Goal: Communication & Community: Answer question/provide support

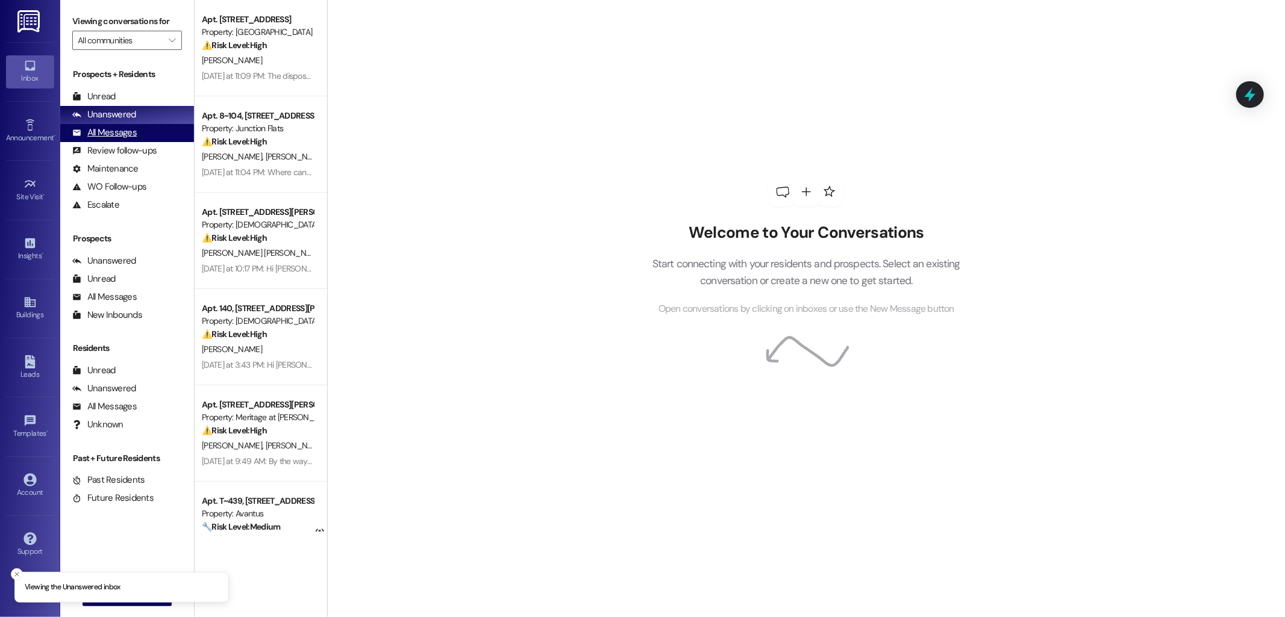
click at [151, 135] on div "All Messages (undefined)" at bounding box center [127, 133] width 134 height 18
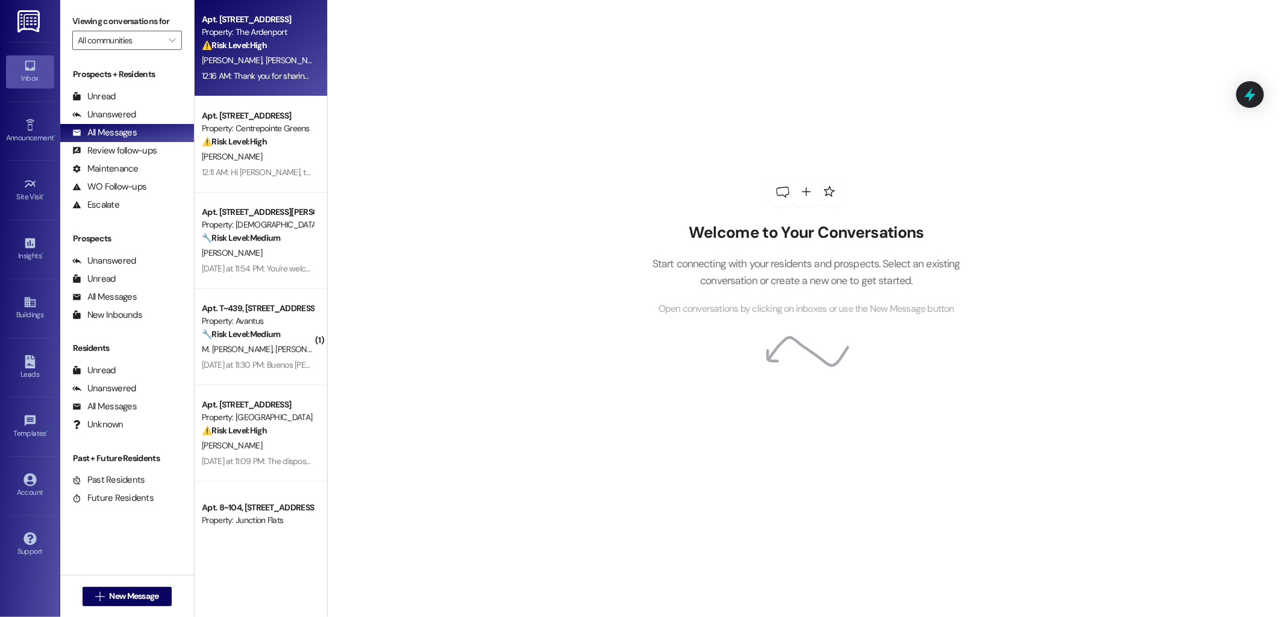
click at [263, 35] on div "Property: The Ardenport" at bounding box center [257, 32] width 111 height 13
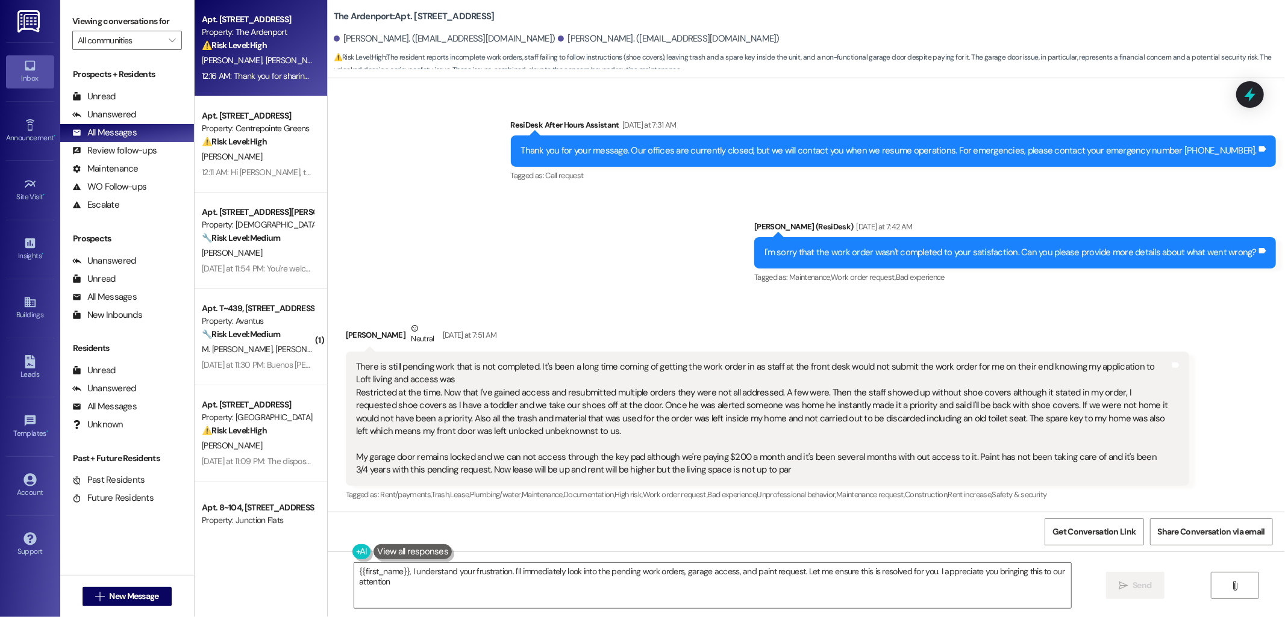
type textarea "{{first_name}}, I understand your frustration. I'll immediately look into the p…"
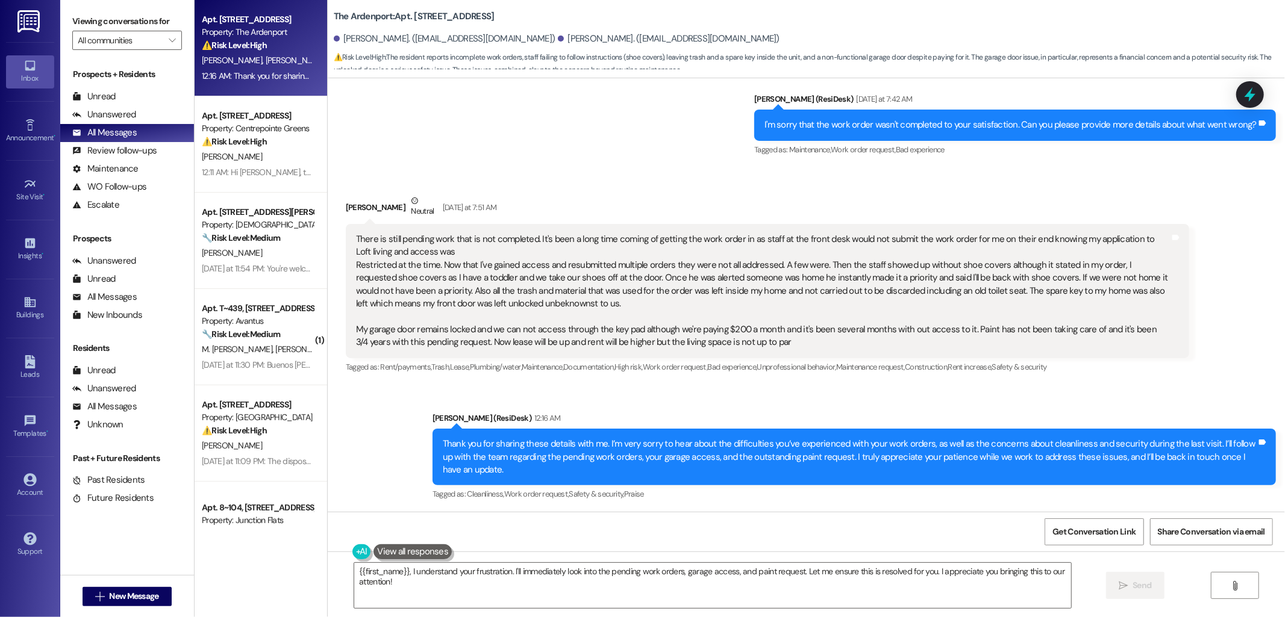
click at [675, 390] on div "Sent via SMS [PERSON_NAME] (ResiDesk) 12:16 AM Thank you for sharing these deta…" at bounding box center [806, 449] width 957 height 128
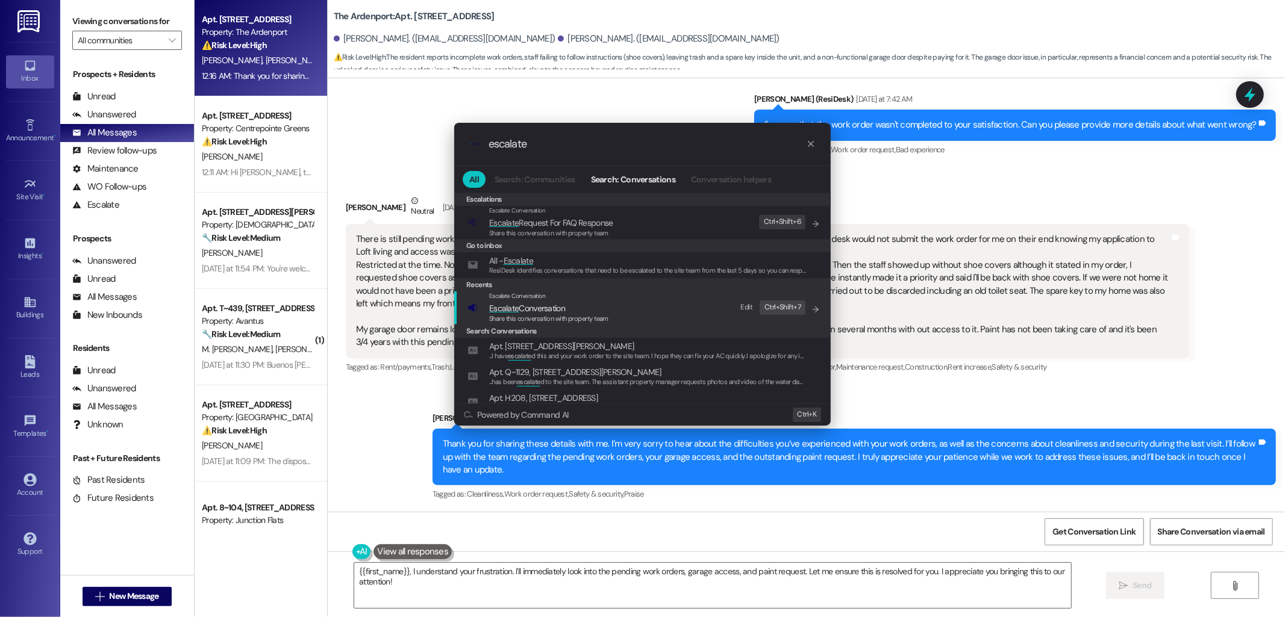
type input "escalate"
click at [552, 305] on span "Escalate Conversation" at bounding box center [527, 308] width 76 height 11
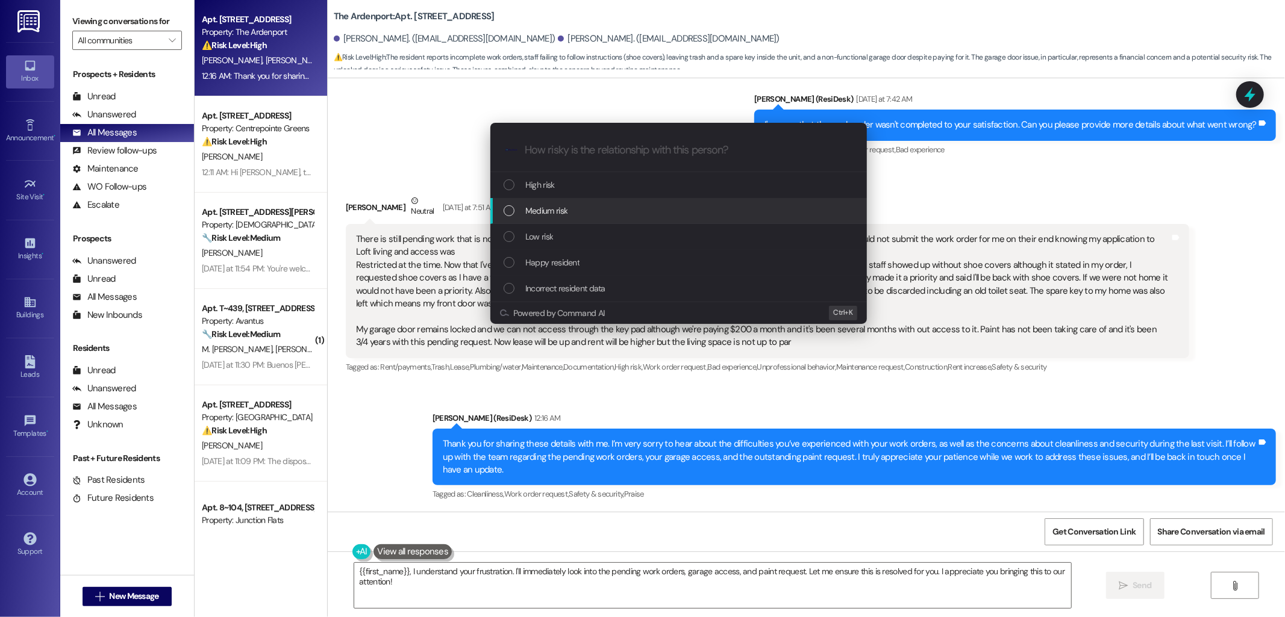
click at [552, 213] on span "Medium risk" at bounding box center [546, 210] width 42 height 13
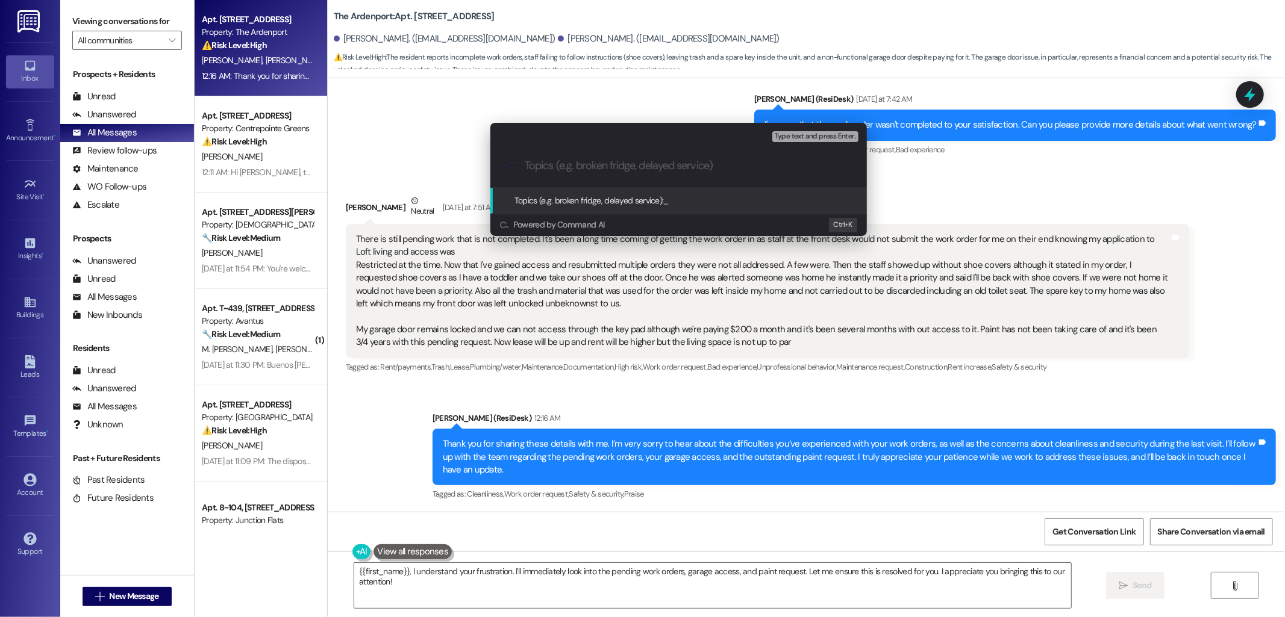
paste input "follow up on work orders 5646-1, 5649-1, and 5758-1"
type input "follow up on work orders 5646-1, 5649-1, and 5758-1"
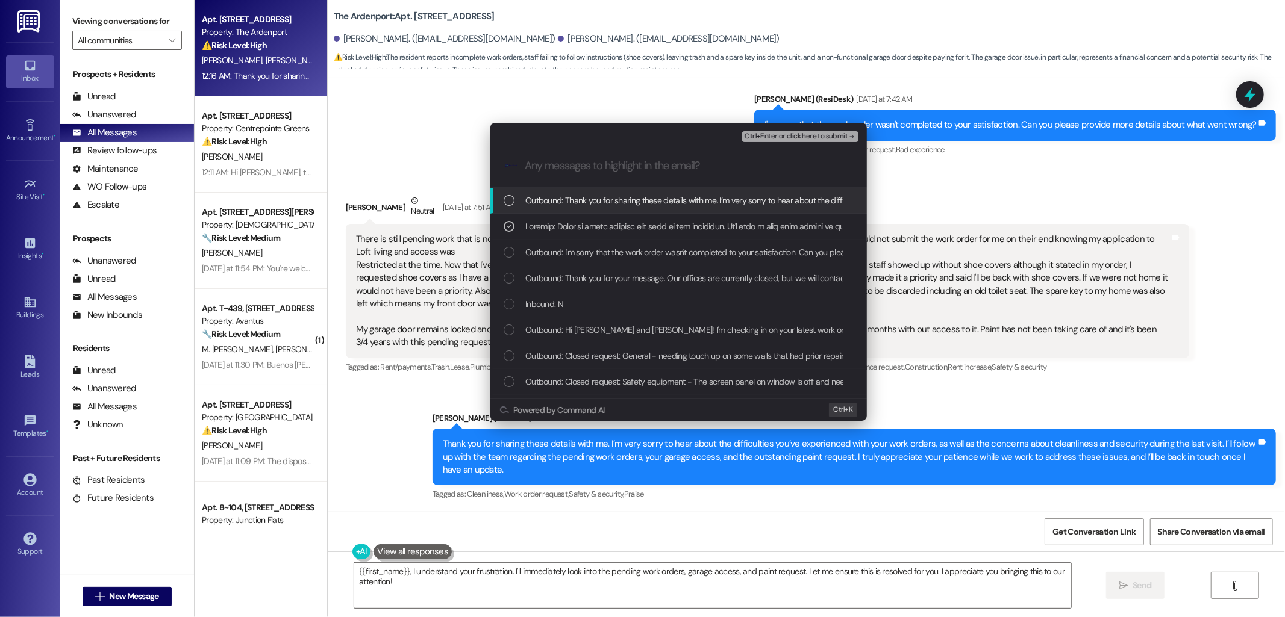
click at [778, 135] on span "Ctrl+Enter or click here to submit" at bounding box center [796, 137] width 103 height 8
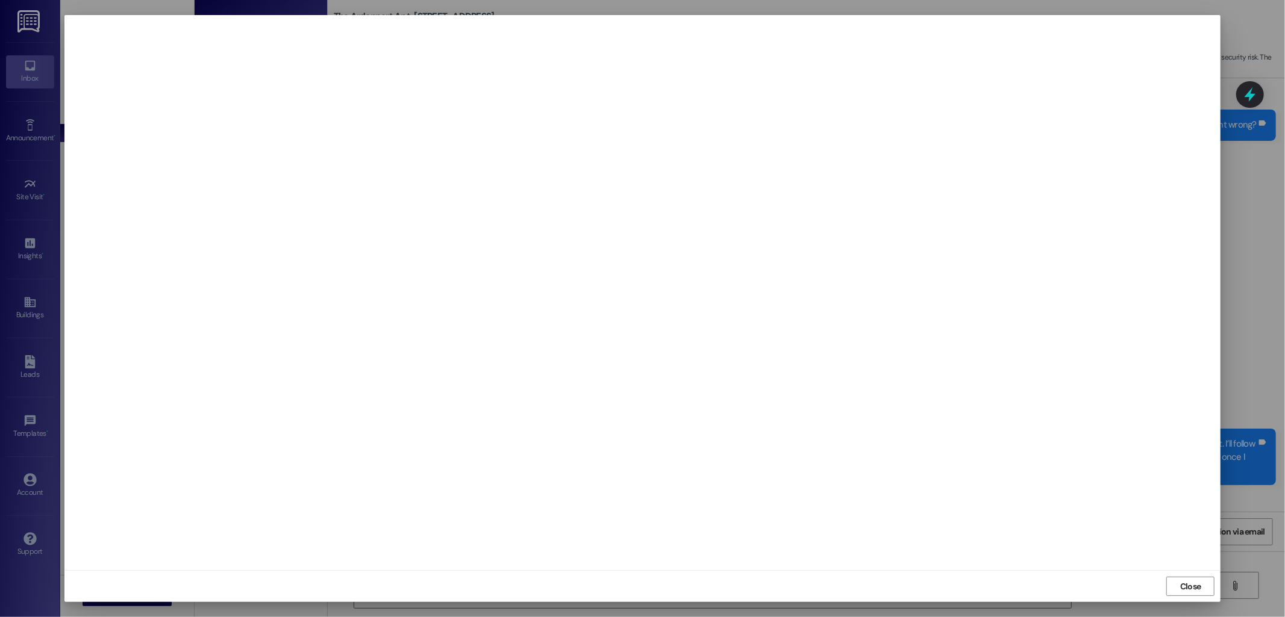
click at [424, 363] on iframe "To enrich screen reader interactions, please activate Accessibility in Grammarl…" at bounding box center [642, 293] width 1144 height 544
click at [639, 286] on iframe "To enrich screen reader interactions, please activate Accessibility in Grammarl…" at bounding box center [642, 293] width 1144 height 544
click at [649, 311] on iframe "To enrich screen reader interactions, please activate Accessibility in Grammarl…" at bounding box center [642, 293] width 1144 height 544
click at [651, 311] on iframe "To enrich screen reader interactions, please activate Accessibility in Grammarl…" at bounding box center [642, 293] width 1144 height 544
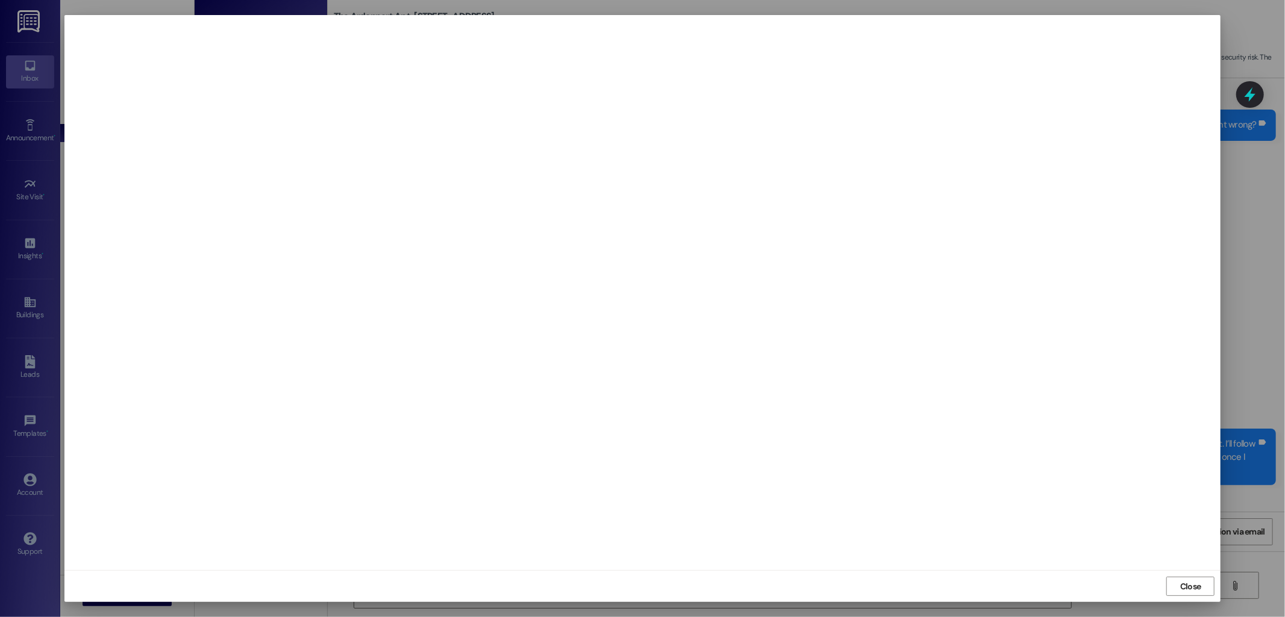
click at [651, 310] on iframe "To enrich screen reader interactions, please activate Accessibility in Grammarl…" at bounding box center [642, 293] width 1144 height 544
click at [657, 305] on iframe "To enrich screen reader interactions, please activate Accessibility in Grammarl…" at bounding box center [642, 293] width 1144 height 544
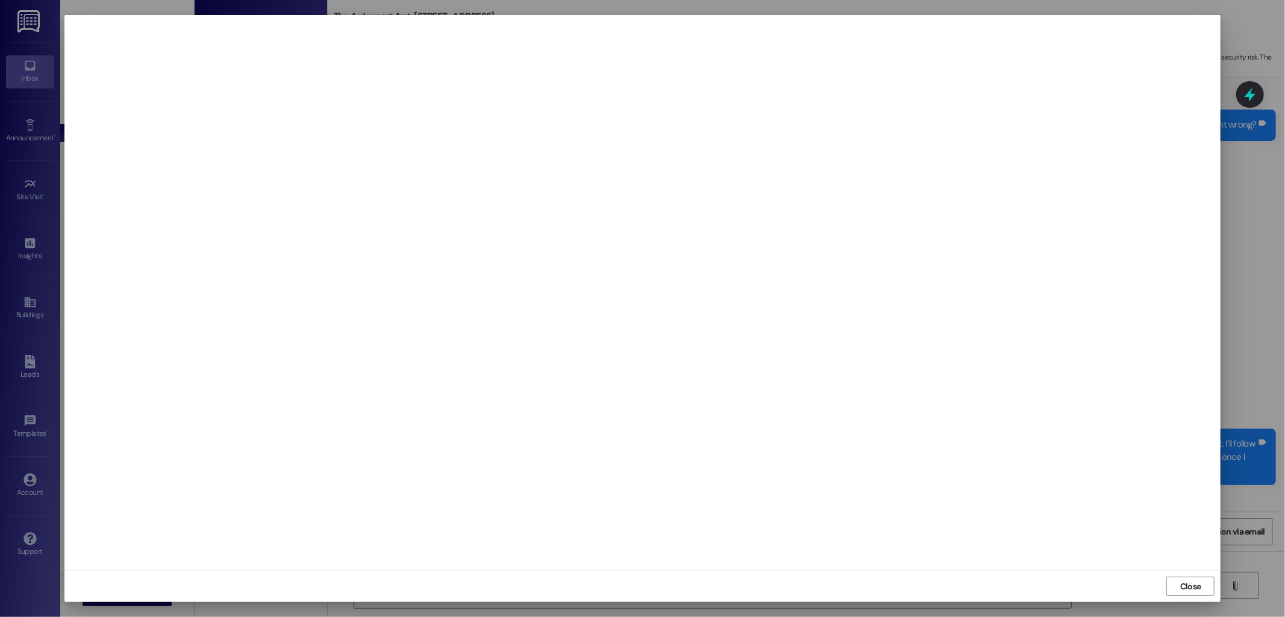
click at [657, 305] on iframe "To enrich screen reader interactions, please activate Accessibility in Grammarl…" at bounding box center [642, 293] width 1144 height 544
click at [658, 305] on iframe "To enrich screen reader interactions, please activate Accessibility in Grammarl…" at bounding box center [642, 293] width 1144 height 544
drag, startPoint x: 659, startPoint y: 305, endPoint x: 748, endPoint y: 322, distance: 90.1
click at [660, 305] on iframe "To enrich screen reader interactions, please activate Accessibility in Grammarl…" at bounding box center [642, 293] width 1144 height 544
click at [1196, 585] on span "Close" at bounding box center [1190, 587] width 21 height 13
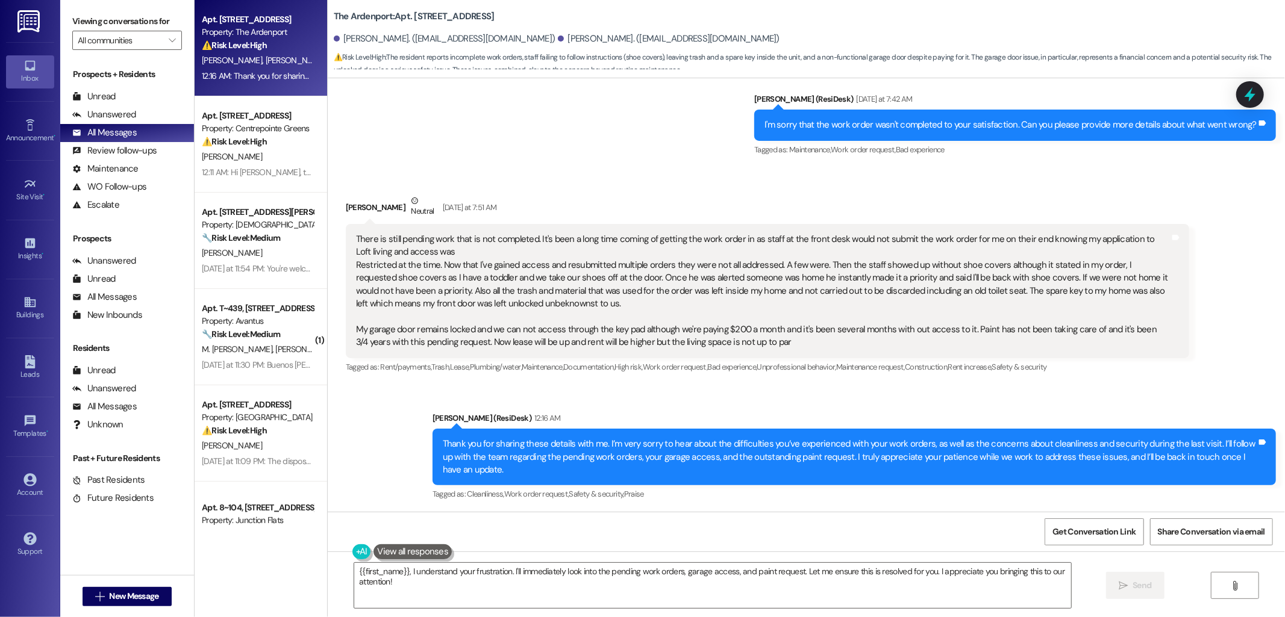
click at [1015, 403] on div "Sent via SMS Sarah (ResiDesk) 12:16 AM Thank you for sharing these details with…" at bounding box center [853, 458] width 861 height 110
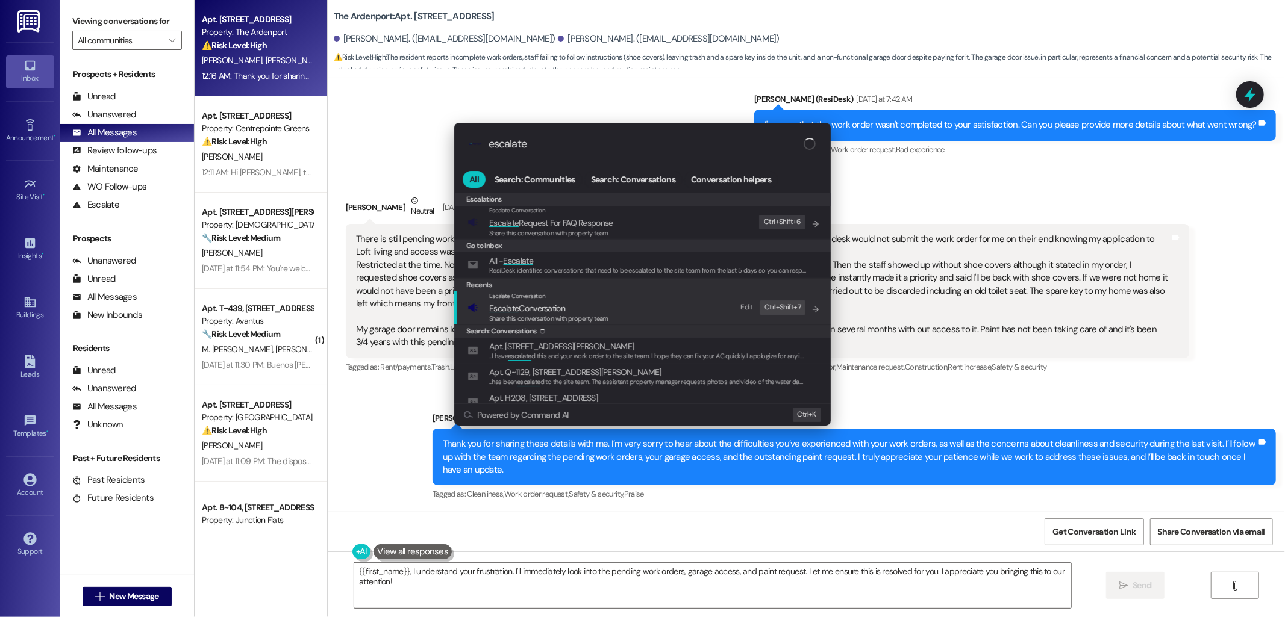
type input "escalate"
click at [611, 309] on div "Escalate Conversation Escalate Conversation Share this conversation with proper…" at bounding box center [643, 308] width 352 height 33
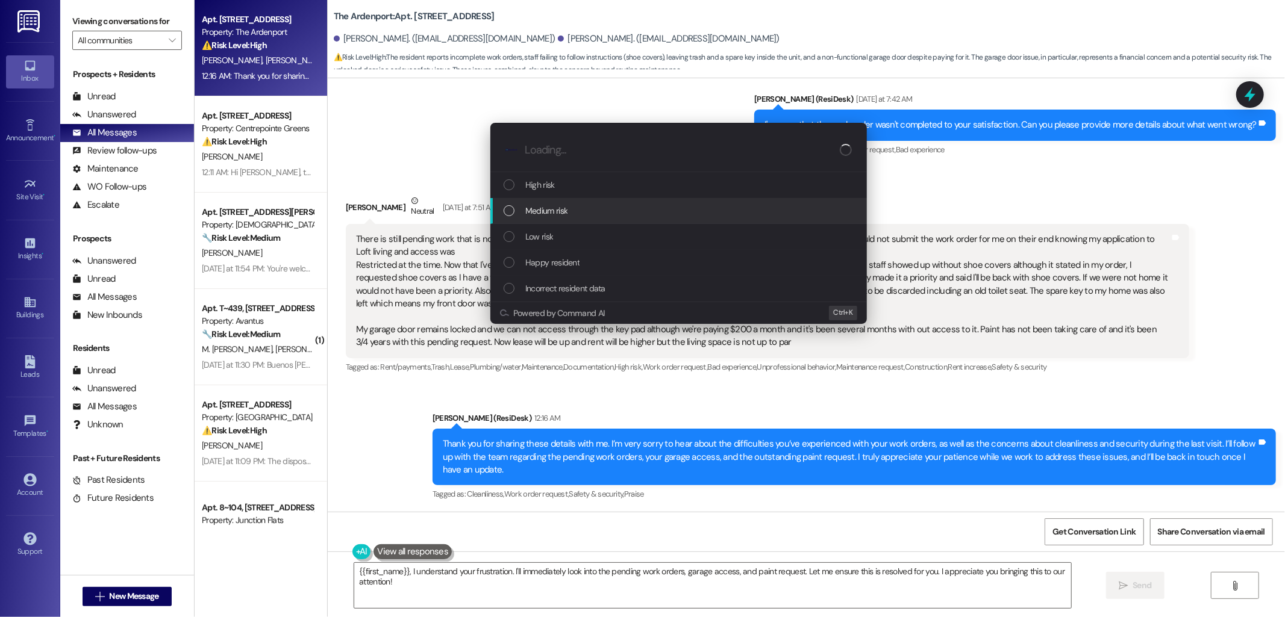
click at [573, 212] on div "Medium risk" at bounding box center [680, 210] width 352 height 13
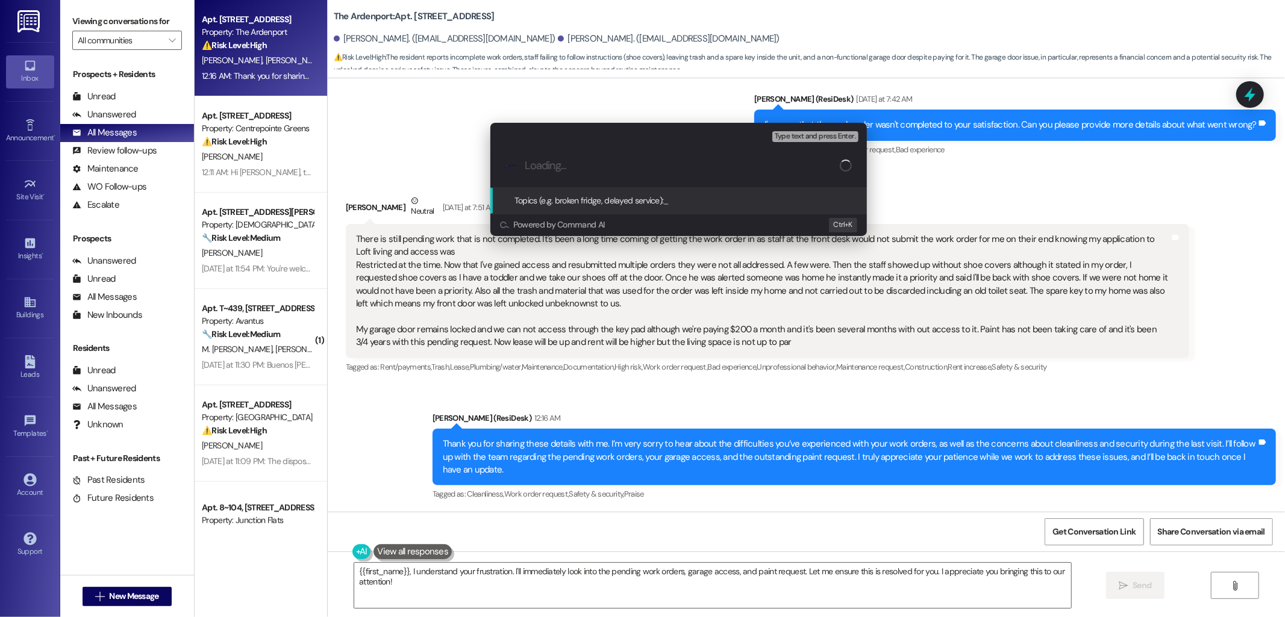
paste input "follow up on work orders 5646-1, 5649-1, and 5758-1"
type input "follow up on work orders 5646-1, 5649-1, and 5758-1"
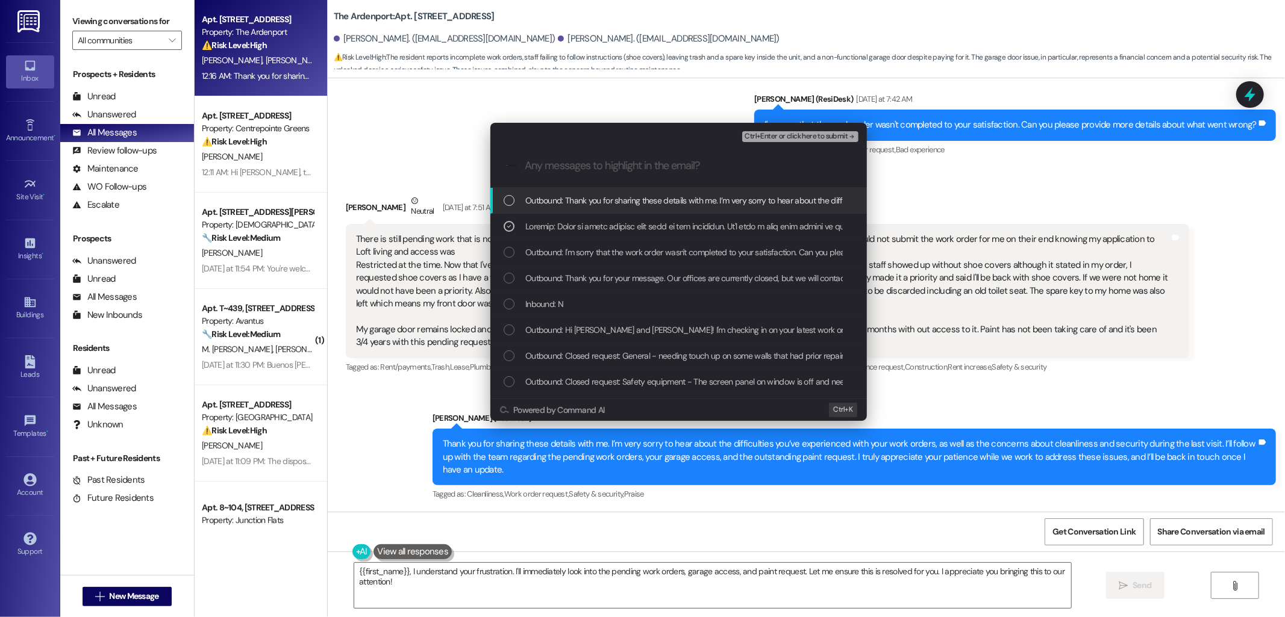
click at [780, 135] on span "Ctrl+Enter or click here to submit" at bounding box center [796, 137] width 103 height 8
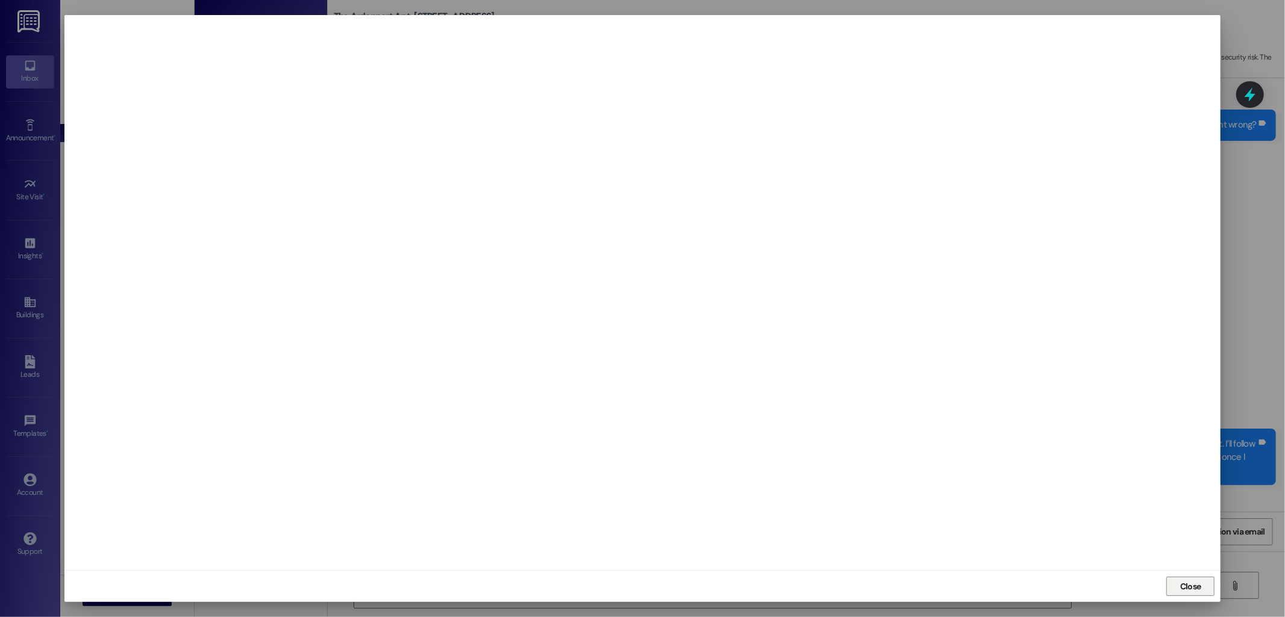
click at [1184, 588] on span "Close" at bounding box center [1190, 587] width 21 height 13
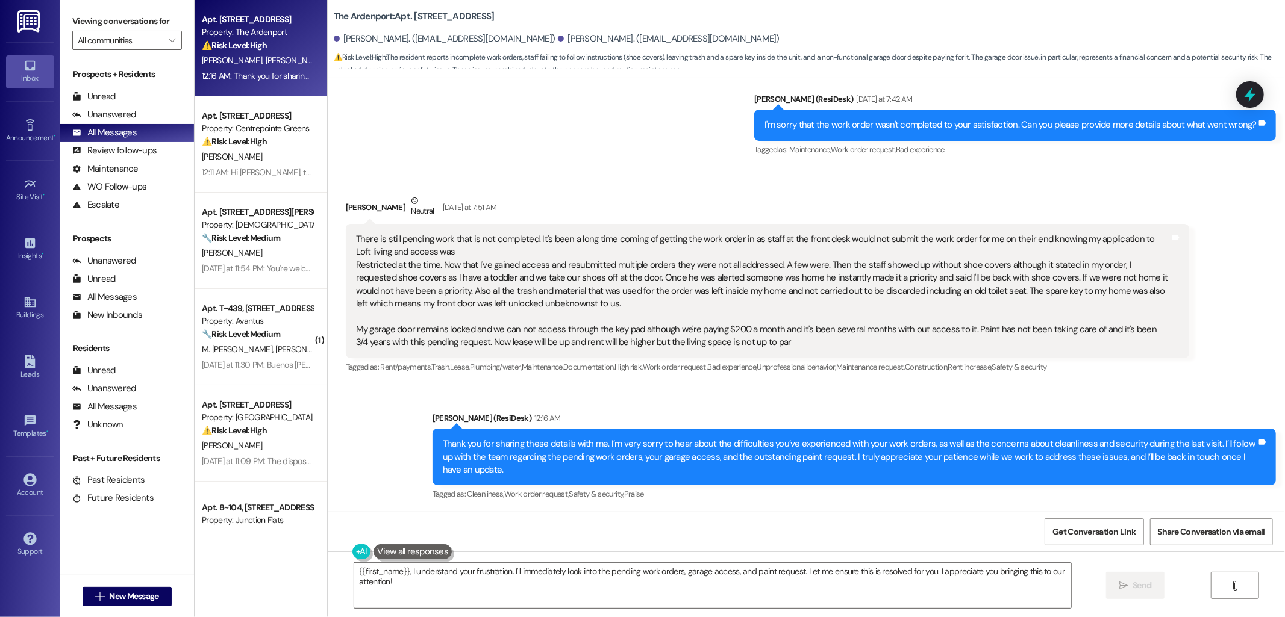
click at [982, 410] on div "Sent via SMS Sarah (ResiDesk) 12:16 AM Thank you for sharing these details with…" at bounding box center [853, 458] width 861 height 110
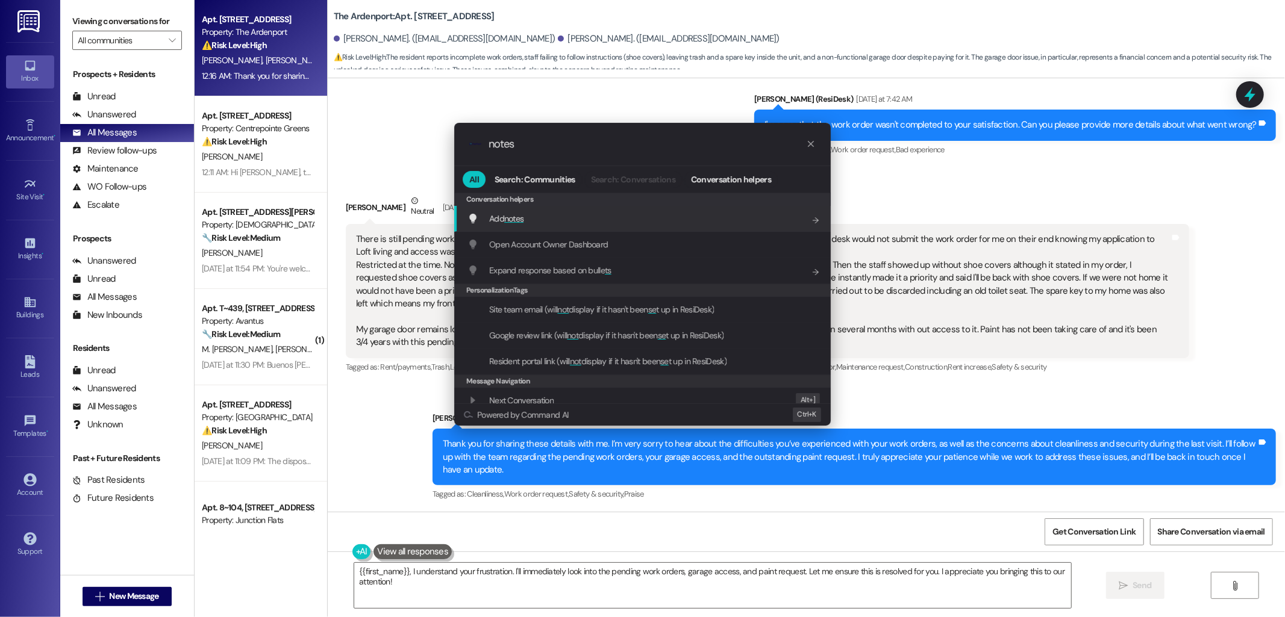
type input "notes"
click at [547, 218] on div "Add notes Add shortcut" at bounding box center [643, 218] width 352 height 13
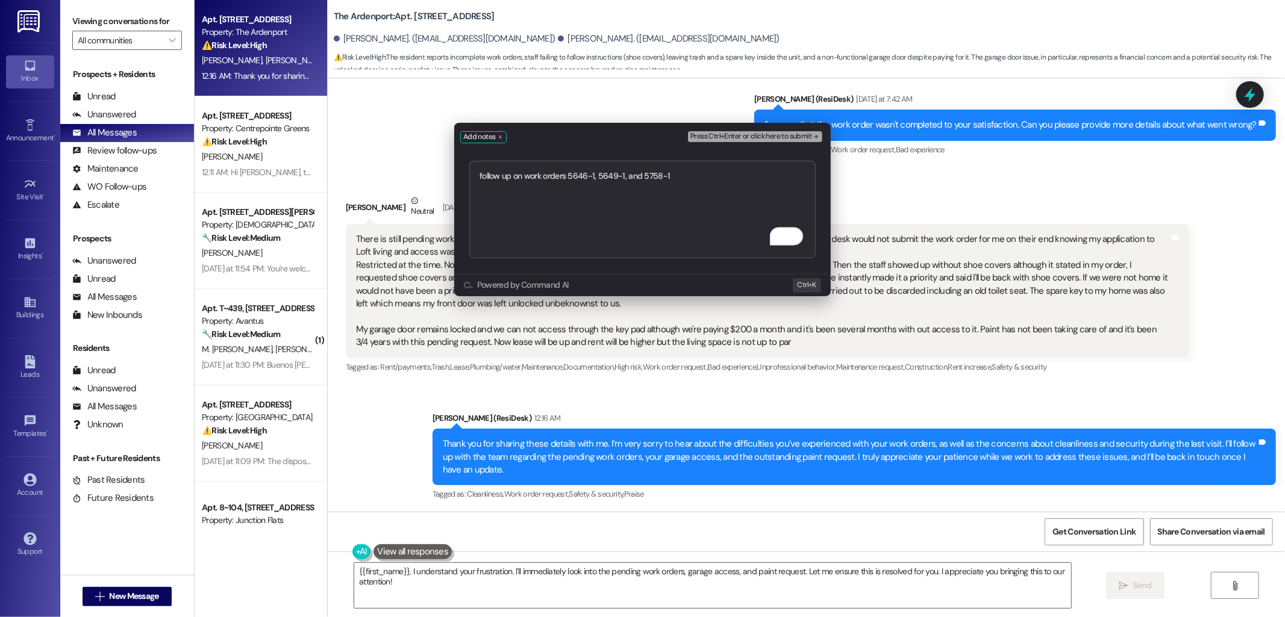
type textarea "follow up on work orders 5646-1, 5649-1, and 5758-1"
click at [761, 136] on span "Press Ctrl+Enter or click here to submit" at bounding box center [750, 137] width 121 height 8
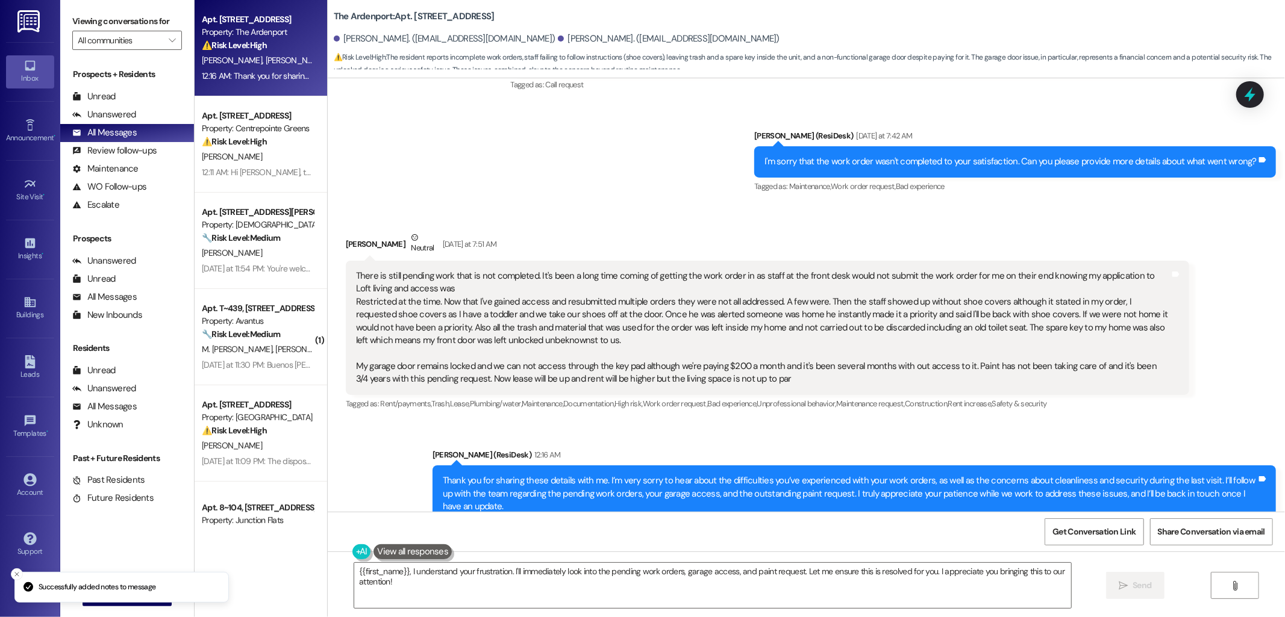
scroll to position [670, 0]
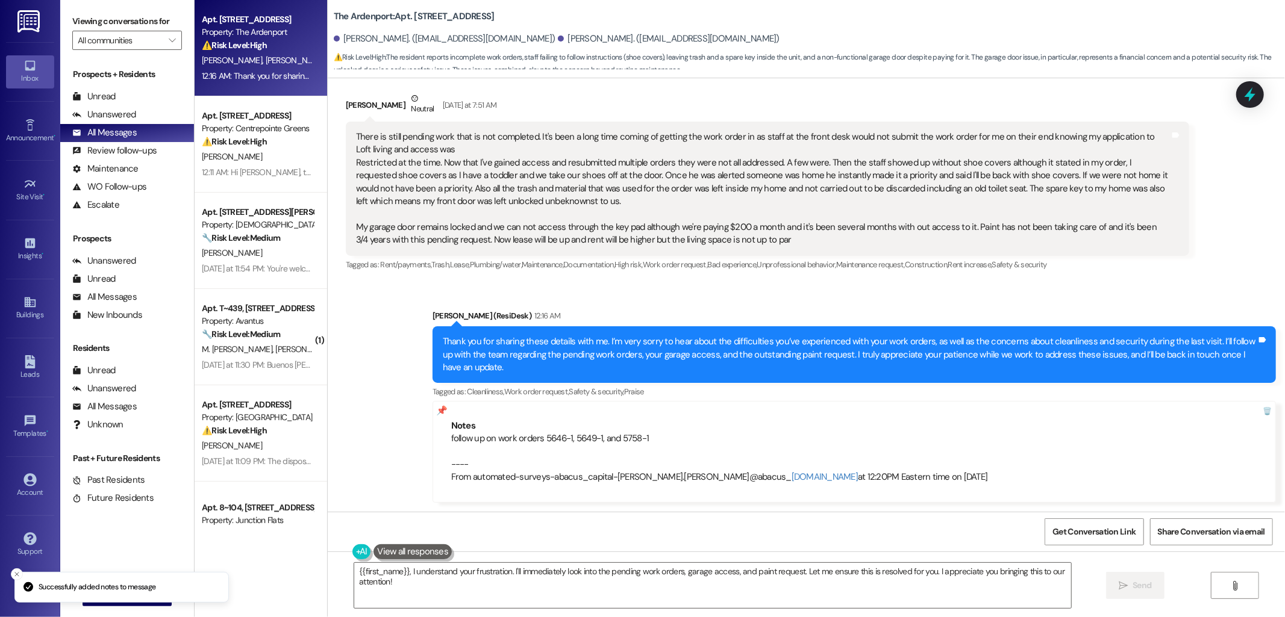
click at [426, 14] on b "The Ardenport: Apt. 12J, 15030 SE 179th St" at bounding box center [414, 16] width 161 height 13
copy div "The Ardenport: Apt. 12J, 15030 SE 179th St"
click at [585, 431] on div "Notes" at bounding box center [854, 426] width 806 height 13
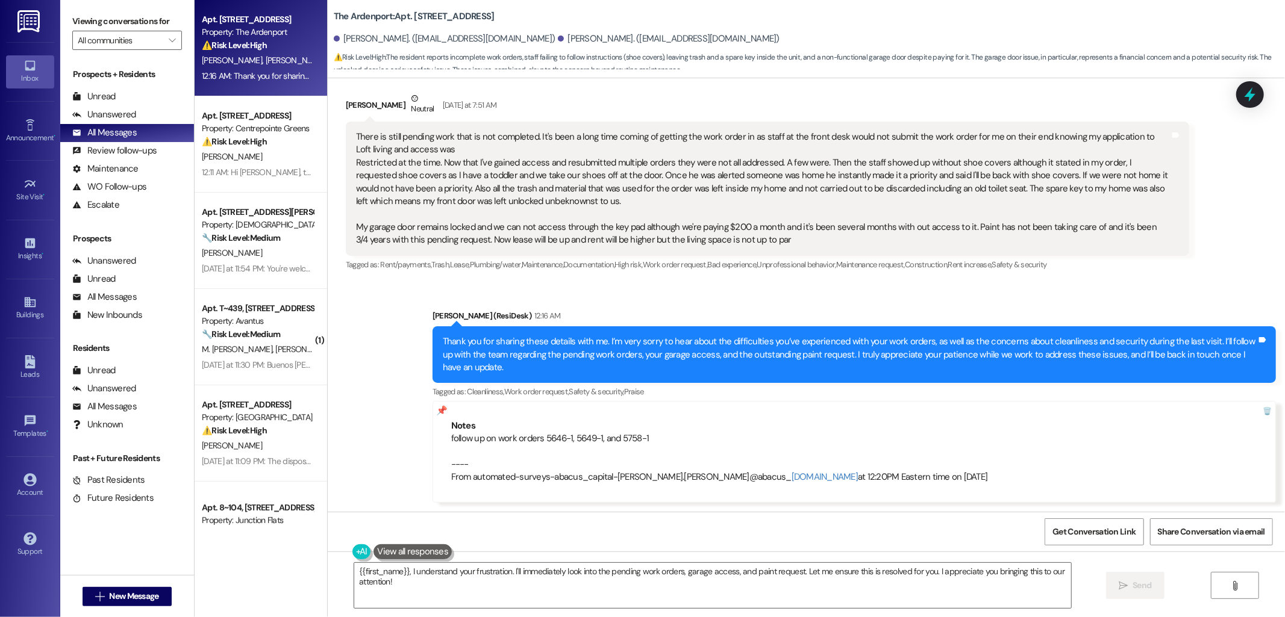
click at [585, 431] on div "Notes" at bounding box center [854, 426] width 806 height 13
click at [594, 442] on div "follow up on work orders 5646-1, 5649-1, and 5758-1 ---- From automated-surveys…" at bounding box center [854, 458] width 806 height 52
click at [595, 442] on div "follow up on work orders 5646-1, 5649-1, and 5758-1 ---- From automated-surveys…" at bounding box center [854, 458] width 806 height 52
click at [596, 442] on div "follow up on work orders 5646-1, 5649-1, and 5758-1 ---- From automated-surveys…" at bounding box center [854, 458] width 806 height 52
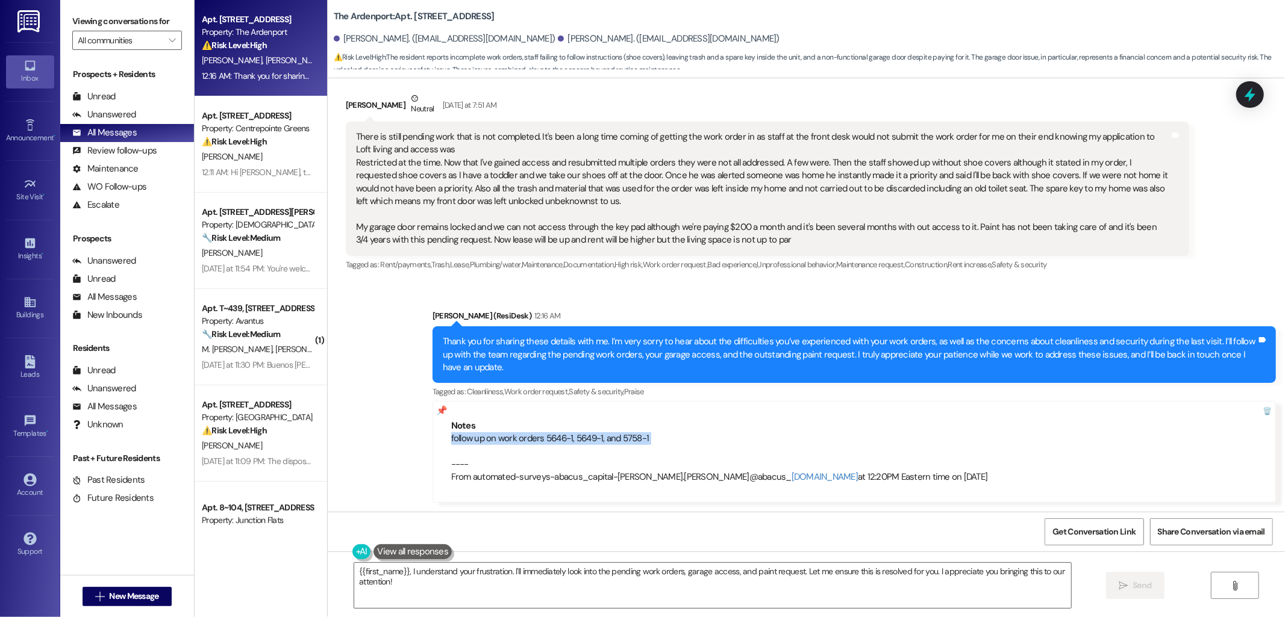
copy div "follow up on work orders 5646-1, 5649-1, and 5758-1"
click at [789, 302] on div "Sent via SMS Sarah (ResiDesk) 12:16 AM Thank you for sharing these details with…" at bounding box center [853, 406] width 861 height 211
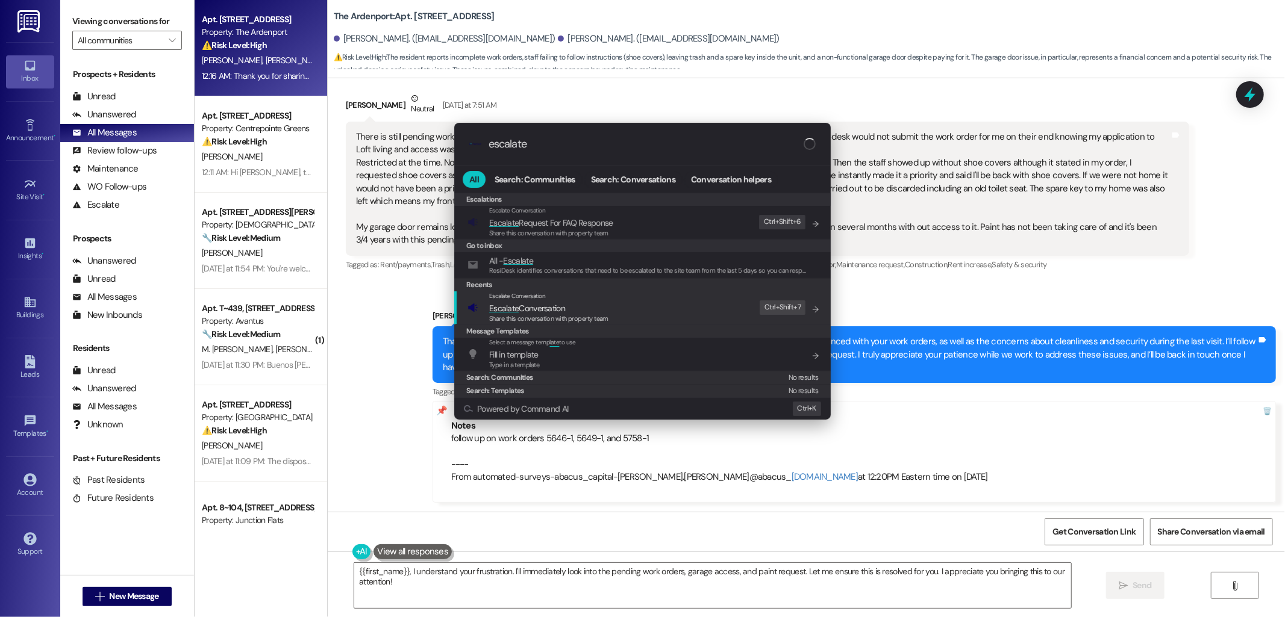
type input "escalate"
click at [531, 306] on span "Escalate Conversation" at bounding box center [527, 308] width 76 height 11
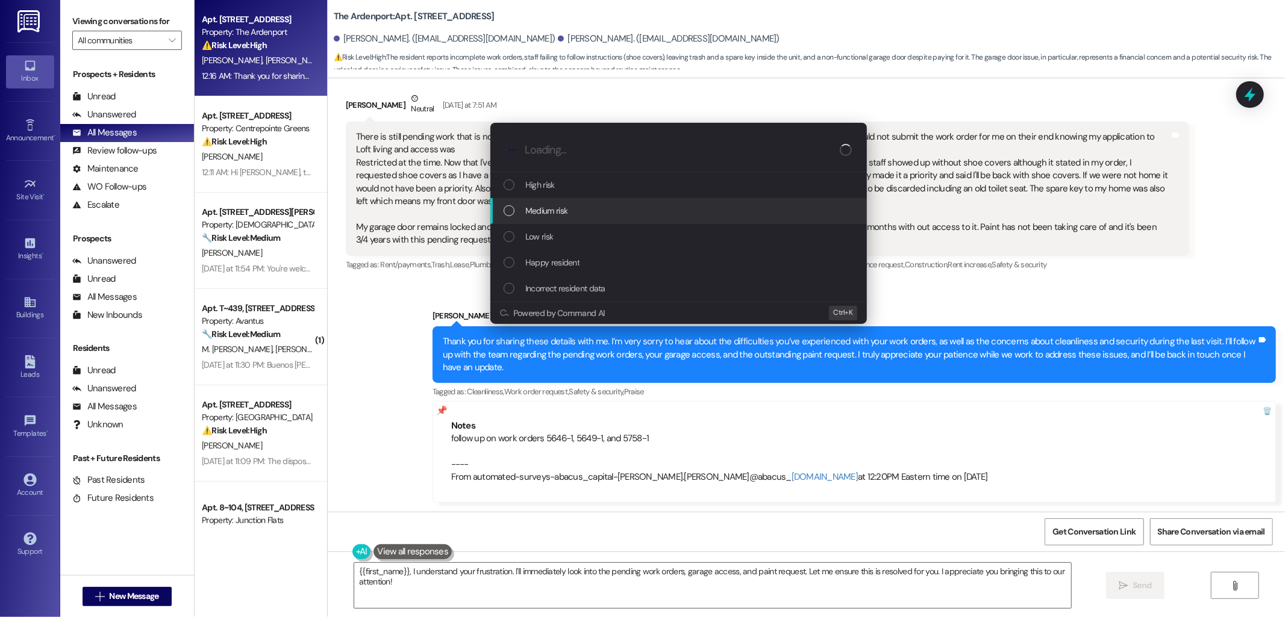
click at [554, 220] on div "Medium risk" at bounding box center [678, 211] width 376 height 26
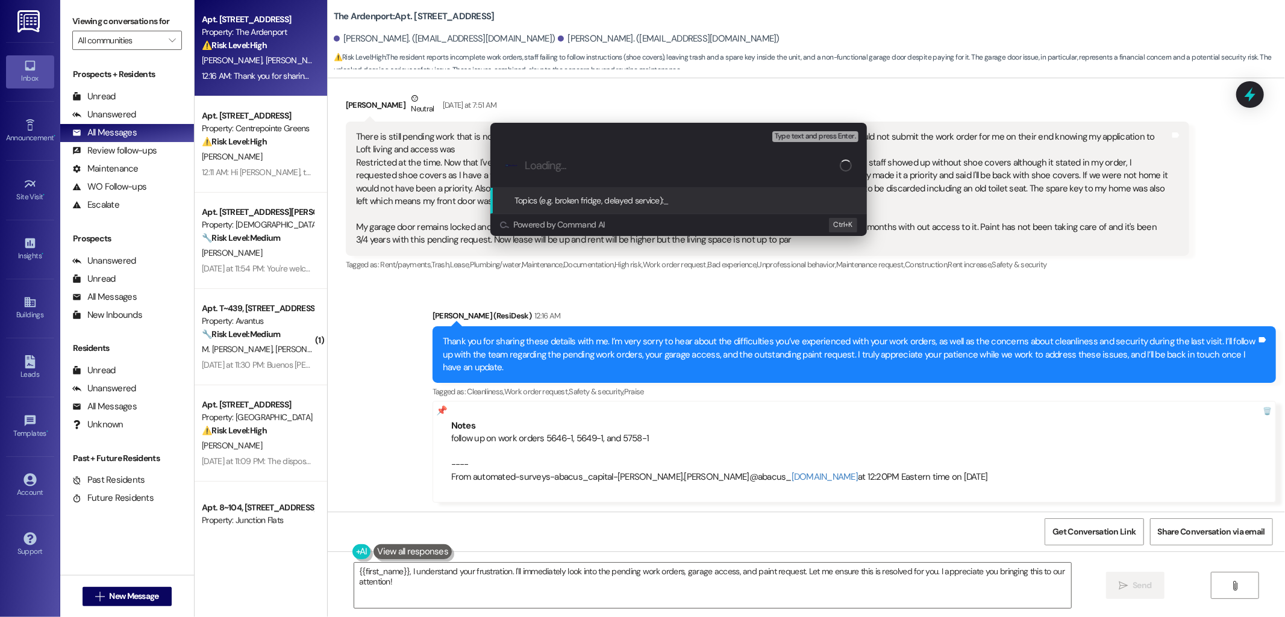
paste input "follow up on work orders 5646-1, 5649-1, and 5758-1"
type input "follow up on work orders 5646-1, 5649-1, and 5758-1"
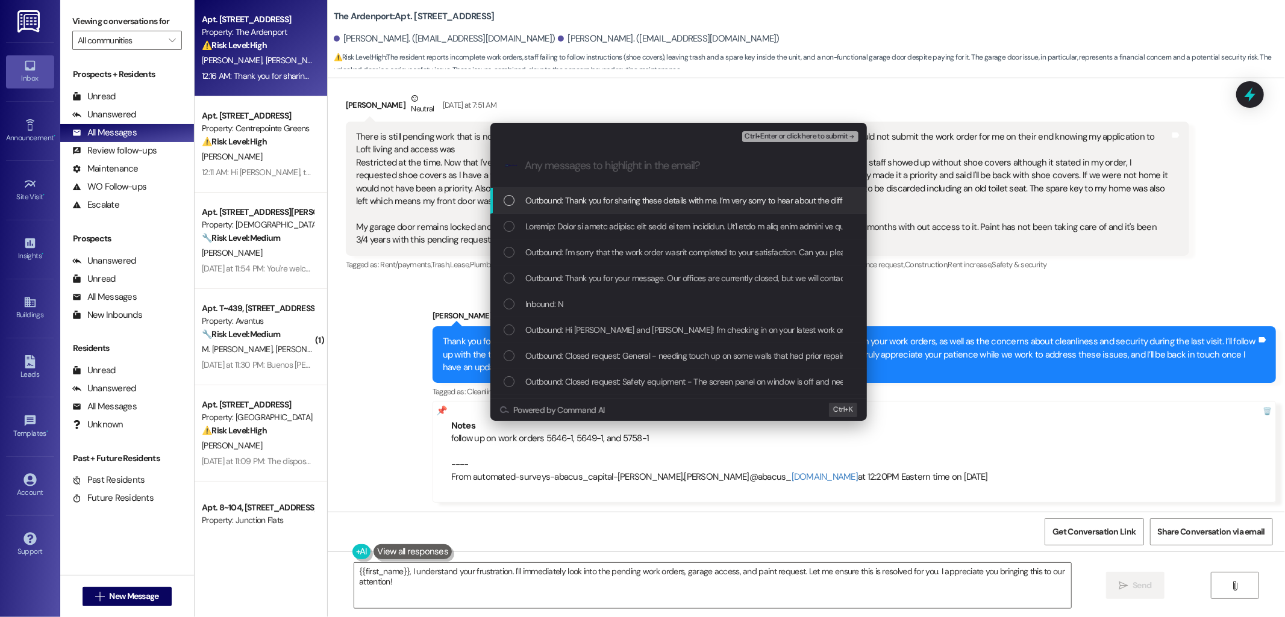
click at [978, 294] on div "Escalate Conversation Medium risk follow up on work orders 5646-1, 5649-1, and …" at bounding box center [642, 308] width 1285 height 617
click at [390, 313] on div "Sent via SMS Sarah (ResiDesk) 12:16 AM Thank you for sharing these details with…" at bounding box center [806, 397] width 957 height 229
click at [507, 225] on div "There is still pending work that is not completed. It's been a long time coming…" at bounding box center [763, 189] width 814 height 116
click at [511, 225] on div "There is still pending work that is not completed. It's been a long time coming…" at bounding box center [763, 189] width 814 height 116
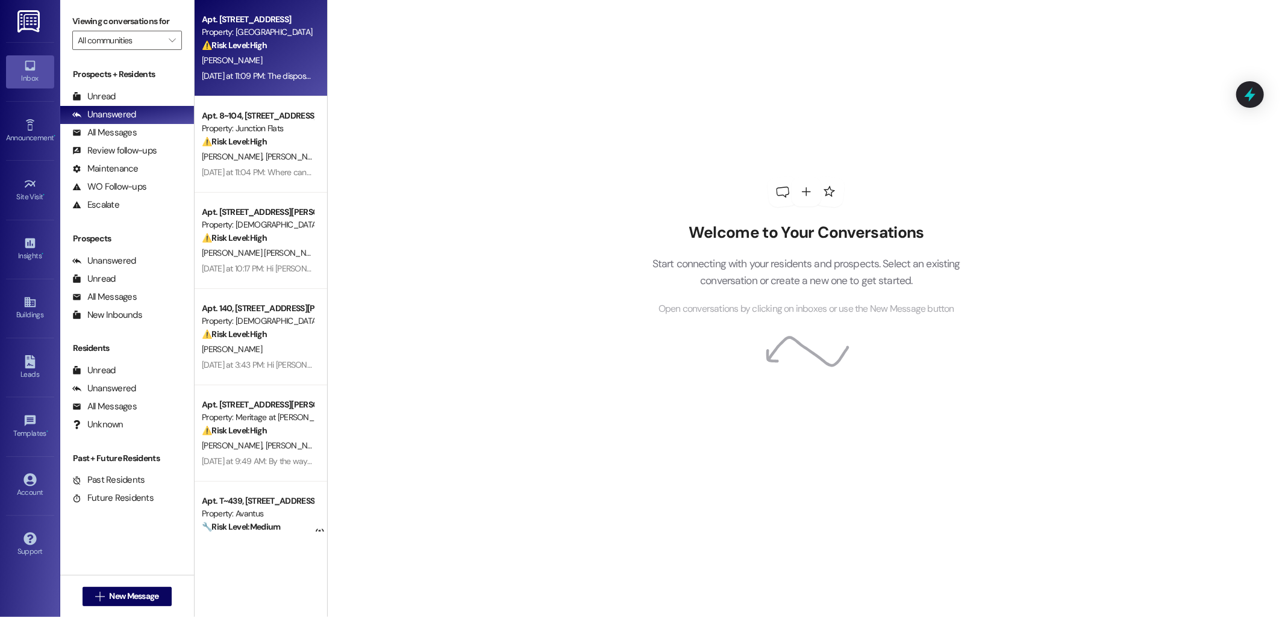
click at [273, 53] on div "[PERSON_NAME]" at bounding box center [258, 60] width 114 height 15
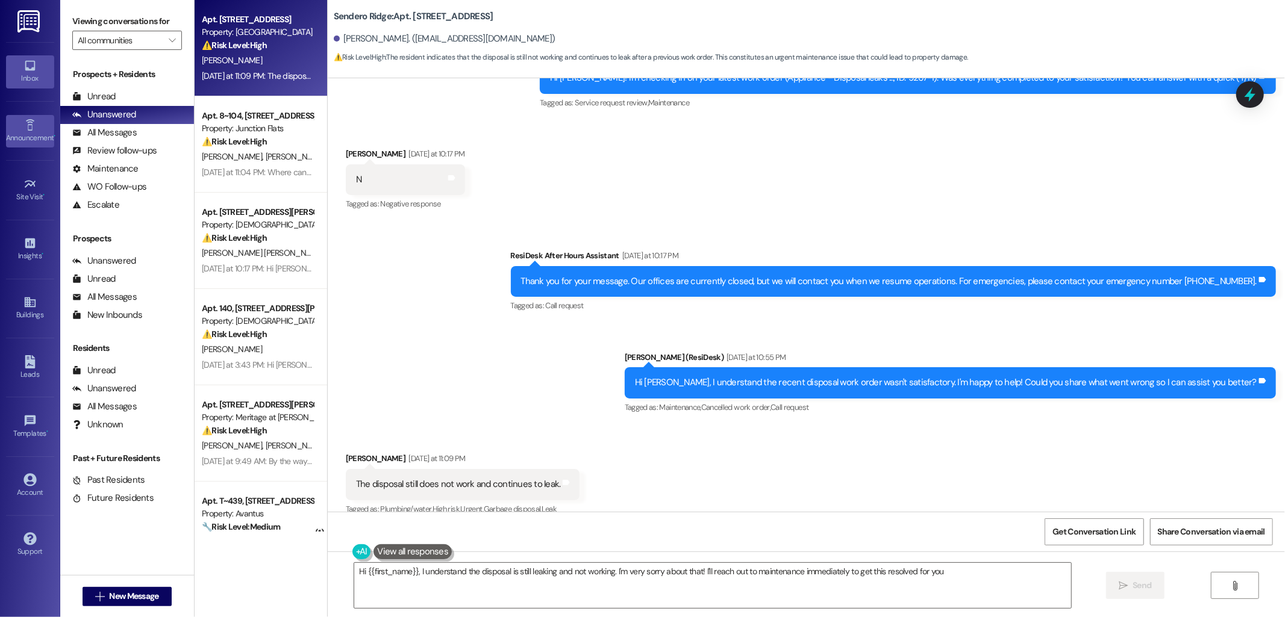
type textarea "Hi {{first_name}}, I understand the disposal is still leaking and not working. …"
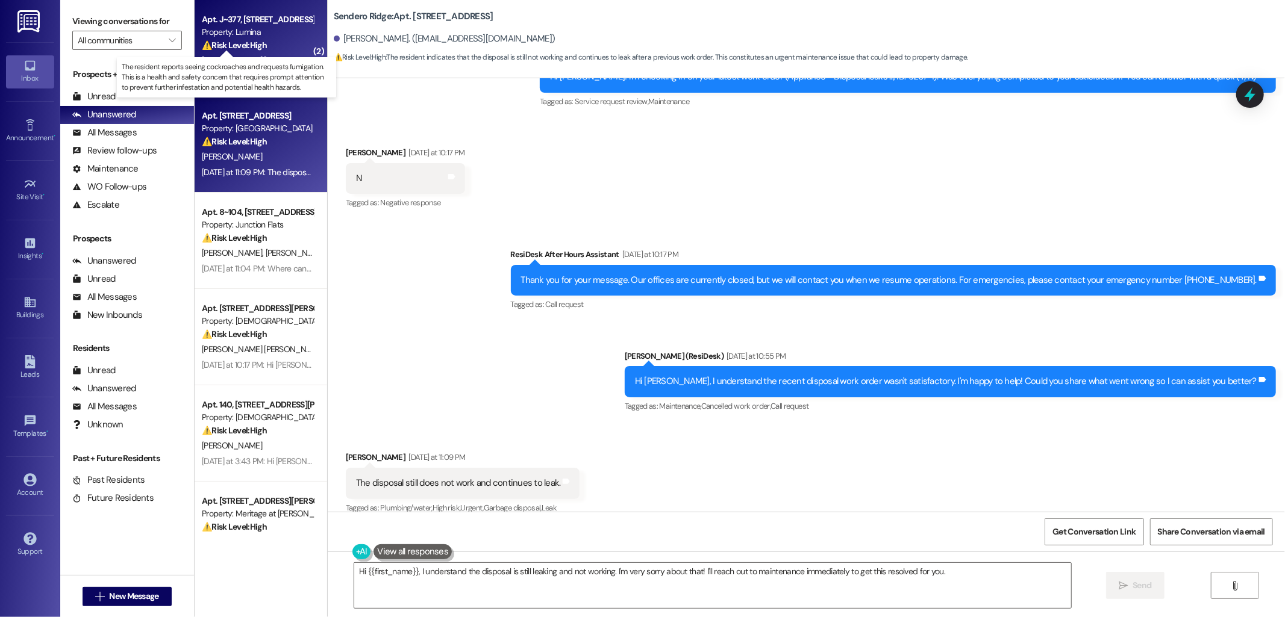
click at [247, 47] on strong "⚠️ Risk Level: High" at bounding box center [234, 45] width 65 height 11
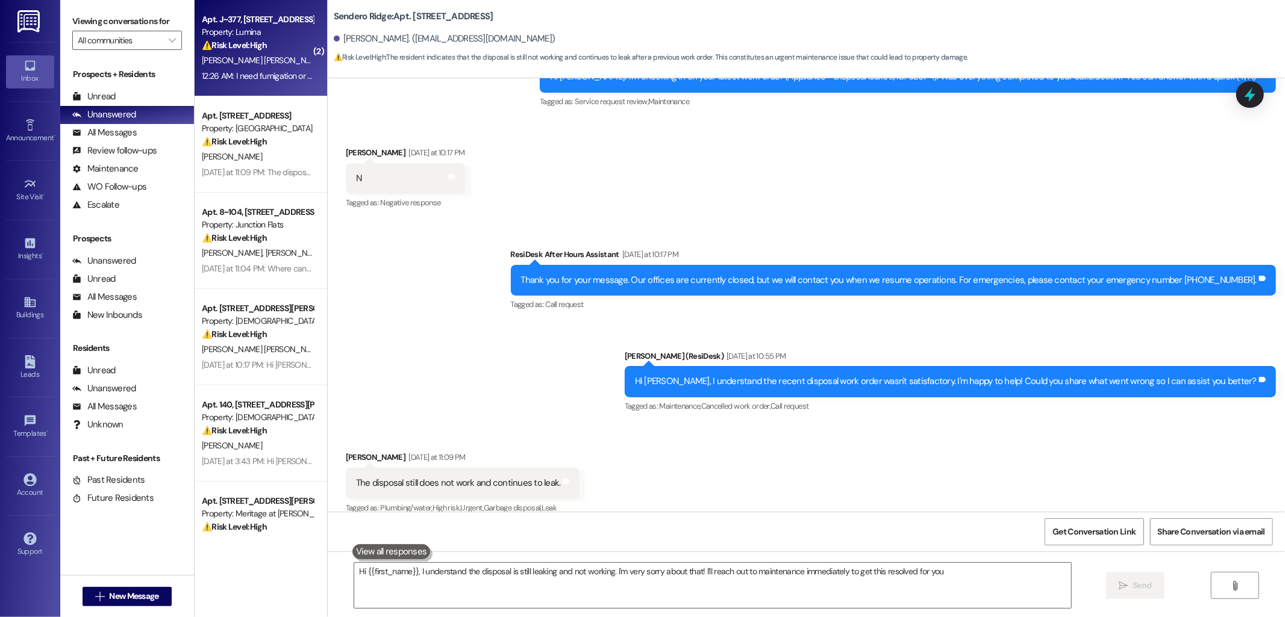
type textarea "Hi {{first_name}}, I understand the disposal is still leaking and not working. …"
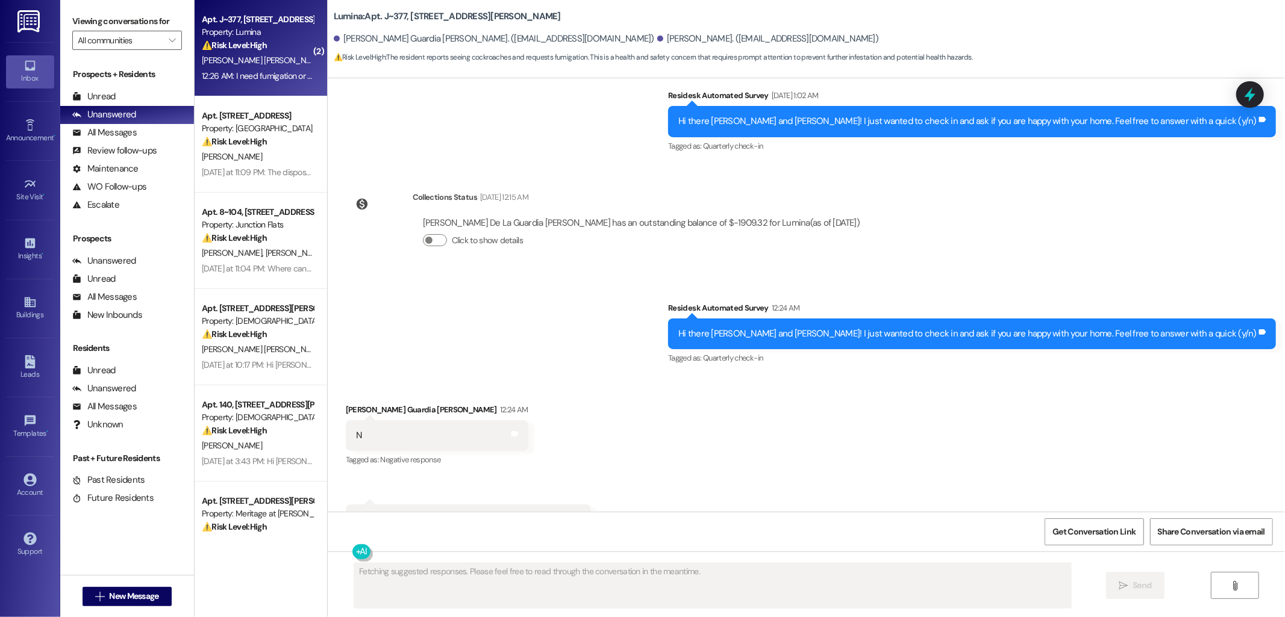
scroll to position [738, 0]
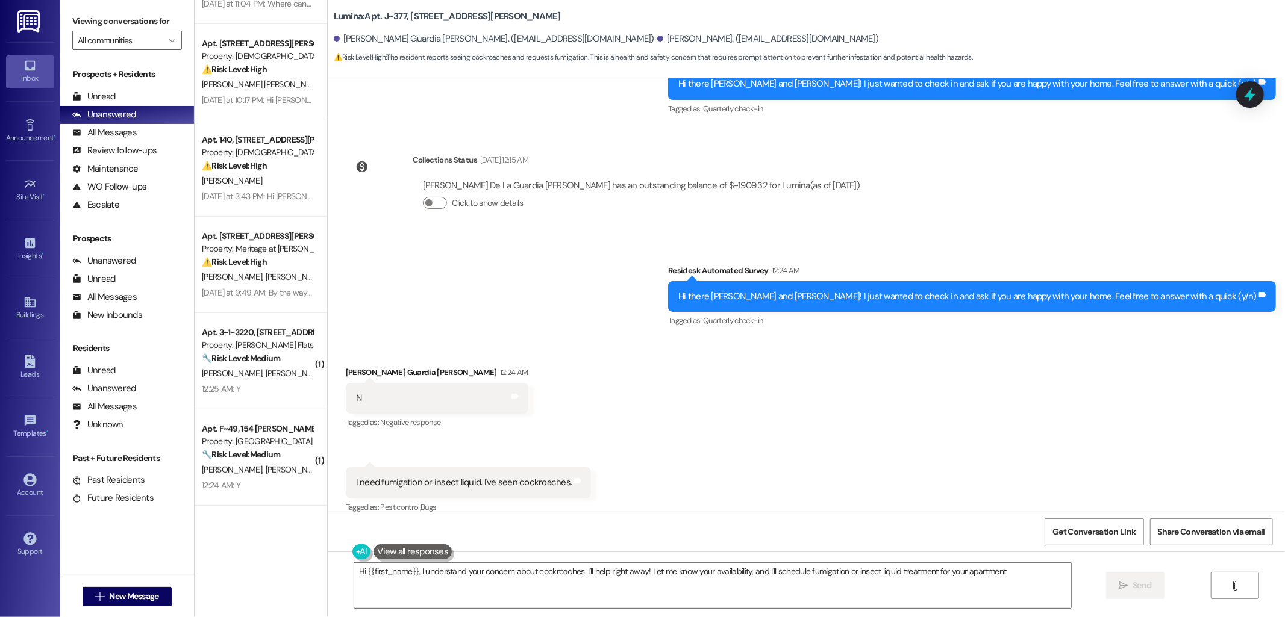
type textarea "Hi {{first_name}}, I understand your concern about cockroaches. I'll help right…"
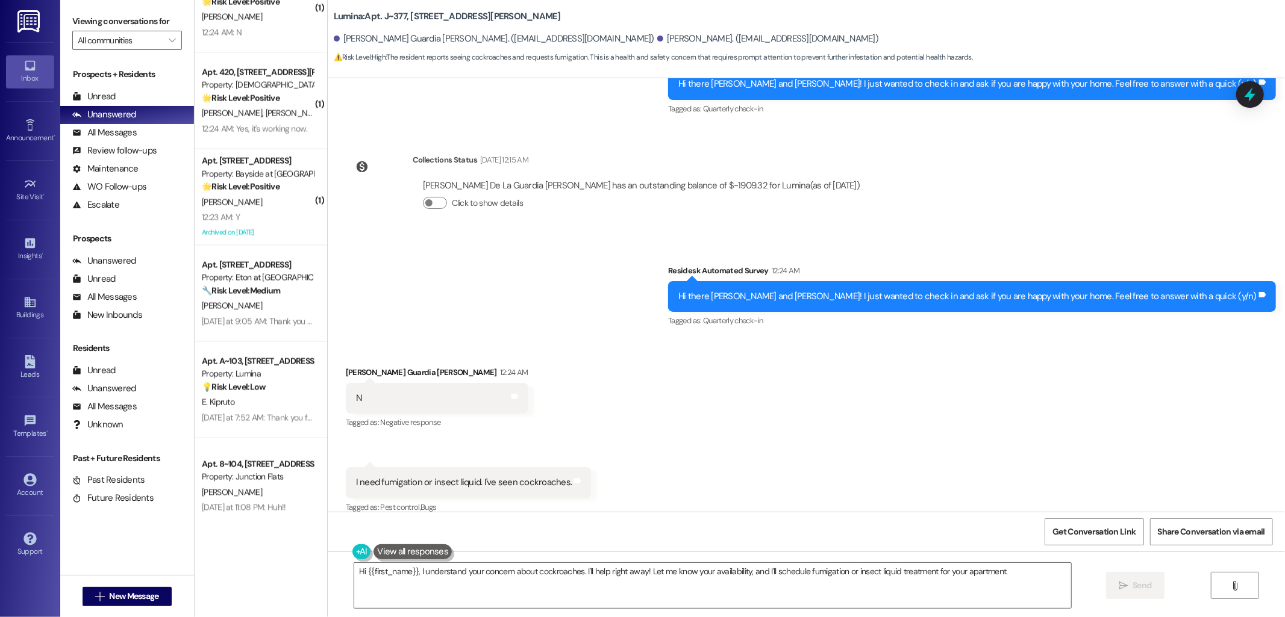
scroll to position [1684, 0]
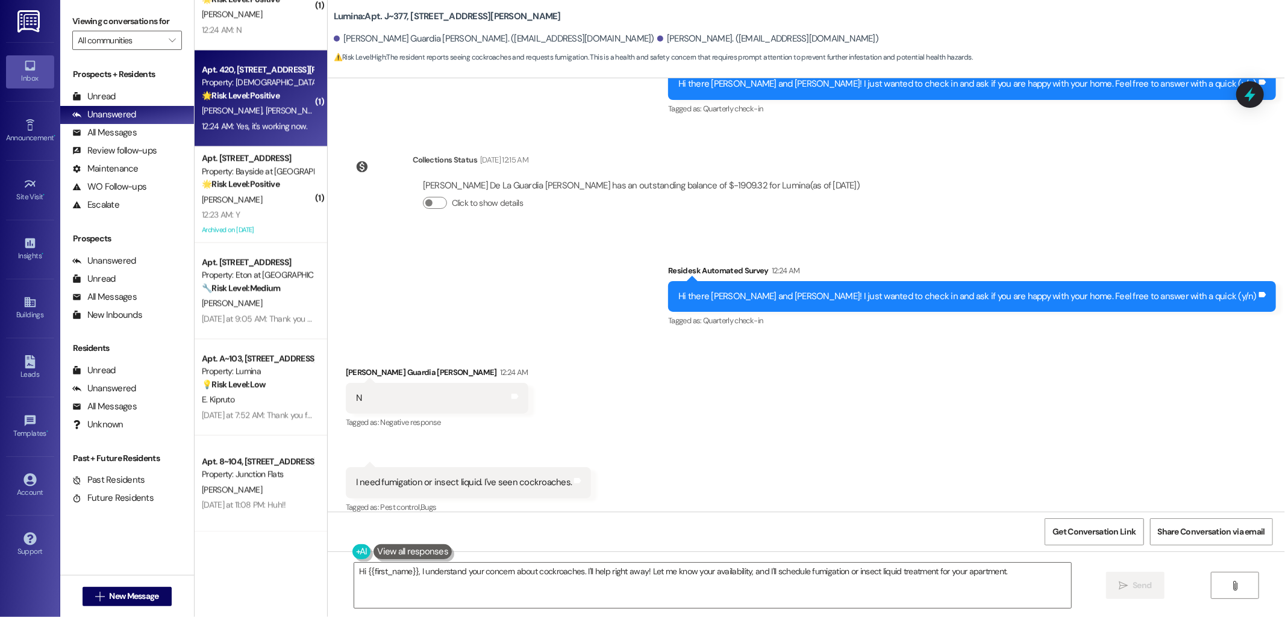
click at [265, 105] on span "[PERSON_NAME]" at bounding box center [295, 110] width 60 height 11
type textarea "Fetching suggested responses. Please feel free to read through the conversation…"
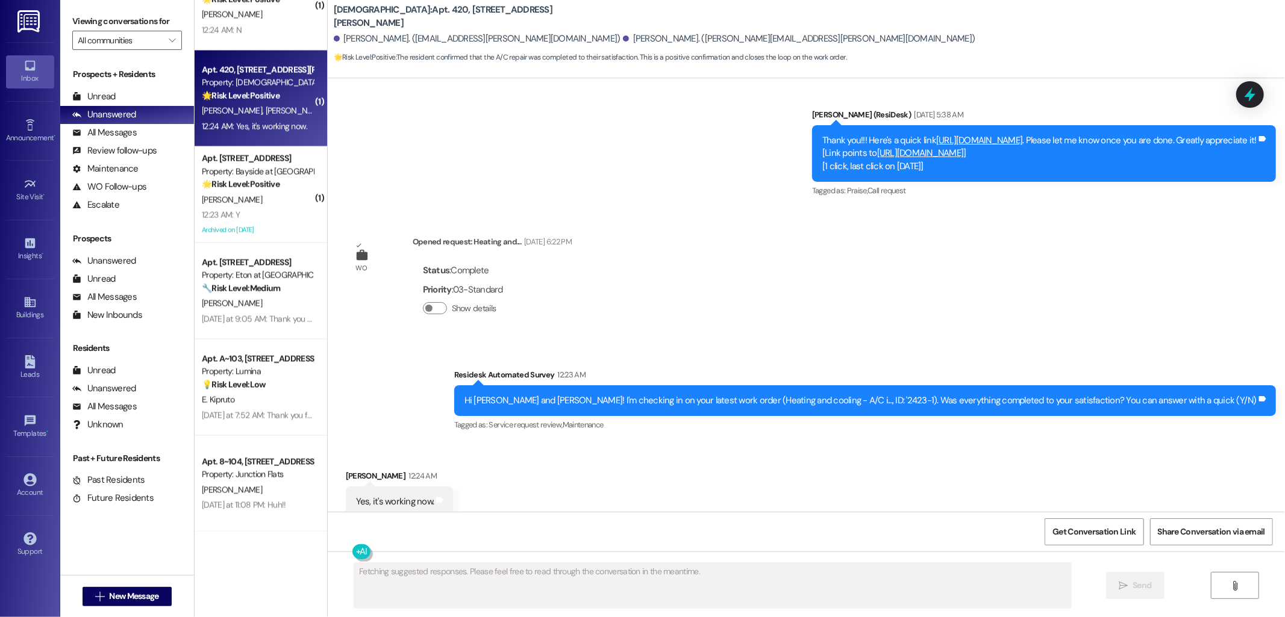
scroll to position [769, 0]
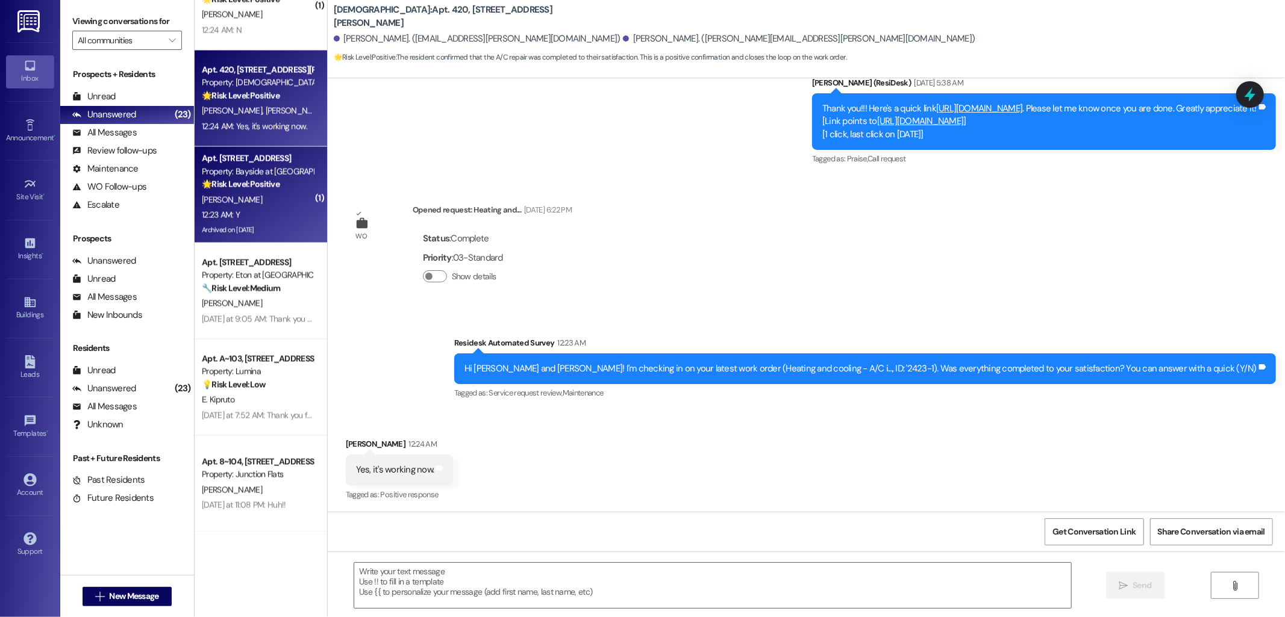
click at [239, 193] on div "[PERSON_NAME]" at bounding box center [258, 200] width 114 height 15
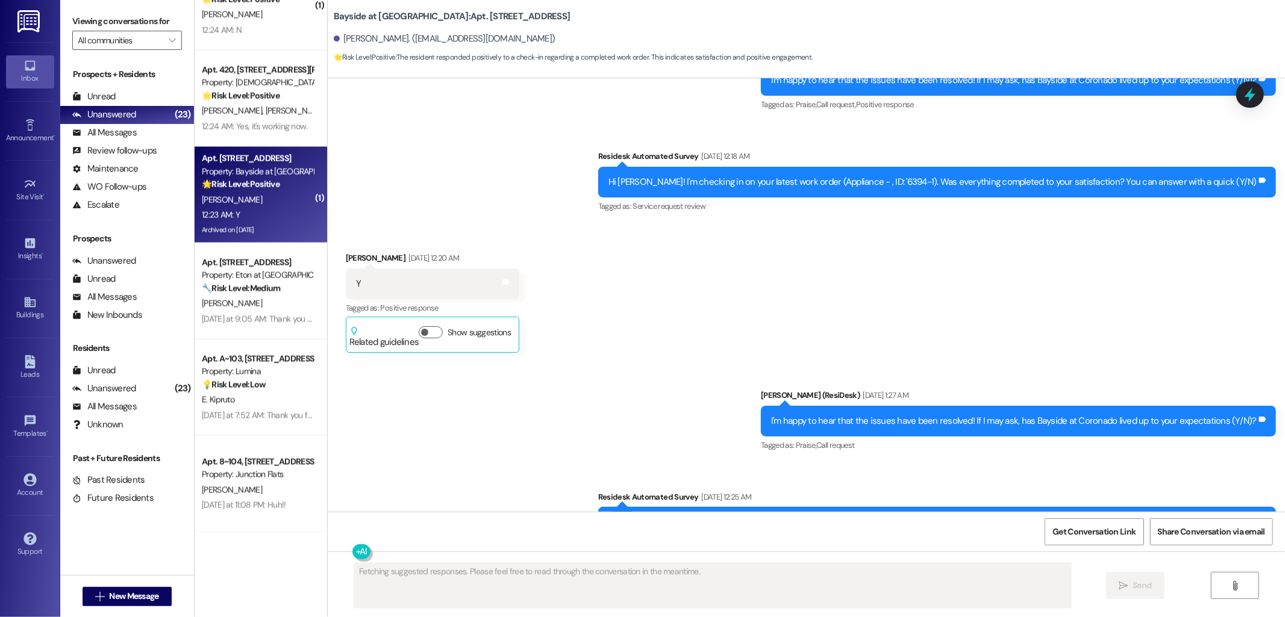
scroll to position [7735, 0]
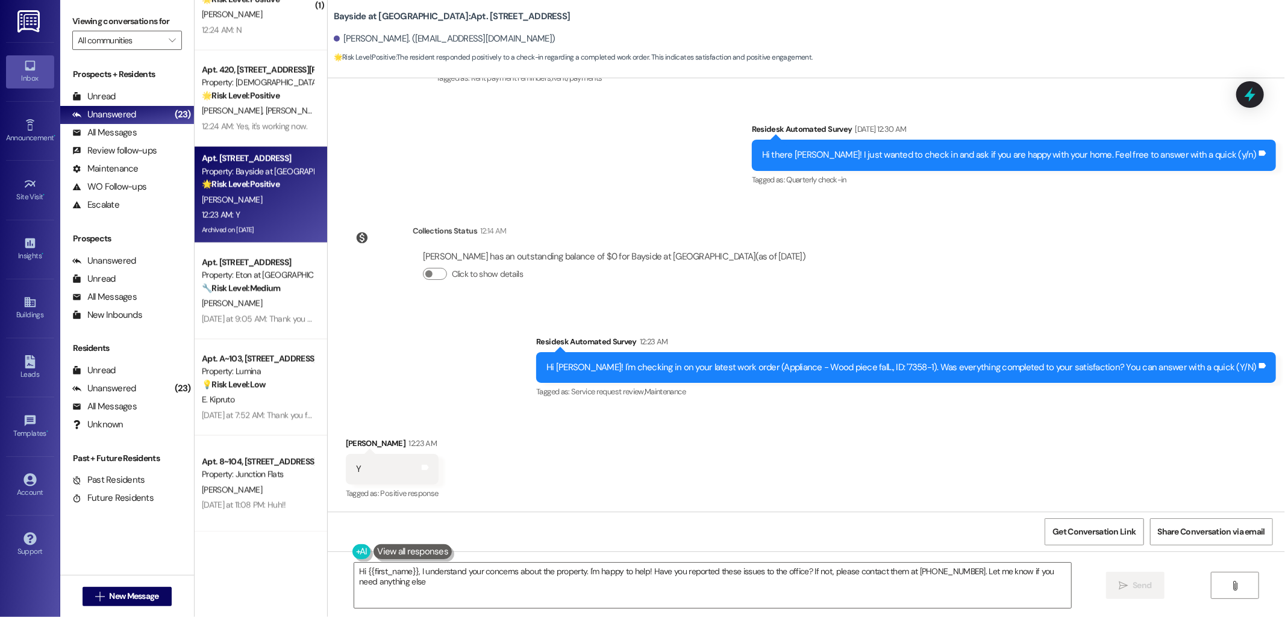
type textarea "Hi {{first_name}}, I understand your concerns about the property. I'm happy to …"
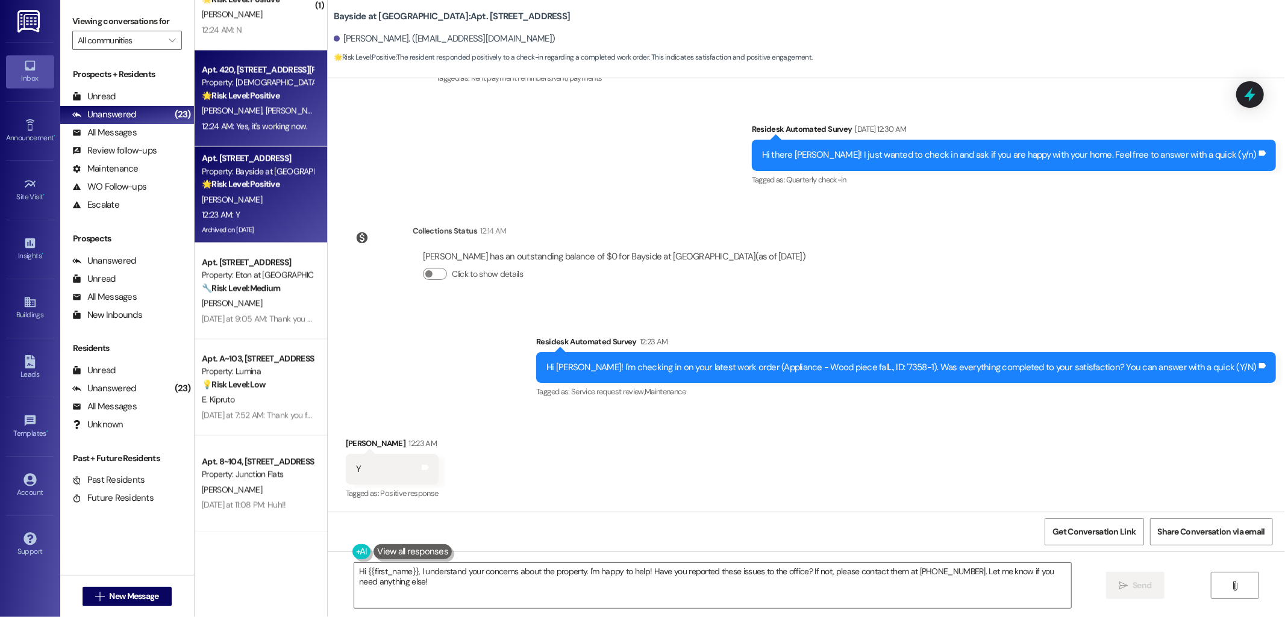
click at [244, 125] on div "12:24 AM: Yes, it's working now. 12:24 AM: Yes, it's working now." at bounding box center [255, 126] width 106 height 11
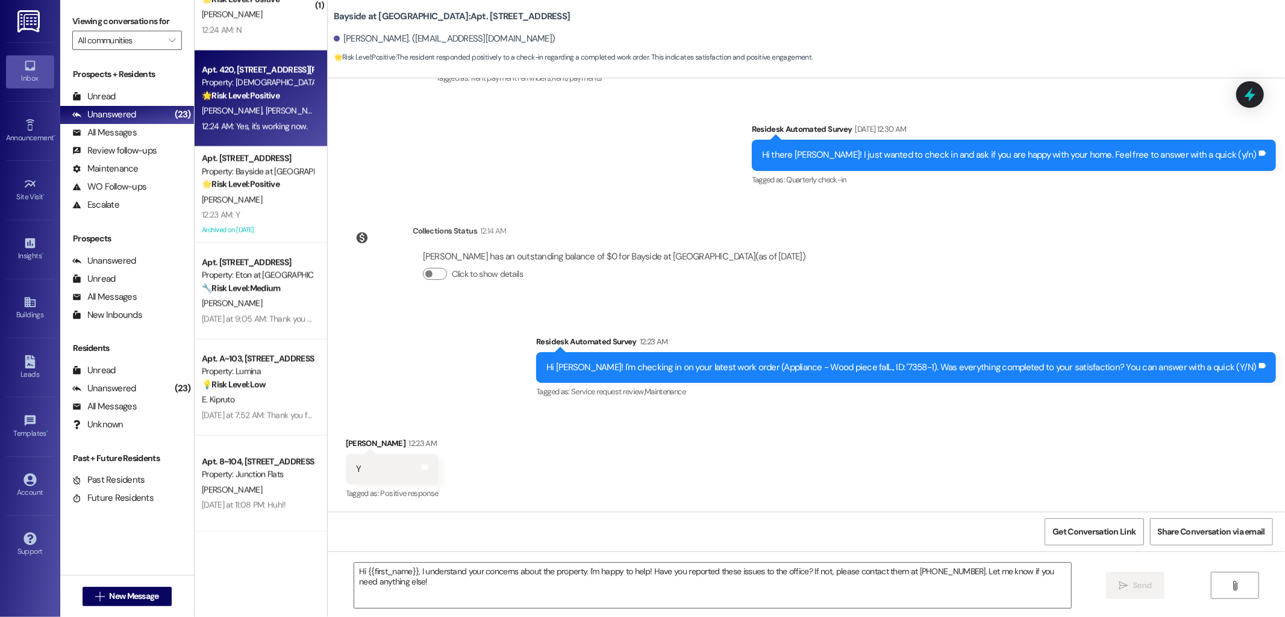
type textarea "Fetching suggested responses. Please feel free to read through the conversation…"
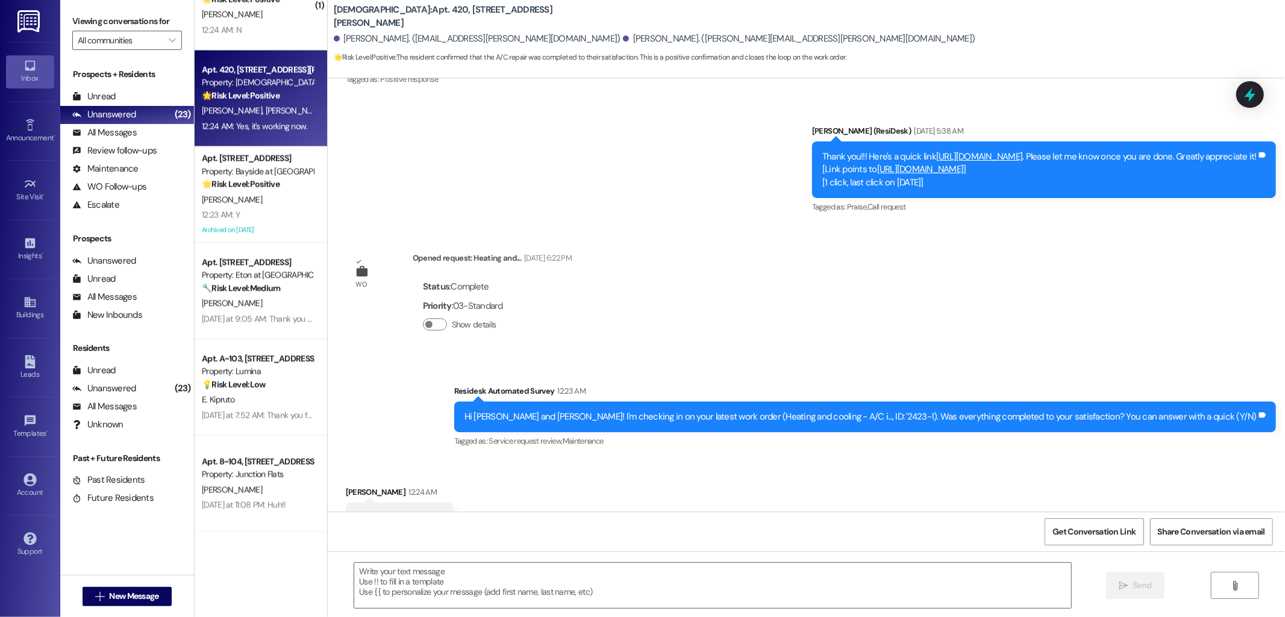
scroll to position [769, 0]
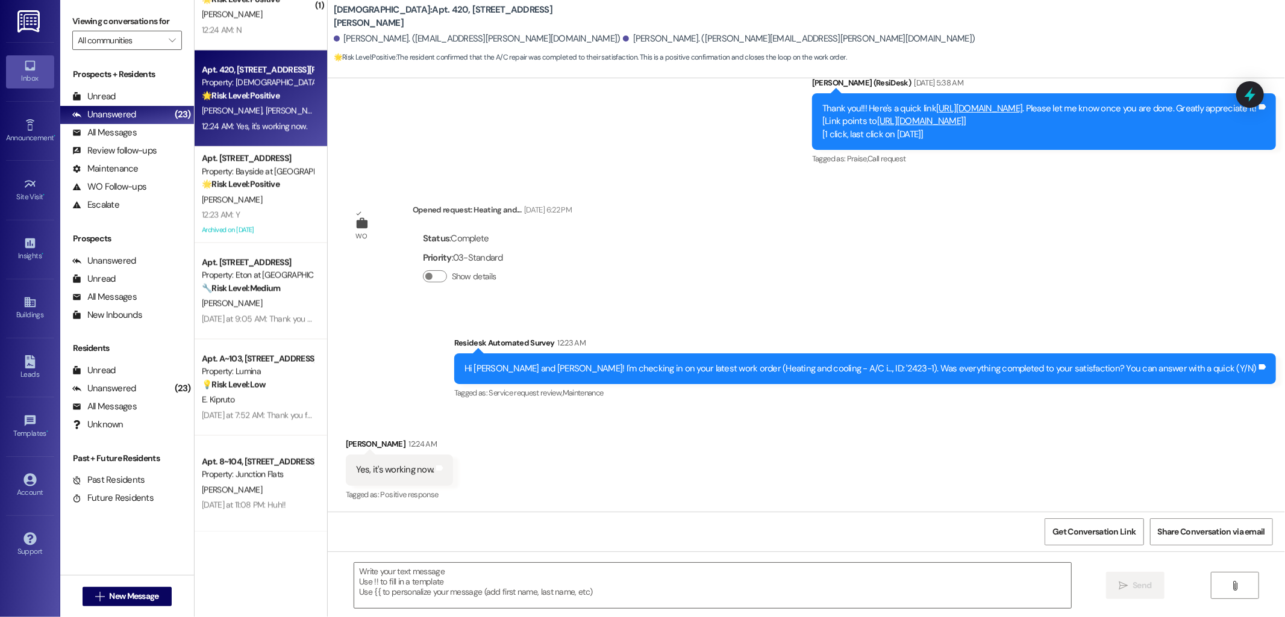
type textarea "Fetching suggested responses. Please feel free to read through the conversation…"
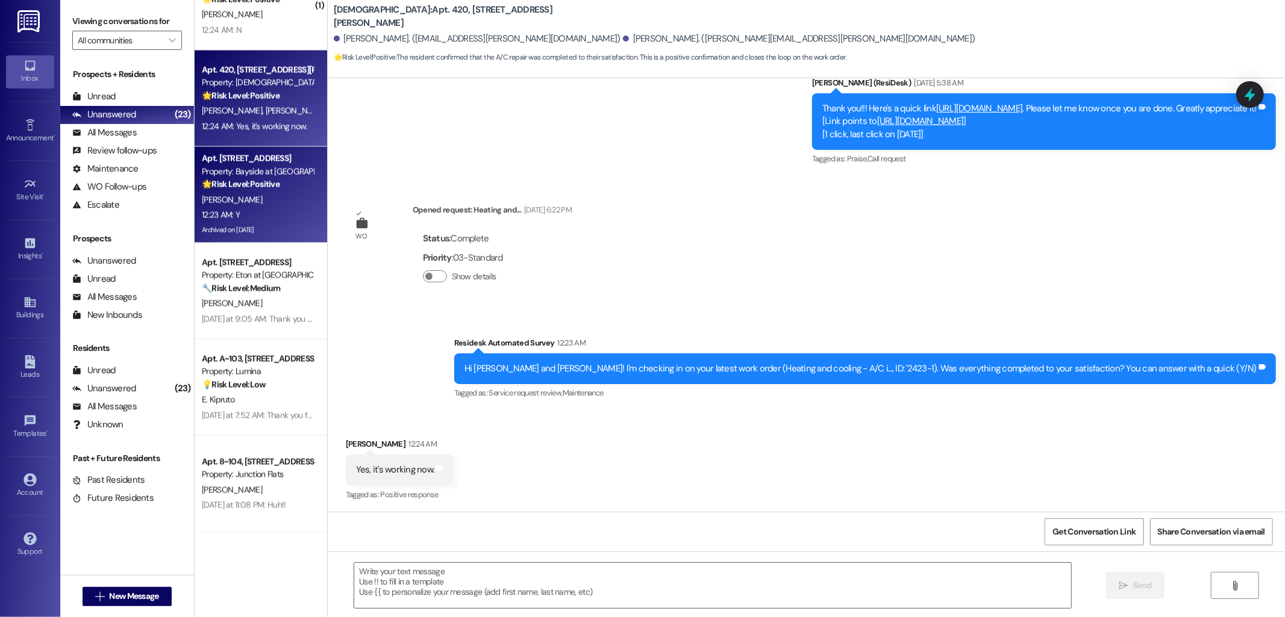
click at [251, 215] on div "12:23 AM: Y 12:23 AM: Y" at bounding box center [258, 215] width 114 height 15
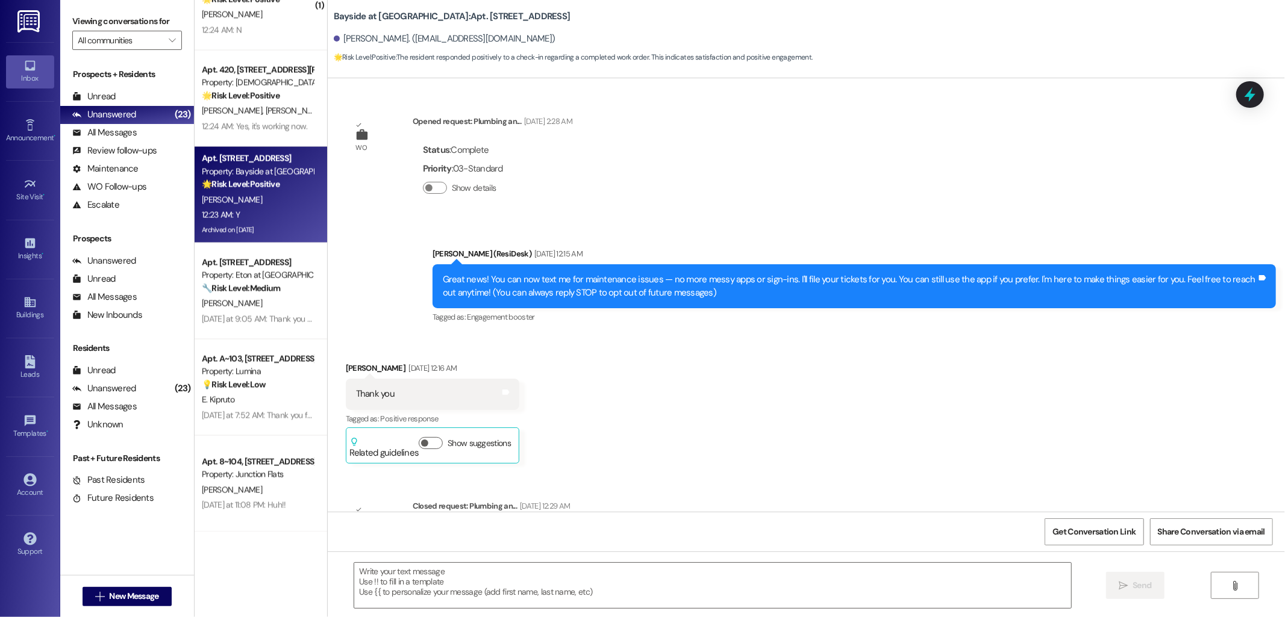
scroll to position [7735, 0]
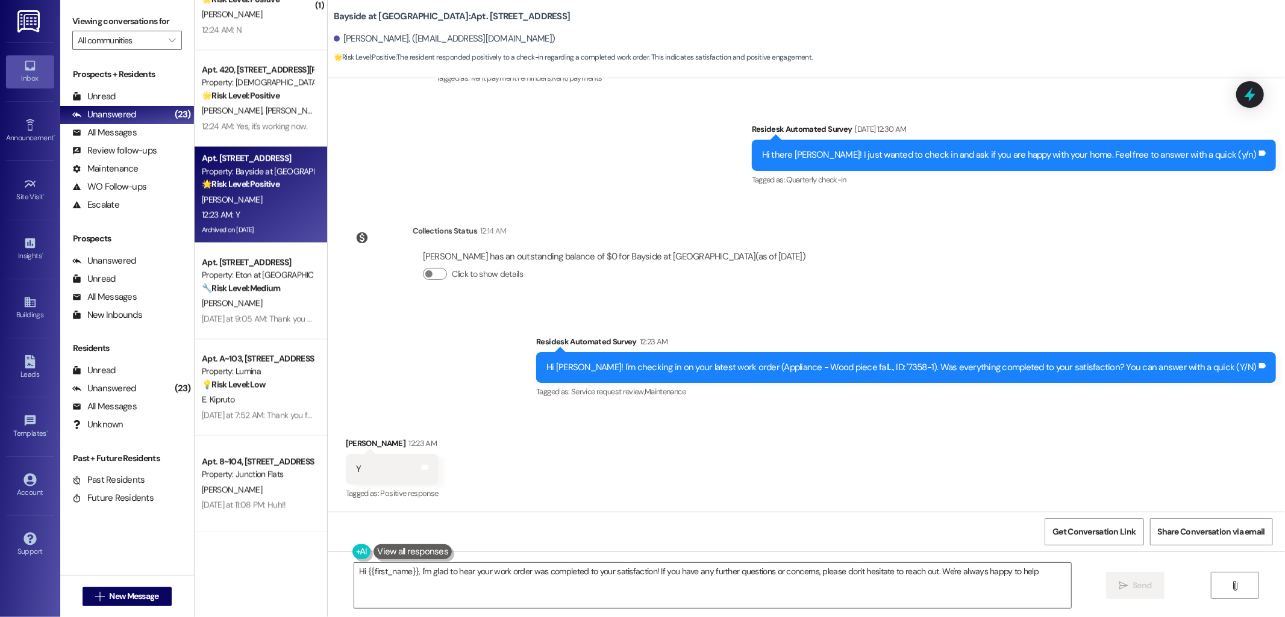
type textarea "Hi {{first_name}}, I'm glad to hear your work order was completed to your satis…"
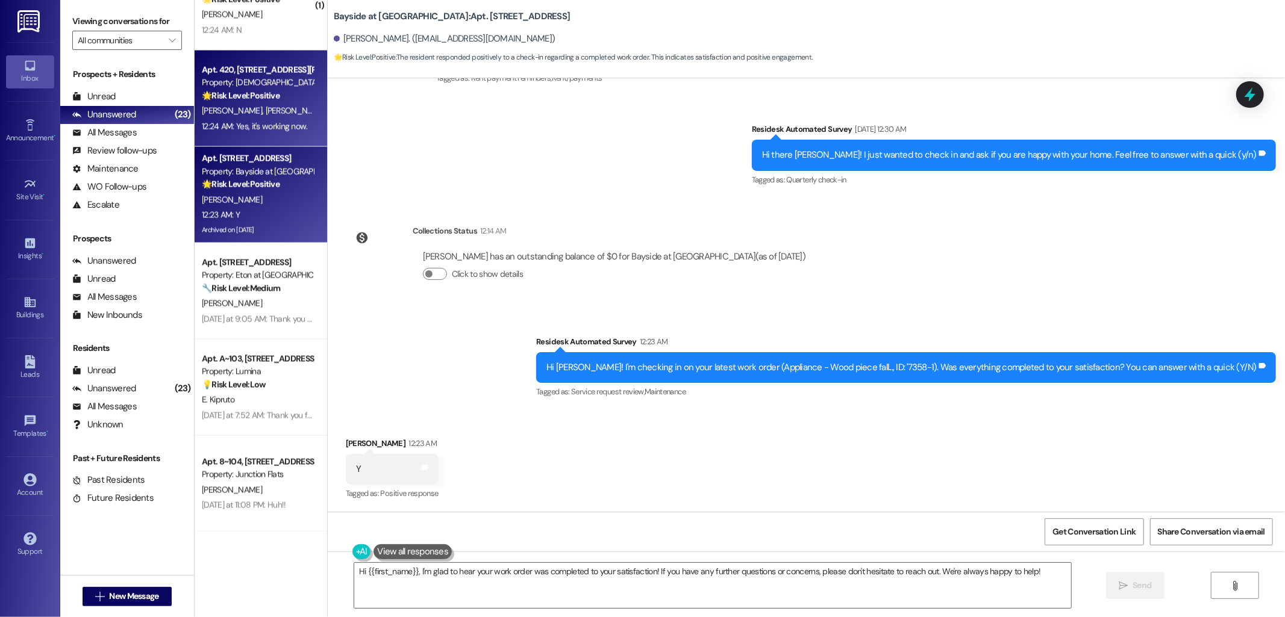
click at [261, 140] on div "Apt. 420, [STREET_ADDRESS][PERSON_NAME] Property: [DEMOGRAPHIC_DATA] 🌟 Risk Lev…" at bounding box center [261, 99] width 133 height 96
type textarea "Fetching suggested responses. Please feel free to read through the conversation…"
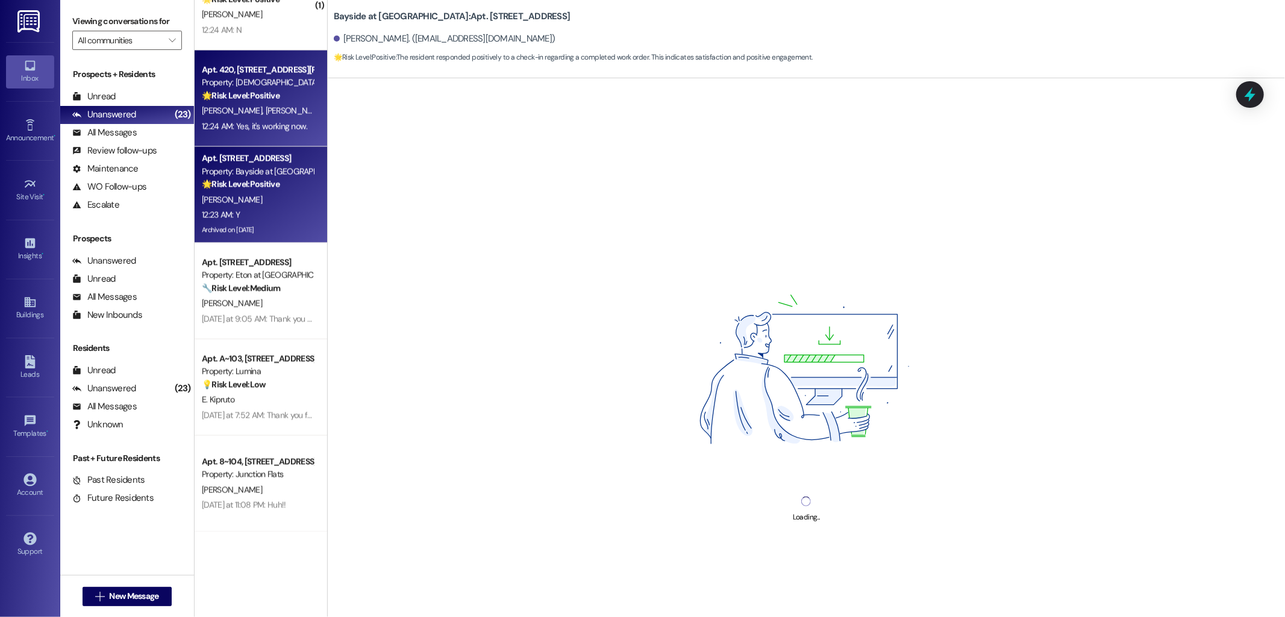
click at [254, 238] on div "Apt. S110, [STREET_ADDRESS] Property: Bayside at Coronado 🌟 Risk Level: Positiv…" at bounding box center [261, 195] width 133 height 96
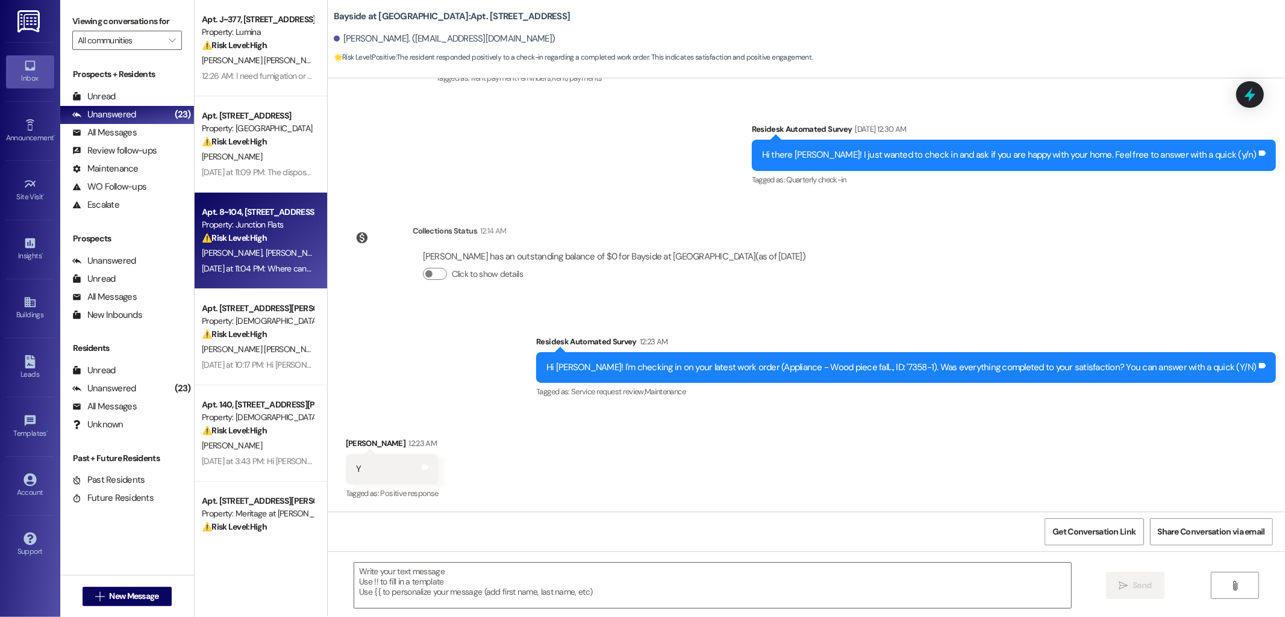
type textarea "Fetching suggested responses. Please feel free to read through the conversation…"
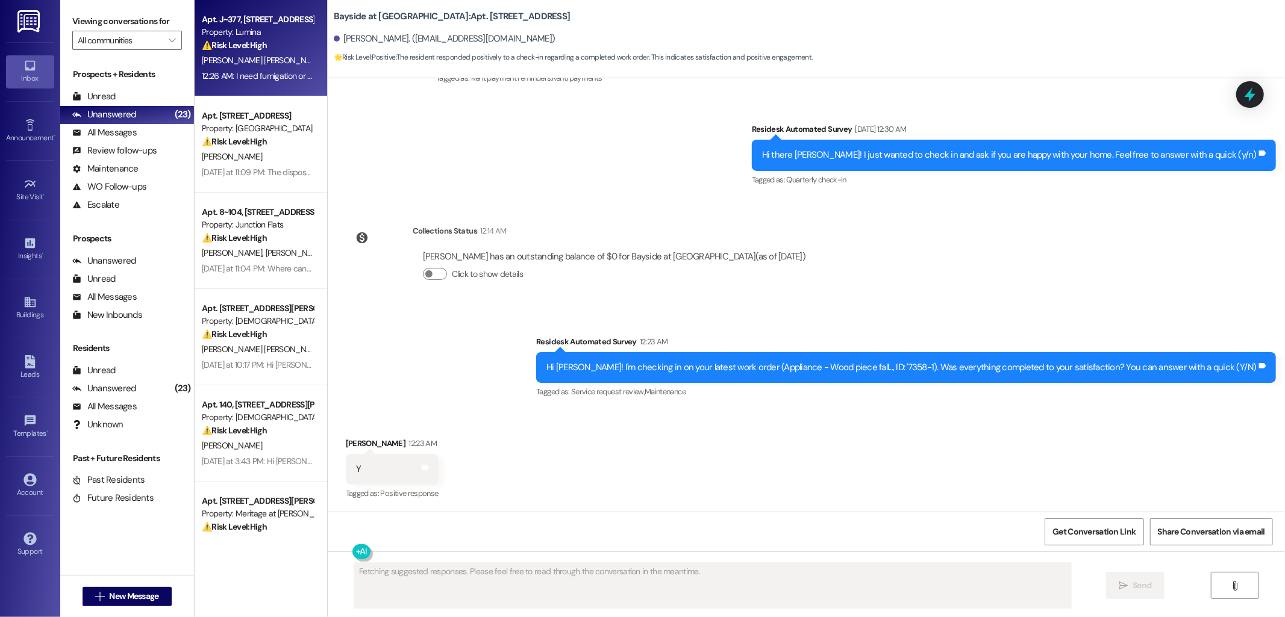
click at [255, 78] on div "12:26 AM: I need fumigation or insect liquid. I've seen cockroaches. 12:26 AM: …" at bounding box center [316, 75] width 228 height 11
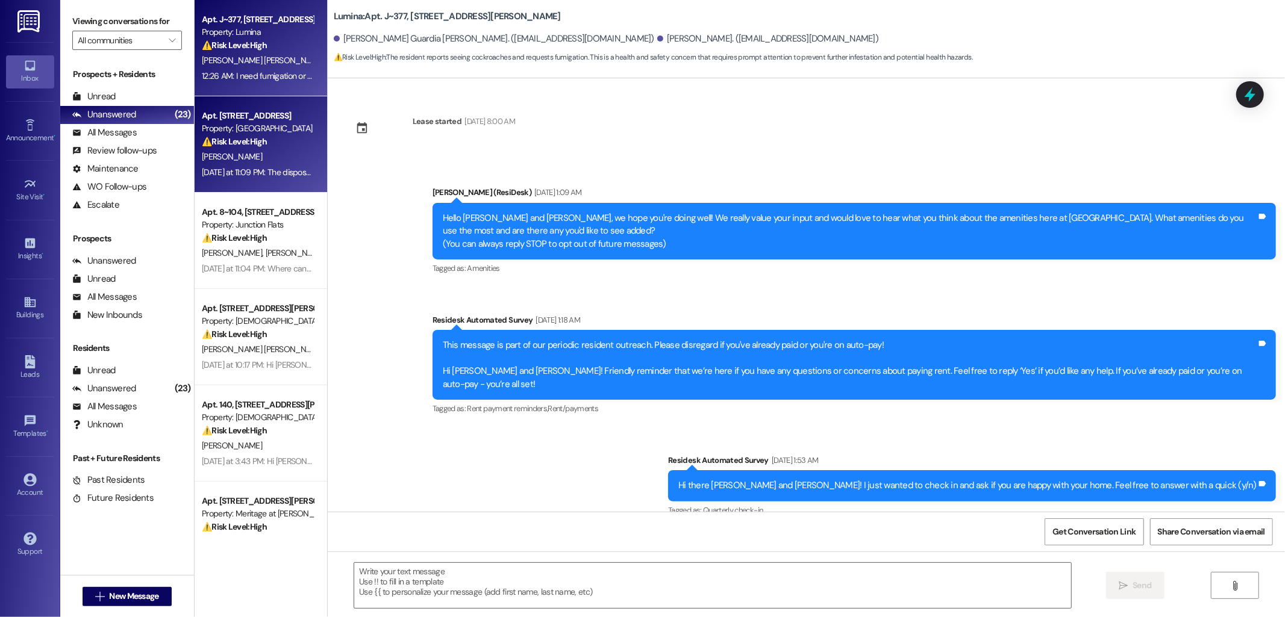
click at [257, 141] on strong "⚠️ Risk Level: High" at bounding box center [234, 141] width 65 height 11
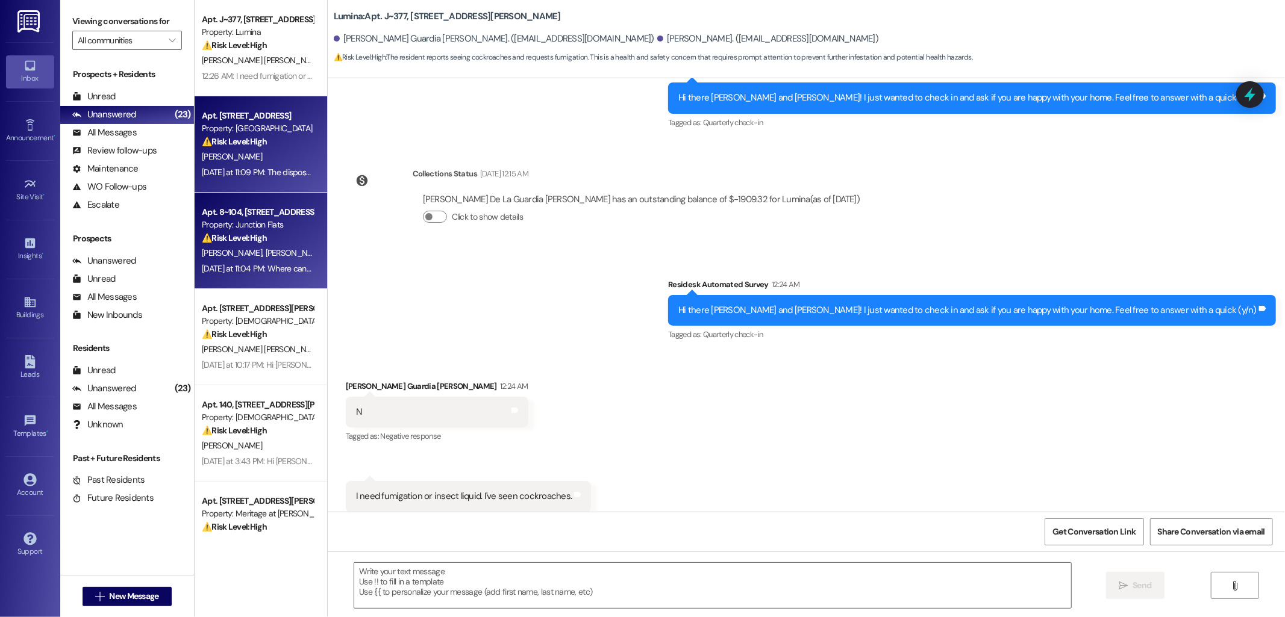
scroll to position [738, 0]
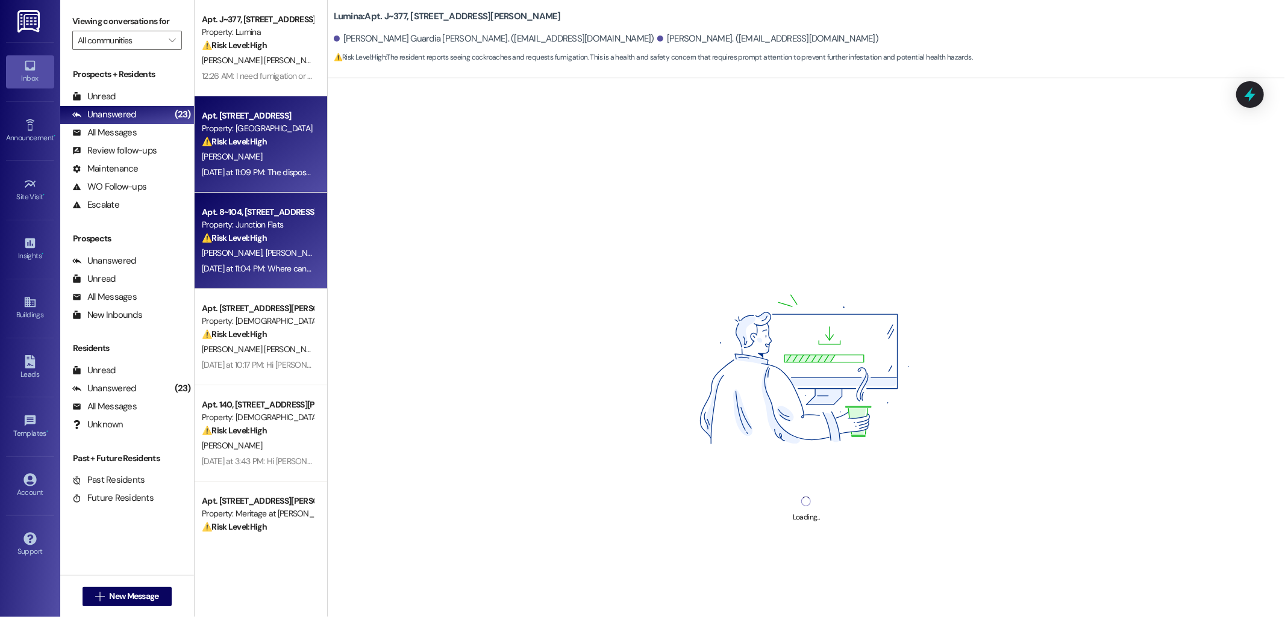
click at [259, 221] on div "Property: Junction Flats" at bounding box center [257, 225] width 111 height 13
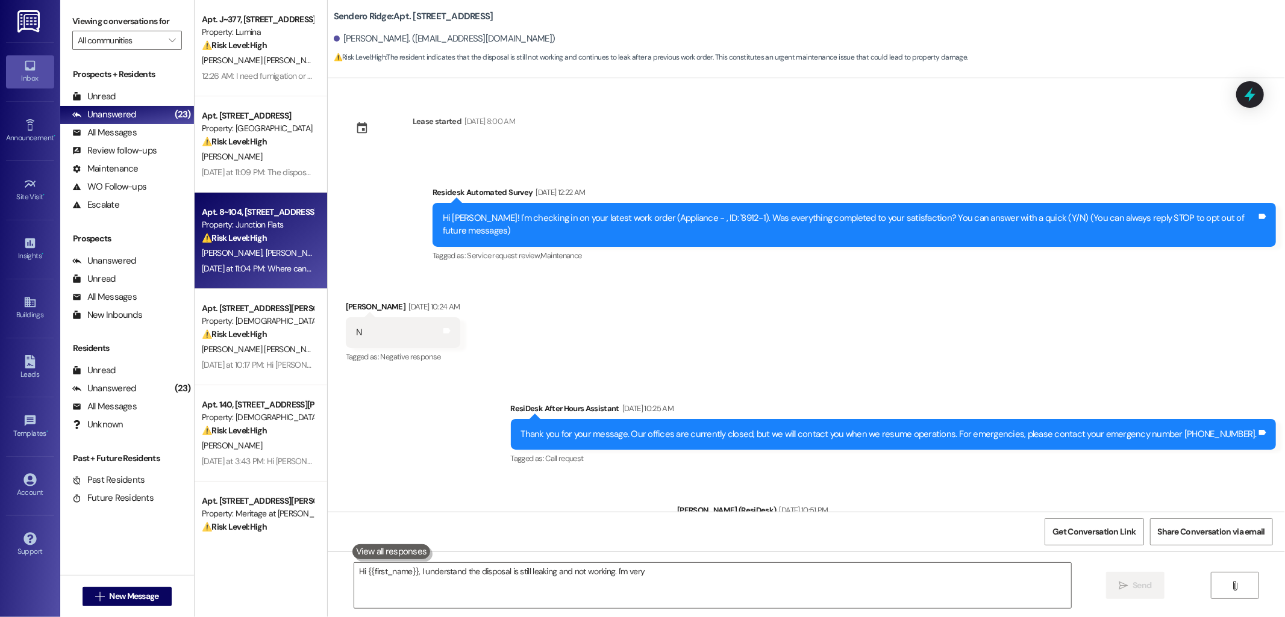
scroll to position [389, 0]
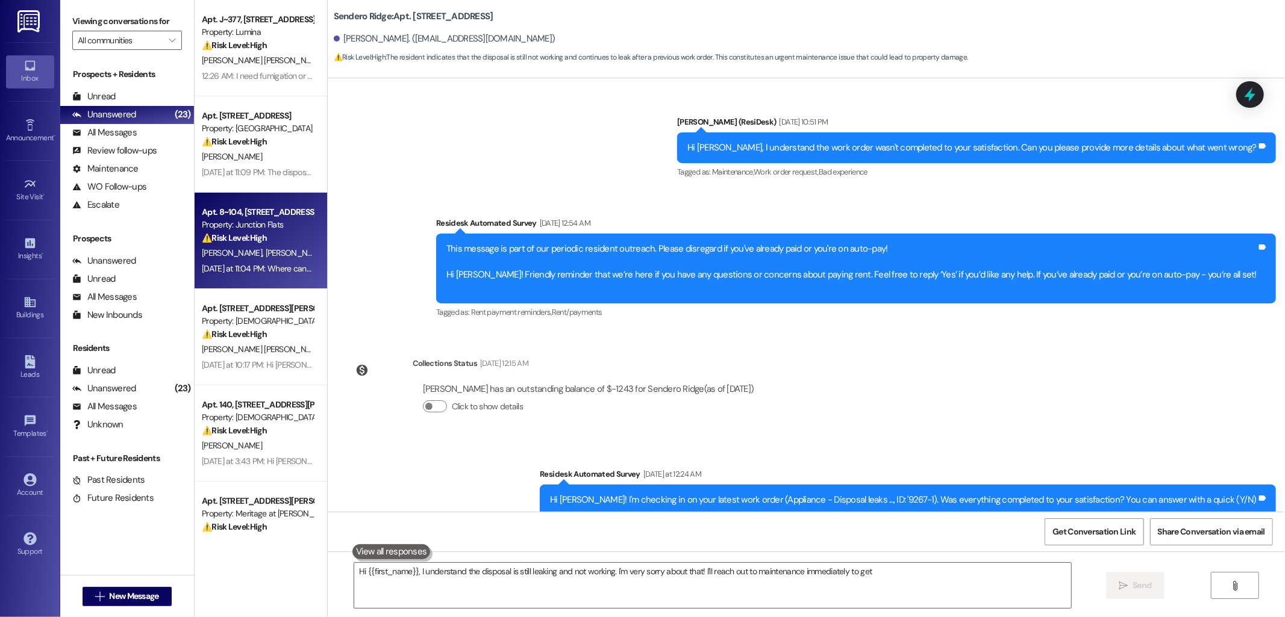
type textarea "Hi {{first_name}}, I understand the disposal is still leaking and not working. …"
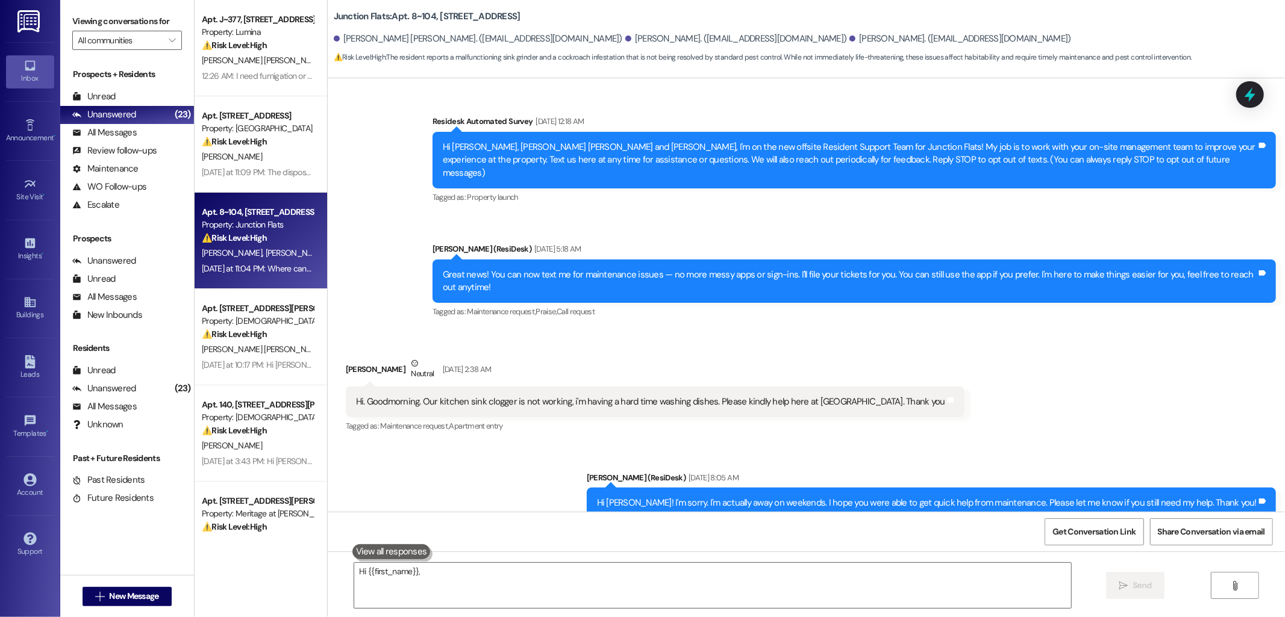
scroll to position [14048, 0]
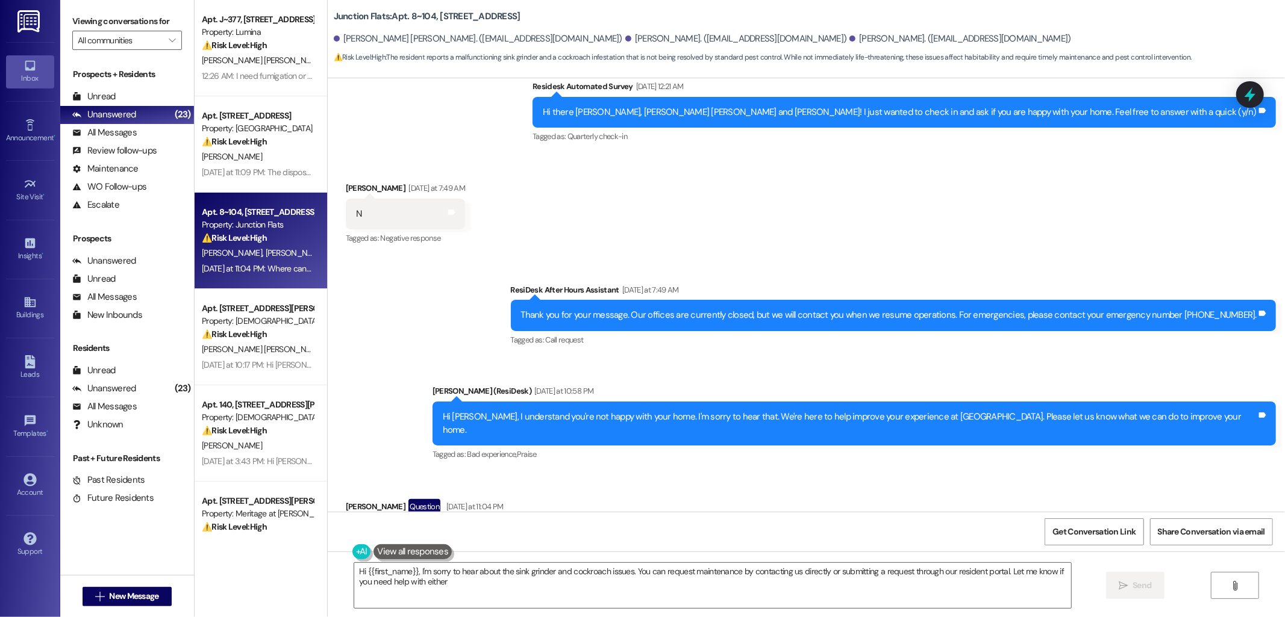
type textarea "Hi {{first_name}}, I'm sorry to hear about the sink grinder and cockroach issue…"
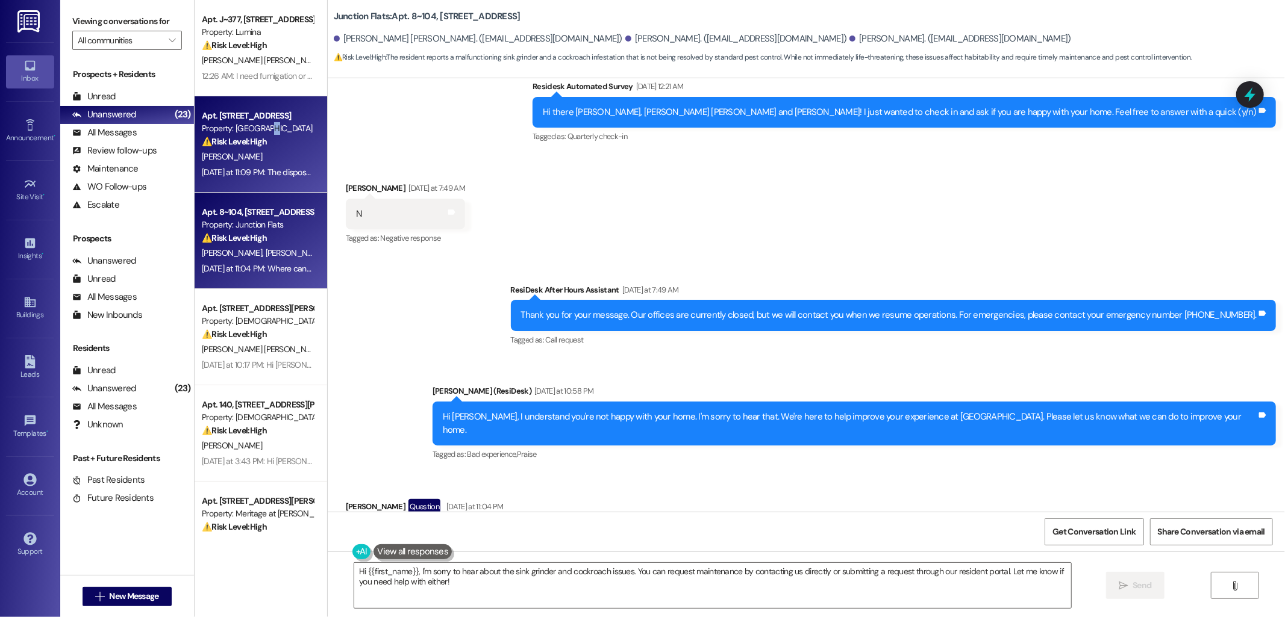
click at [260, 134] on div "Property: [GEOGRAPHIC_DATA]" at bounding box center [257, 128] width 111 height 13
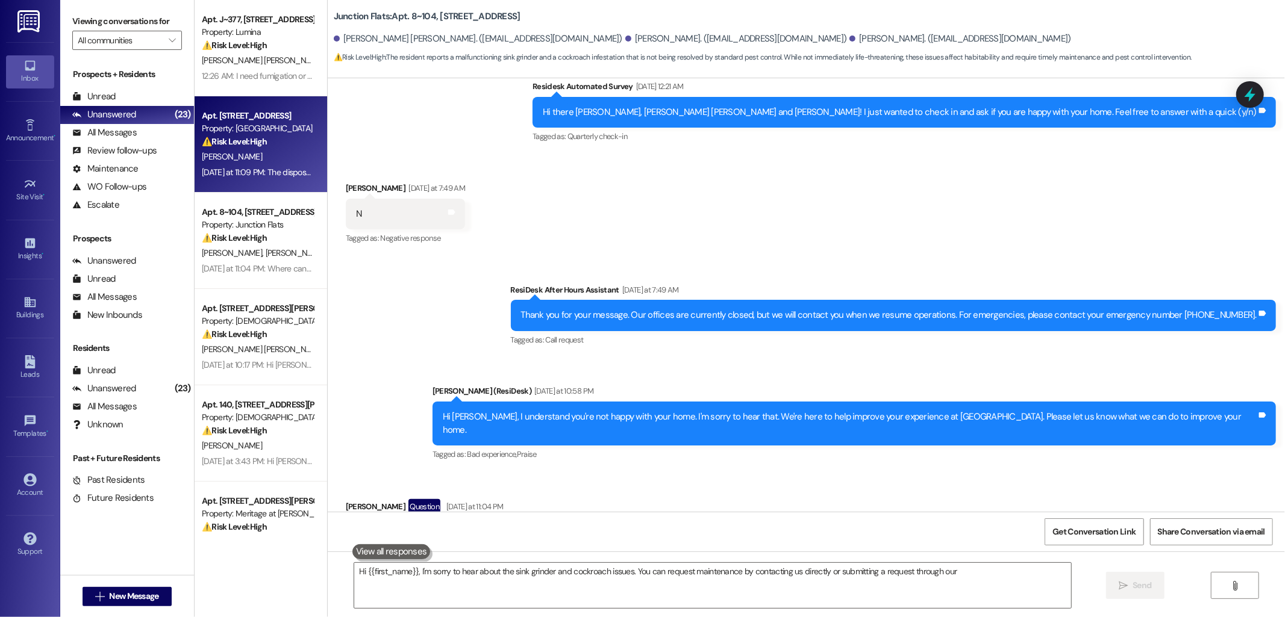
type textarea "Hi {{first_name}}, I'm sorry to hear about the sink grinder and cockroach issue…"
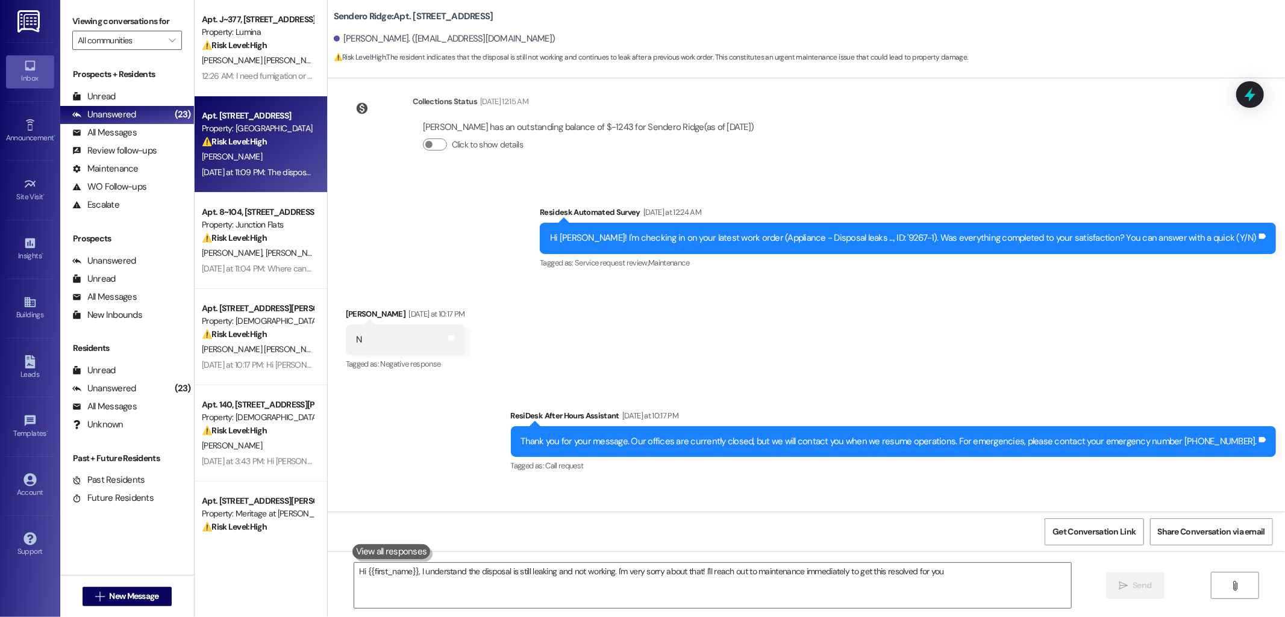
type textarea "Hi {{first_name}}, I understand the disposal is still leaking and not working. …"
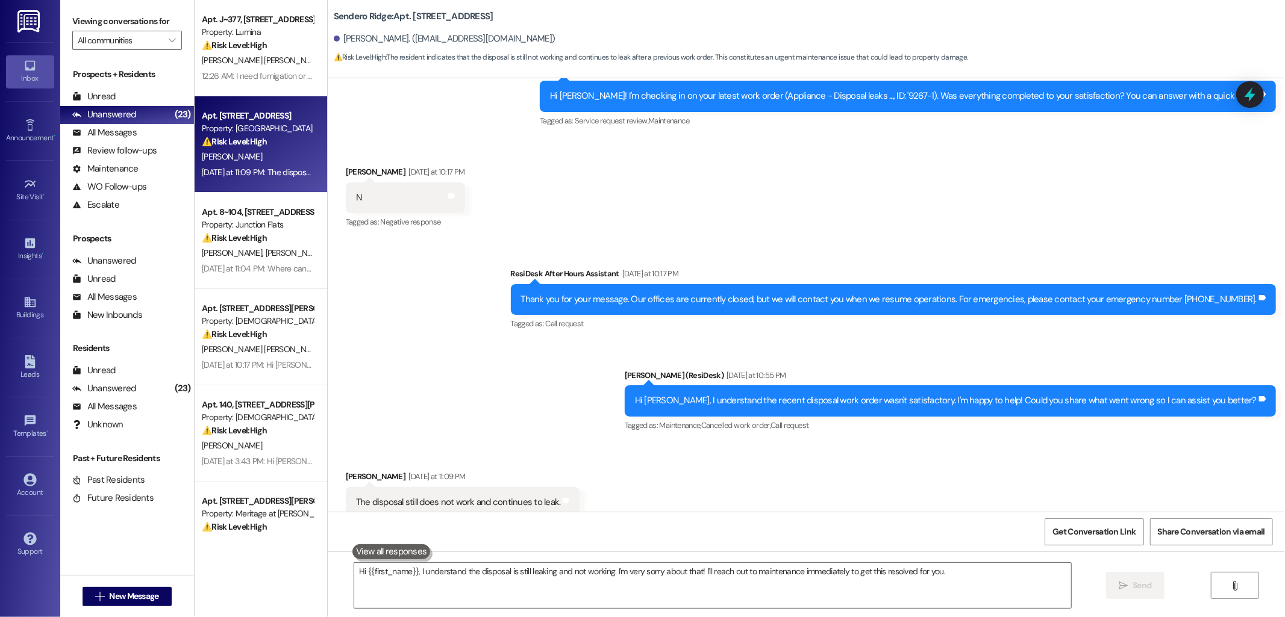
scroll to position [812, 0]
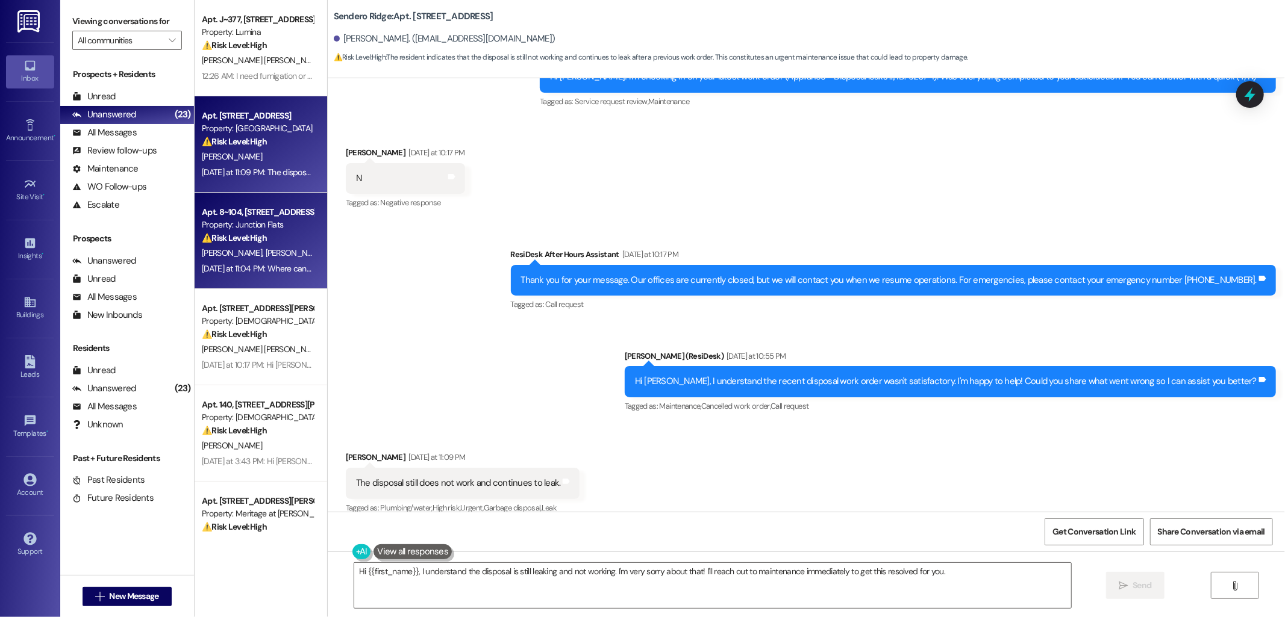
click at [246, 226] on div "Property: Junction Flats" at bounding box center [257, 225] width 111 height 13
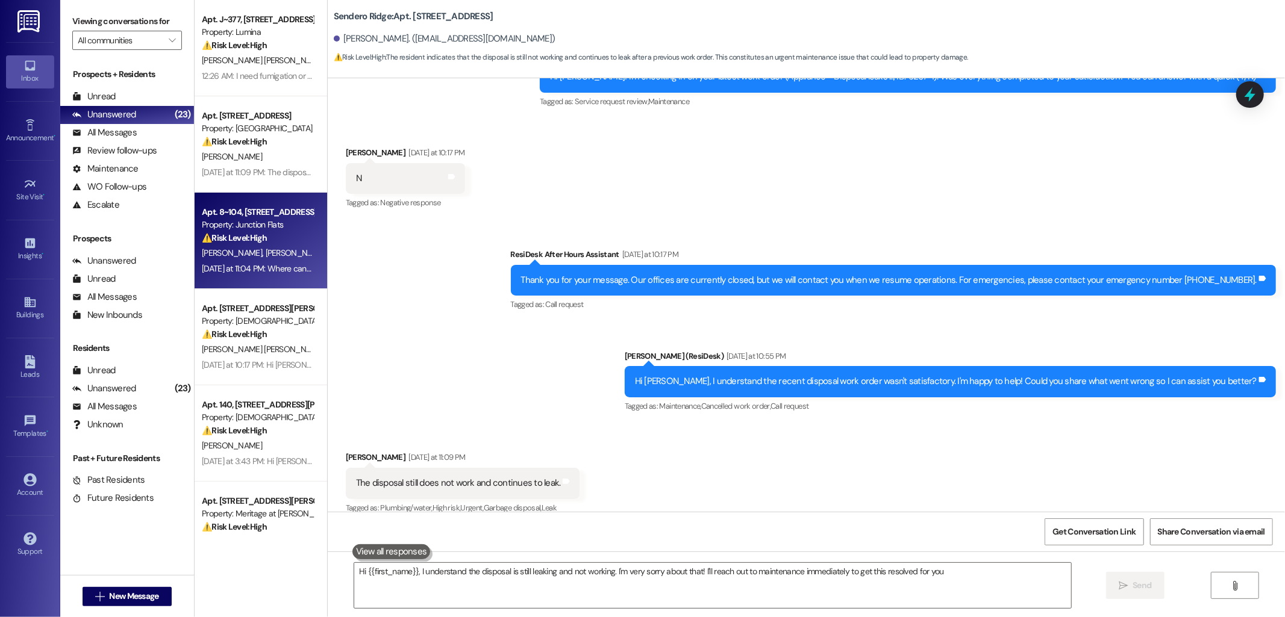
type textarea "Hi {{first_name}}, I understand the disposal is still leaking and not working. …"
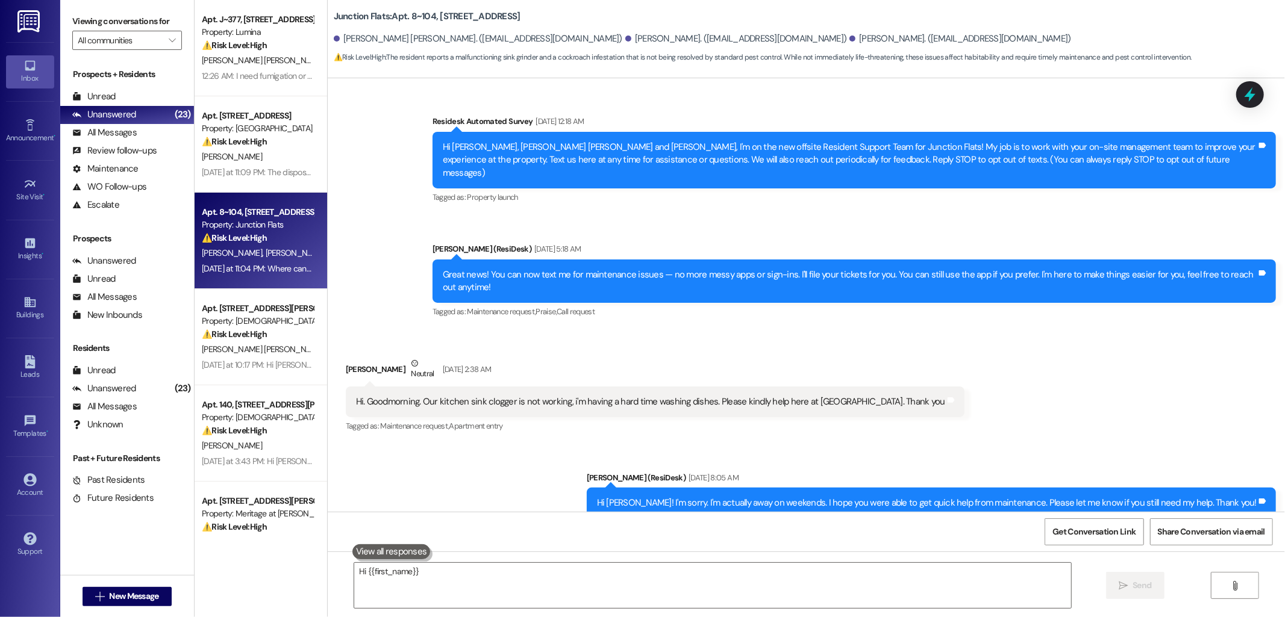
scroll to position [14048, 0]
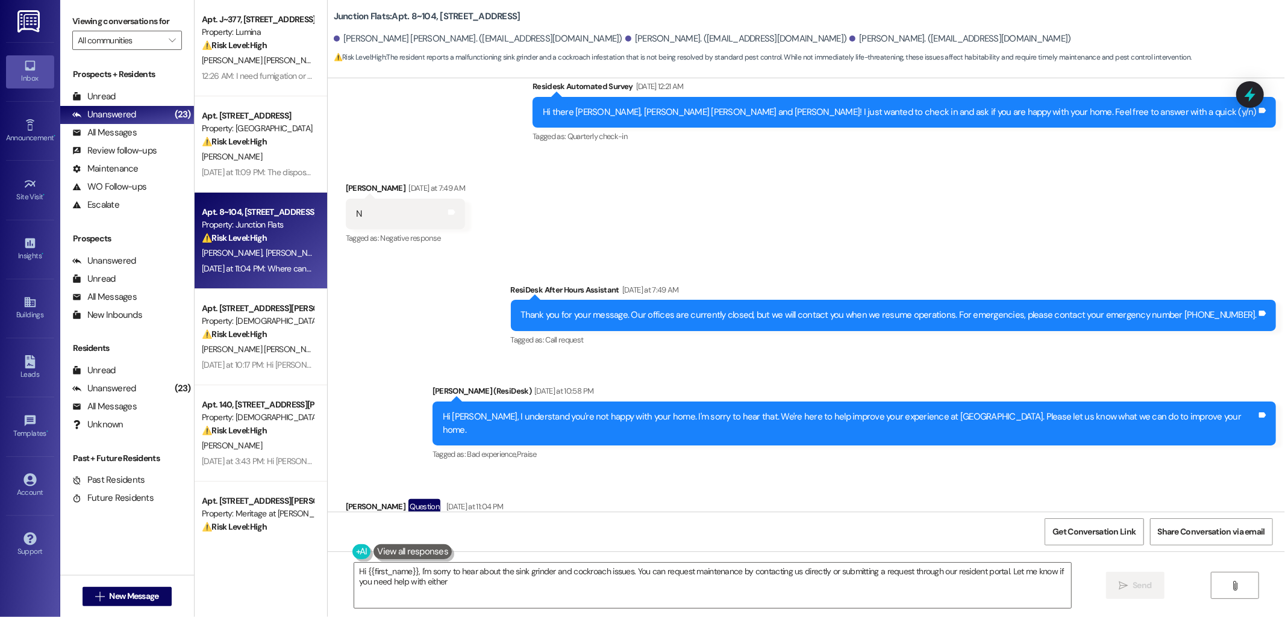
type textarea "Hi {{first_name}}, I'm sorry to hear about the sink grinder and cockroach issue…"
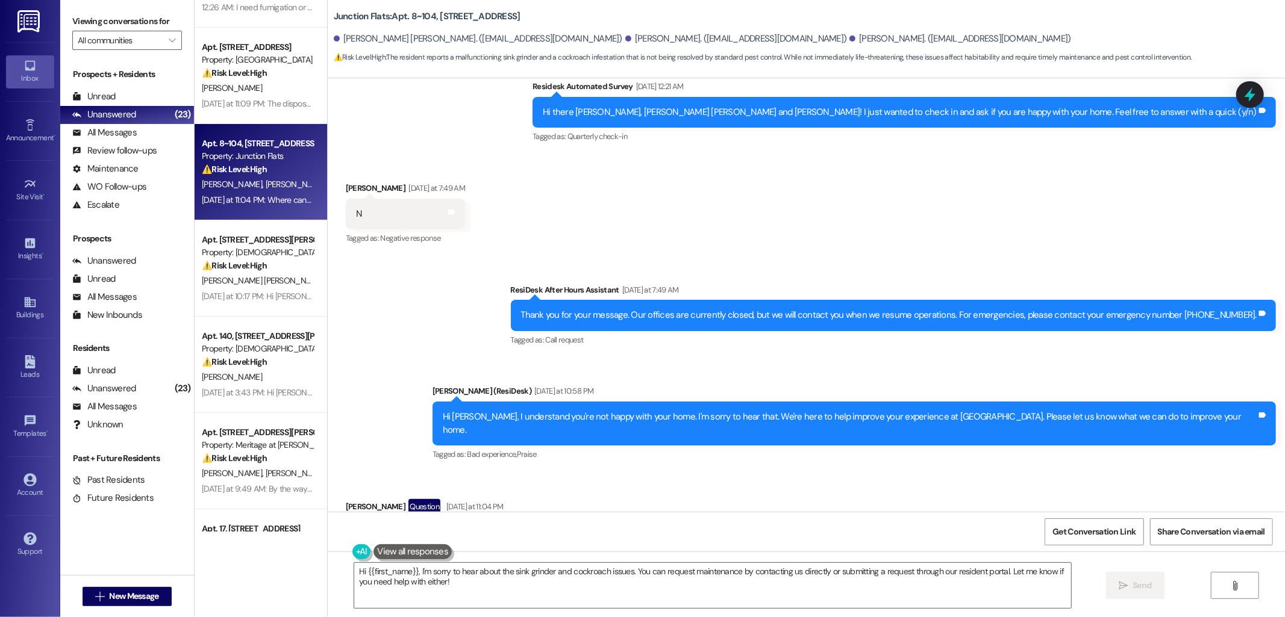
scroll to position [67, 0]
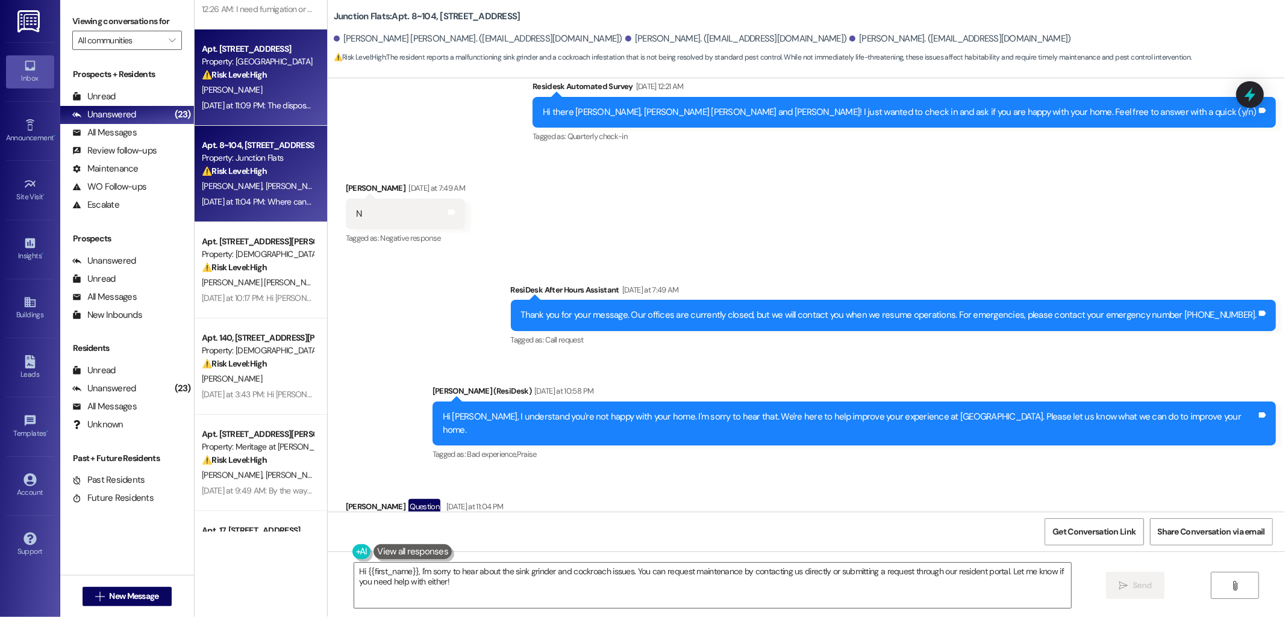
click at [250, 80] on strong "⚠️ Risk Level: High" at bounding box center [234, 74] width 65 height 11
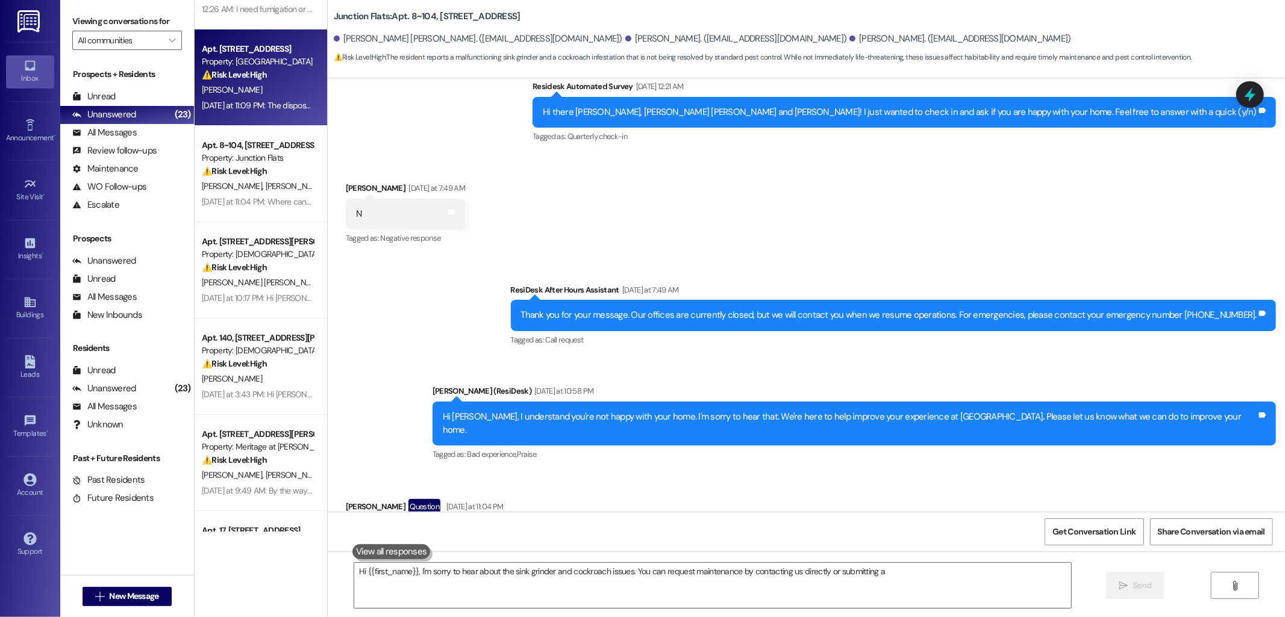
type textarea "Hi {{first_name}}, I'm sorry to hear about the sink grinder and cockroach issue…"
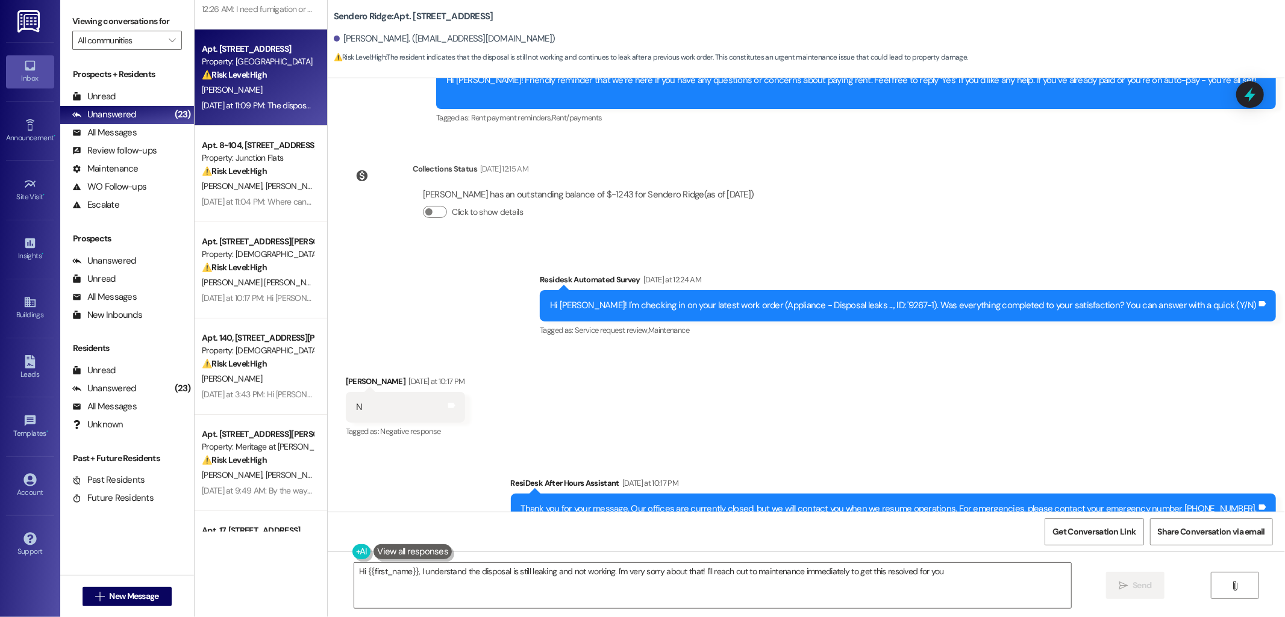
type textarea "Hi {{first_name}}, I understand the disposal is still leaking and not working. …"
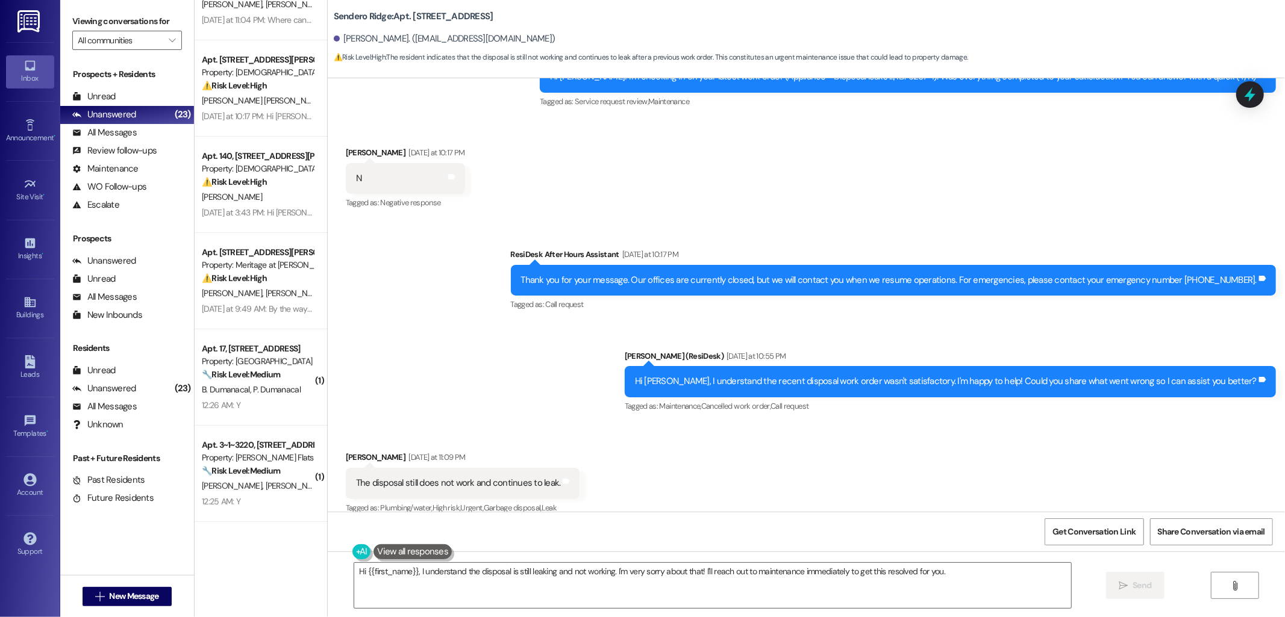
scroll to position [201, 0]
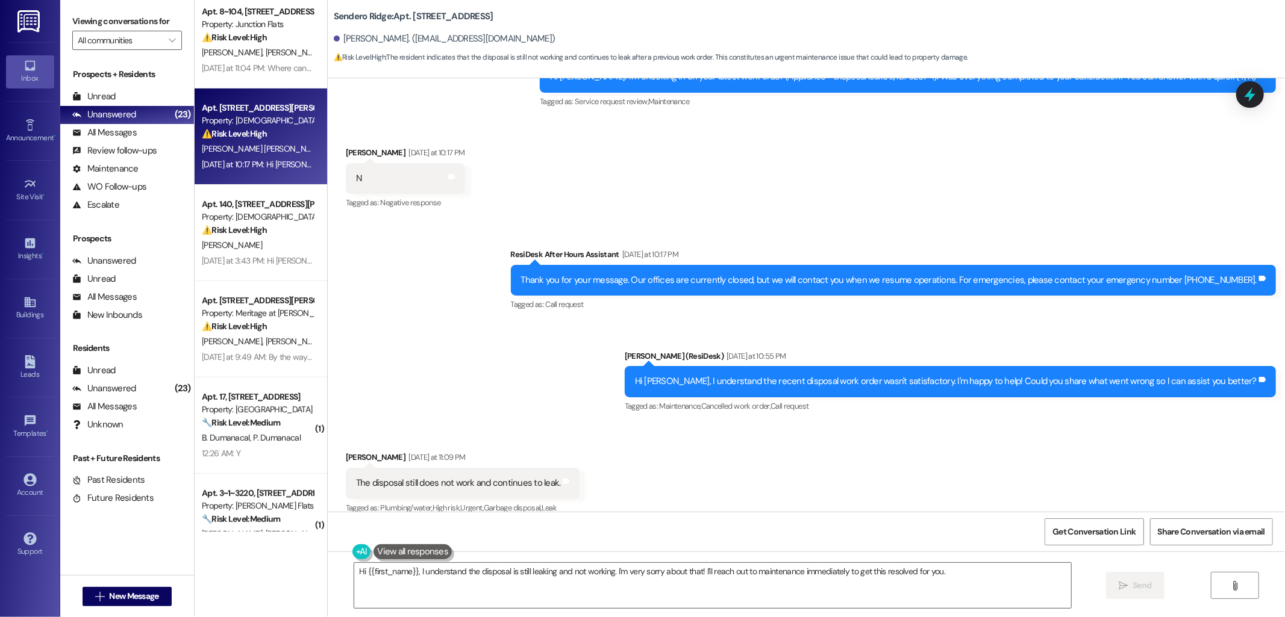
click at [255, 177] on div "Apt. 407, [STREET_ADDRESS][PERSON_NAME] Property: [DEMOGRAPHIC_DATA] ⚠️ Risk Le…" at bounding box center [261, 137] width 133 height 96
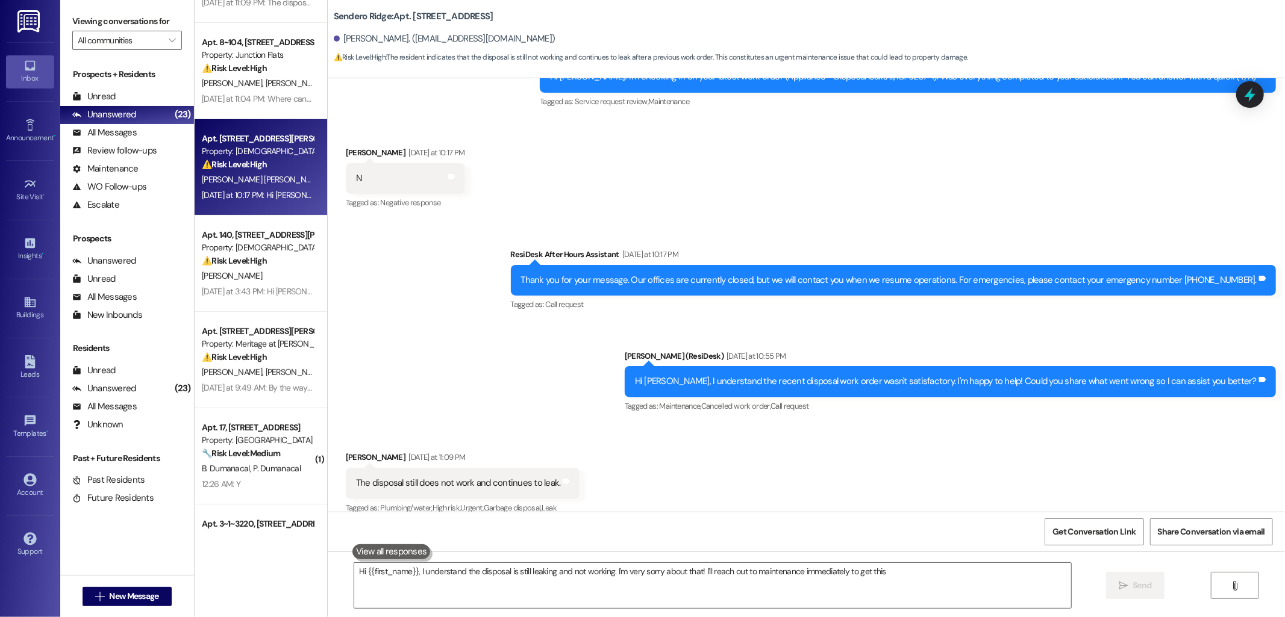
scroll to position [20, 0]
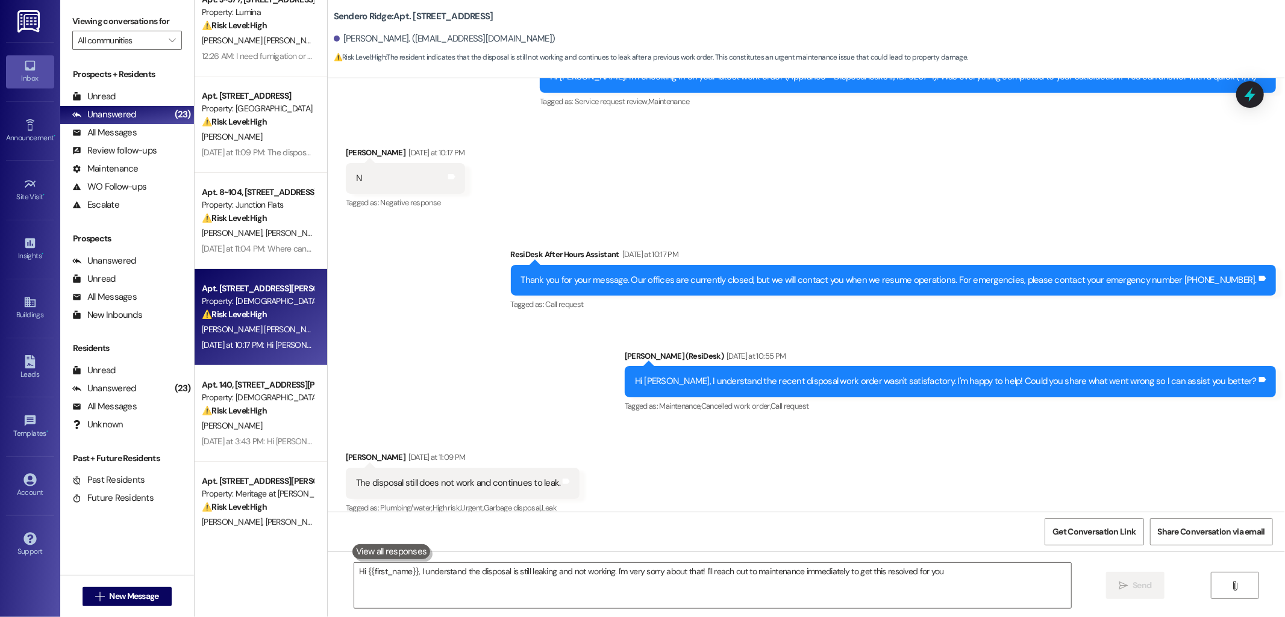
type textarea "Hi {{first_name}}, I understand the disposal is still leaking and not working. …"
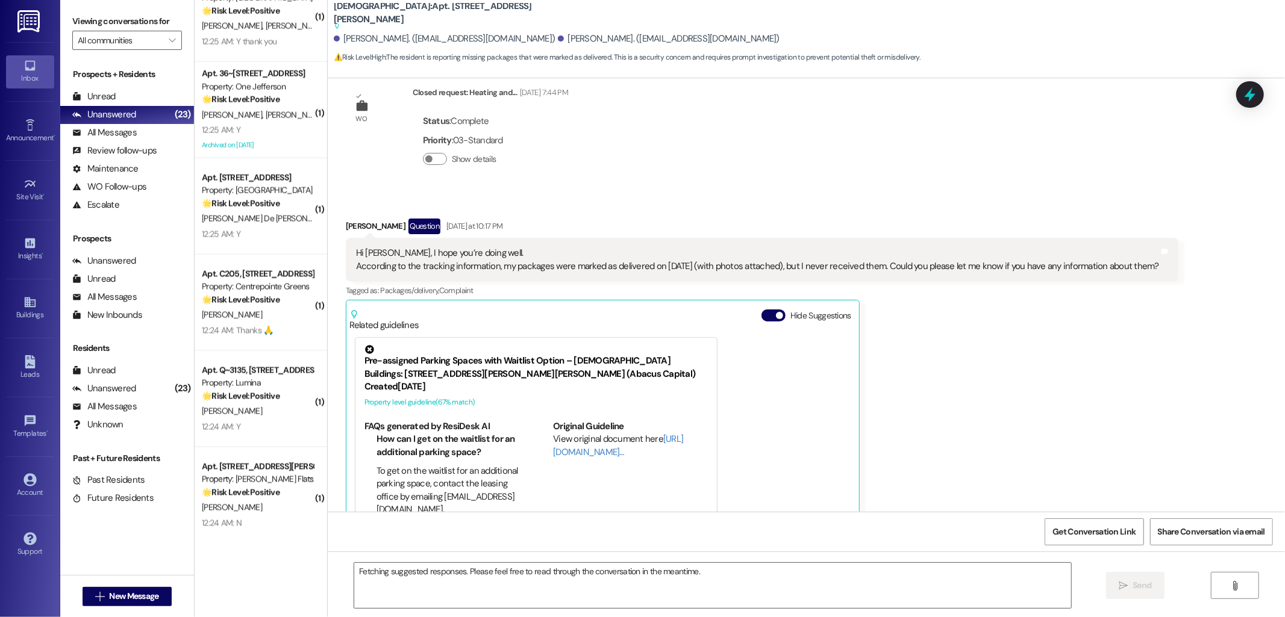
scroll to position [3542, 0]
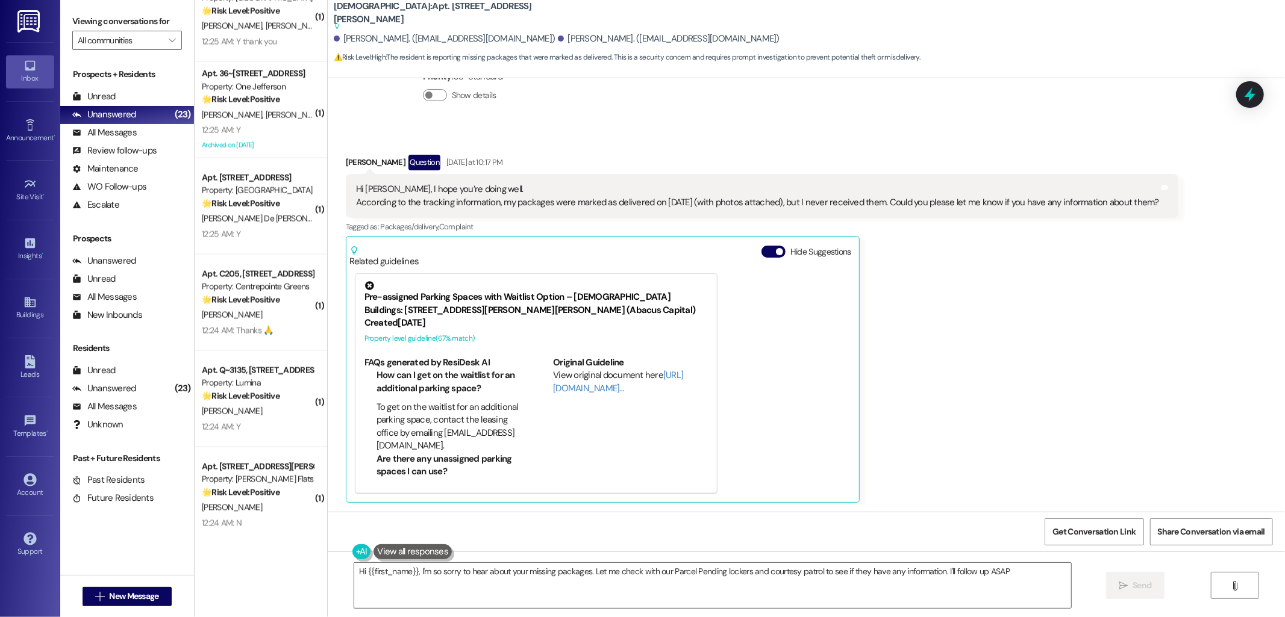
type textarea "Hi {{first_name}}, I'm so sorry to hear about your missing packages. Let me che…"
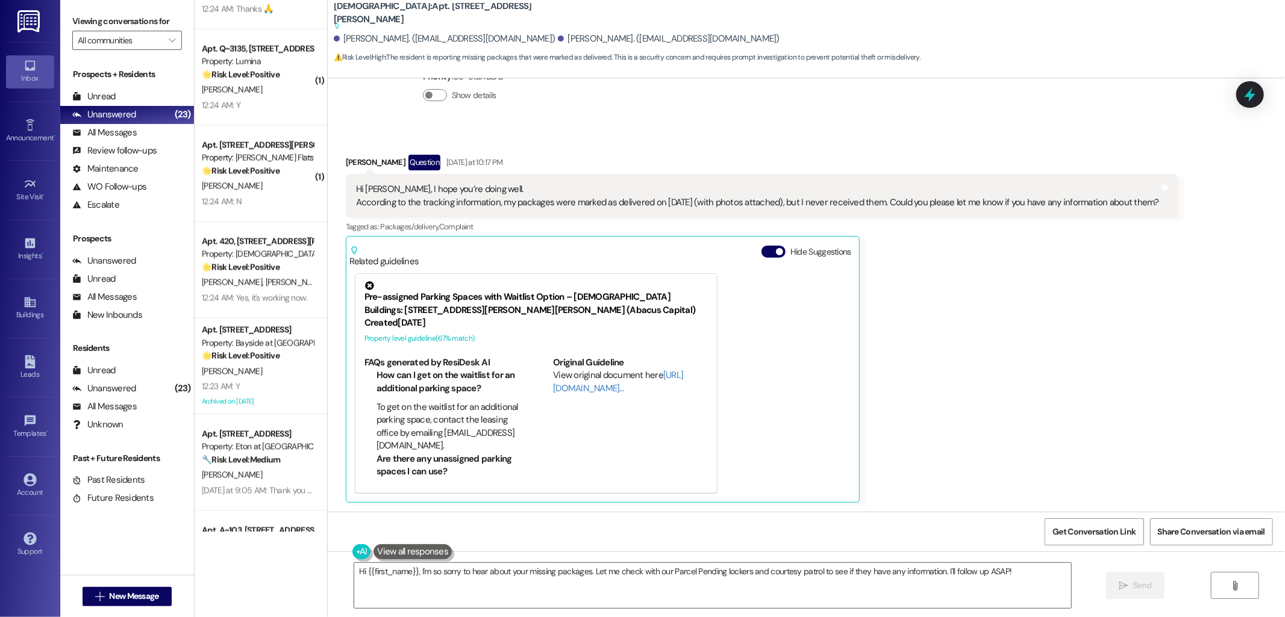
scroll to position [1606, 0]
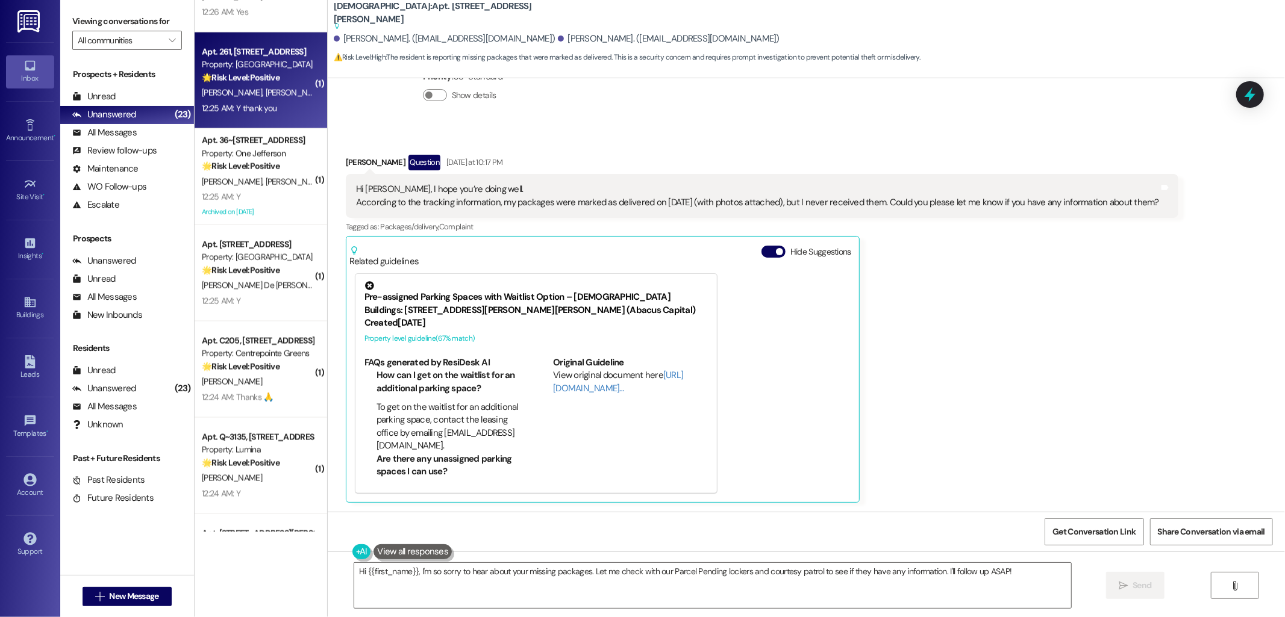
click at [255, 104] on div "12:25 AM: Y thank you 12:25 AM: Y thank you" at bounding box center [239, 108] width 75 height 11
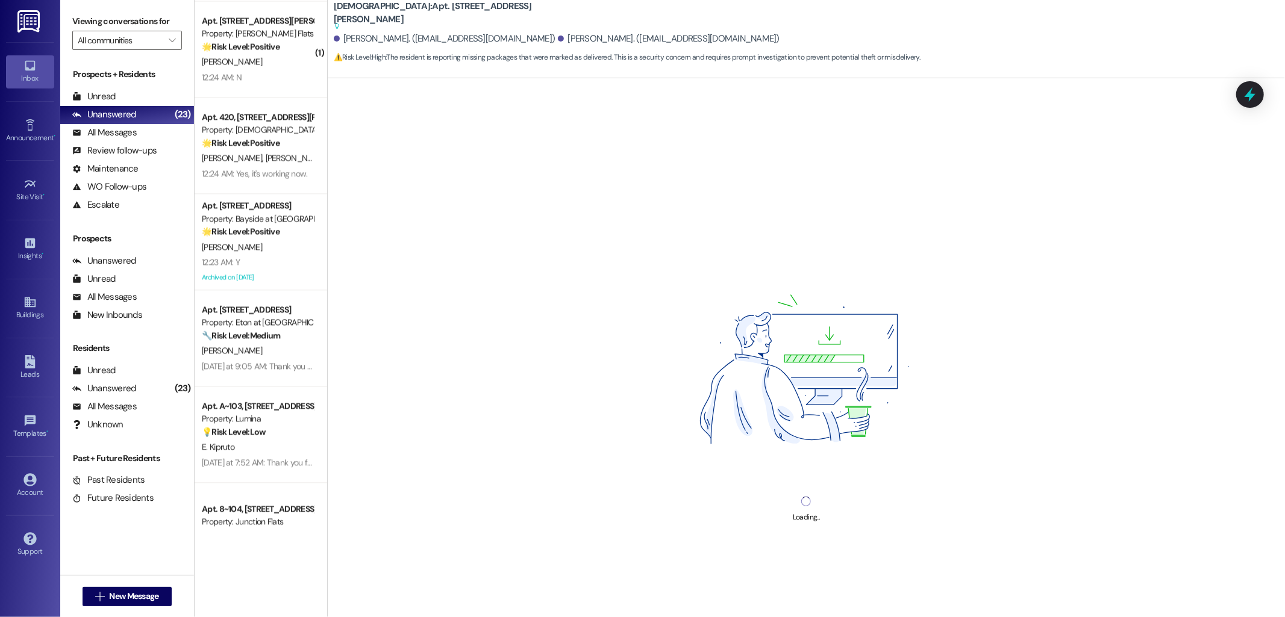
scroll to position [2075, 0]
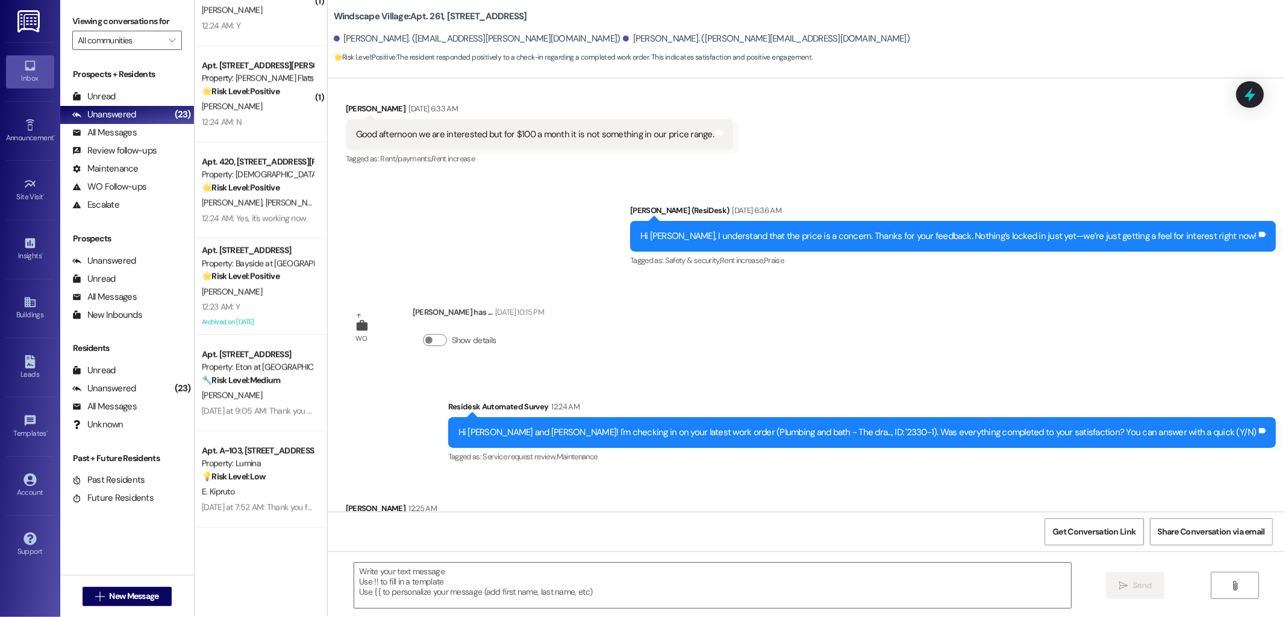
type textarea "Fetching suggested responses. Please feel free to read through the conversation…"
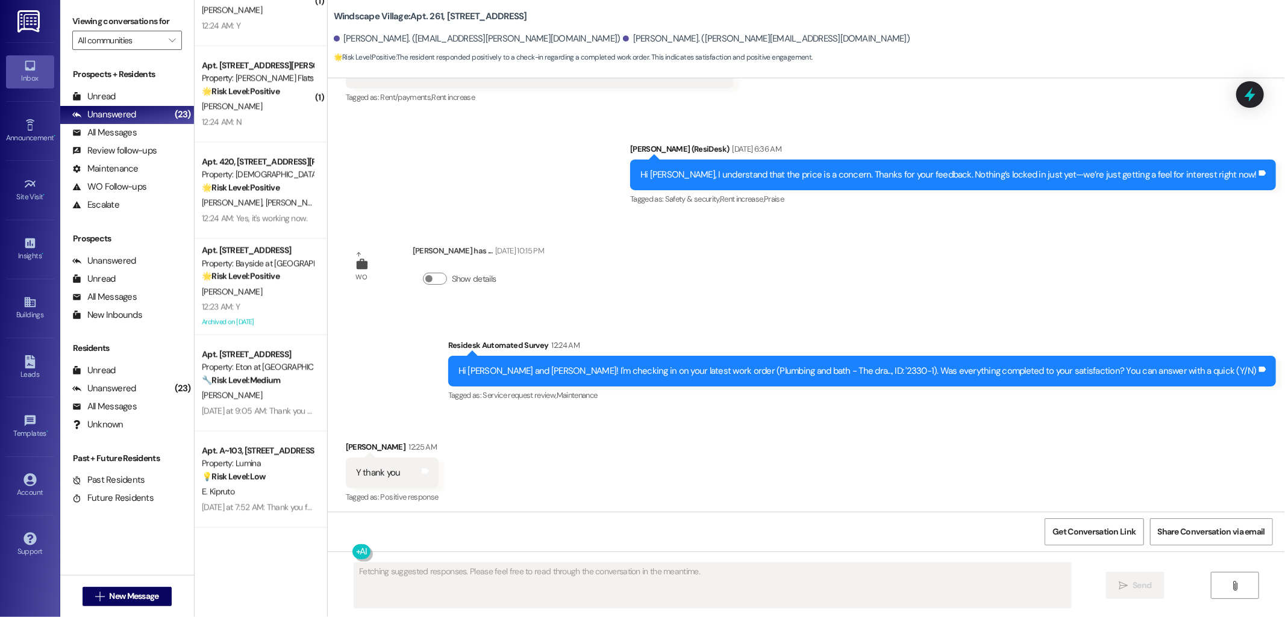
scroll to position [429, 0]
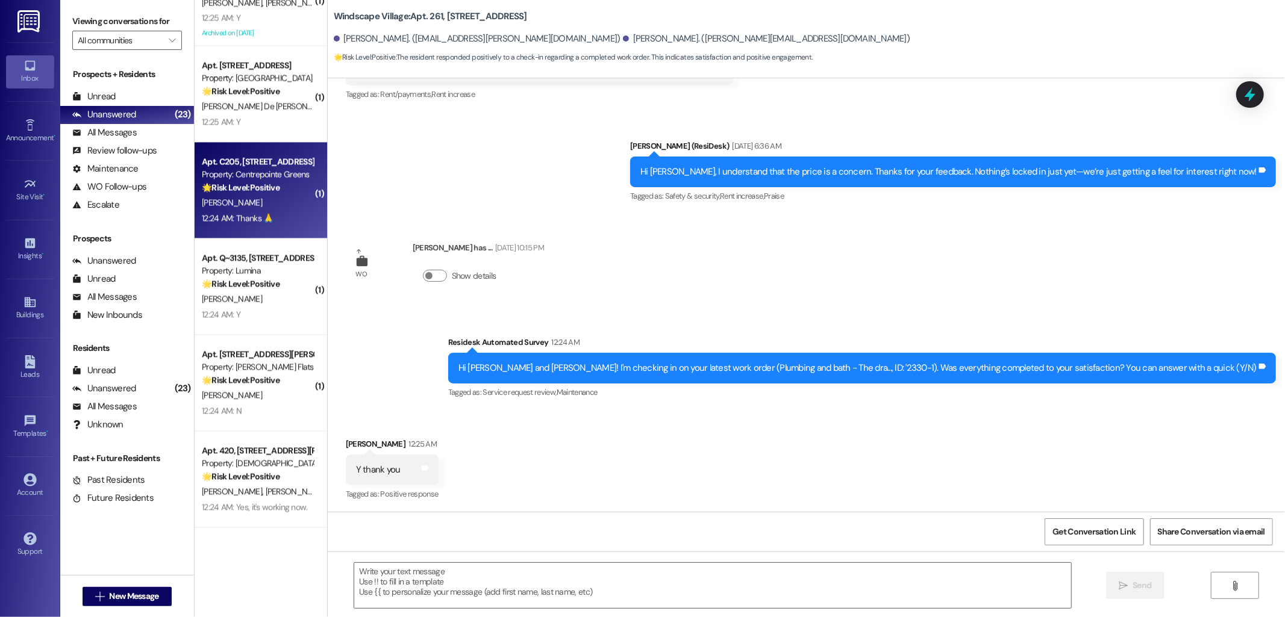
click at [278, 209] on div "[PERSON_NAME]" at bounding box center [258, 202] width 114 height 15
type textarea "Fetching suggested responses. Please feel free to read through the conversation…"
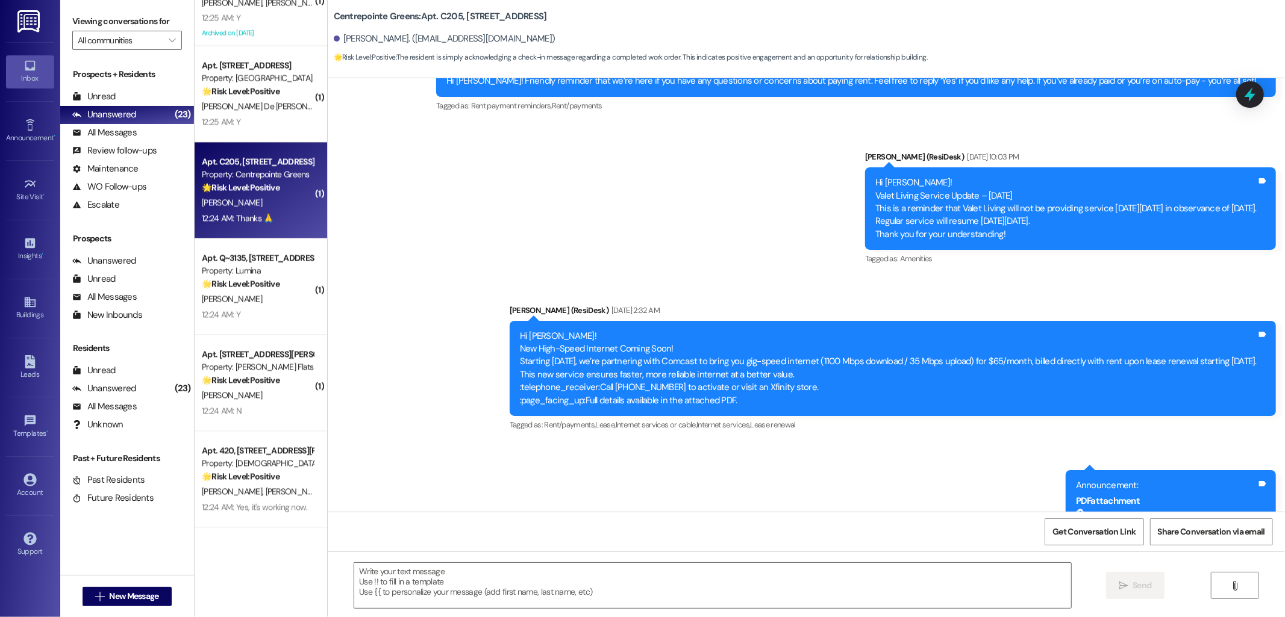
type textarea "Fetching suggested responses. Please feel free to read through the conversation…"
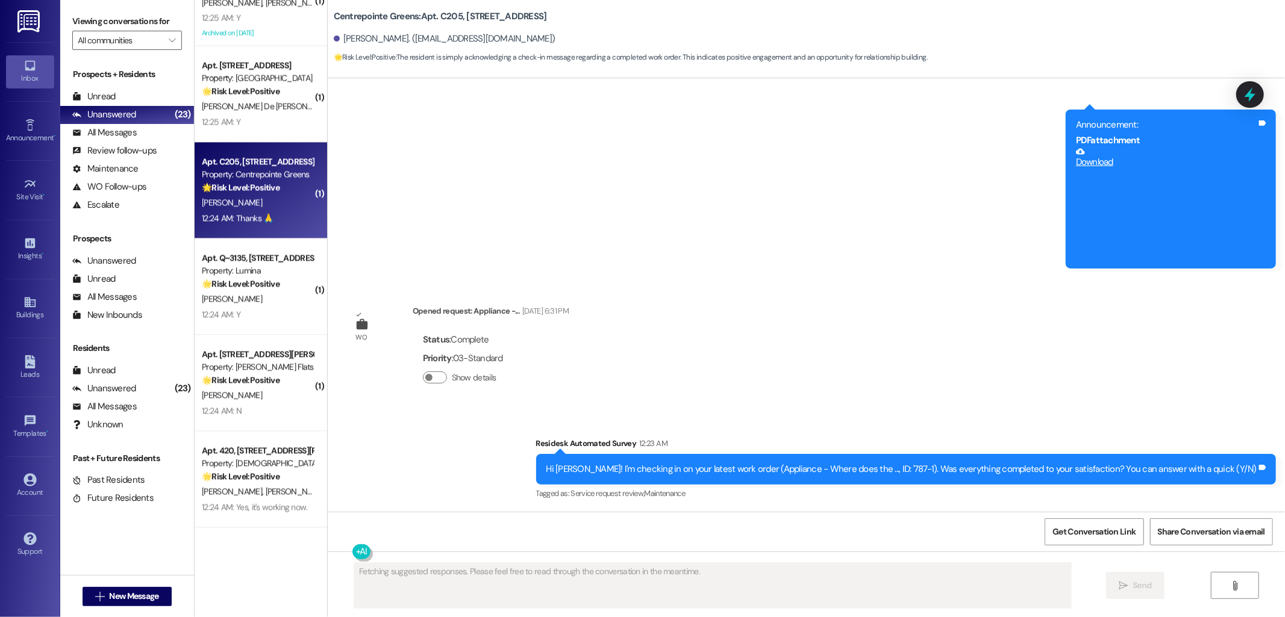
scroll to position [942, 0]
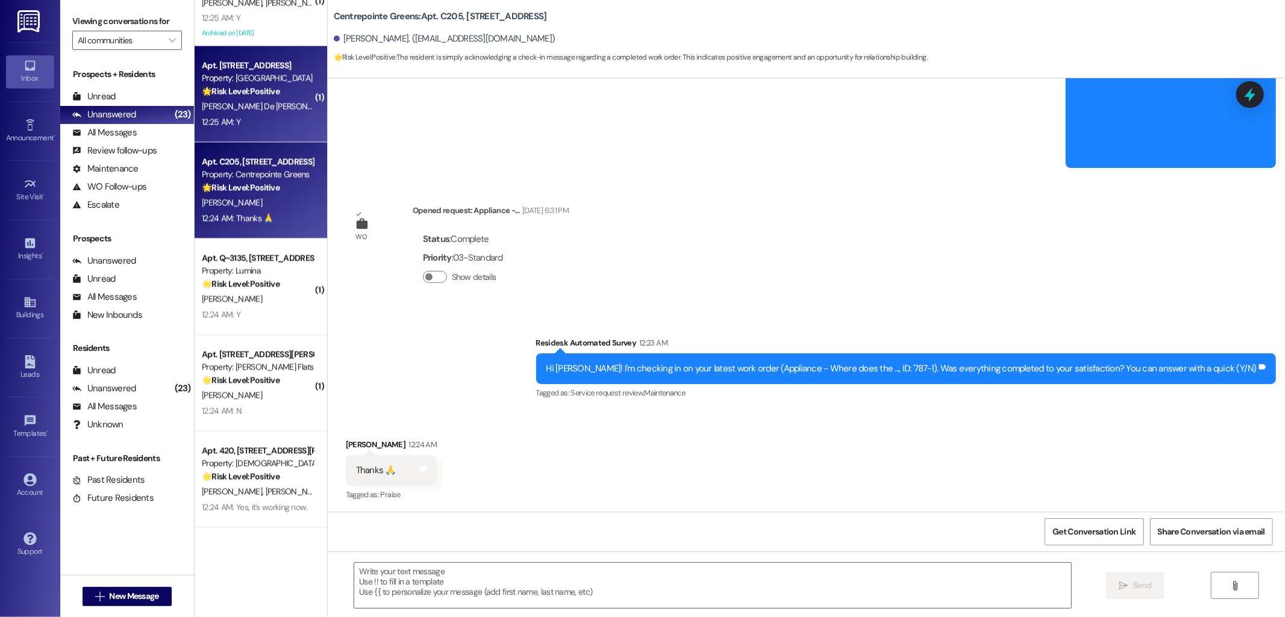
click at [286, 87] on div "🌟 Risk Level: Positive The message is a follow-up on a completed work order, an…" at bounding box center [257, 91] width 111 height 13
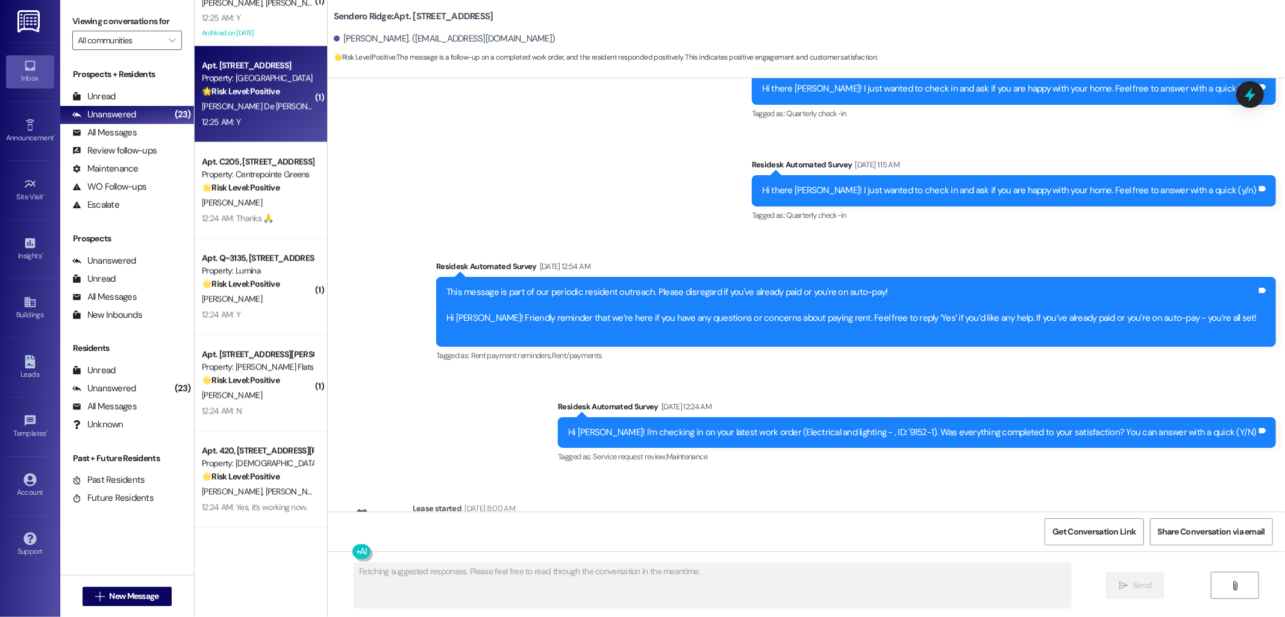
scroll to position [1658, 0]
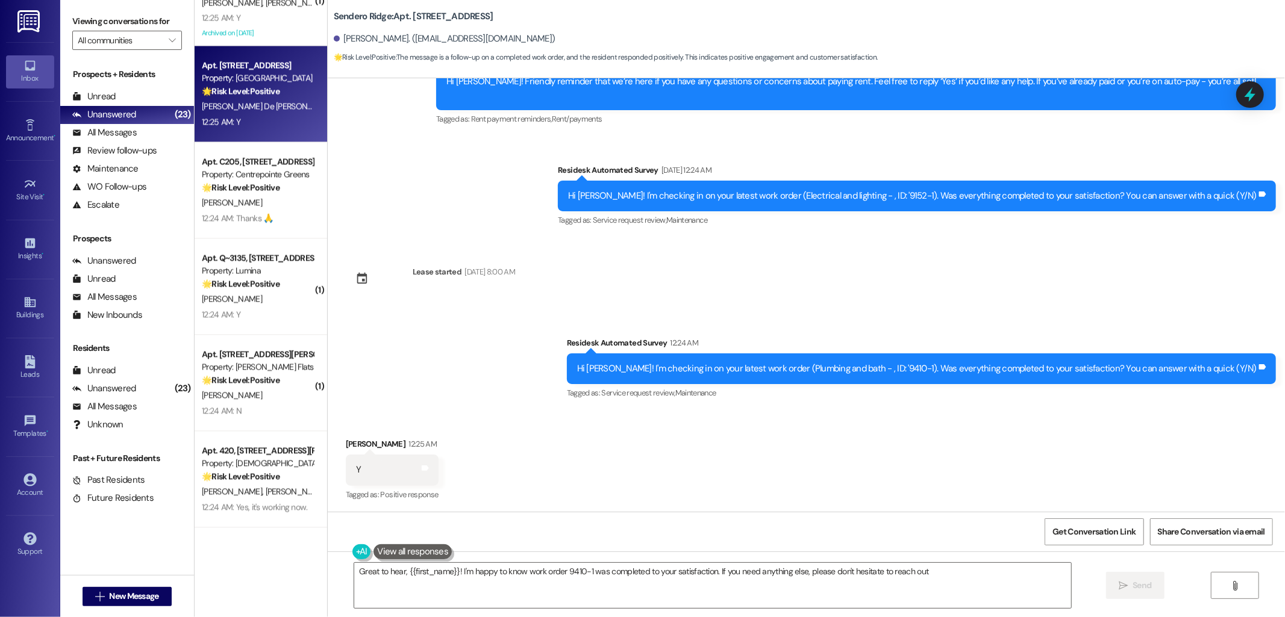
type textarea "Great to hear, {{first_name}}! I'm happy to know work order 9410-1 was complete…"
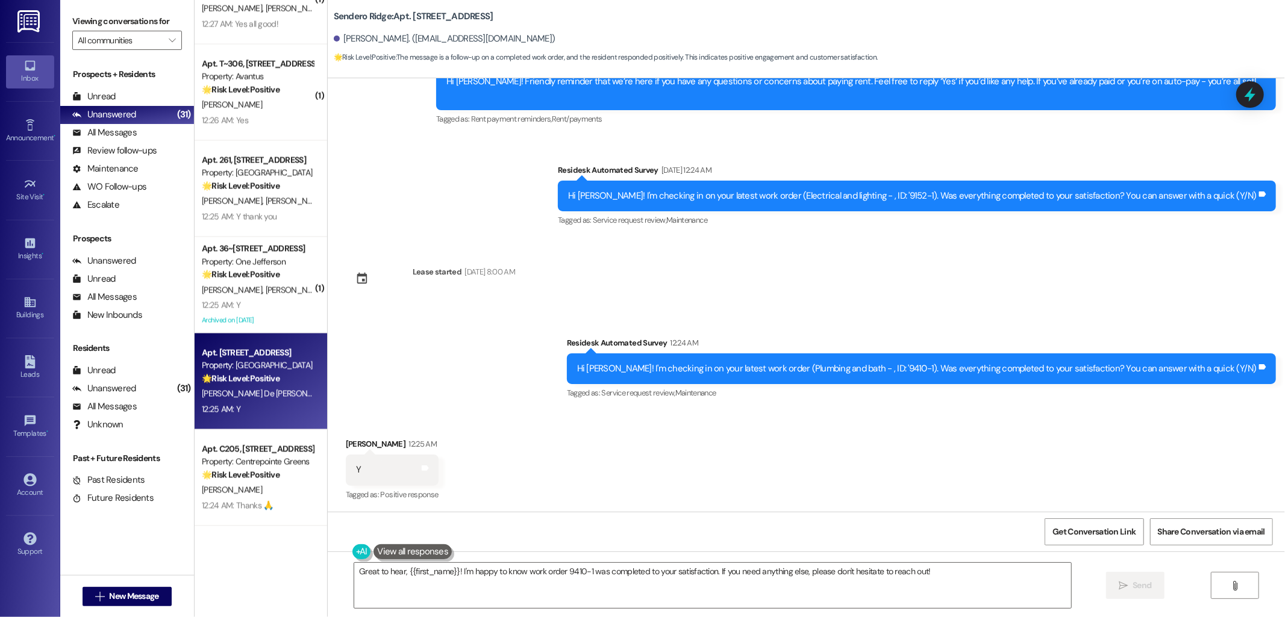
scroll to position [1786, 0]
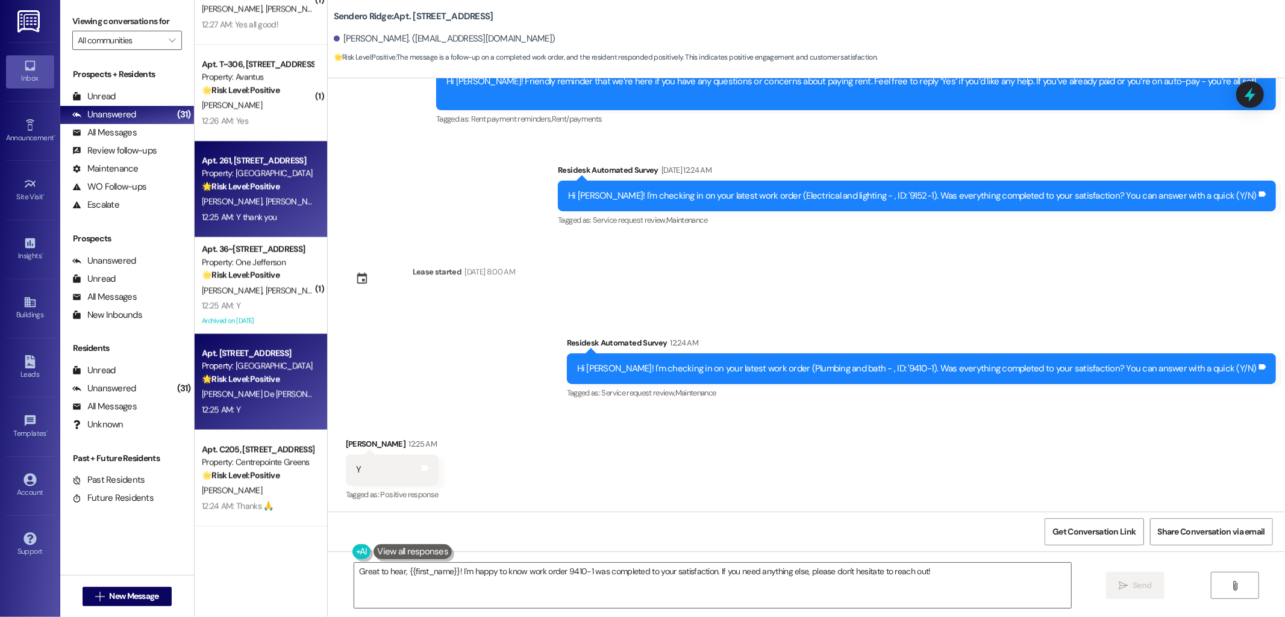
click at [291, 171] on div "Property: [GEOGRAPHIC_DATA]" at bounding box center [257, 173] width 111 height 13
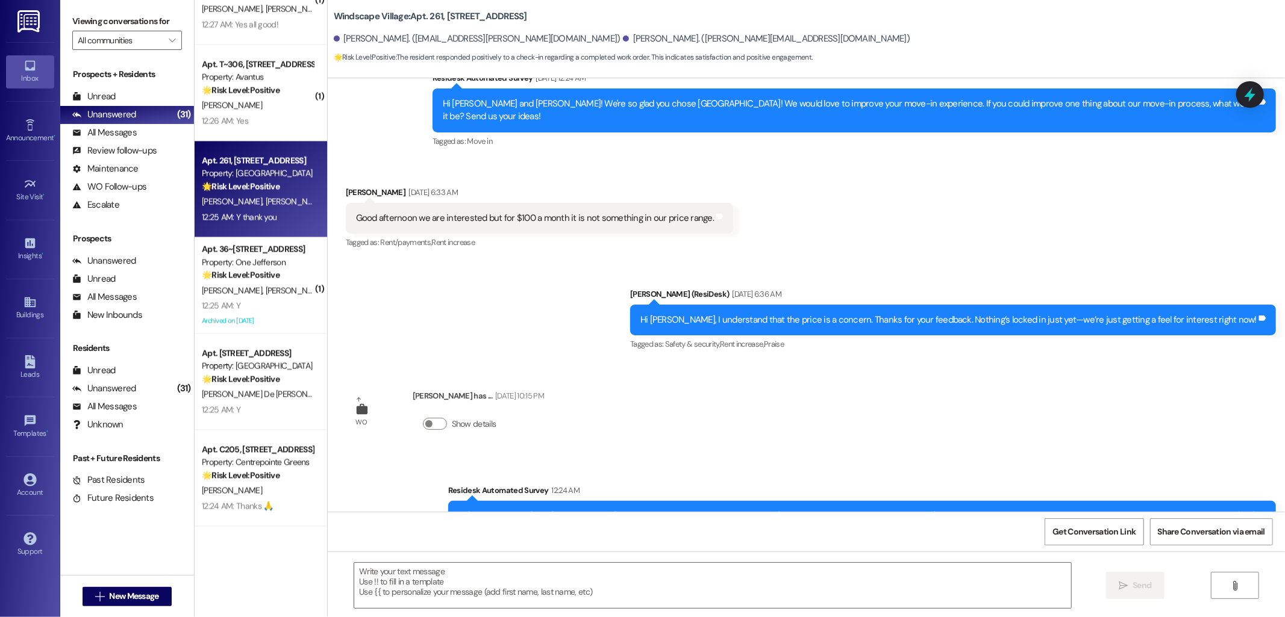
type textarea "Fetching suggested responses. Please feel free to read through the conversation…"
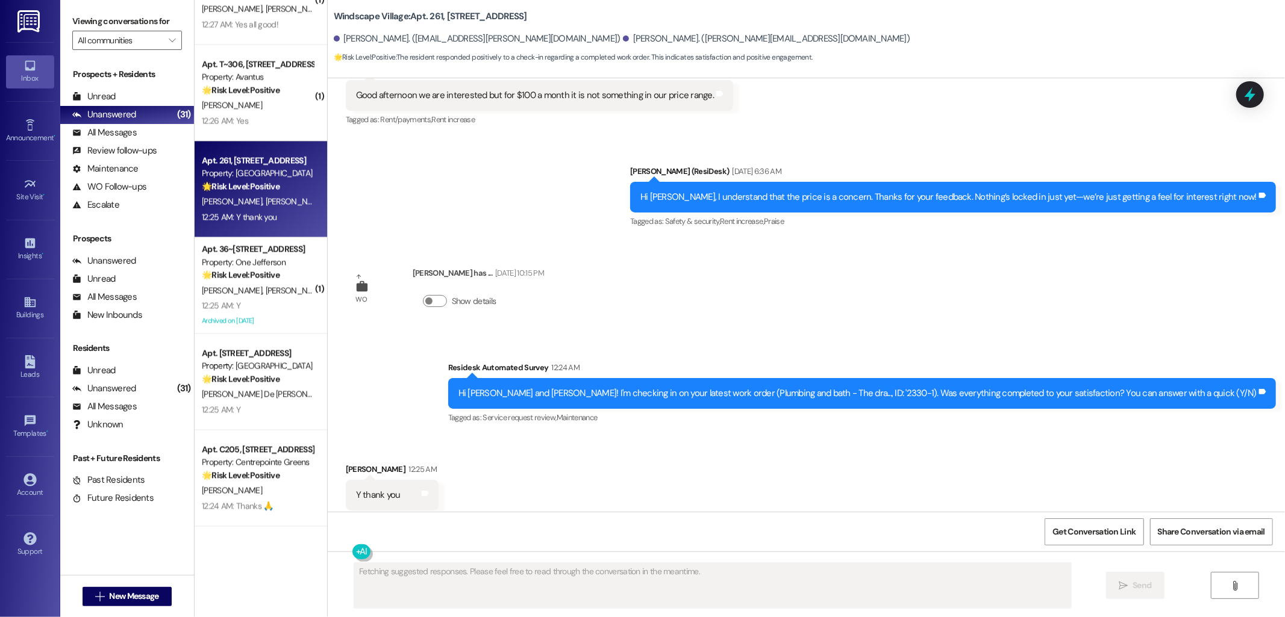
scroll to position [429, 0]
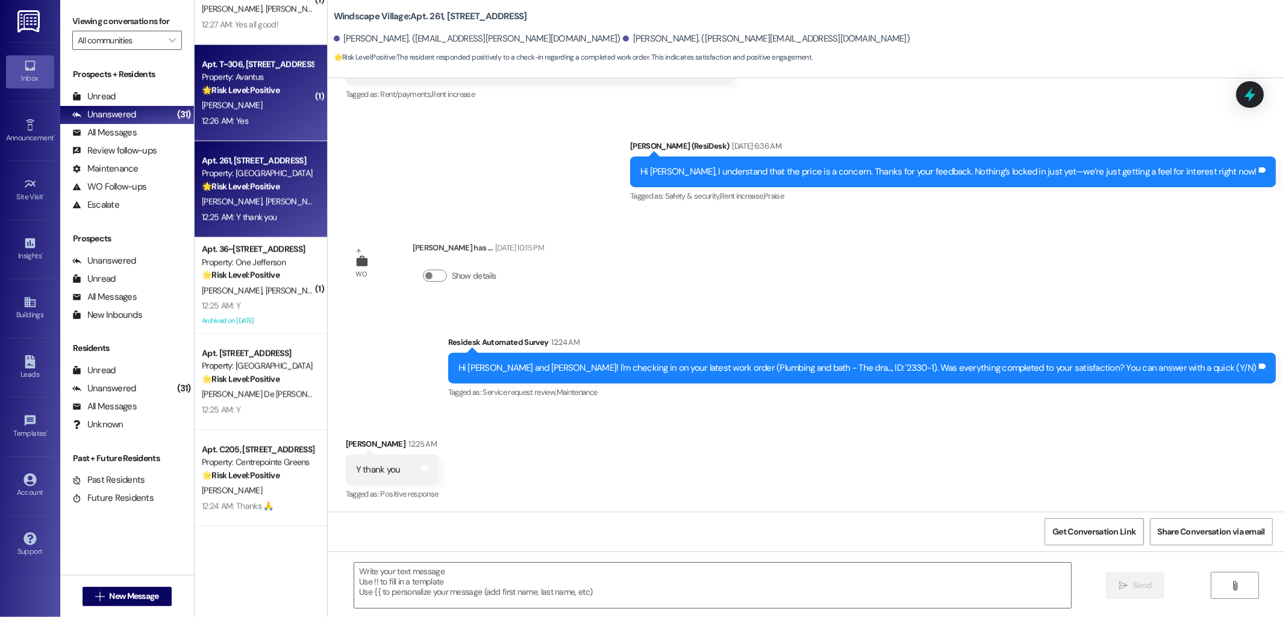
click at [255, 99] on div "[PERSON_NAME]" at bounding box center [258, 105] width 114 height 15
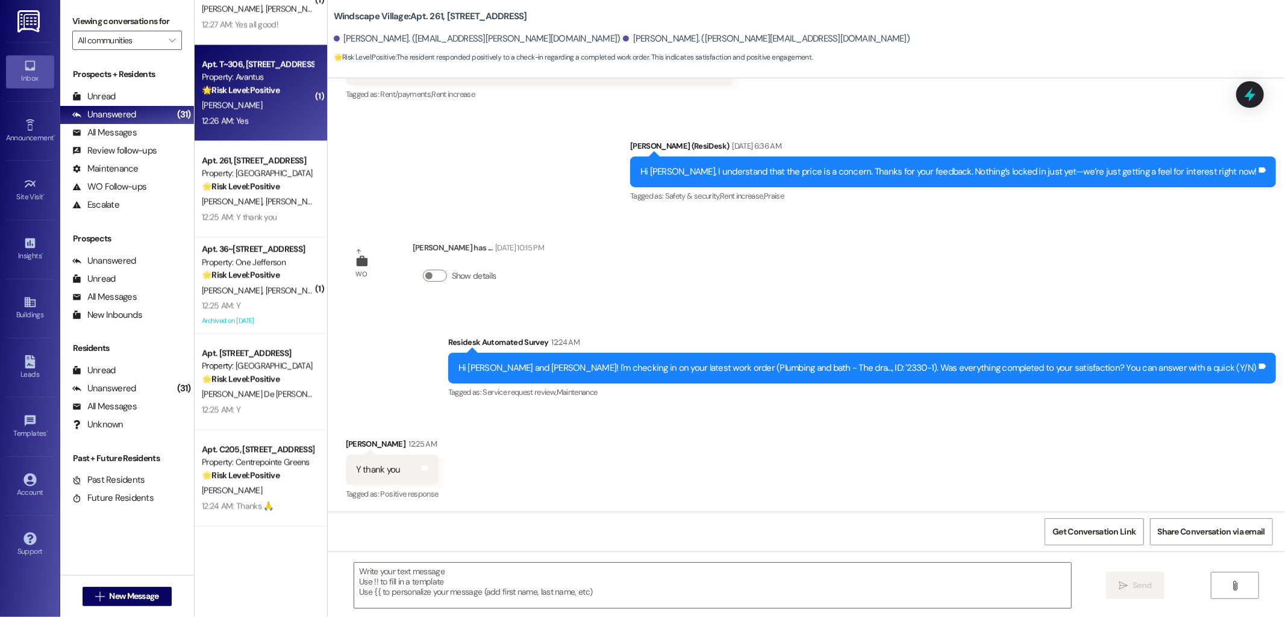
type textarea "Fetching suggested responses. Please feel free to read through the conversation…"
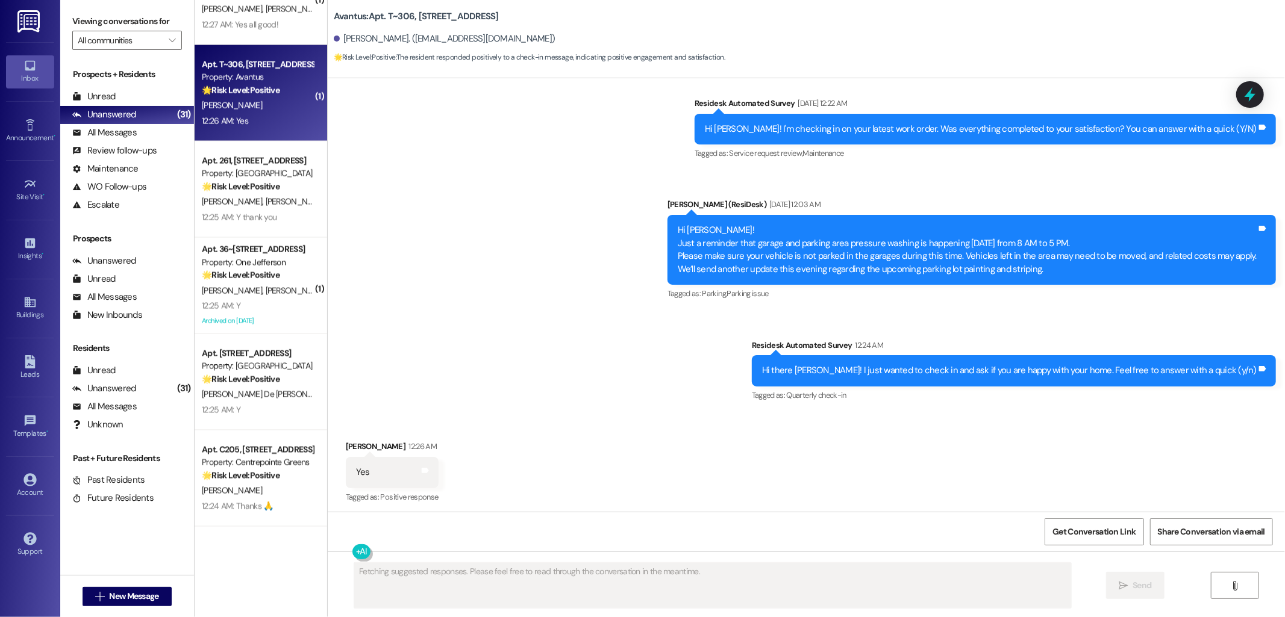
scroll to position [1591, 0]
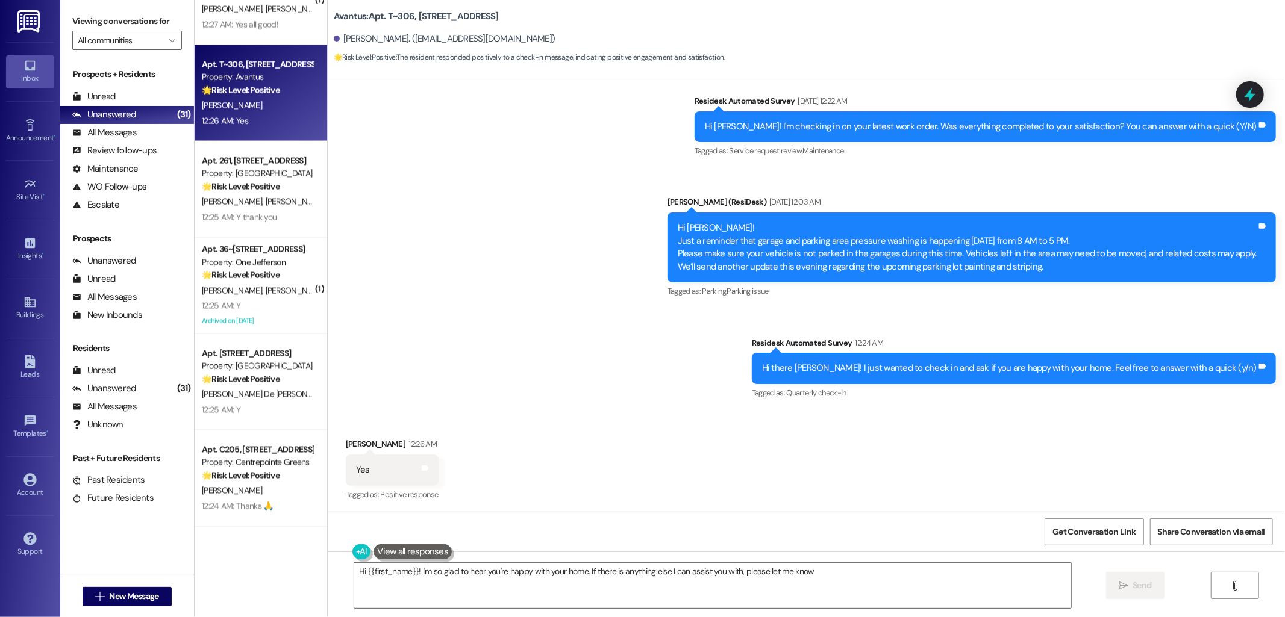
type textarea "Hi {{first_name}}! I'm so glad to hear you're happy with your home. If there is…"
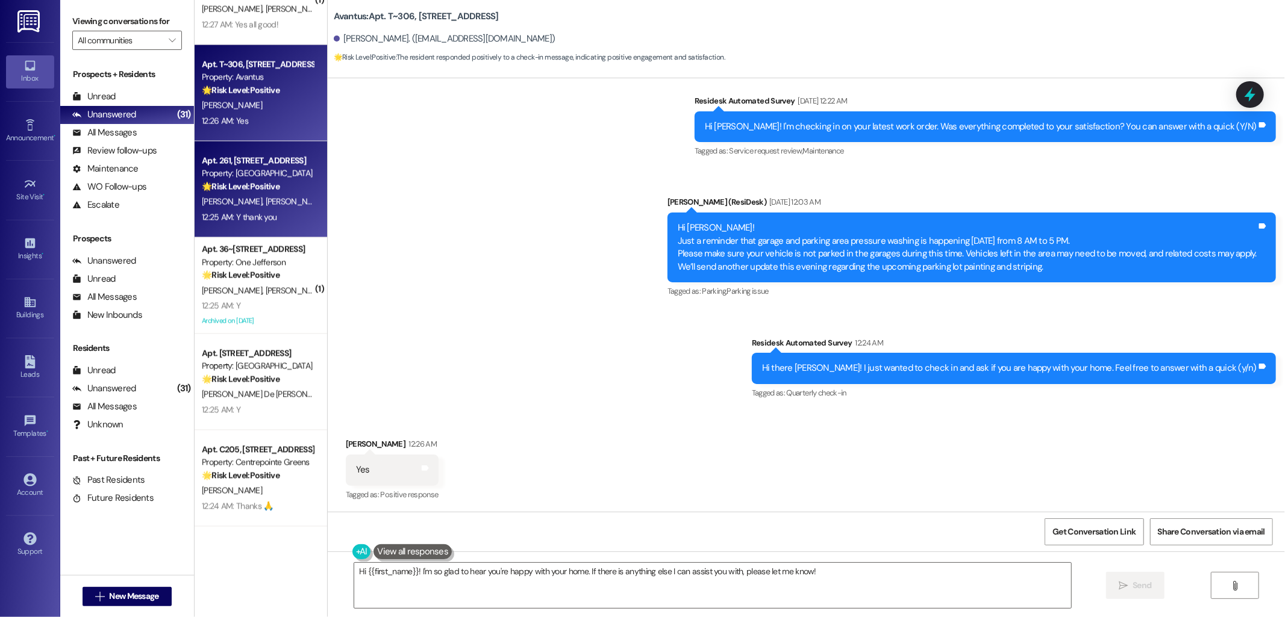
click at [244, 165] on div "Apt. 261, [STREET_ADDRESS]" at bounding box center [257, 161] width 111 height 13
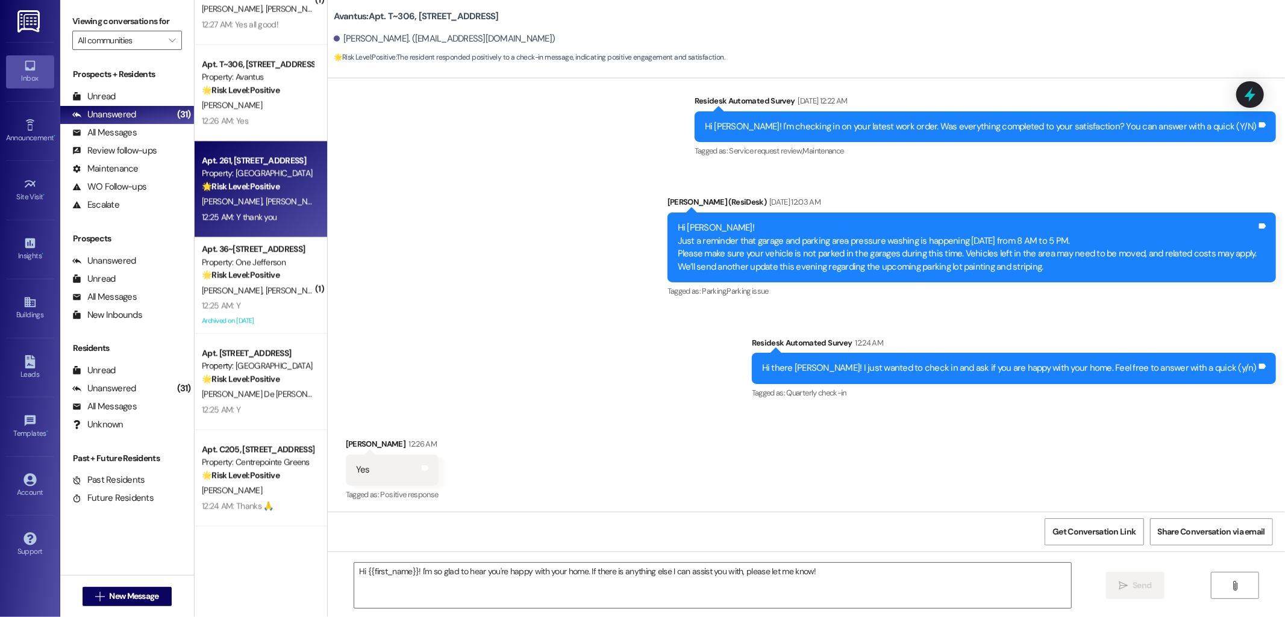
type textarea "Fetching suggested responses. Please feel free to read through the conversation…"
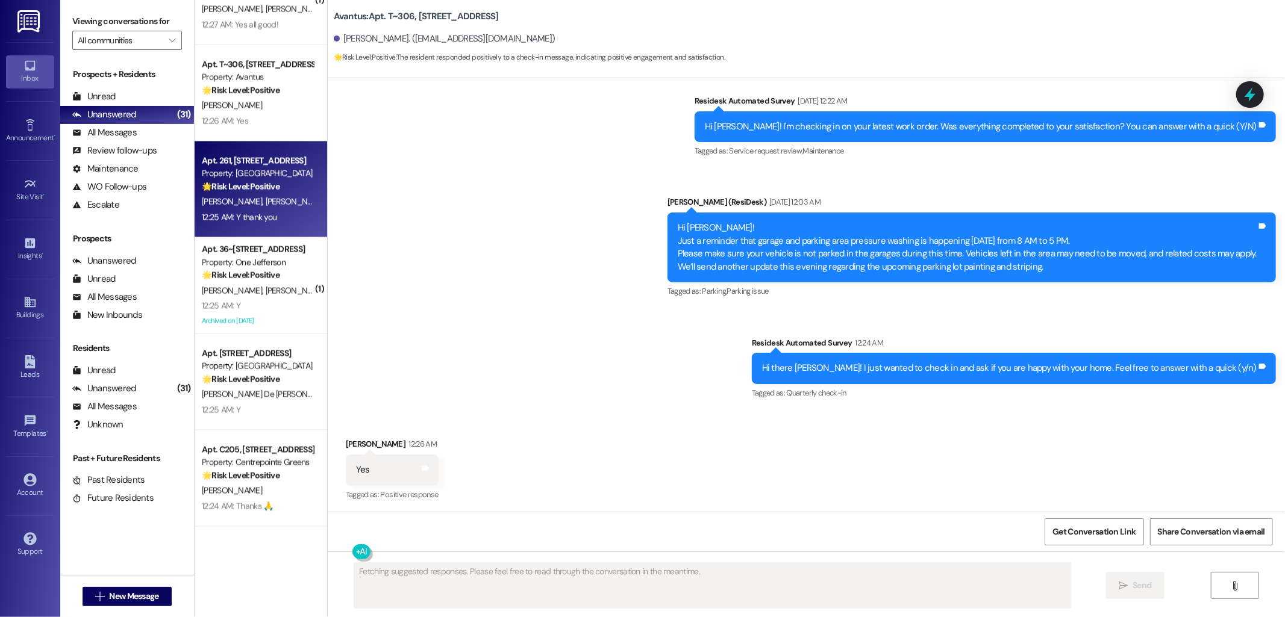
scroll to position [429, 0]
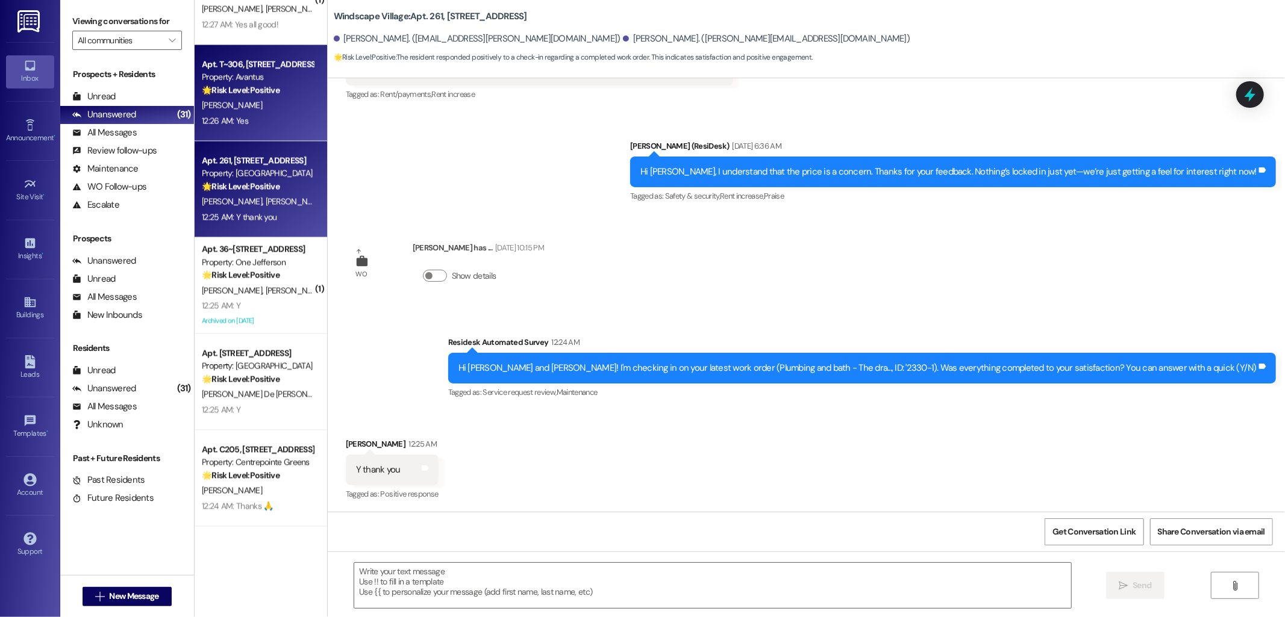
click at [228, 86] on strong "🌟 Risk Level: Positive" at bounding box center [241, 90] width 78 height 11
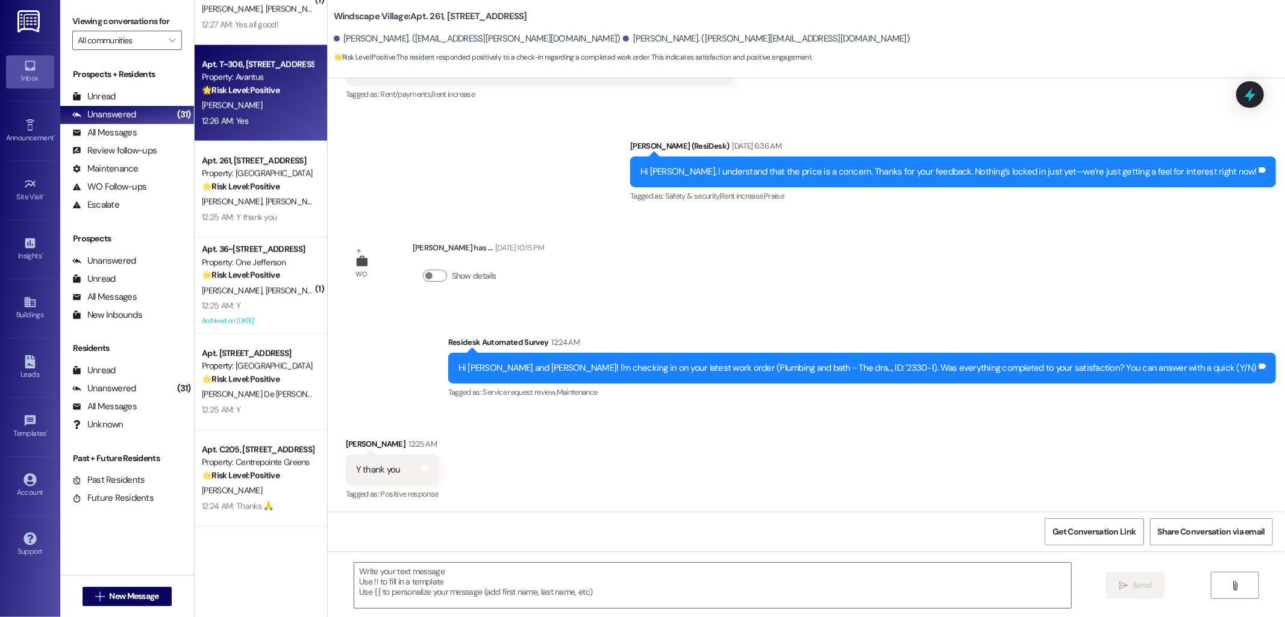
type textarea "Fetching suggested responses. Please feel free to read through the conversation…"
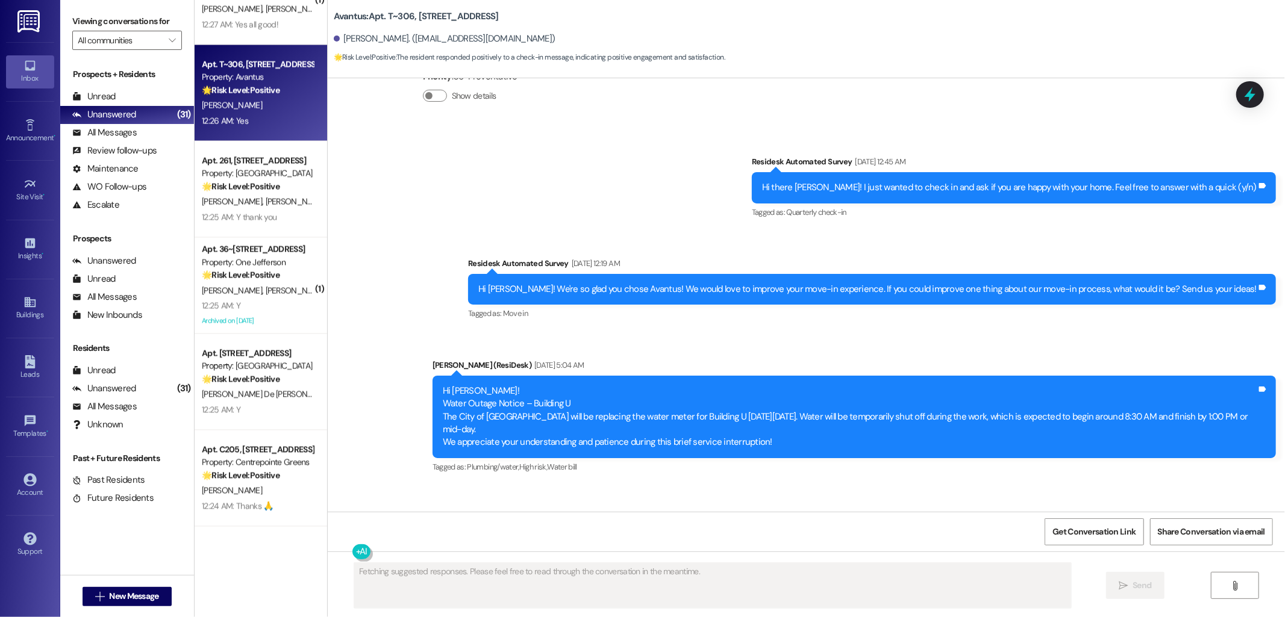
scroll to position [445, 0]
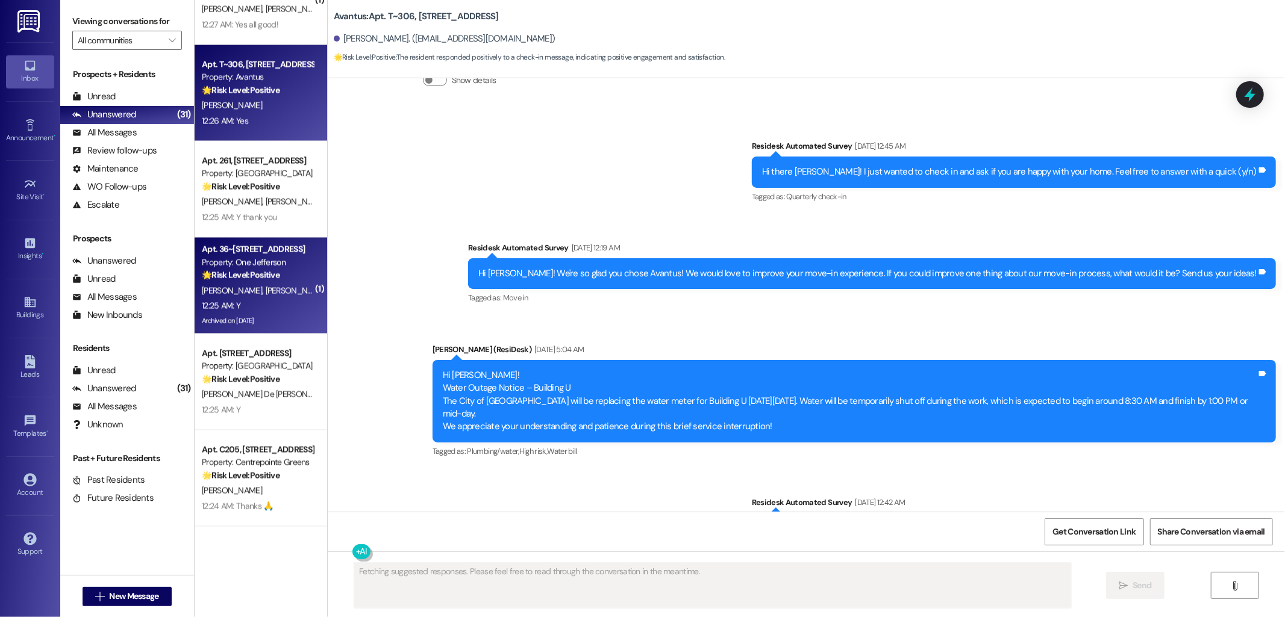
click at [265, 292] on span "[PERSON_NAME]" at bounding box center [295, 291] width 60 height 11
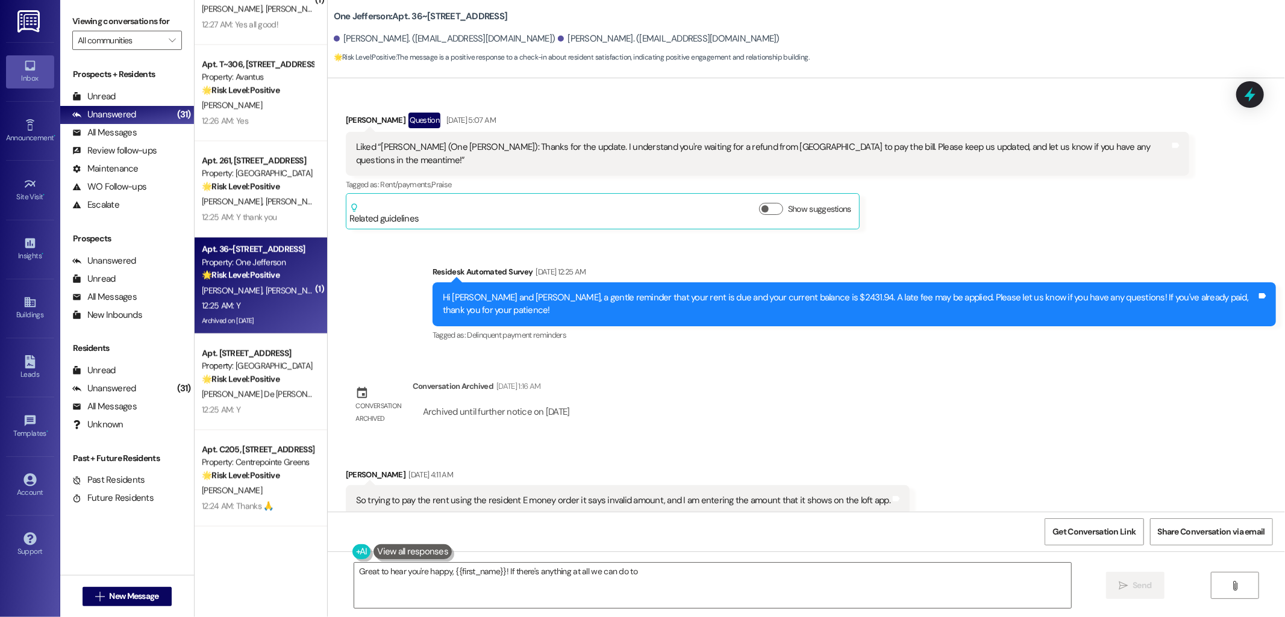
scroll to position [11445, 0]
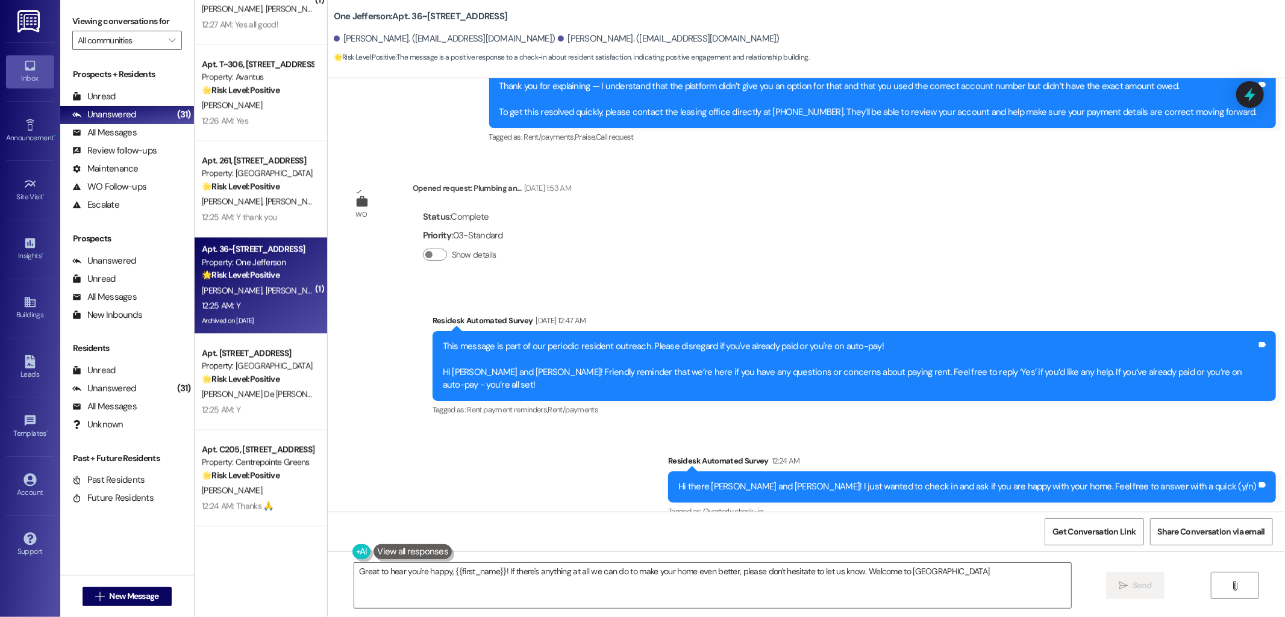
type textarea "Great to hear you're happy, {{first_name}}! If there's anything at all we can d…"
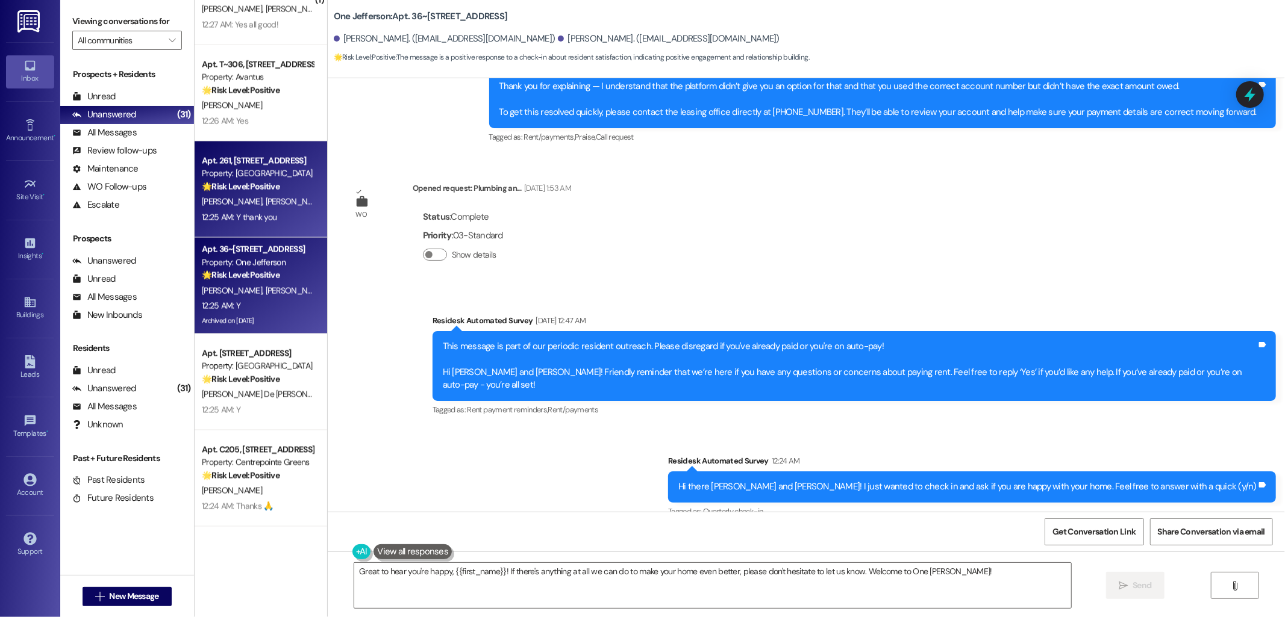
click at [265, 201] on span "[PERSON_NAME] [PERSON_NAME]" at bounding box center [326, 201] width 122 height 11
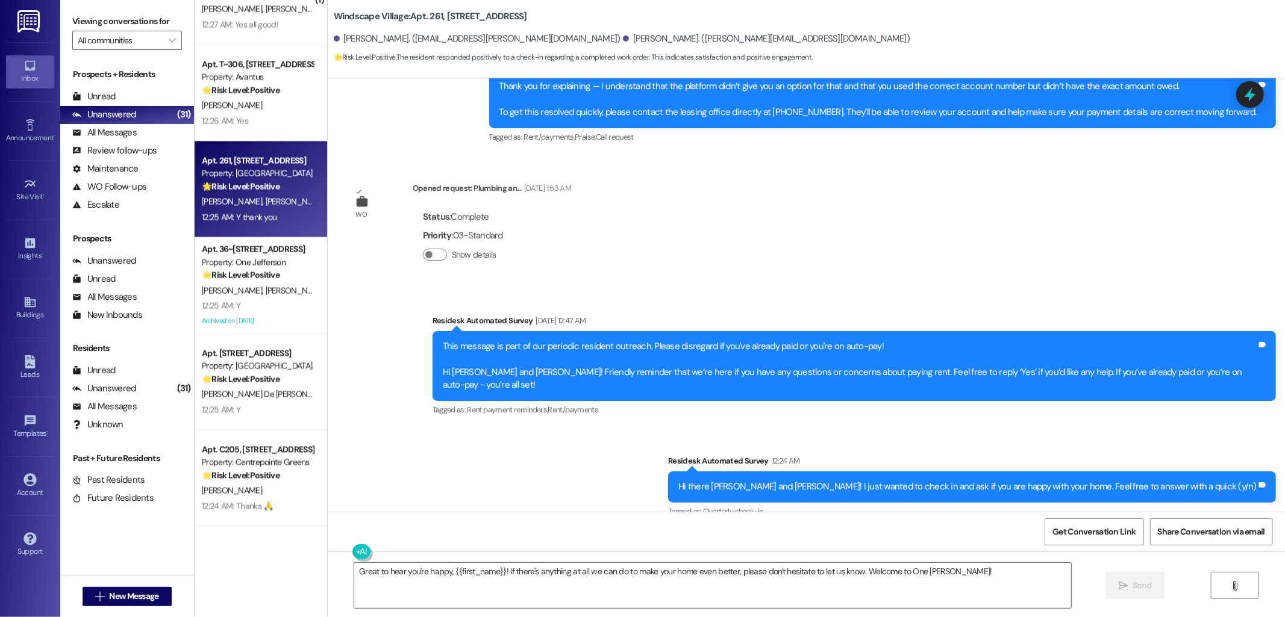
type textarea "Fetching suggested responses. Please feel free to read through the conversation…"
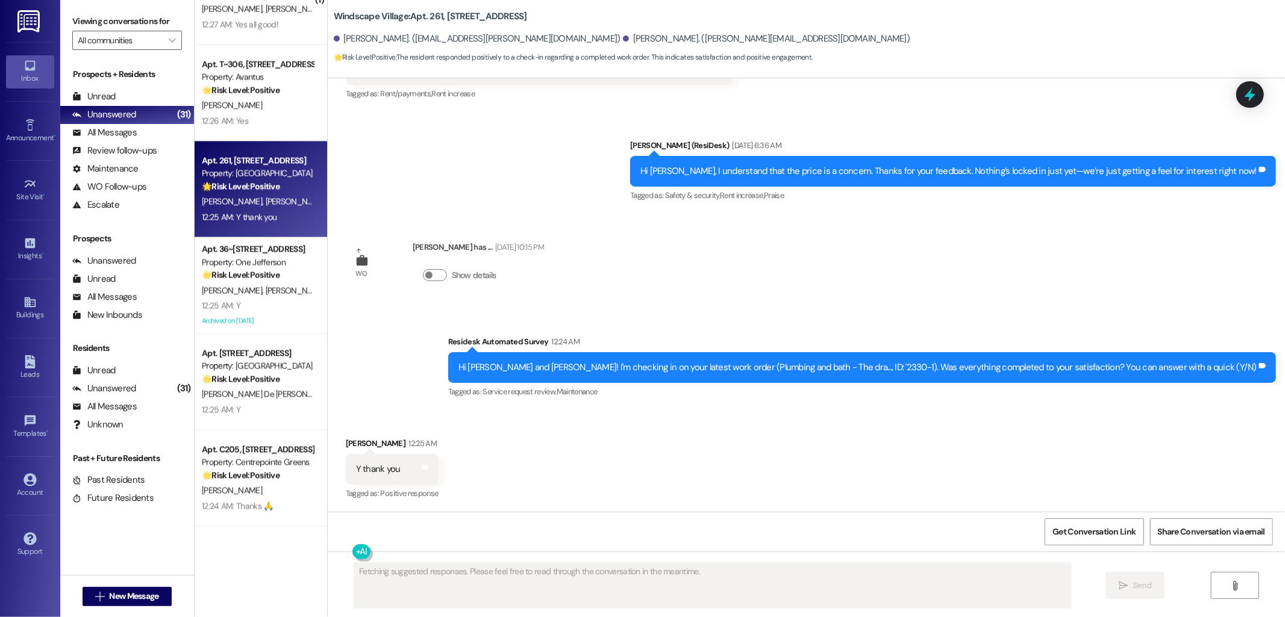
scroll to position [429, 0]
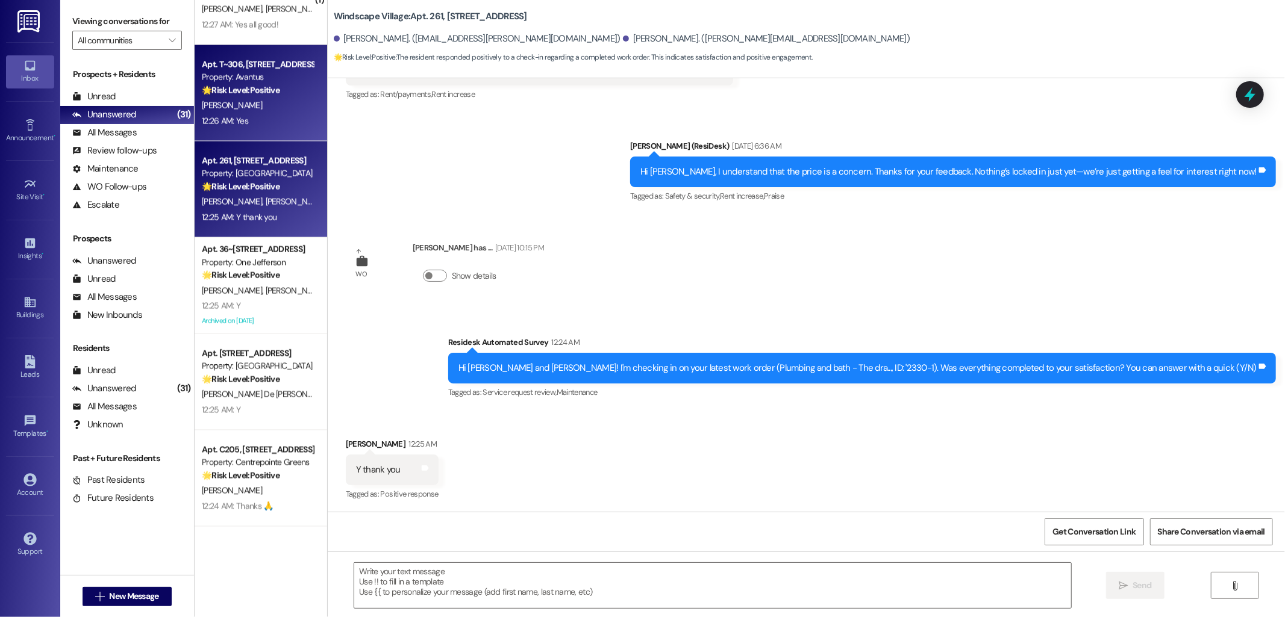
click at [269, 116] on div "12:26 AM: Yes 12:26 AM: Yes" at bounding box center [258, 121] width 114 height 15
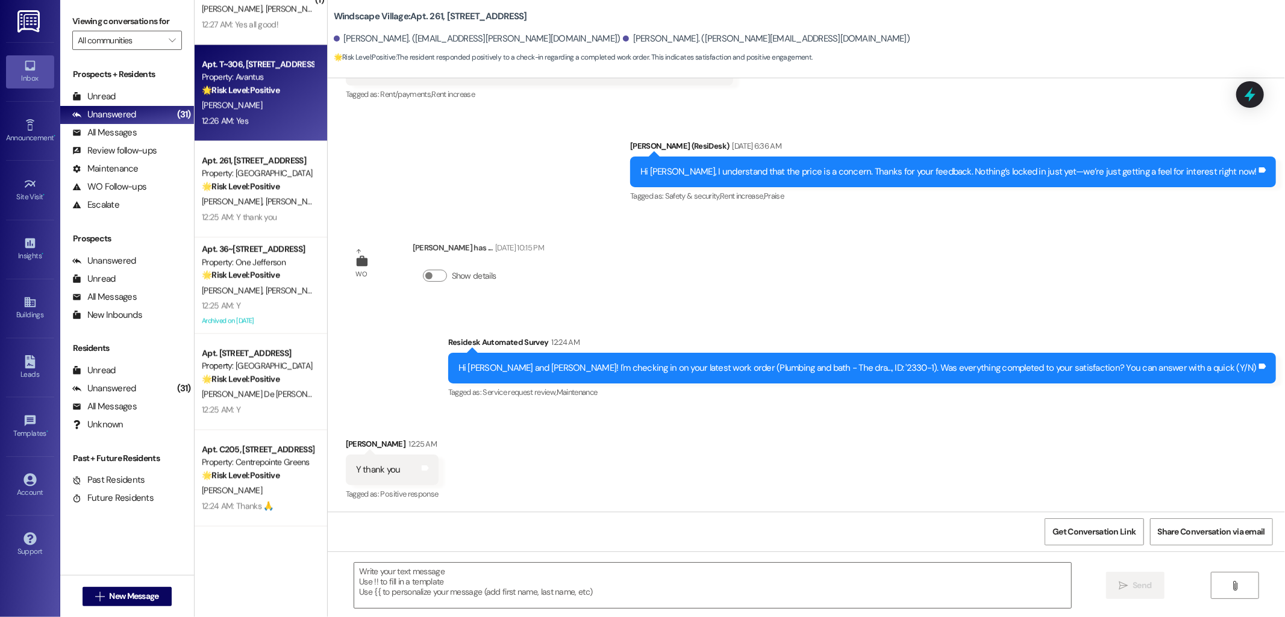
type textarea "Fetching suggested responses. Please feel free to read through the conversation…"
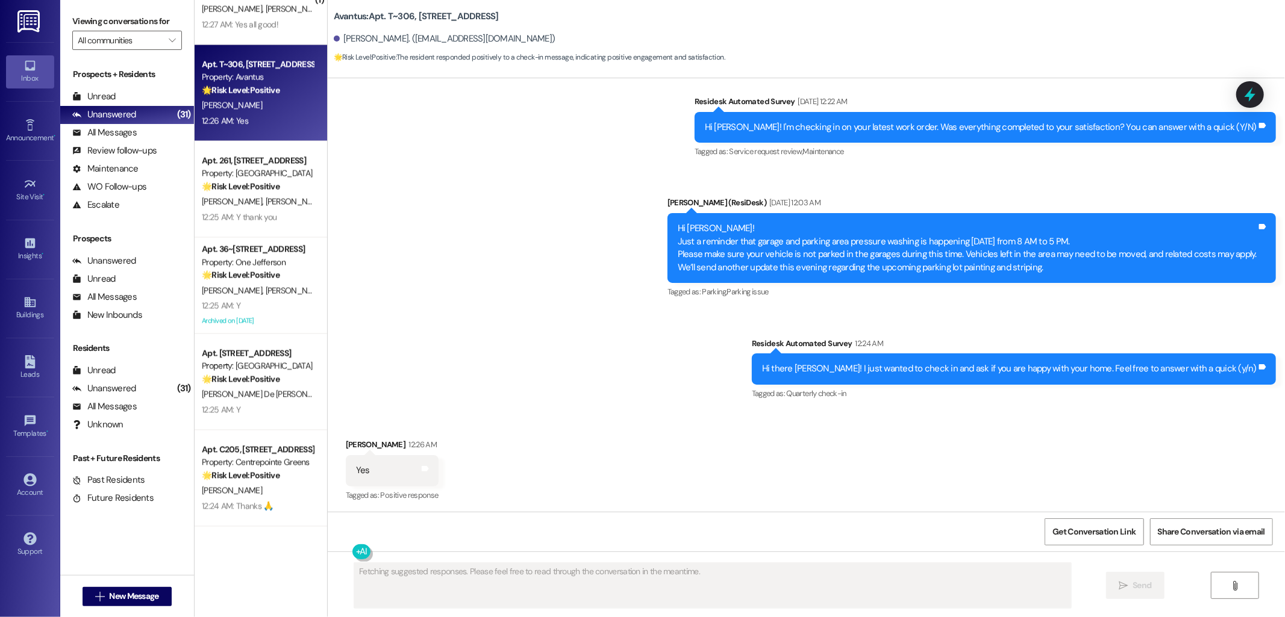
scroll to position [1591, 0]
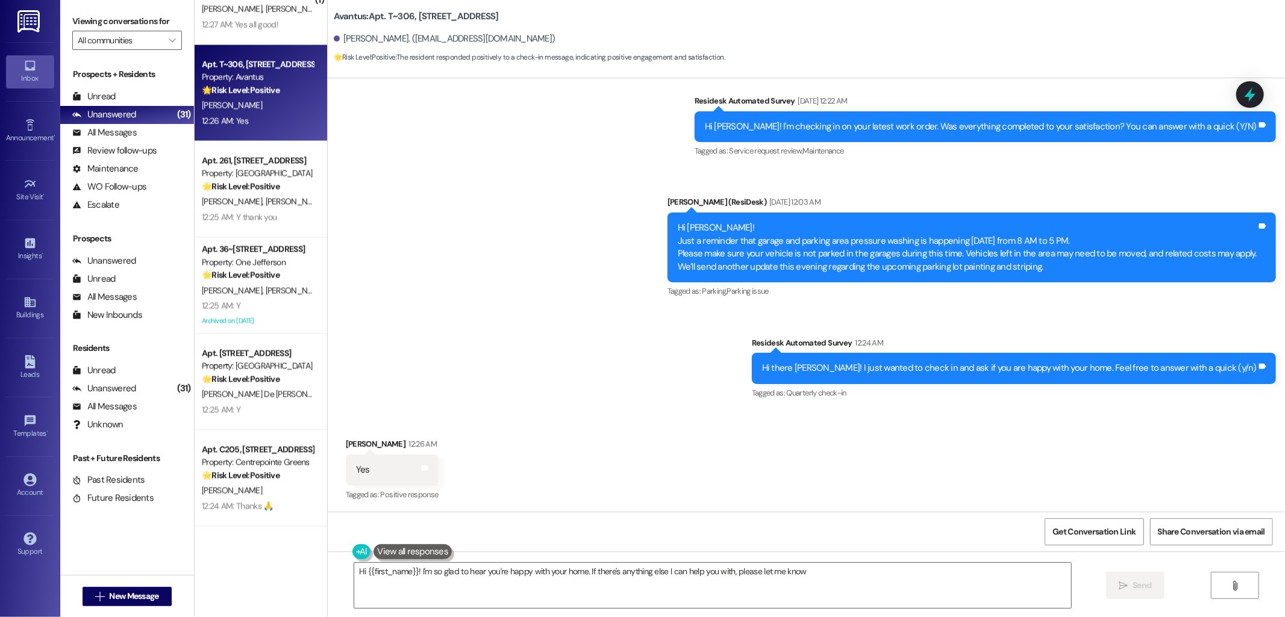
type textarea "Hi {{first_name}}! I'm so glad to hear you're happy with your home. If there's …"
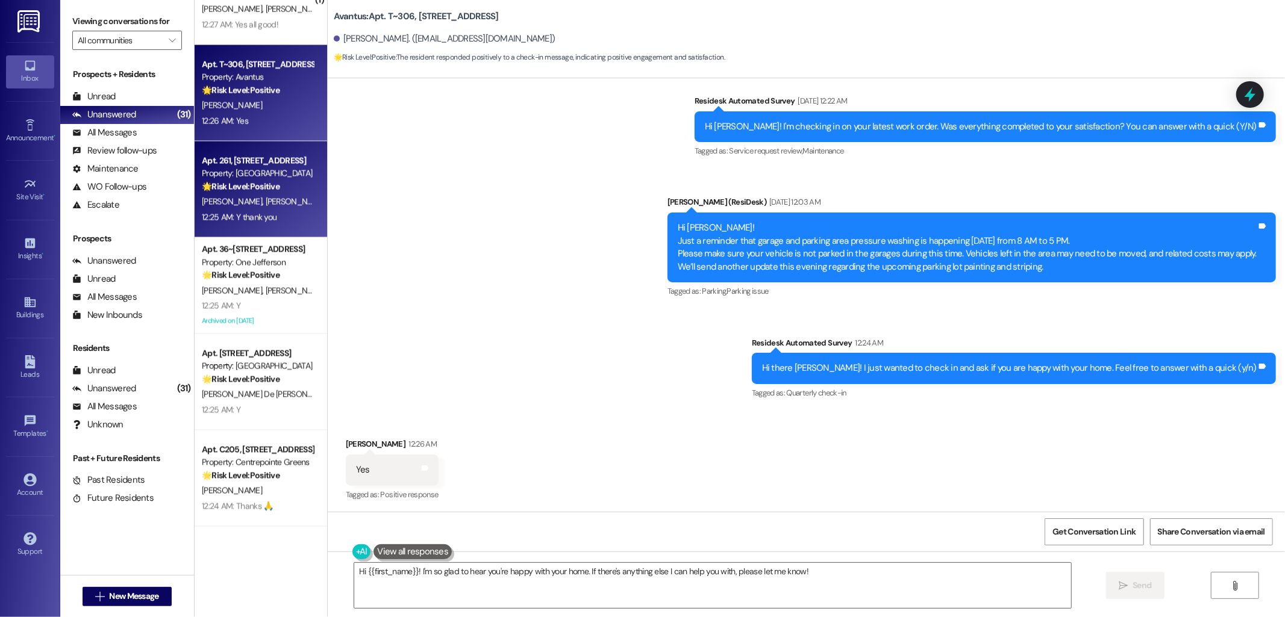
click at [264, 181] on strong "🌟 Risk Level: Positive" at bounding box center [241, 186] width 78 height 11
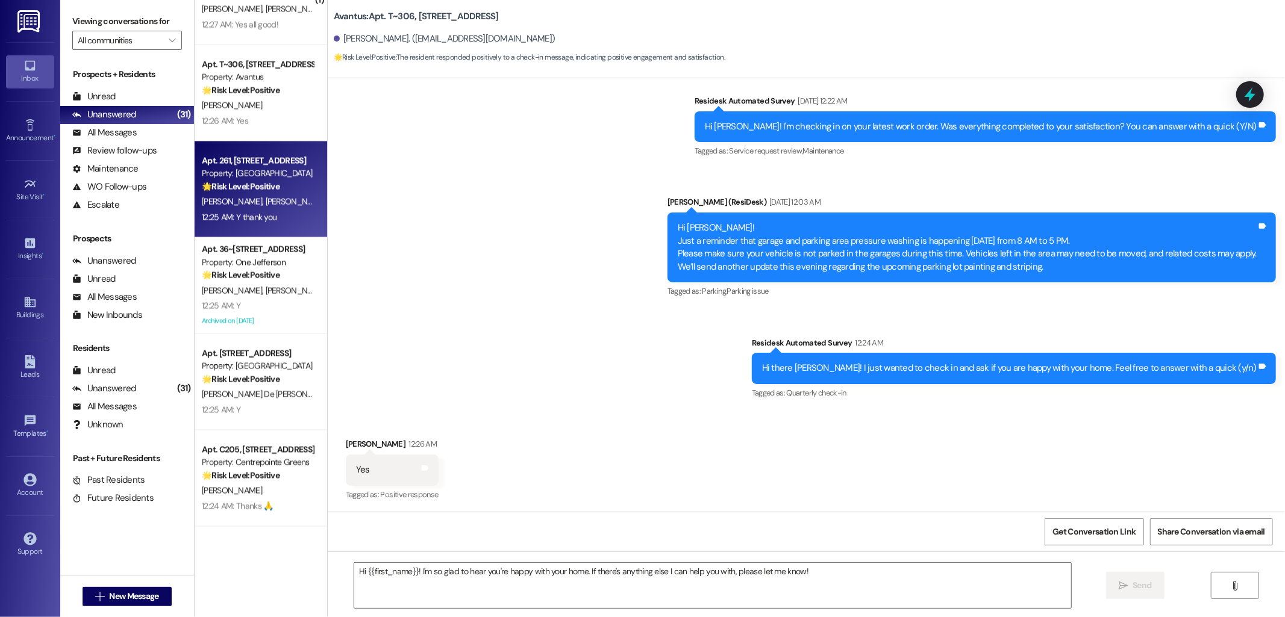
type textarea "Fetching suggested responses. Please feel free to read through the conversation…"
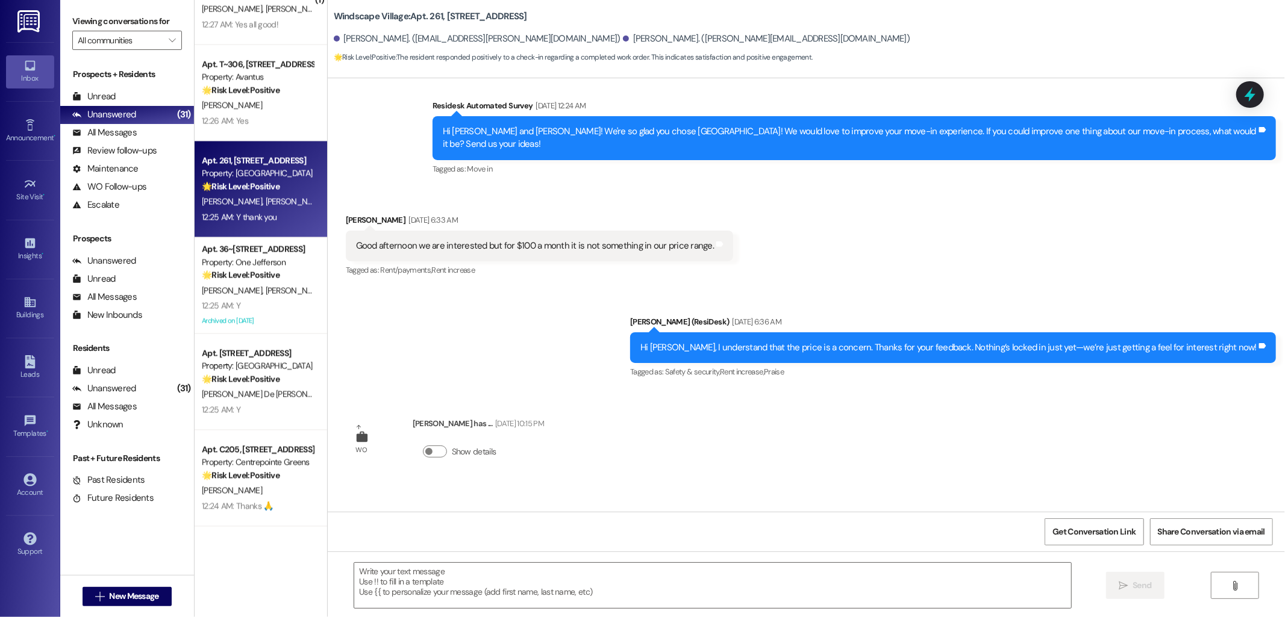
type textarea "Fetching suggested responses. Please feel free to read through the conversation…"
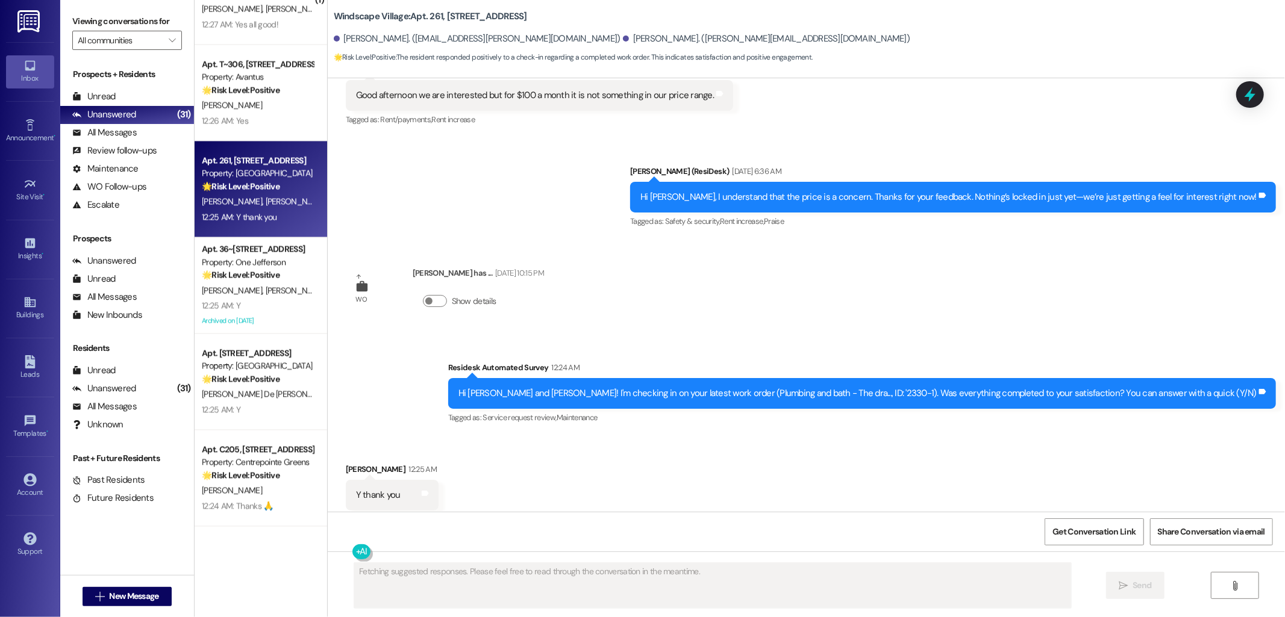
scroll to position [429, 0]
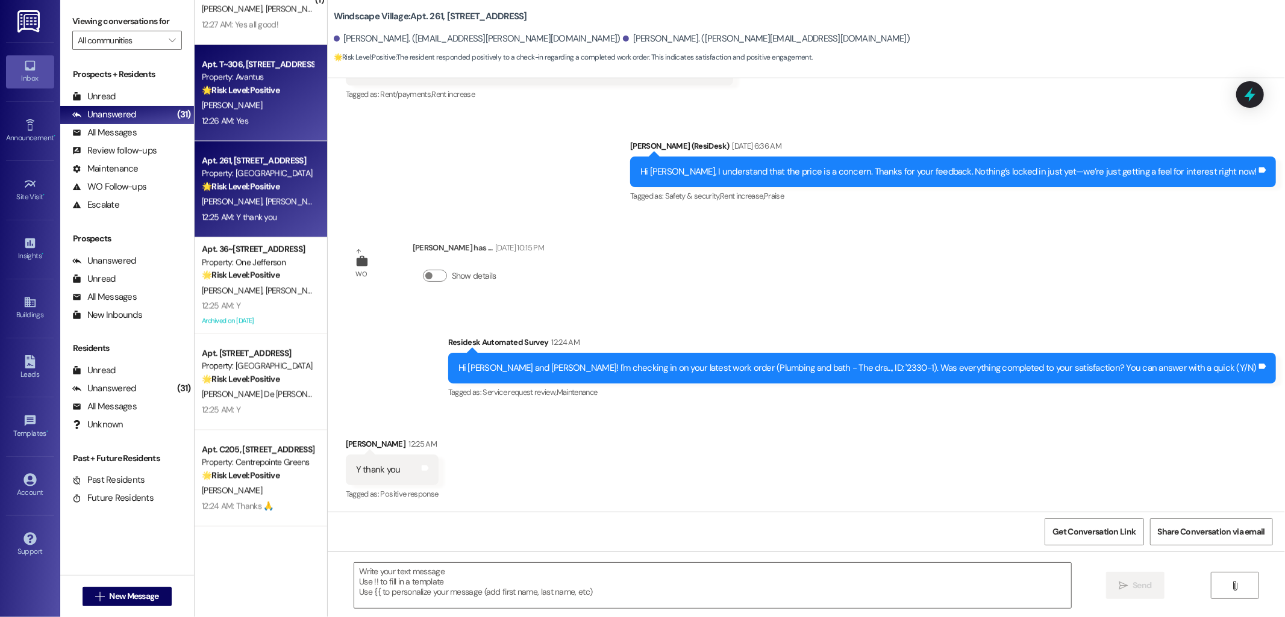
click at [260, 80] on div "Property: Avantus" at bounding box center [257, 77] width 111 height 13
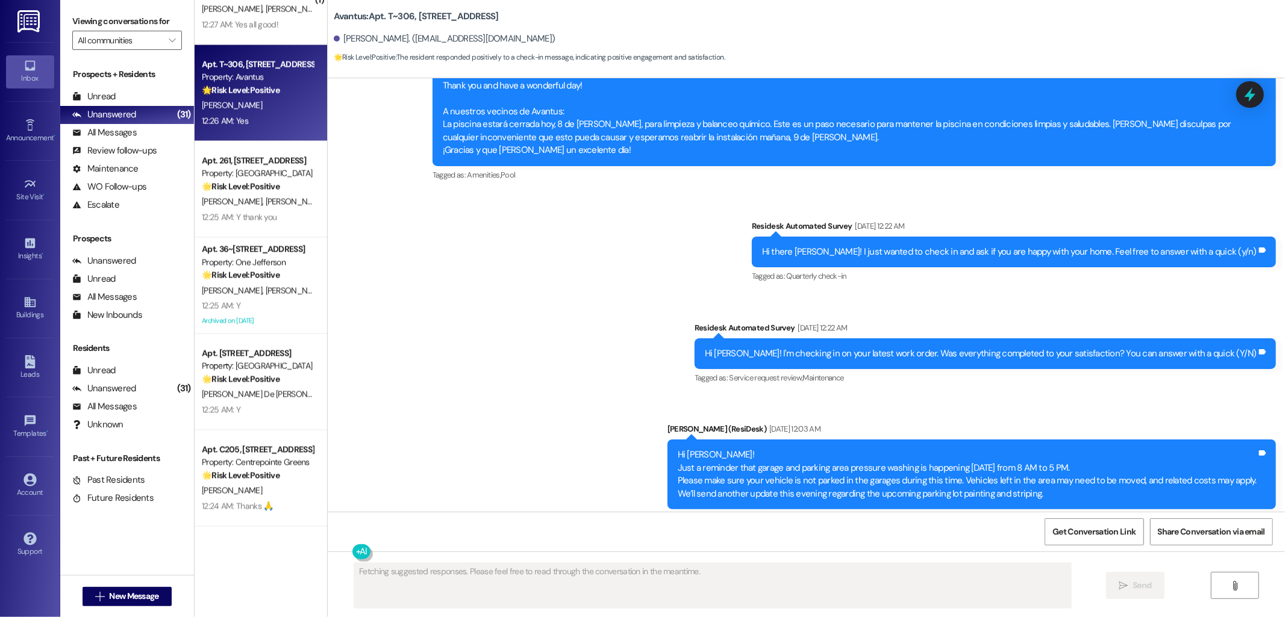
scroll to position [1591, 0]
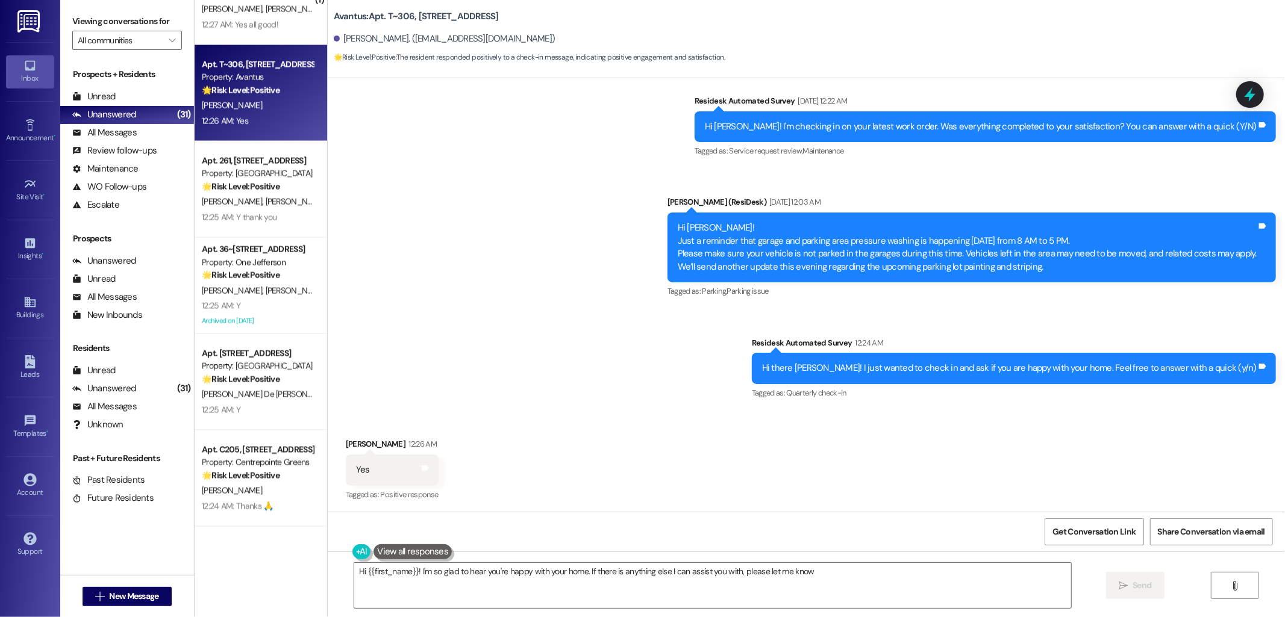
type textarea "Hi {{first_name}}! I'm so glad to hear you're happy with your home. If there is…"
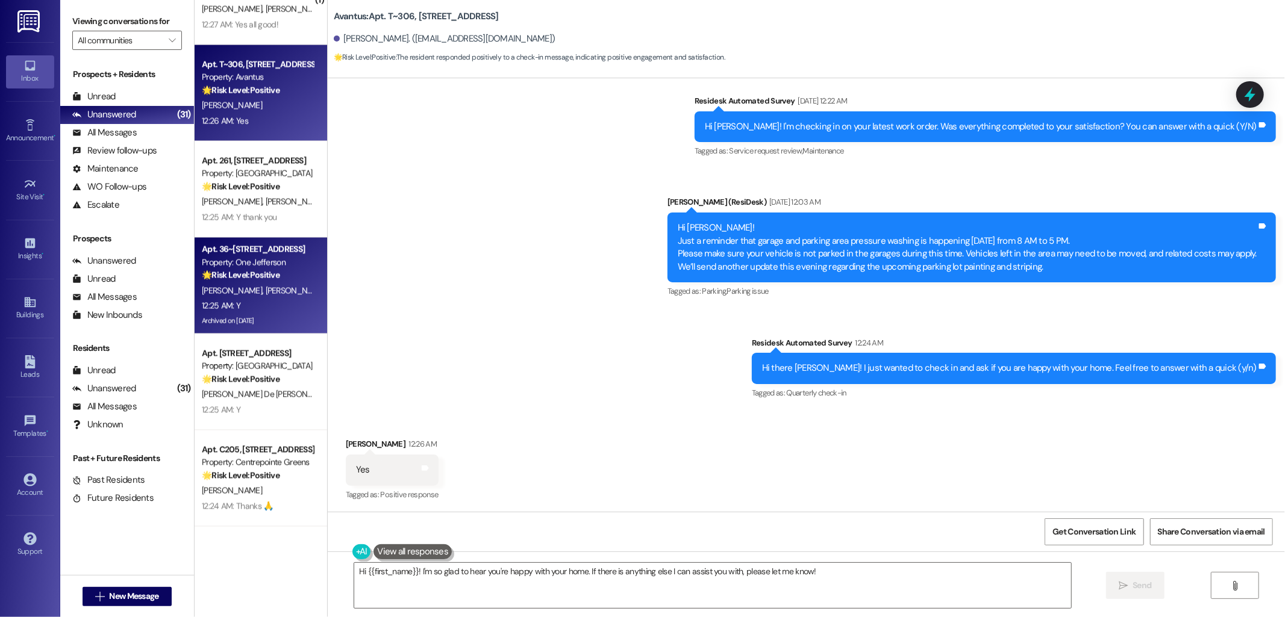
click at [288, 278] on div "🌟 Risk Level: Positive The message is a positive response to a check-in about r…" at bounding box center [257, 275] width 111 height 13
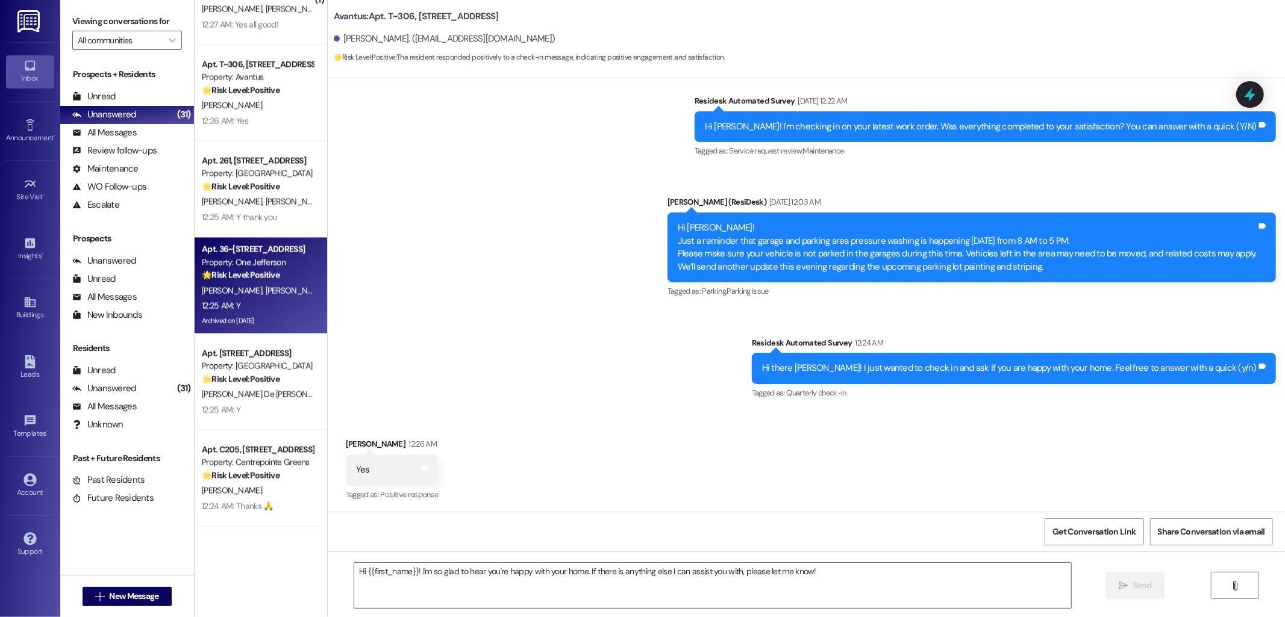
type textarea "Fetching suggested responses. Please feel free to read through the conversation…"
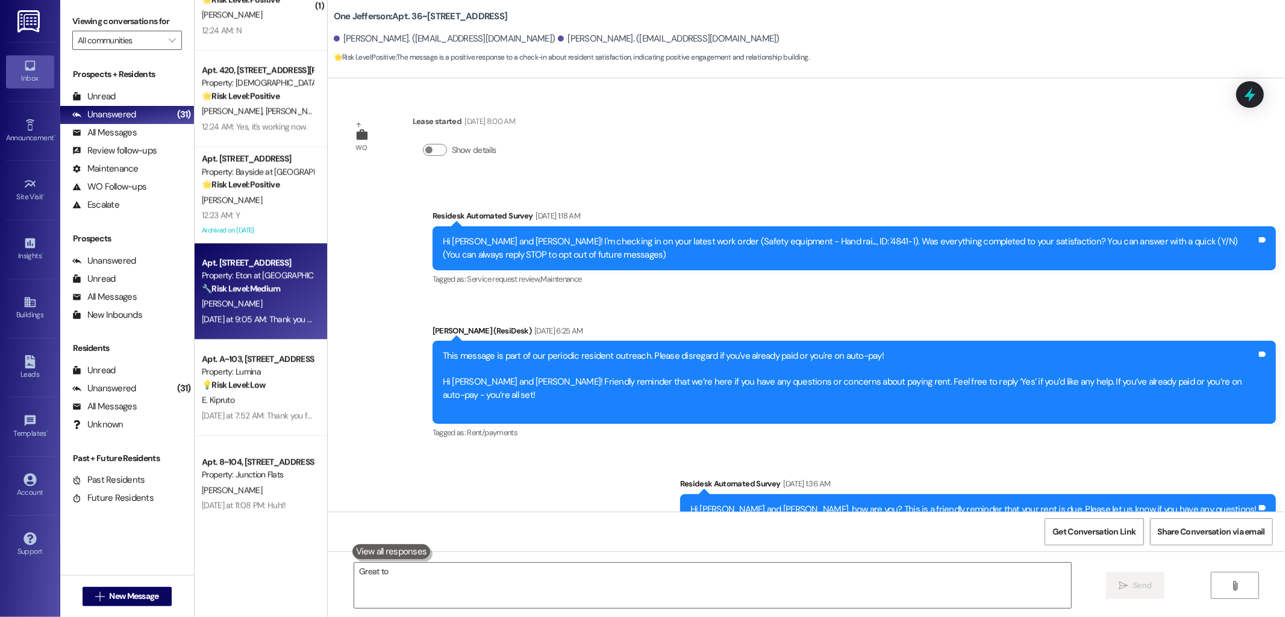
scroll to position [11445, 0]
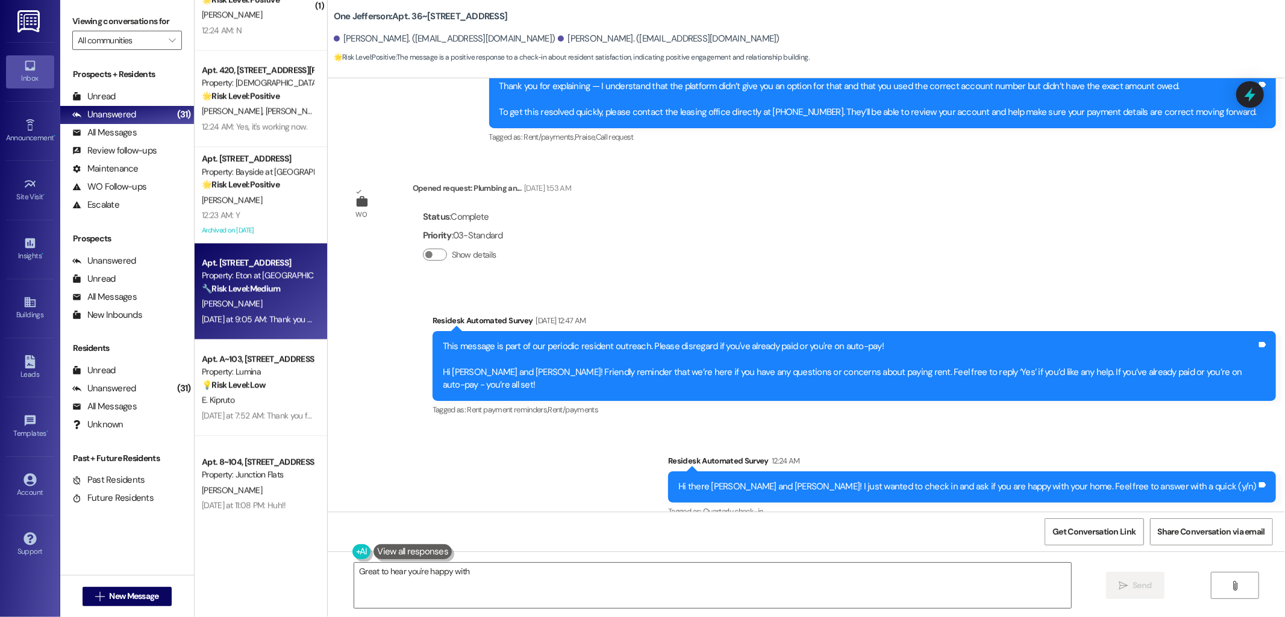
type textarea "Great to hear you're happy with"
click at [279, 261] on div "Apt. [STREET_ADDRESS]" at bounding box center [257, 263] width 111 height 13
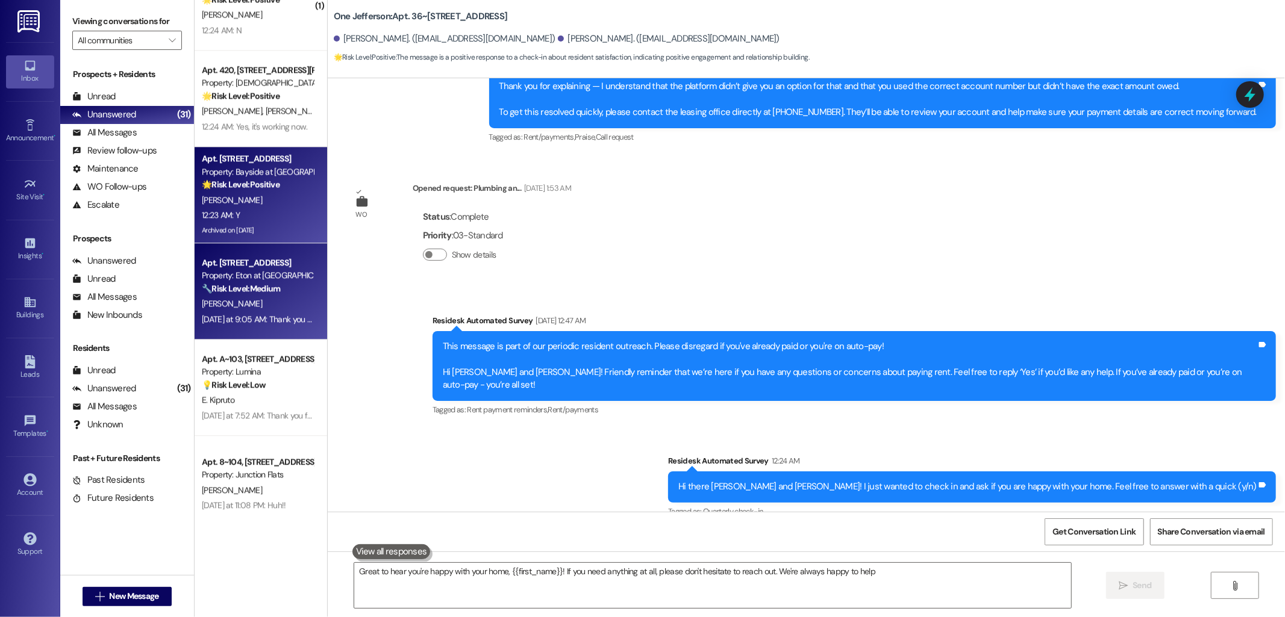
type textarea "Great to hear you're happy with your home, {{first_name}}! If you need anything…"
click at [277, 204] on div "[PERSON_NAME]" at bounding box center [258, 200] width 114 height 15
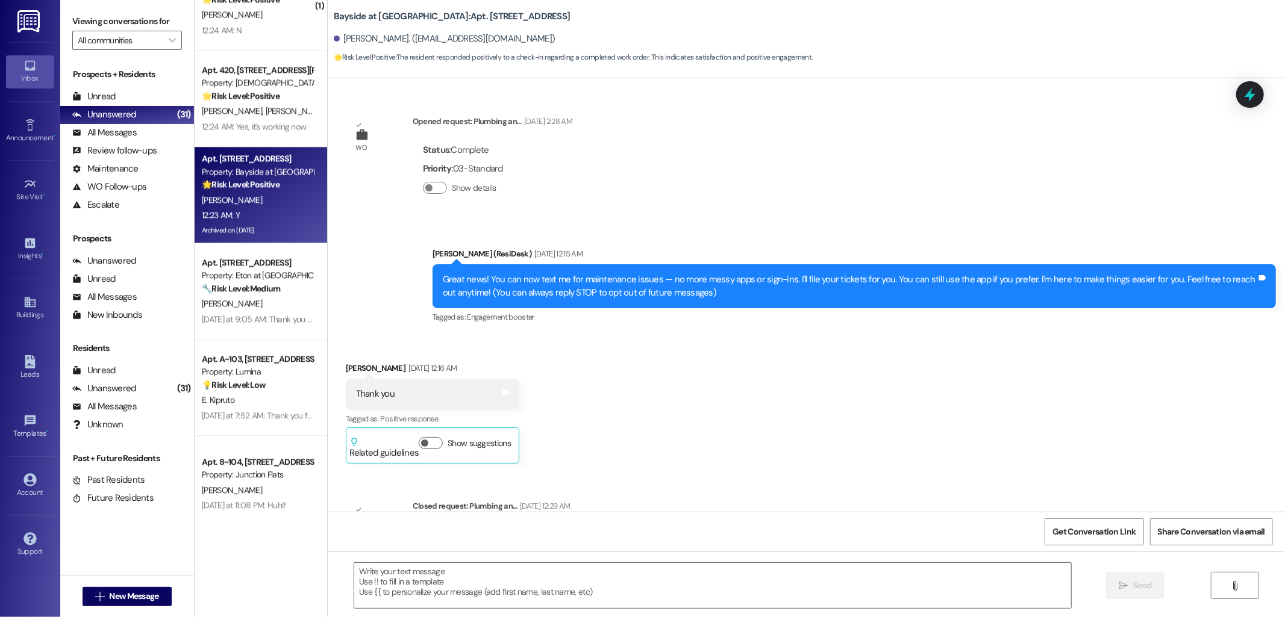
scroll to position [7735, 0]
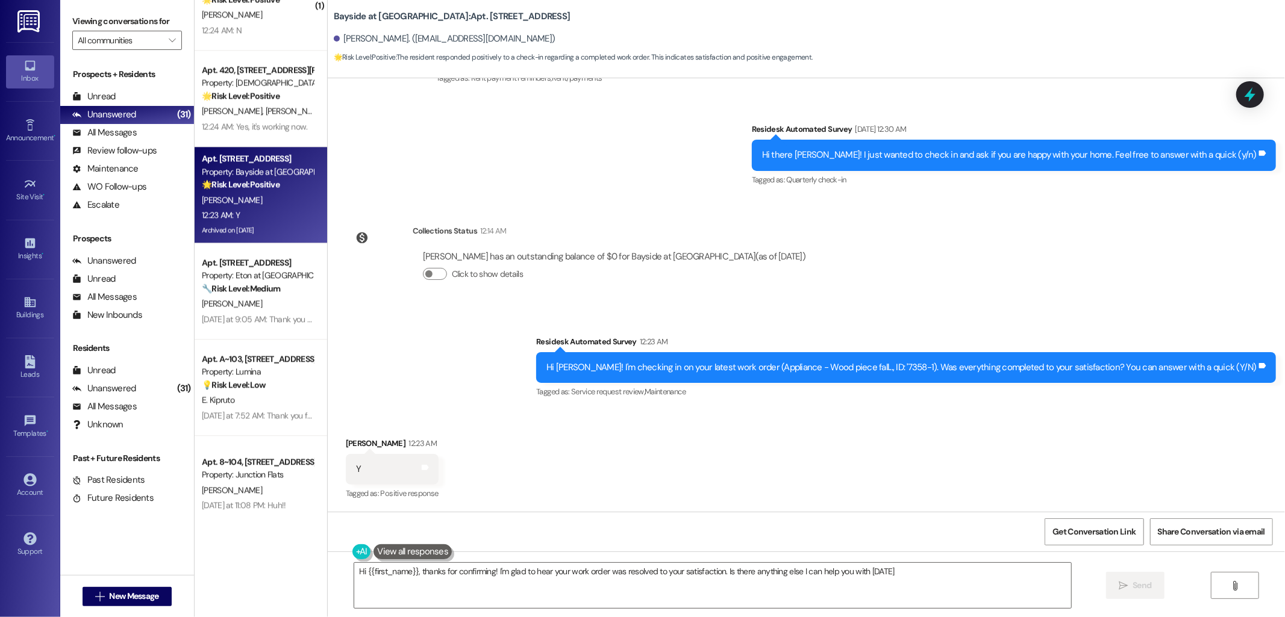
type textarea "Hi {{first_name}}, thanks for confirming! I'm glad to hear your work order was …"
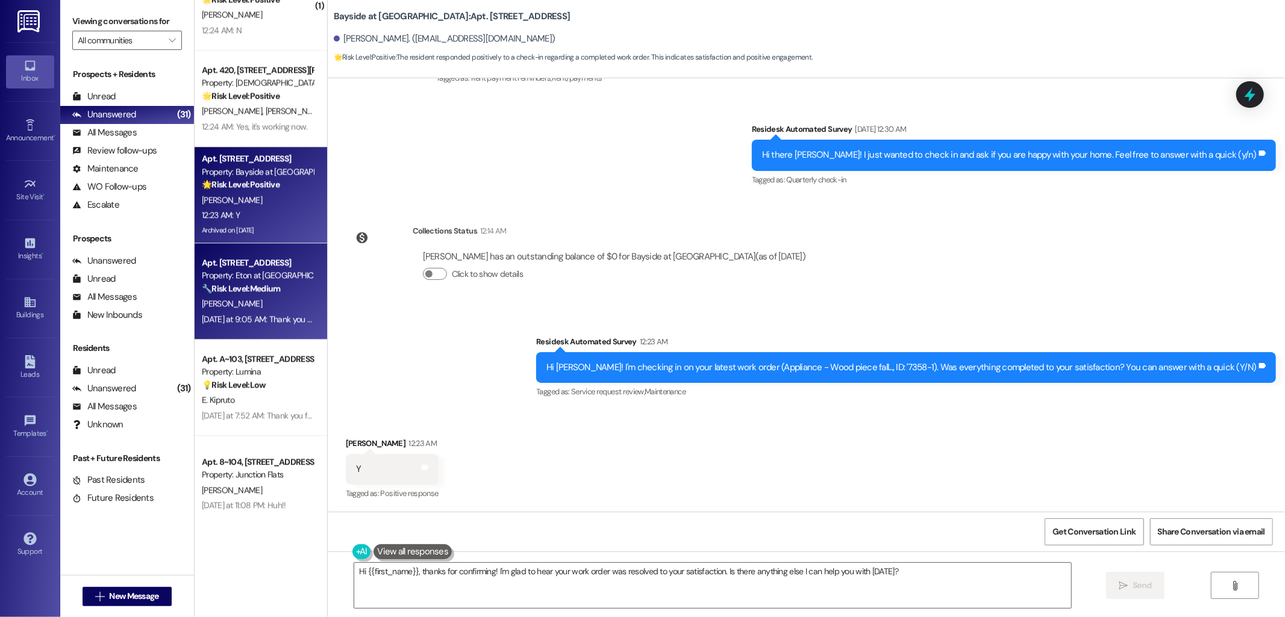
click at [236, 325] on div "[DATE] at 9:05 AM: Thank you for your message. Our offices are currently closed…" at bounding box center [258, 319] width 114 height 15
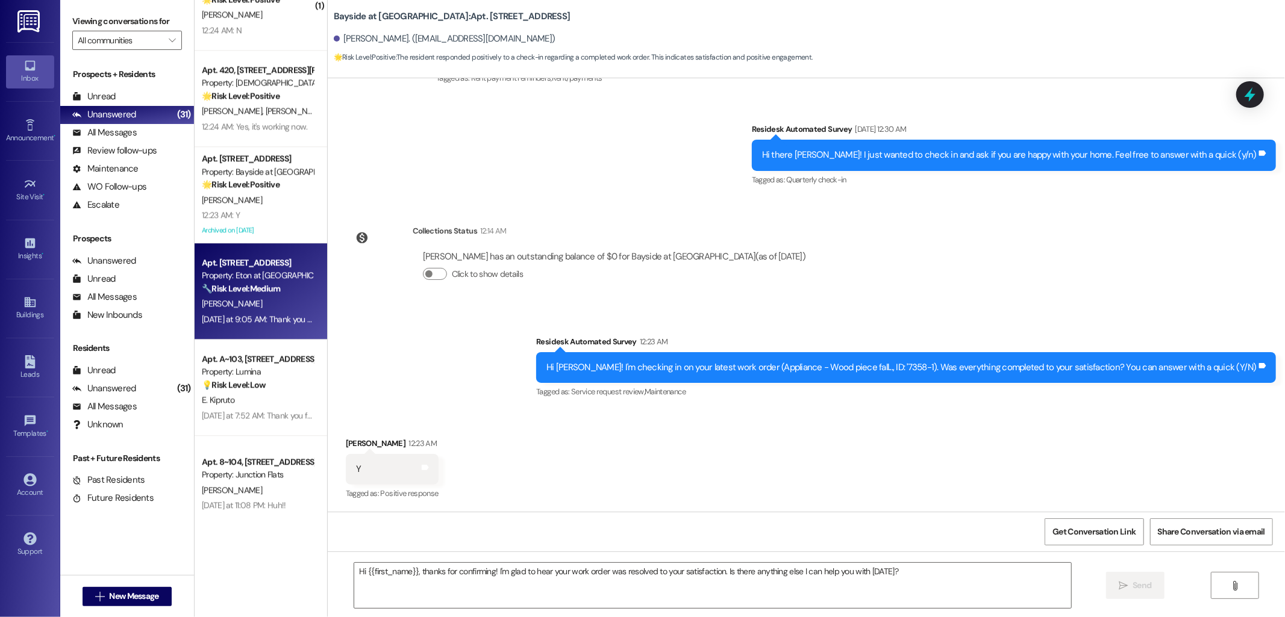
type textarea "Fetching suggested responses. Please feel free to read through the conversation…"
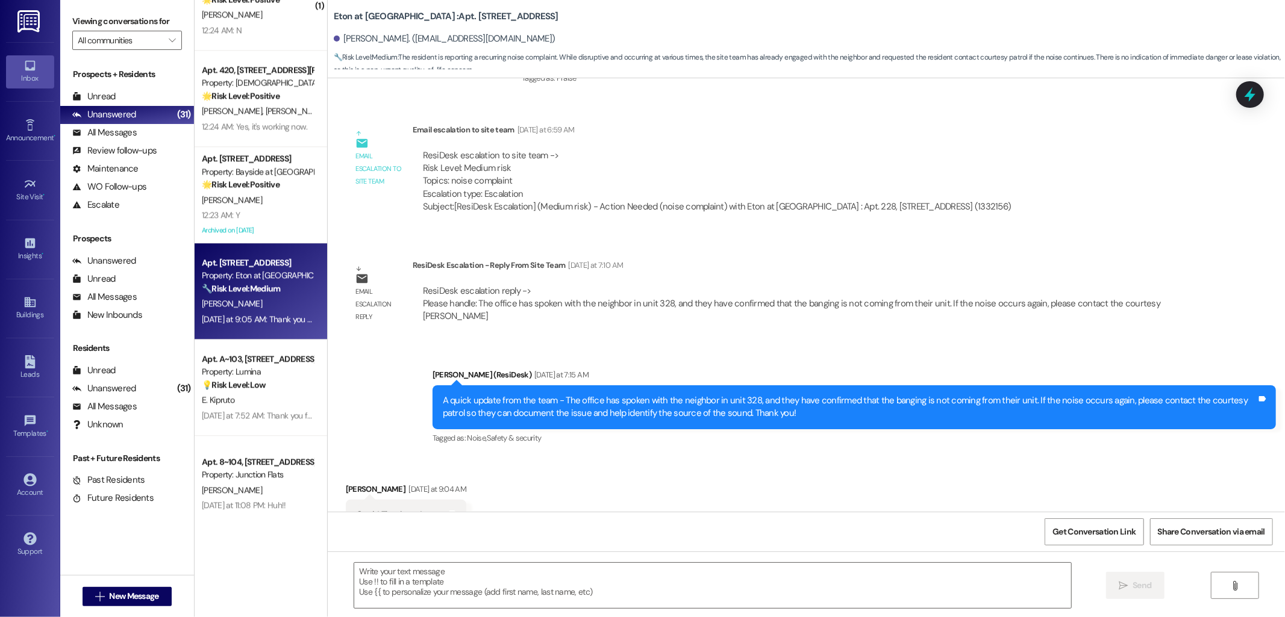
scroll to position [1496, 0]
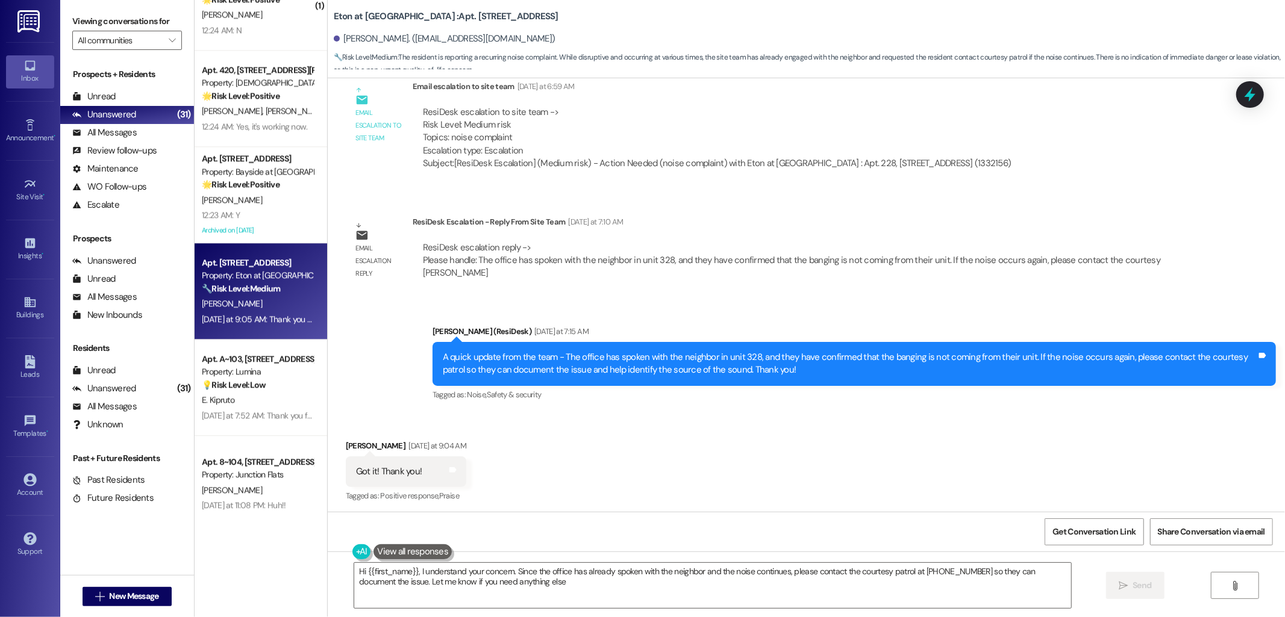
type textarea "Hi {{first_name}}, I understand your concern. Since the office has already spok…"
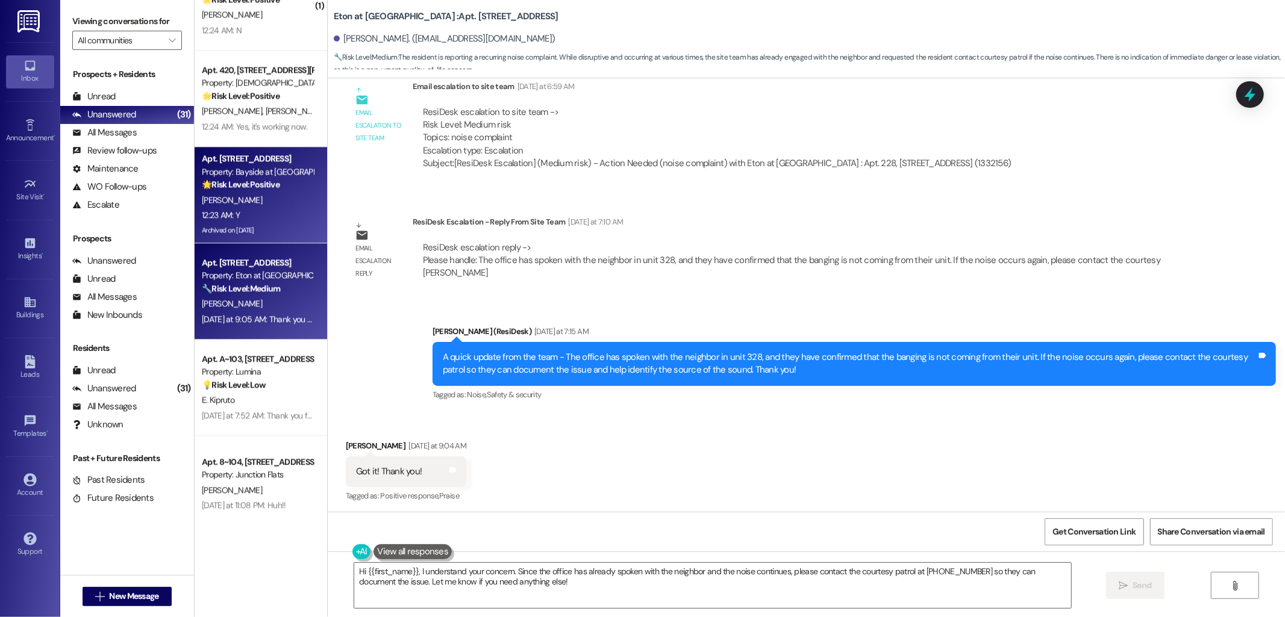
click at [239, 223] on div "Archived on [DATE]" at bounding box center [258, 230] width 114 height 15
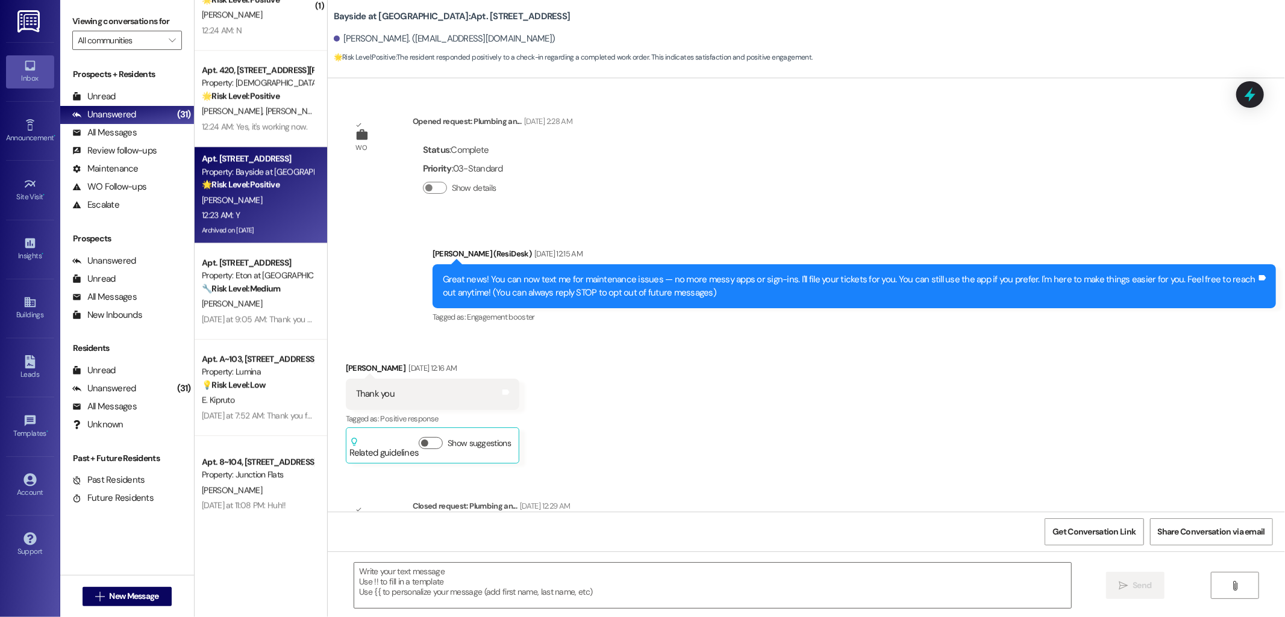
scroll to position [7735, 0]
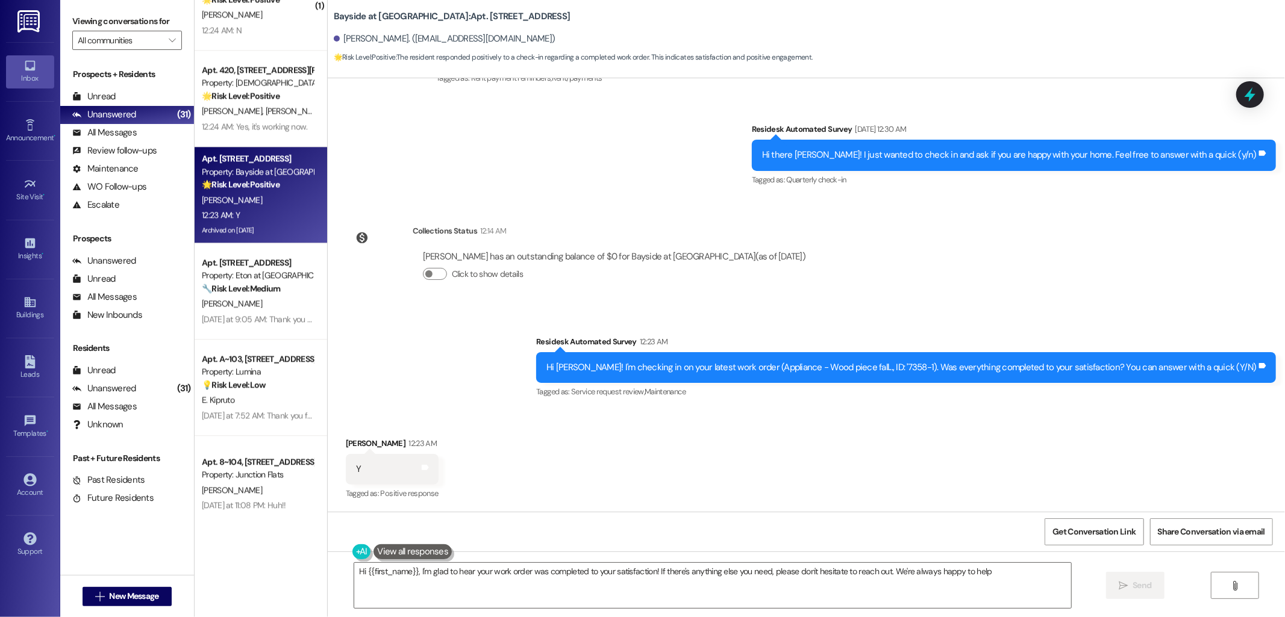
type textarea "Hi {{first_name}}, I'm glad to hear your work order was completed to your satis…"
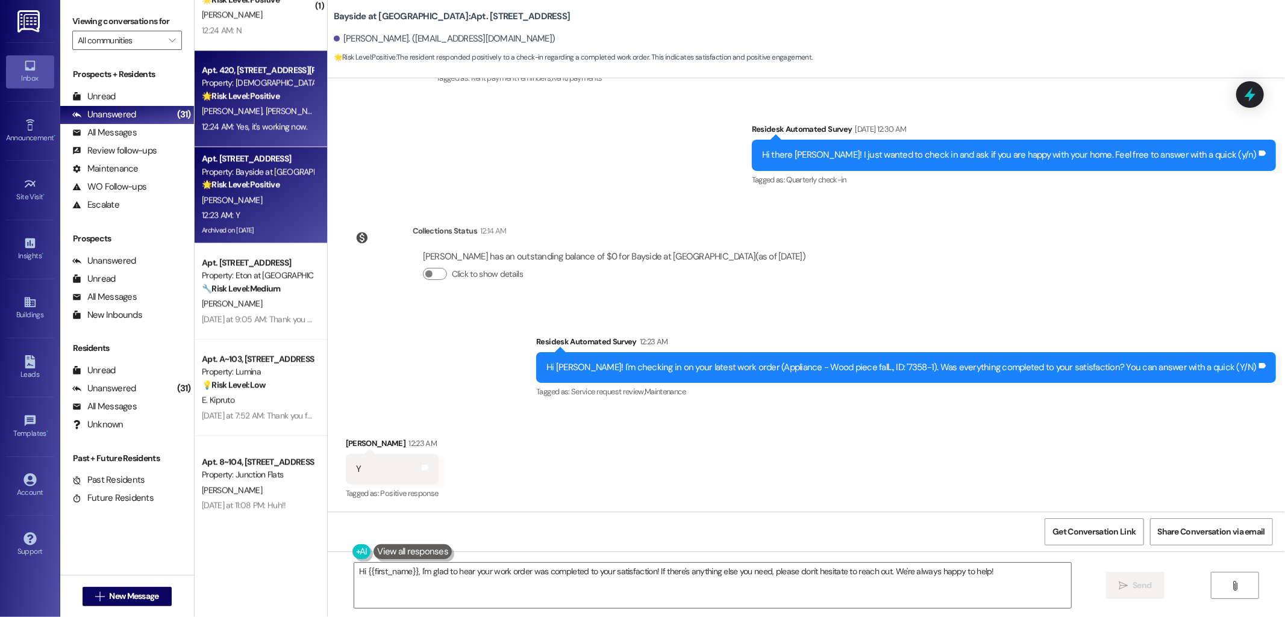
click at [278, 110] on div "[PERSON_NAME] [PERSON_NAME]" at bounding box center [258, 111] width 114 height 15
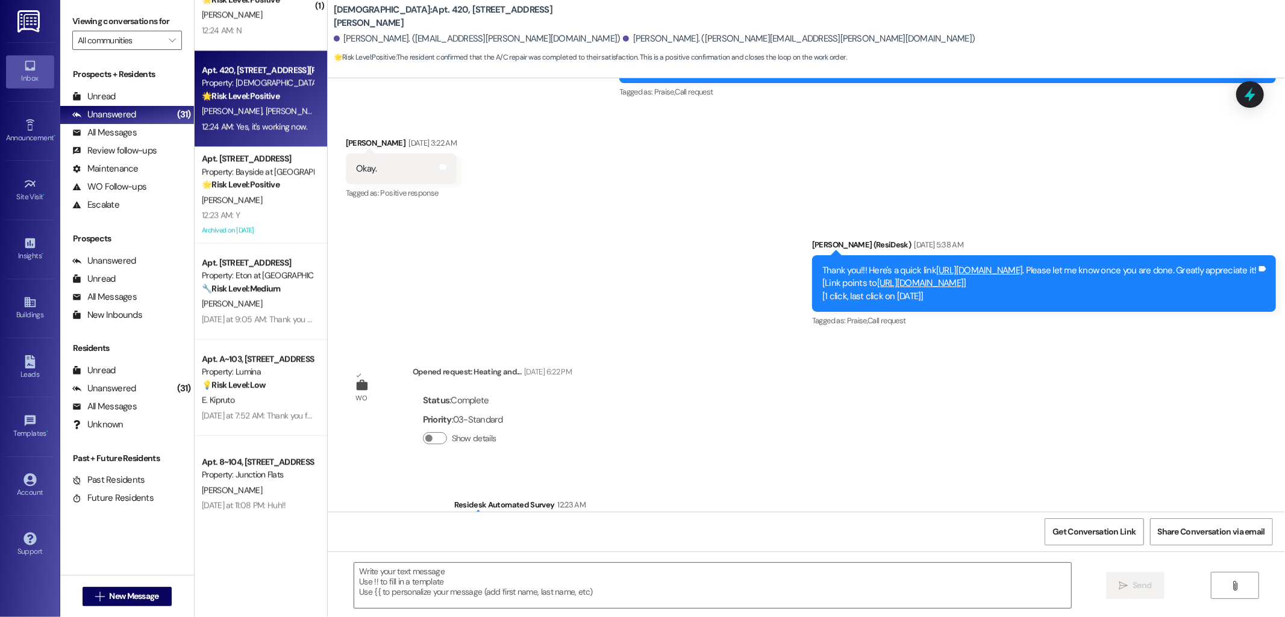
type textarea "Fetching suggested responses. Please feel free to read through the conversation…"
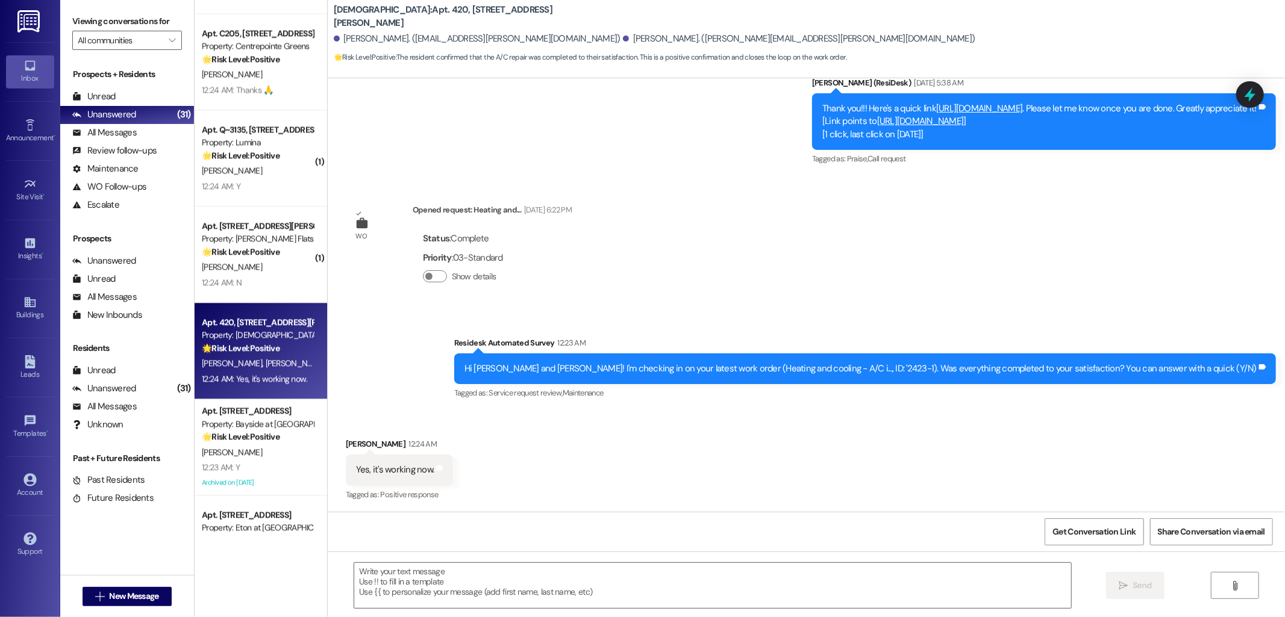
scroll to position [2188, 0]
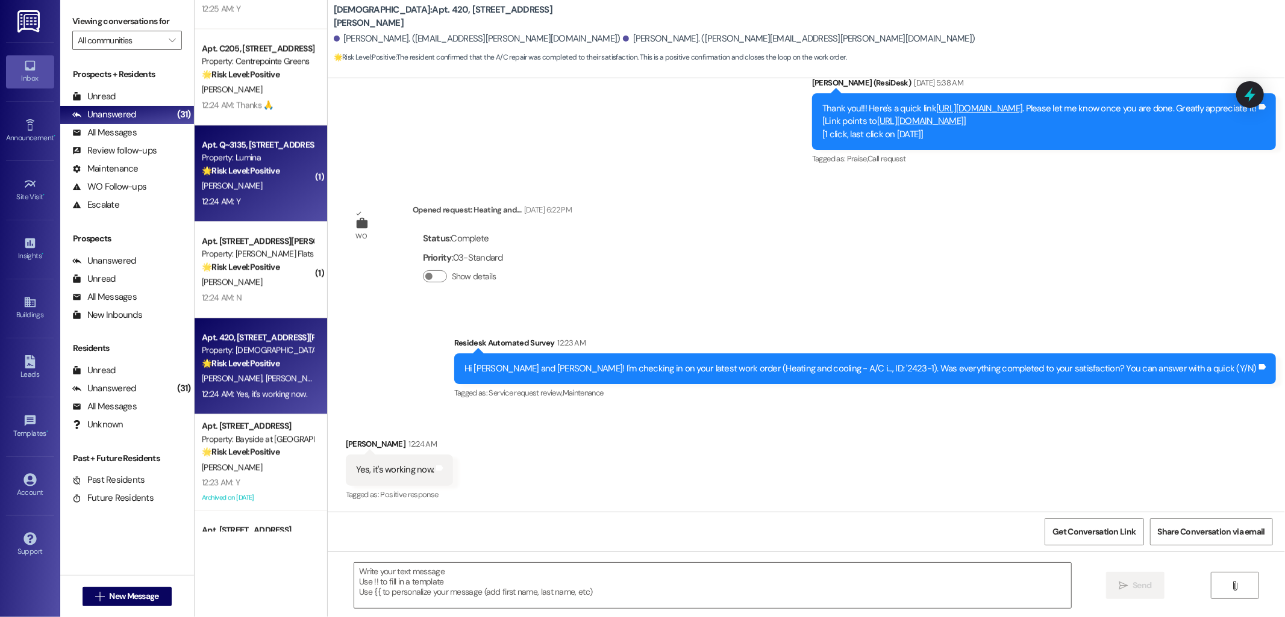
click at [303, 155] on div "Apt. Q~3135, [STREET_ADDRESS][PERSON_NAME] Property: Lumina 🌟 Risk Level: Posit…" at bounding box center [261, 173] width 133 height 96
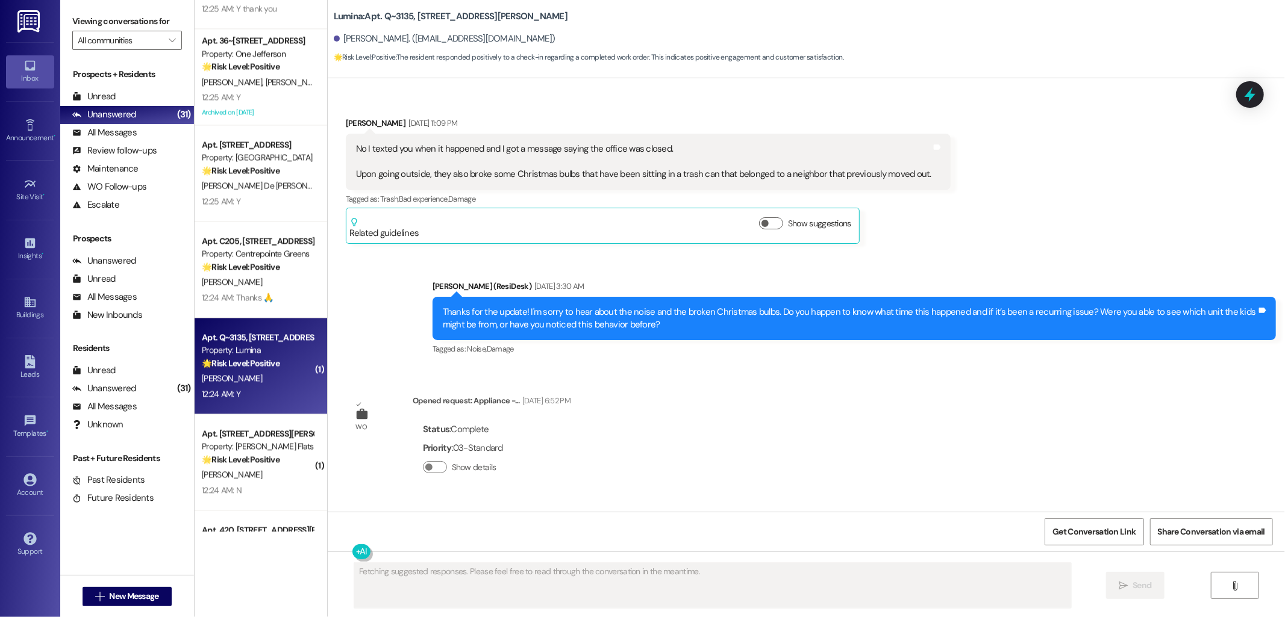
scroll to position [15806, 0]
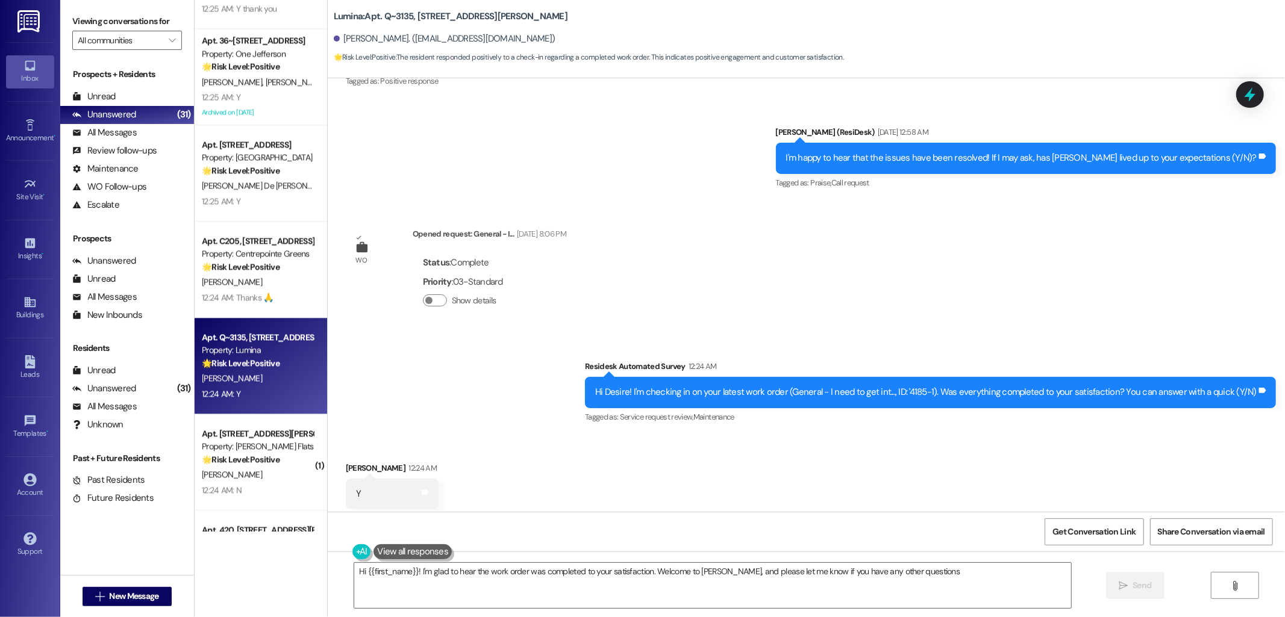
type textarea "Hi {{first_name}}! I'm glad to hear the work order was completed to your satisf…"
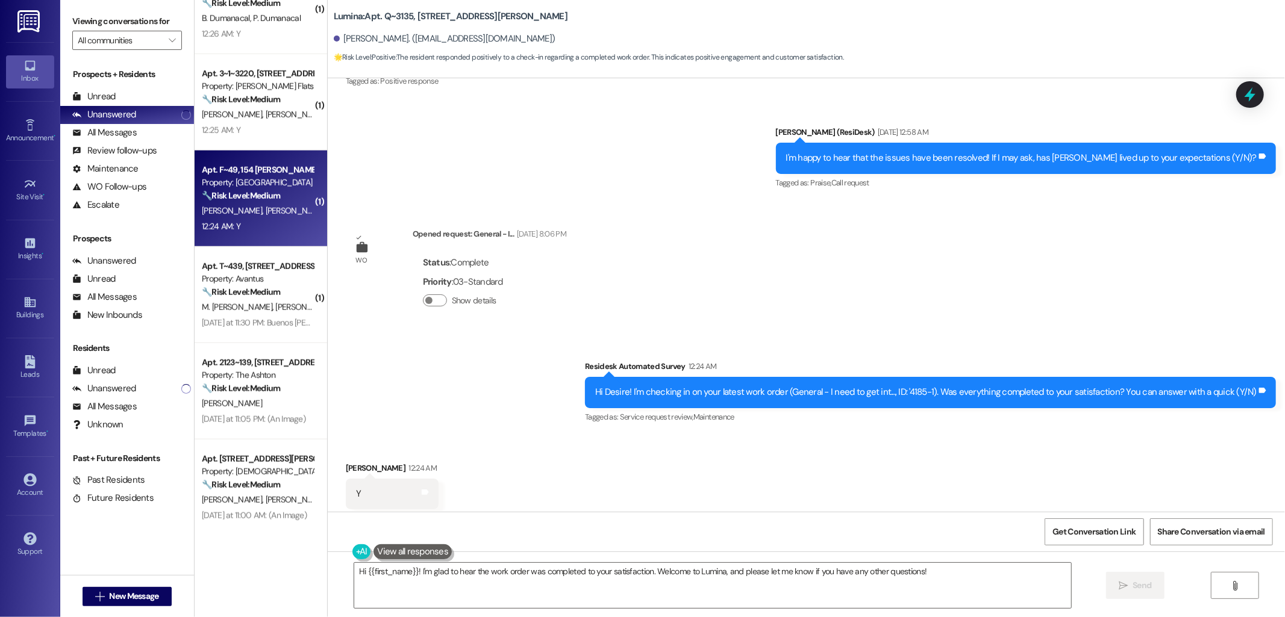
scroll to position [908, 0]
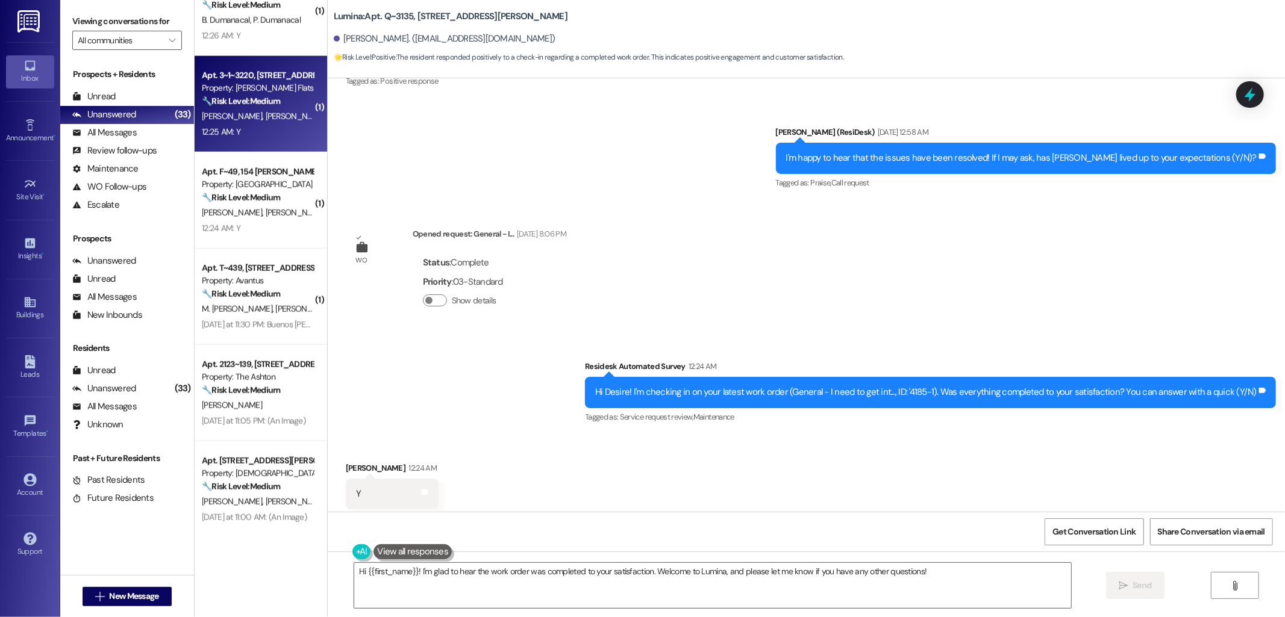
click at [312, 115] on div "Apt. 3~1~3220, [STREET_ADDRESS][PERSON_NAME] Property: [PERSON_NAME] Flats 🔧 Ri…" at bounding box center [261, 104] width 133 height 96
type textarea "Fetching suggested responses. Please feel free to read through the conversation…"
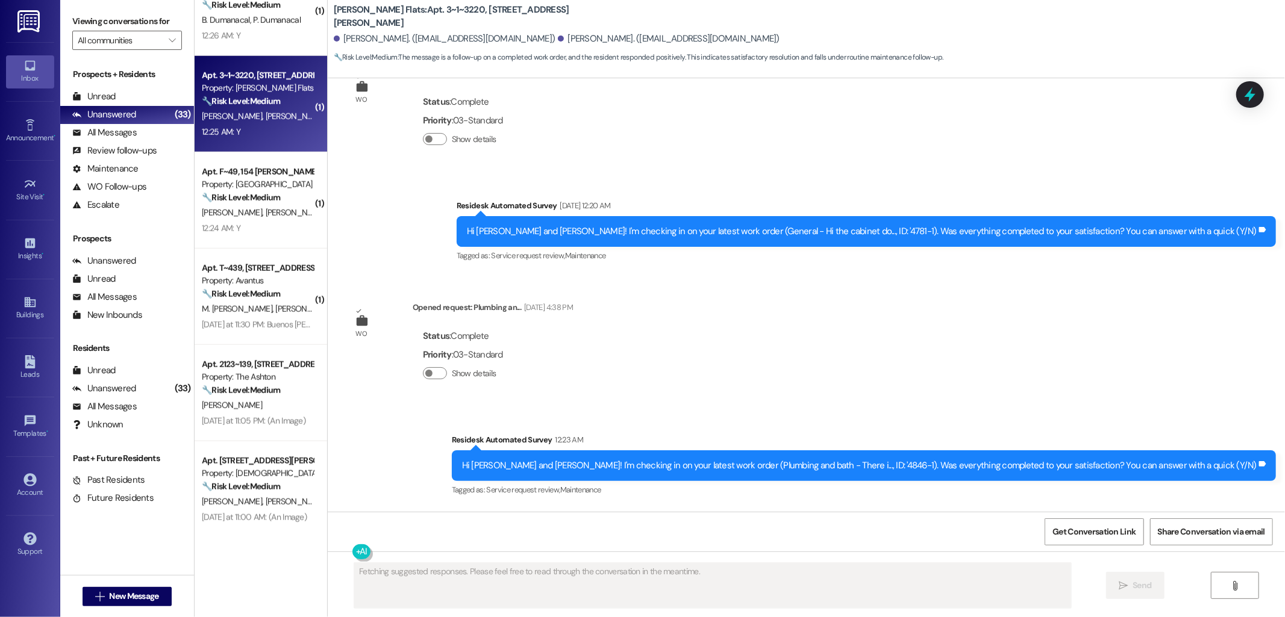
scroll to position [4532, 0]
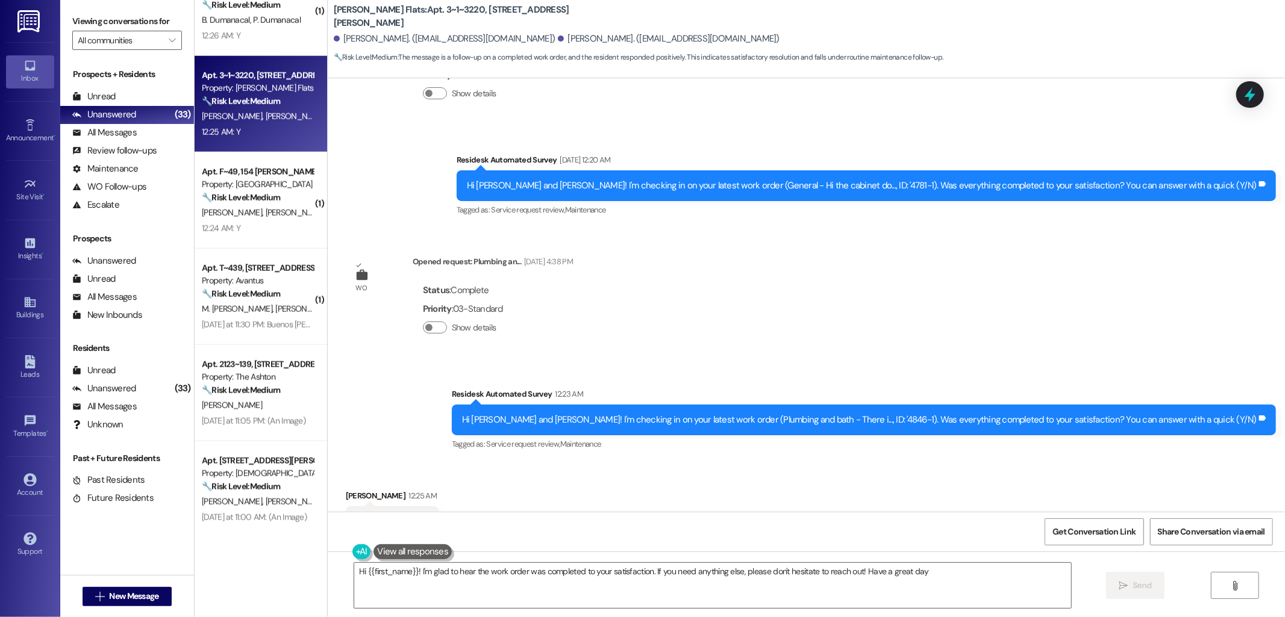
type textarea "Hi {{first_name}}! I'm glad to hear the work order was completed to your satisf…"
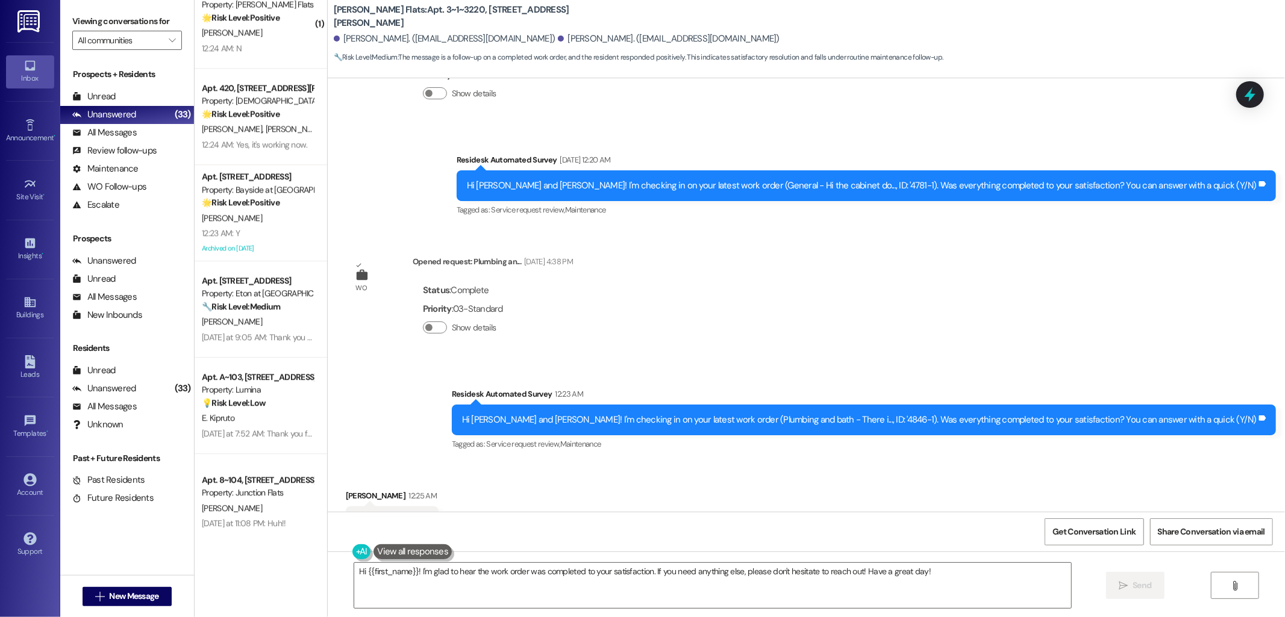
scroll to position [2648, 0]
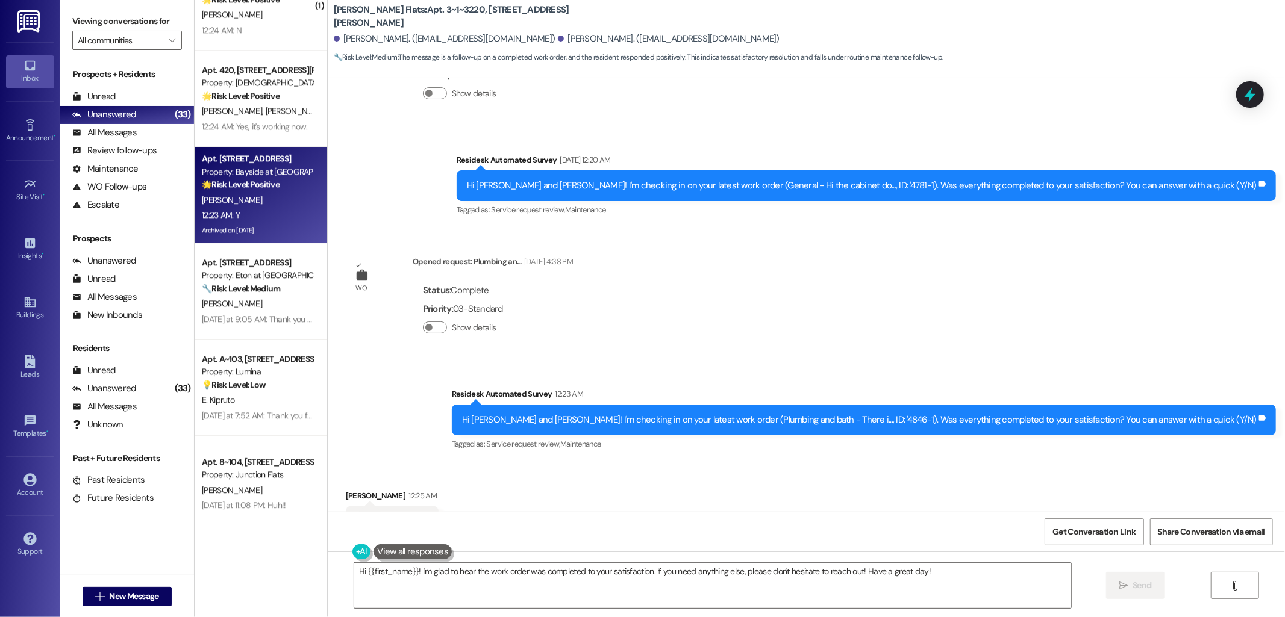
click at [287, 217] on div "12:23 AM: Y 12:23 AM: Y" at bounding box center [258, 215] width 114 height 15
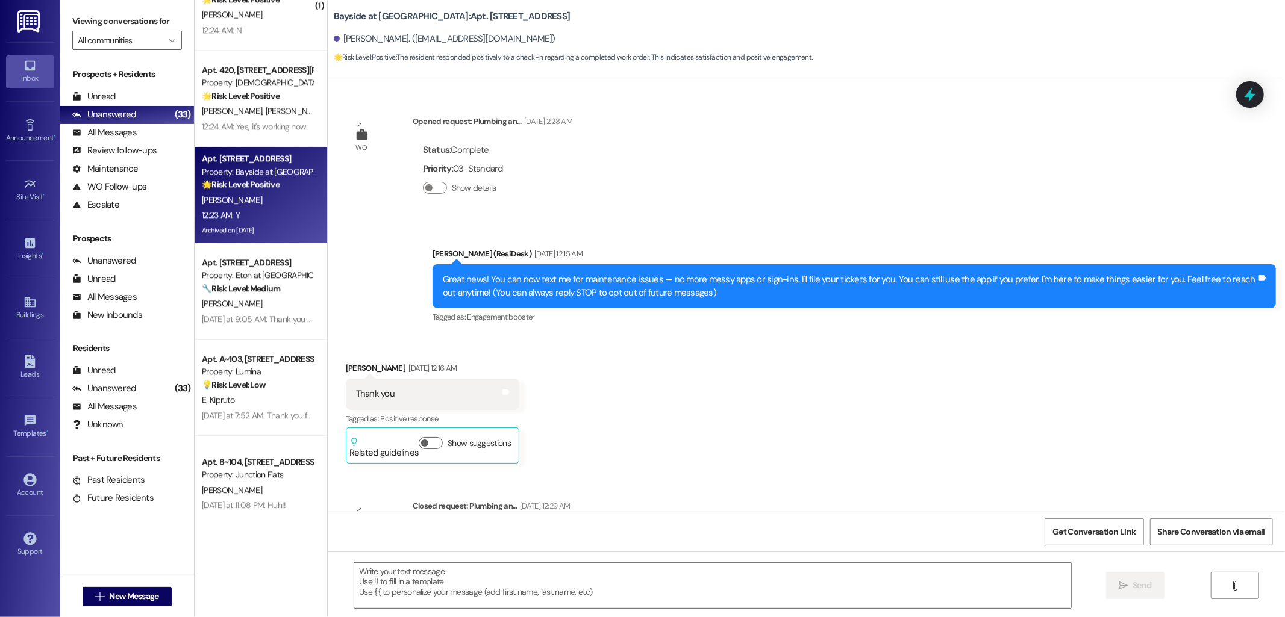
scroll to position [7735, 0]
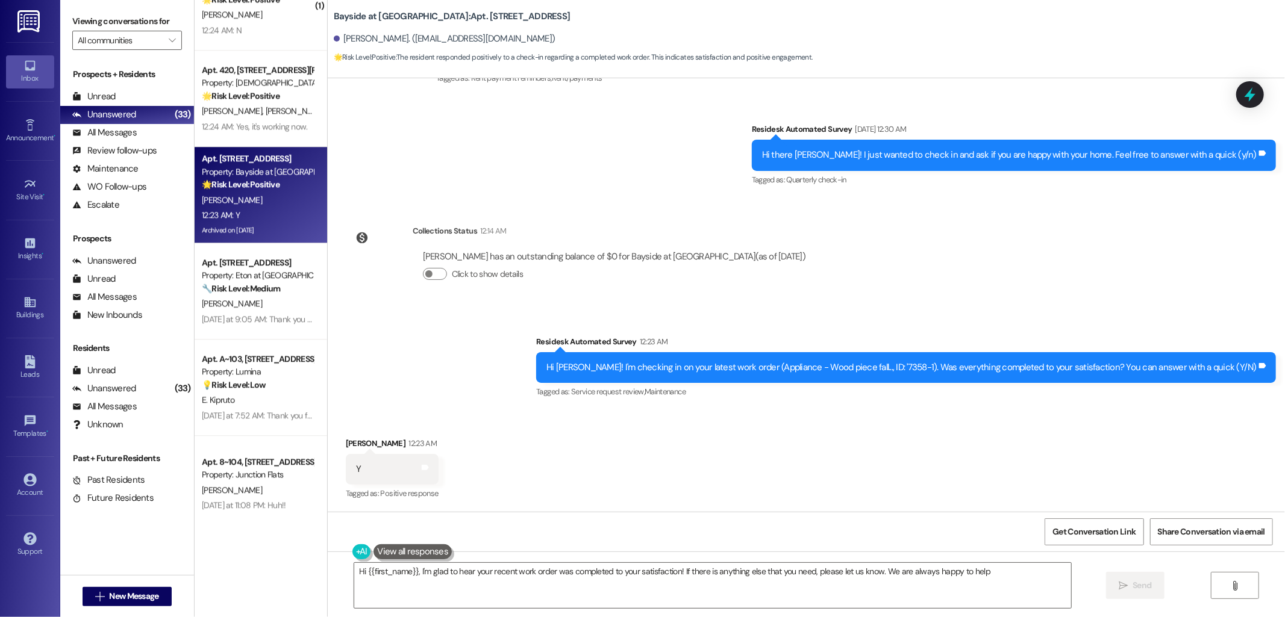
type textarea "Hi {{first_name}}, I'm glad to hear your recent work order was completed to you…"
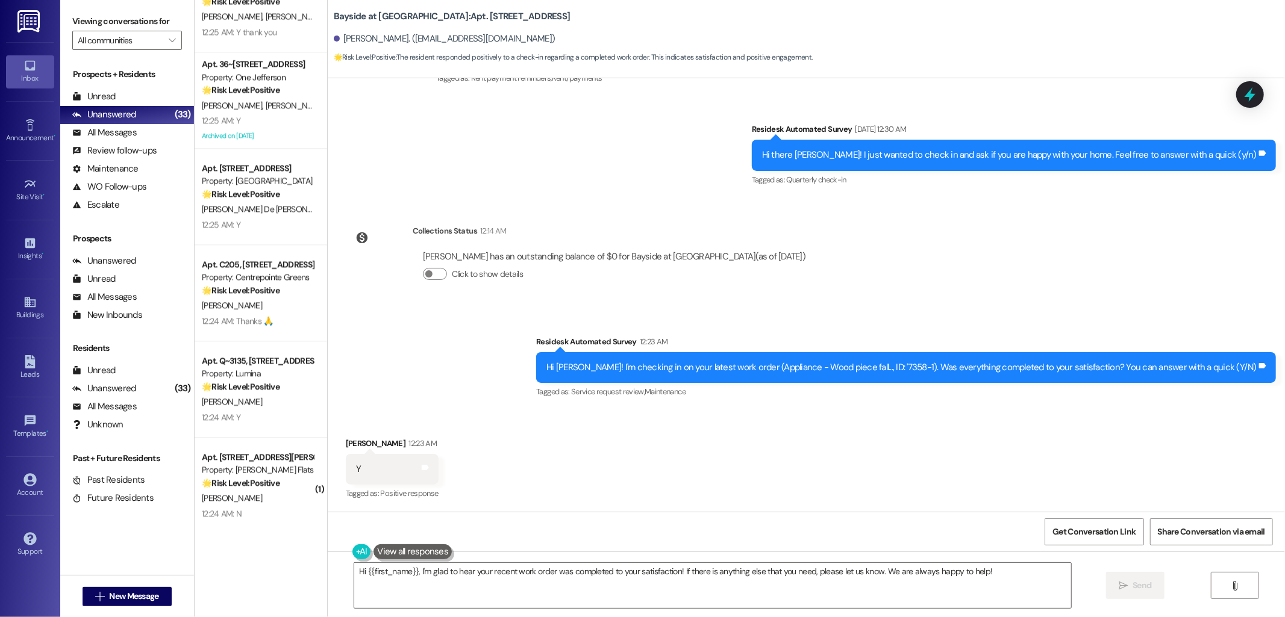
scroll to position [2381, 0]
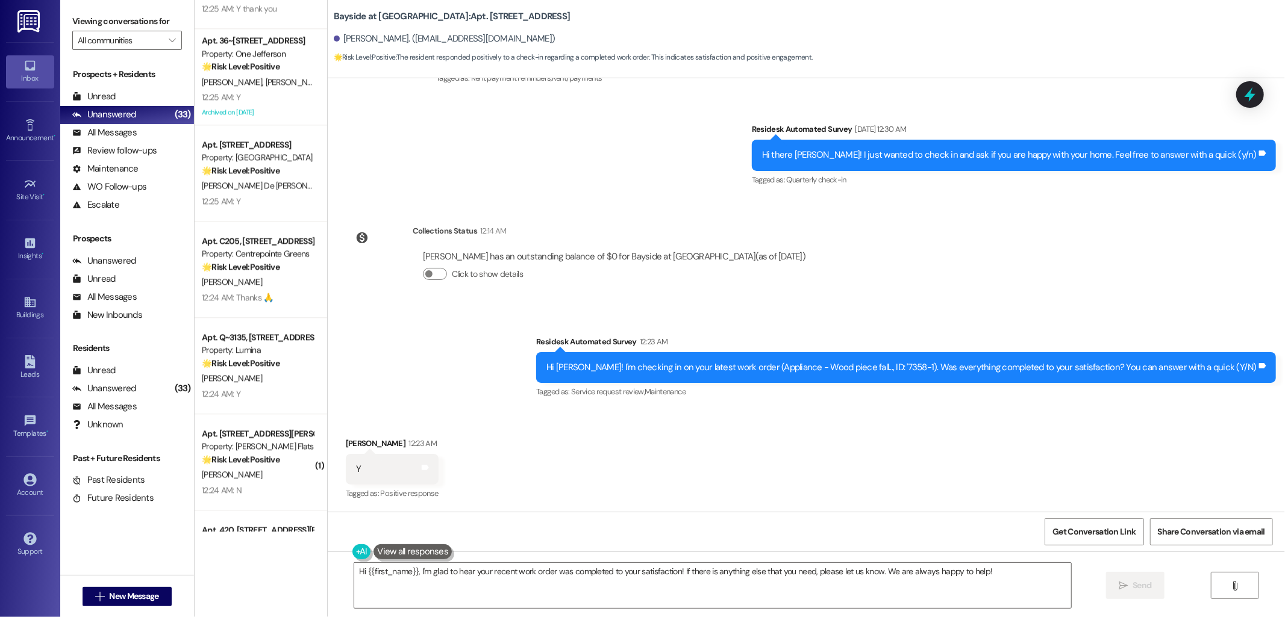
click at [284, 120] on div "Apt. 36~[GEOGRAPHIC_DATA][STREET_ADDRESS] Property: One Jefferson 🌟 Risk Level:…" at bounding box center [261, 77] width 133 height 96
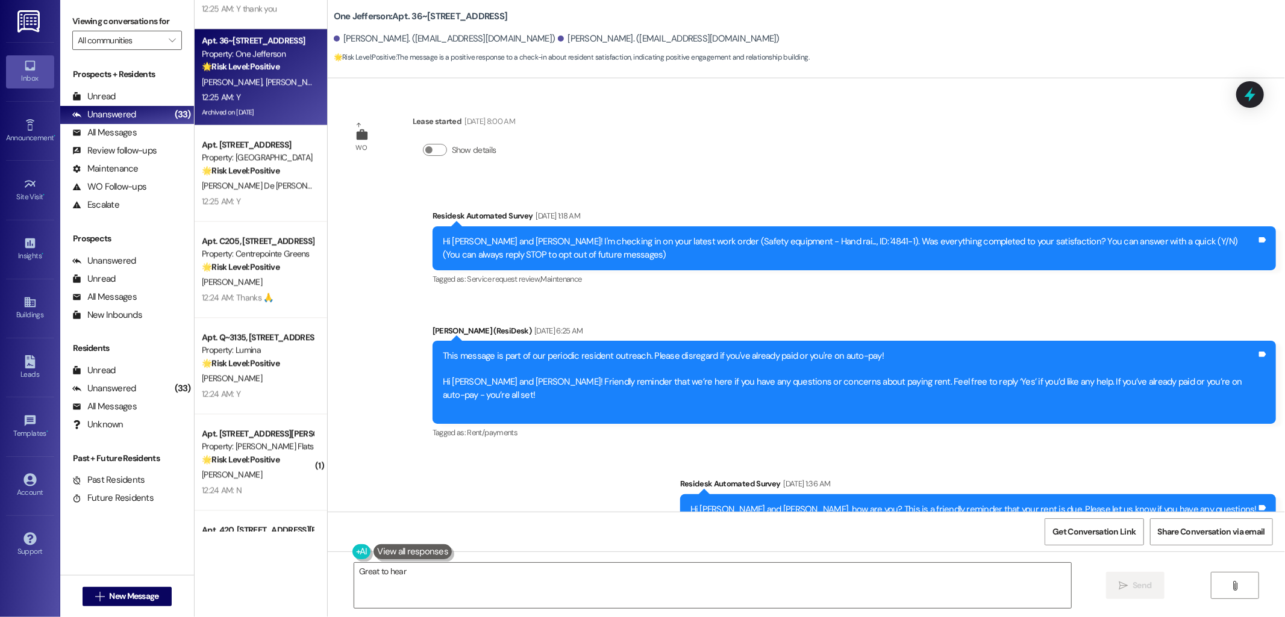
scroll to position [11445, 0]
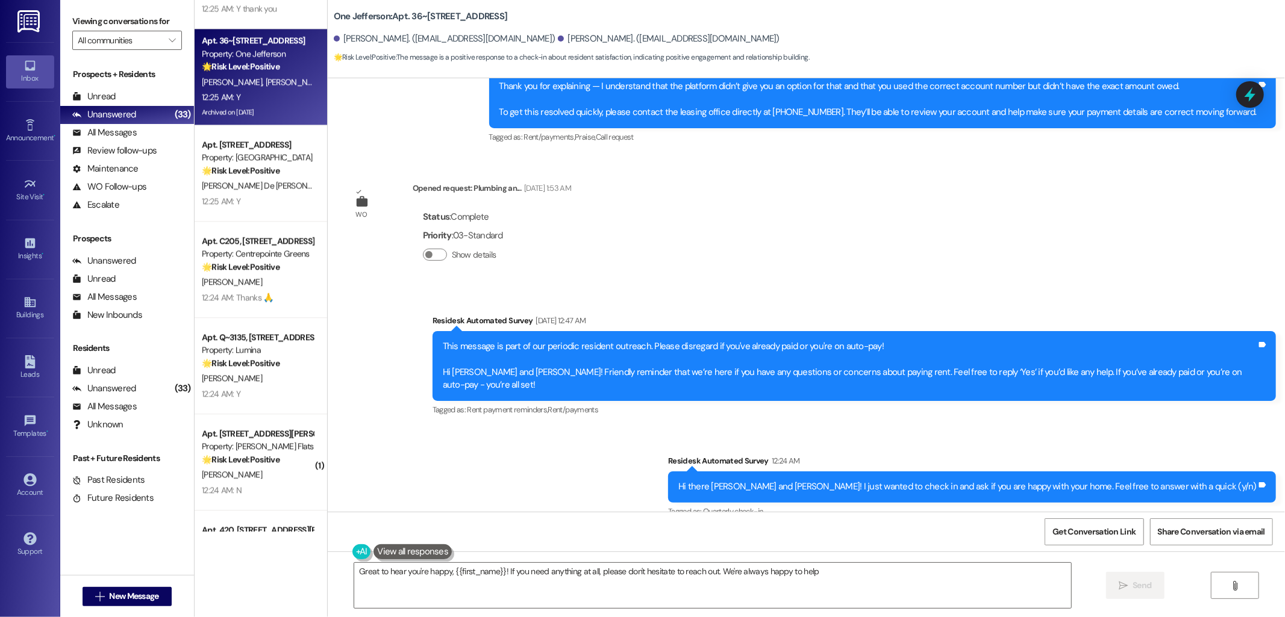
type textarea "Great to hear you're happy, {{first_name}}! If you need anything at all, please…"
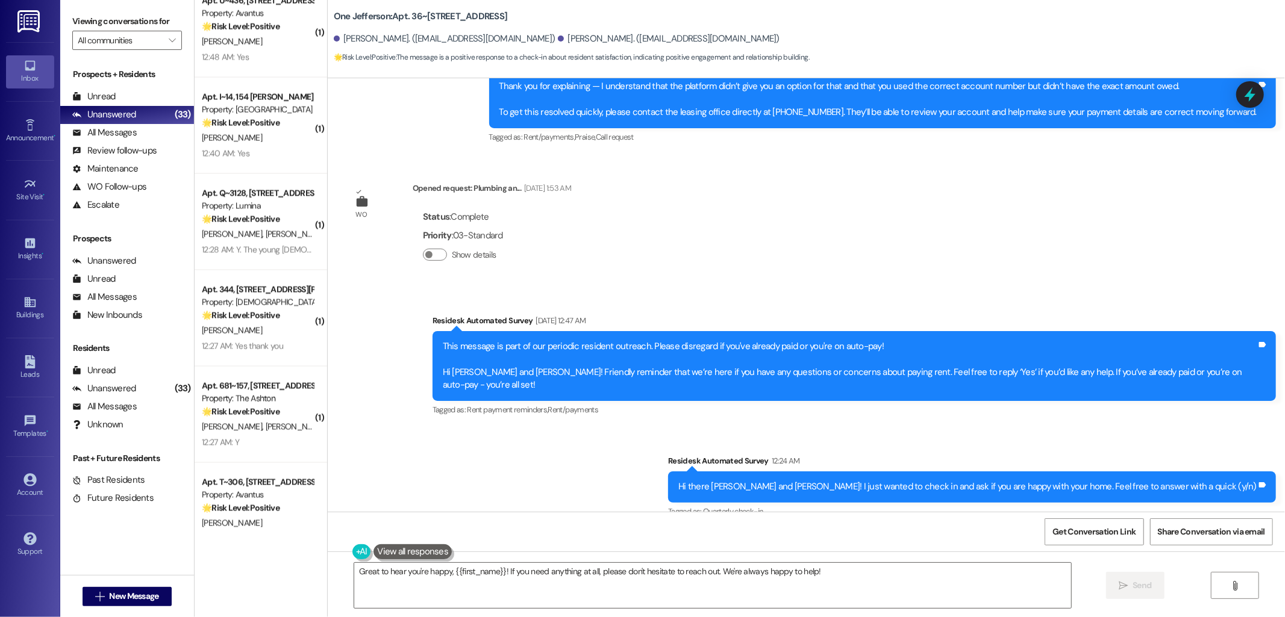
scroll to position [1837, 0]
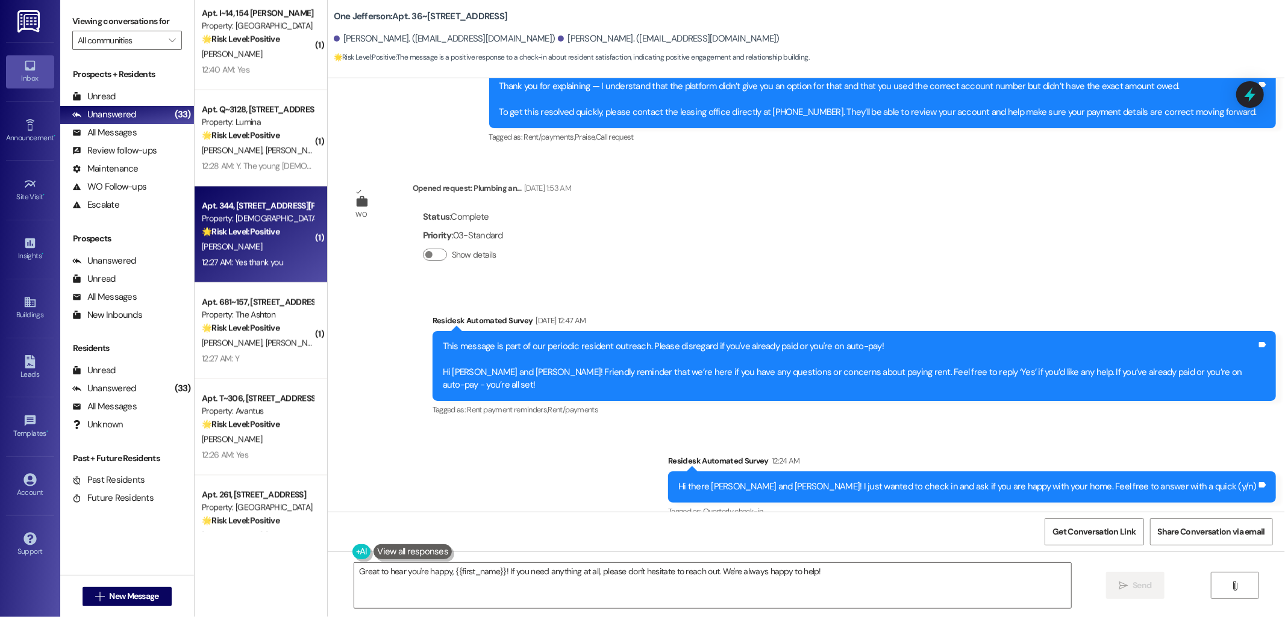
click at [231, 262] on div "12:27 AM: Yes thank you 12:27 AM: Yes thank you" at bounding box center [242, 262] width 81 height 11
type textarea "Great to hear you're happy, {{first_name}}! If you need anything at all, please…"
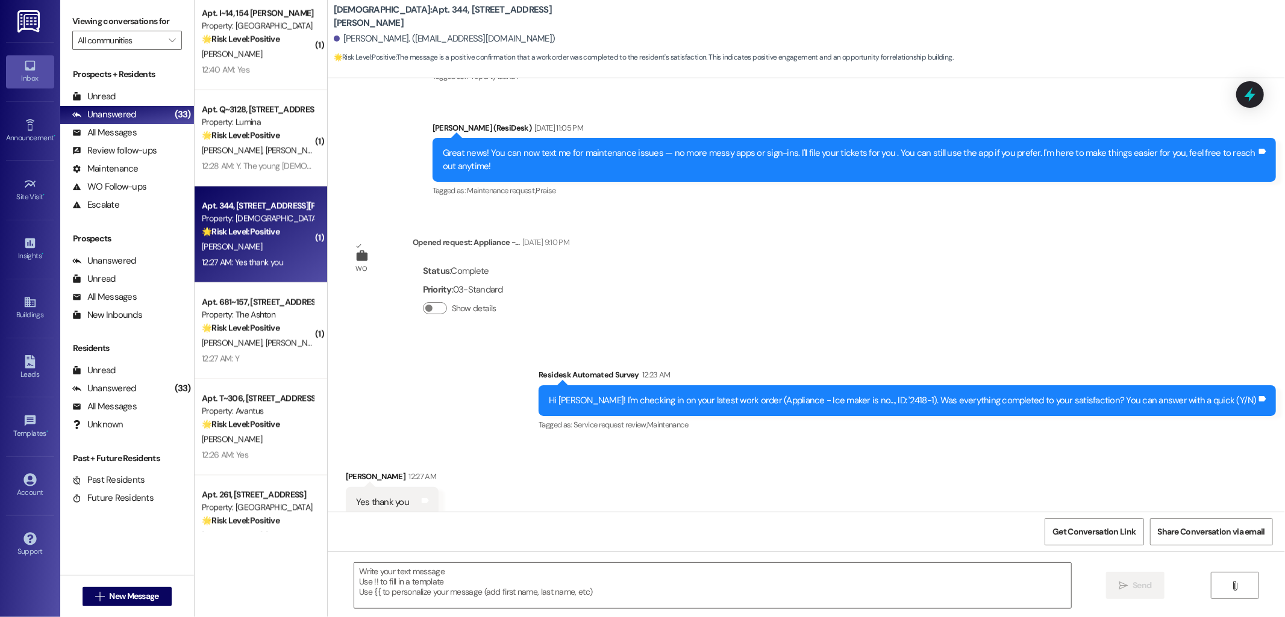
scroll to position [236, 0]
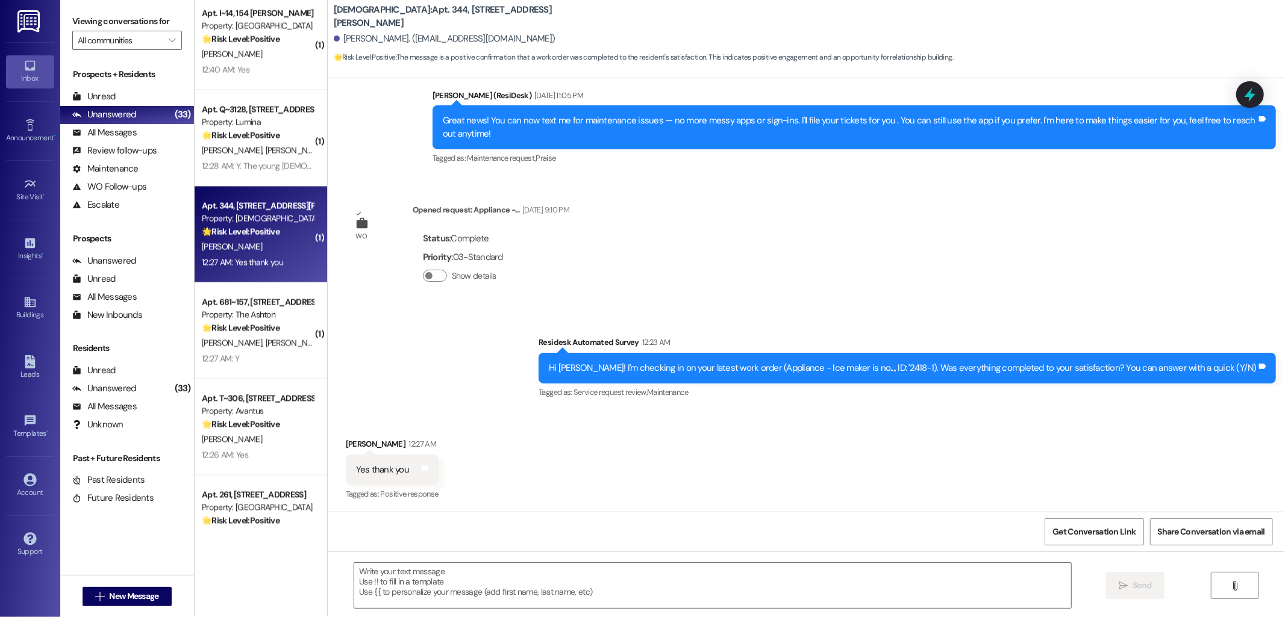
type textarea "Fetching suggested responses. Please feel free to read through the conversation…"
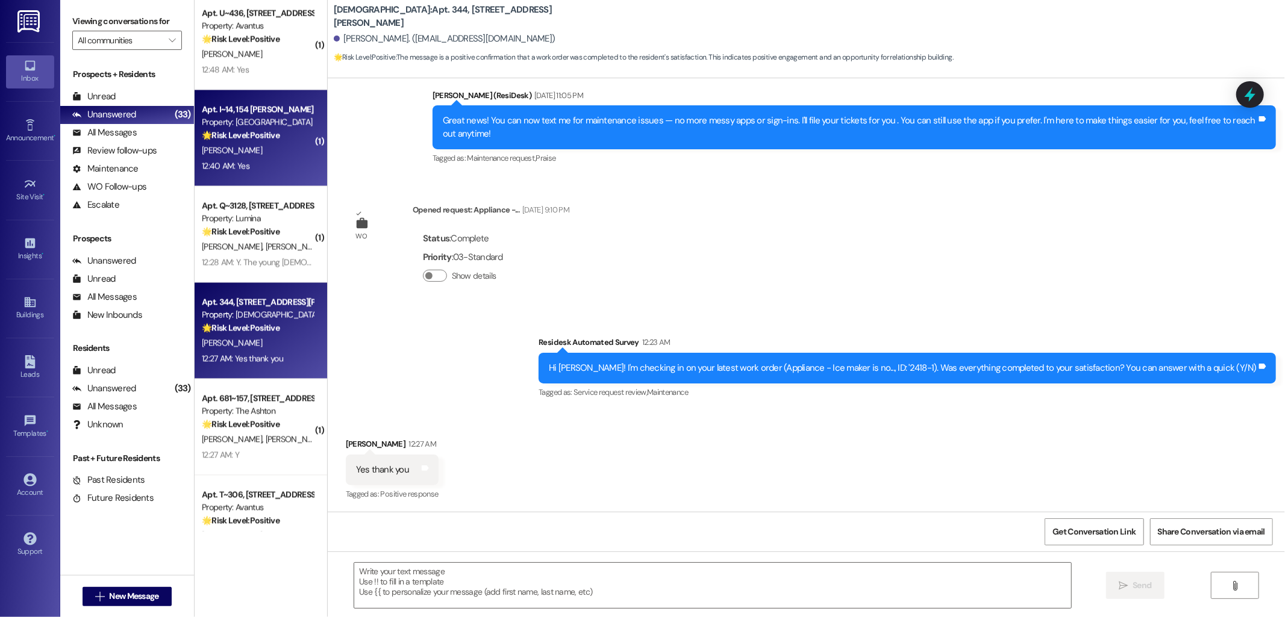
click at [290, 102] on div "Apt. I~14, [STREET_ADDRESS][PERSON_NAME] Property: Valencia 🌟 Risk Level: Posit…" at bounding box center [258, 122] width 114 height 41
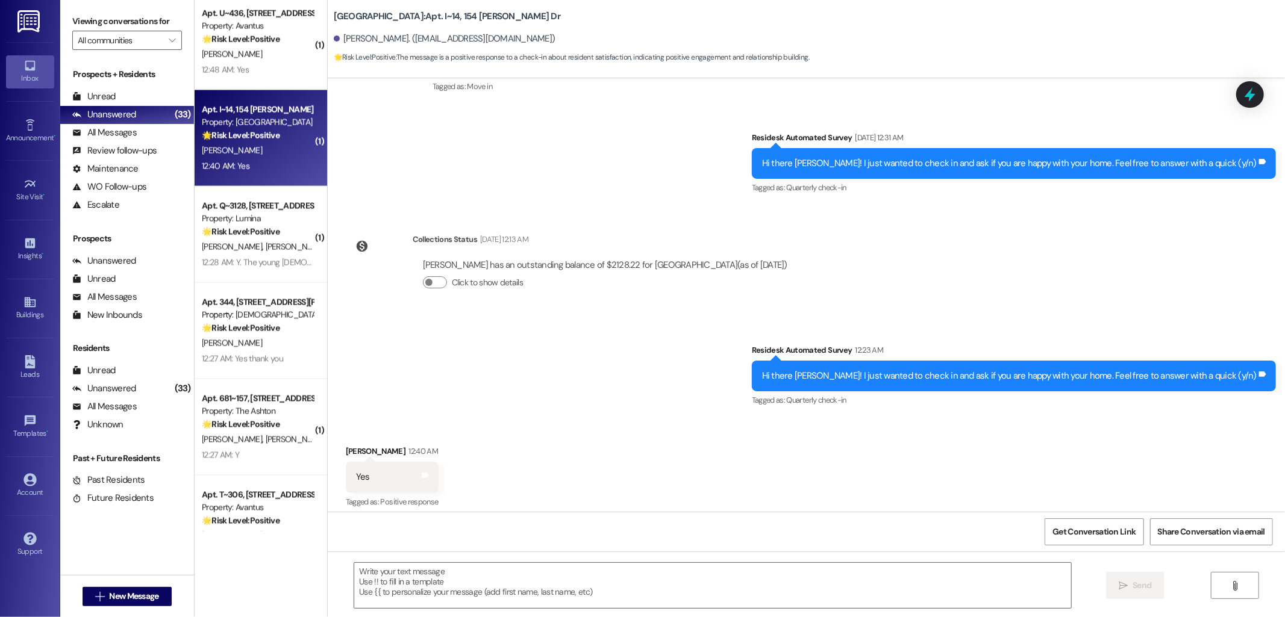
scroll to position [176, 0]
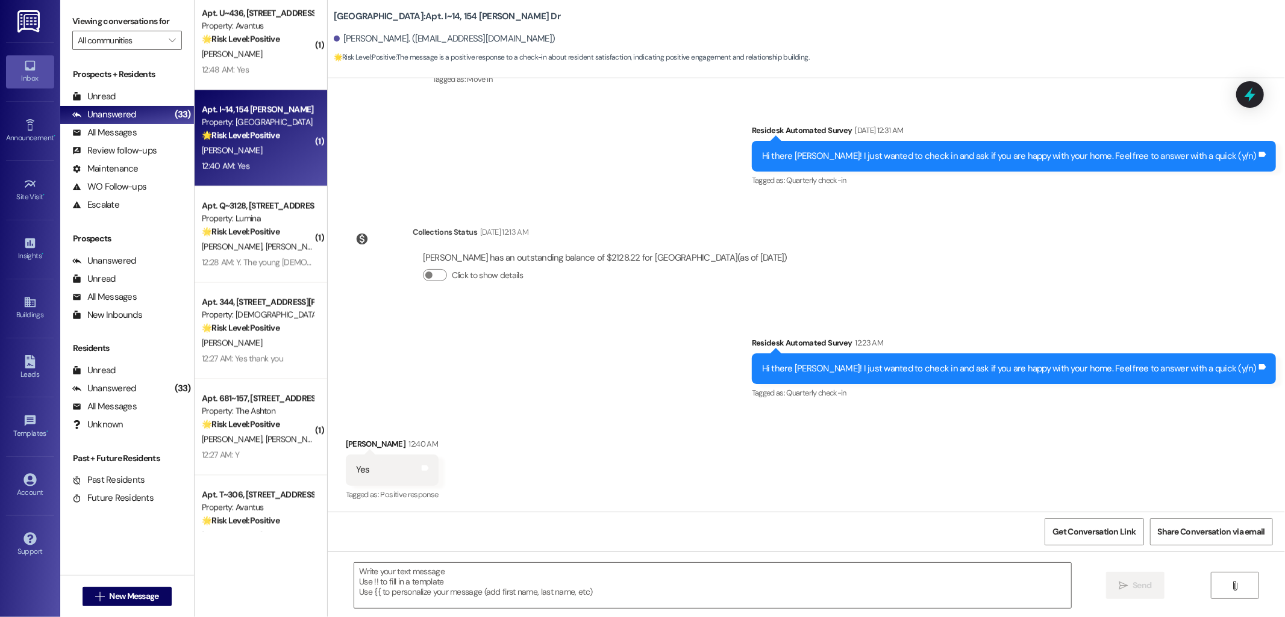
type textarea "Fetching suggested responses. Please feel free to read through the conversation…"
click at [233, 143] on div "[PERSON_NAME]" at bounding box center [258, 150] width 114 height 15
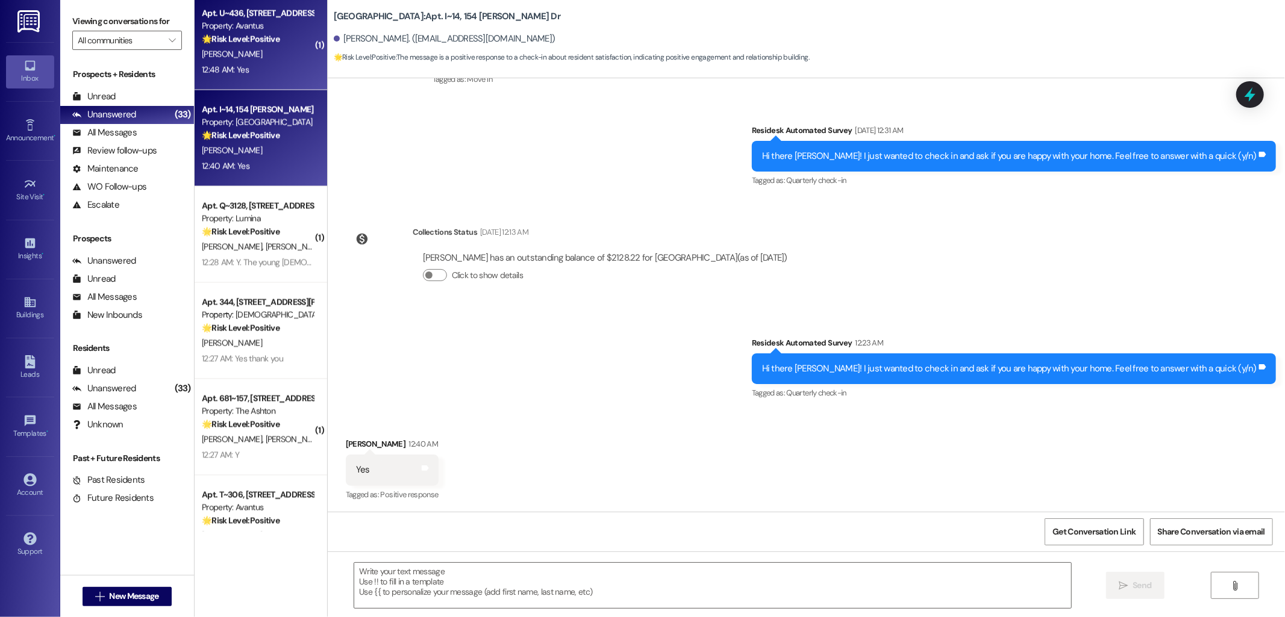
click at [272, 34] on strong "🌟 Risk Level: Positive" at bounding box center [241, 39] width 78 height 11
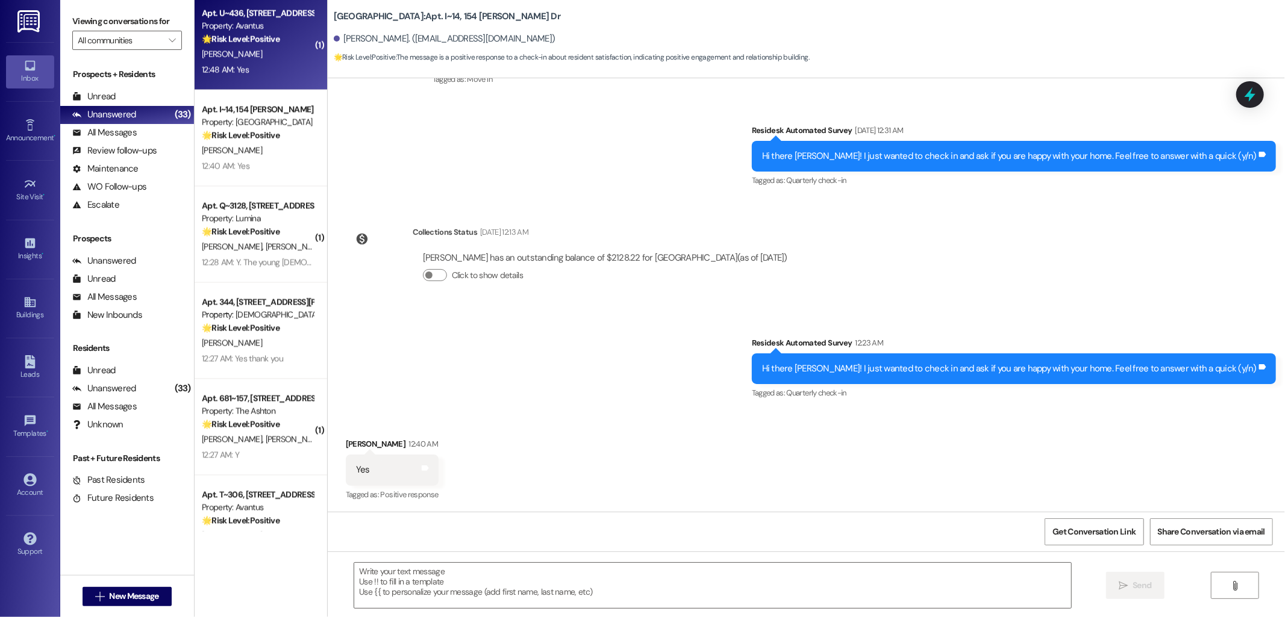
type textarea "Fetching suggested responses. Please feel free to read through the conversation…"
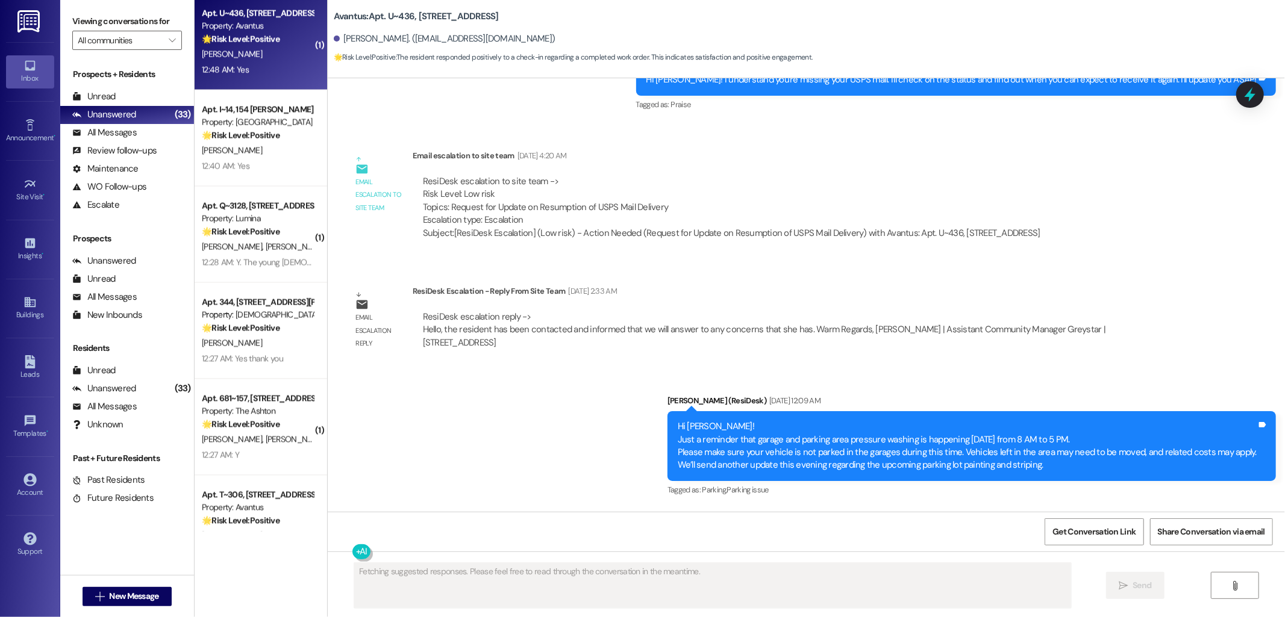
scroll to position [7381, 0]
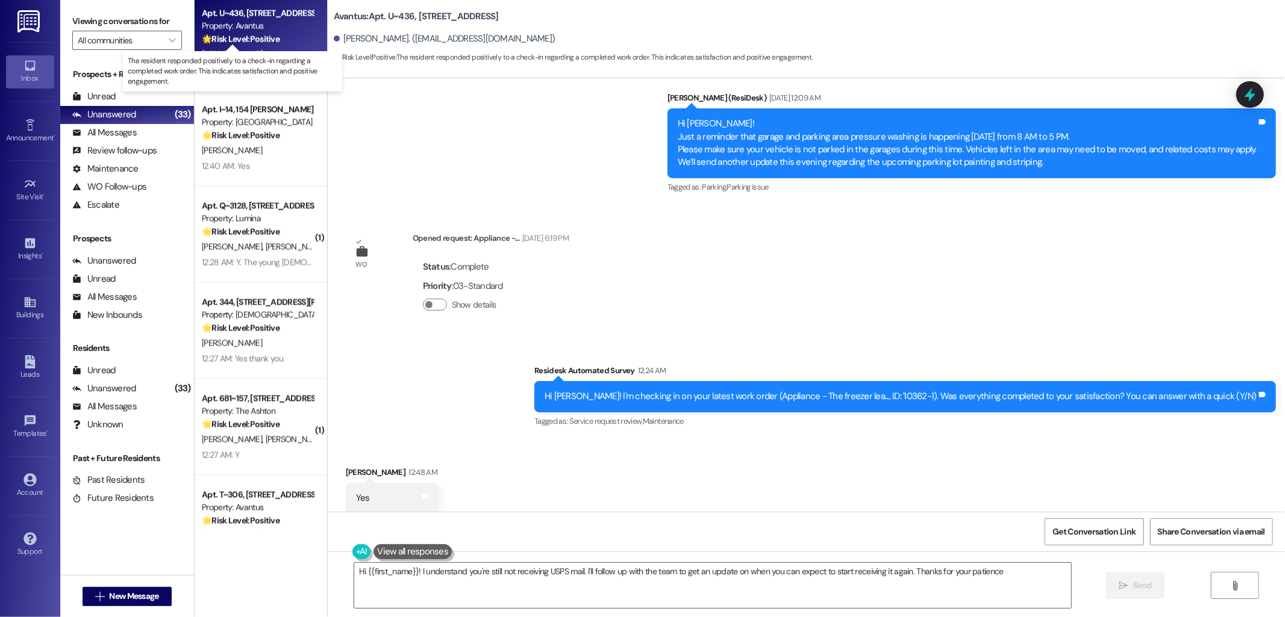
type textarea "Hi {{first_name}}! I understand you're still not receiving USPS mail. I'll foll…"
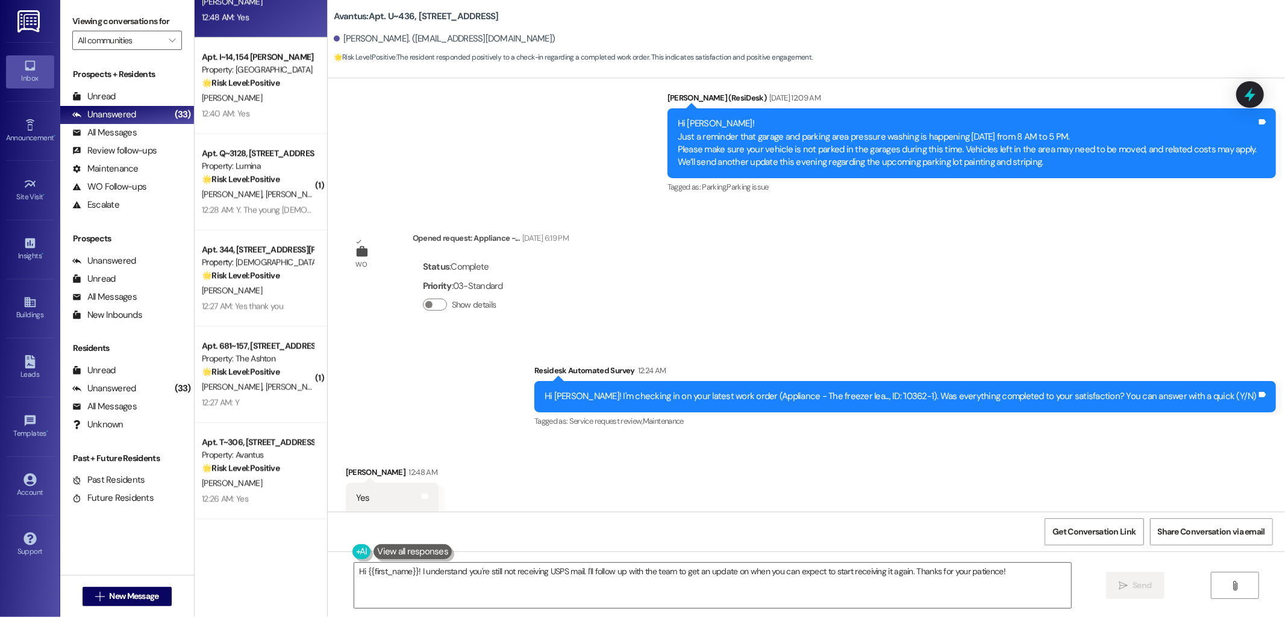
scroll to position [1837, 0]
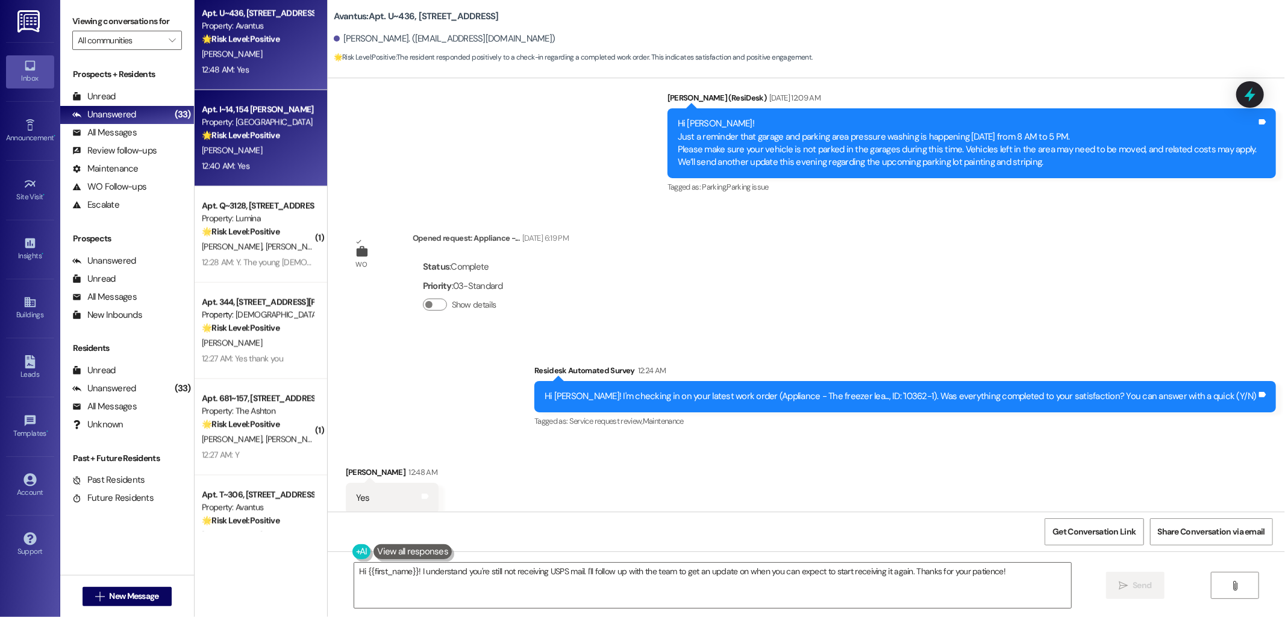
click at [272, 115] on div "Apt. I~14, 154 [PERSON_NAME] Dr" at bounding box center [257, 110] width 111 height 13
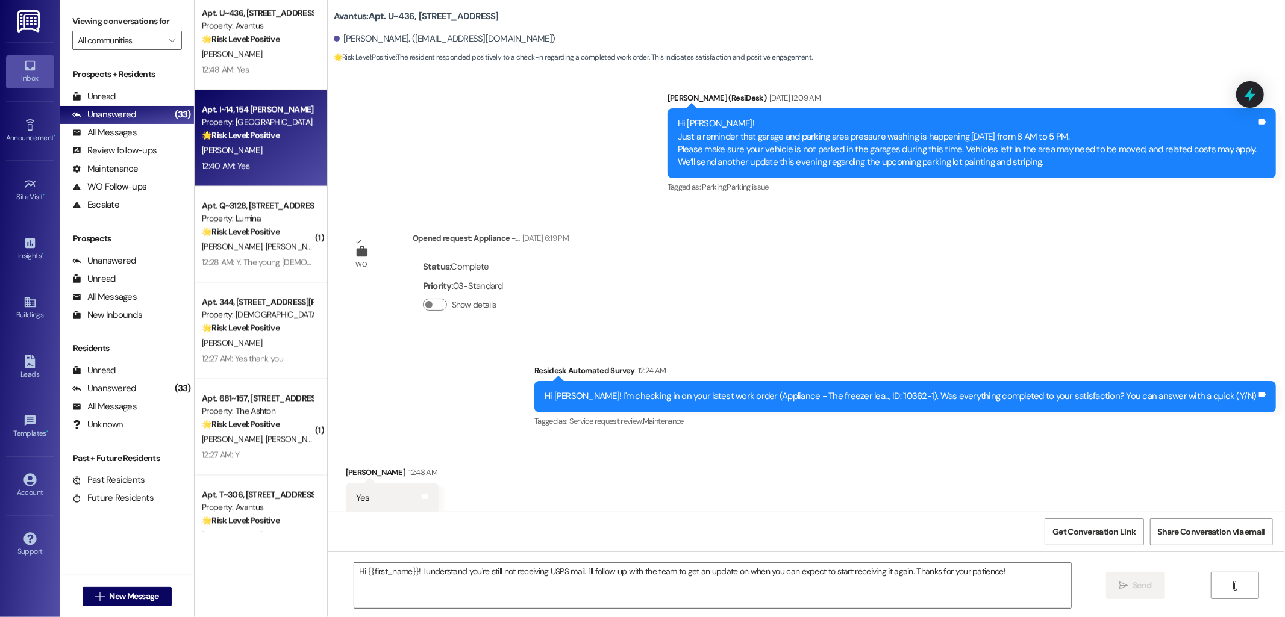
type textarea "Fetching suggested responses. Please feel free to read through the conversation…"
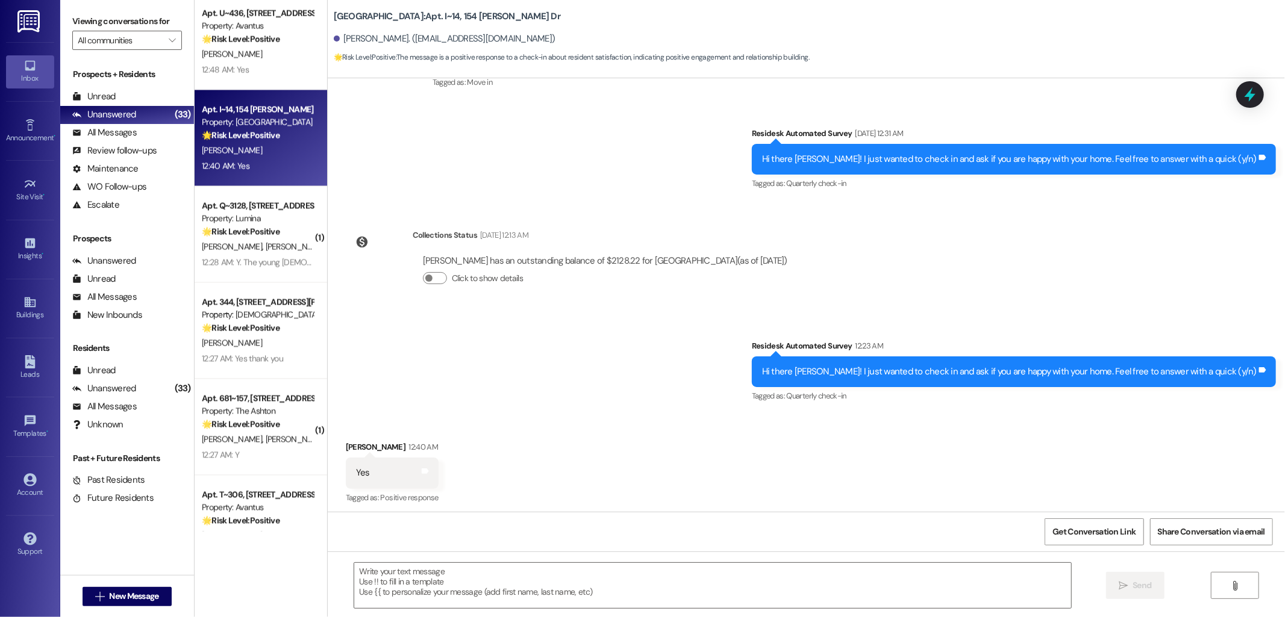
type textarea "Fetching suggested responses. Please feel free to read through the conversation…"
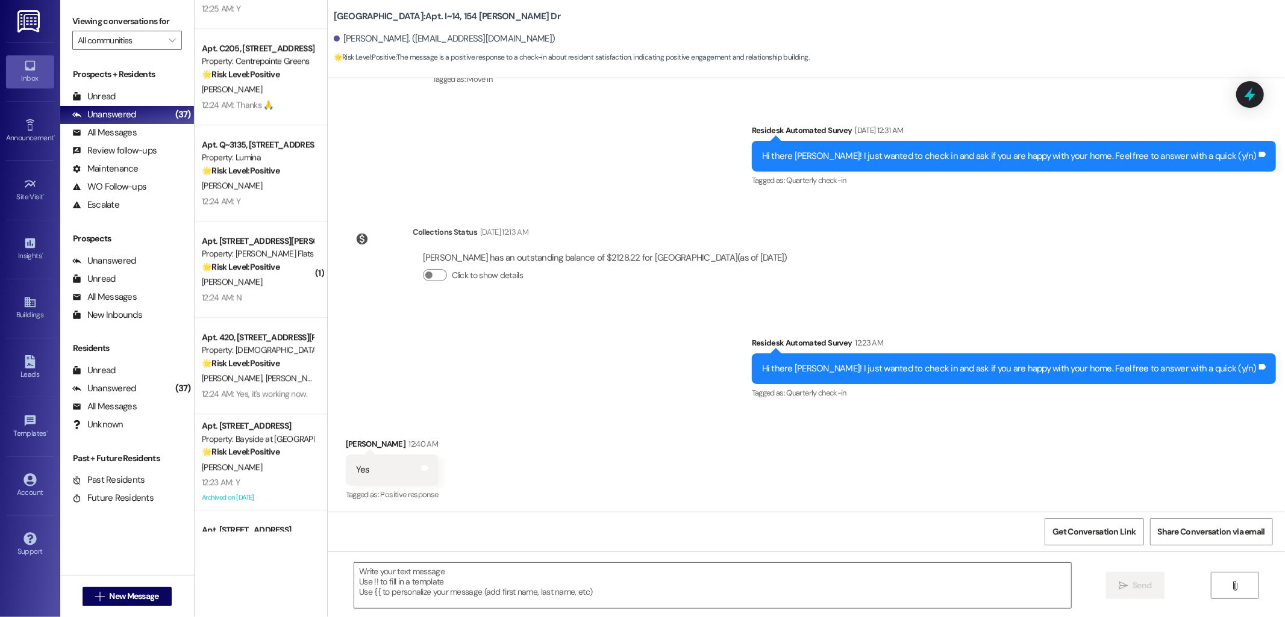
scroll to position [2468, 0]
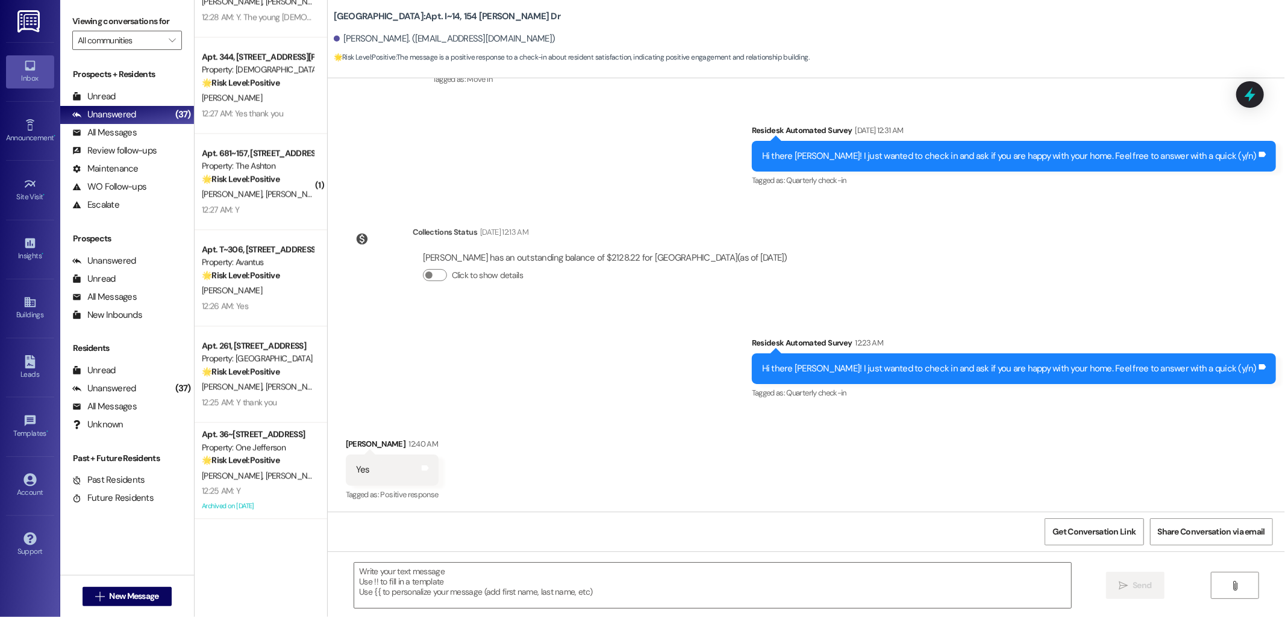
click at [634, 327] on div "Survey, sent via SMS Residesk Automated Survey 12:23 AM Hi there [PERSON_NAME]!…" at bounding box center [806, 361] width 957 height 102
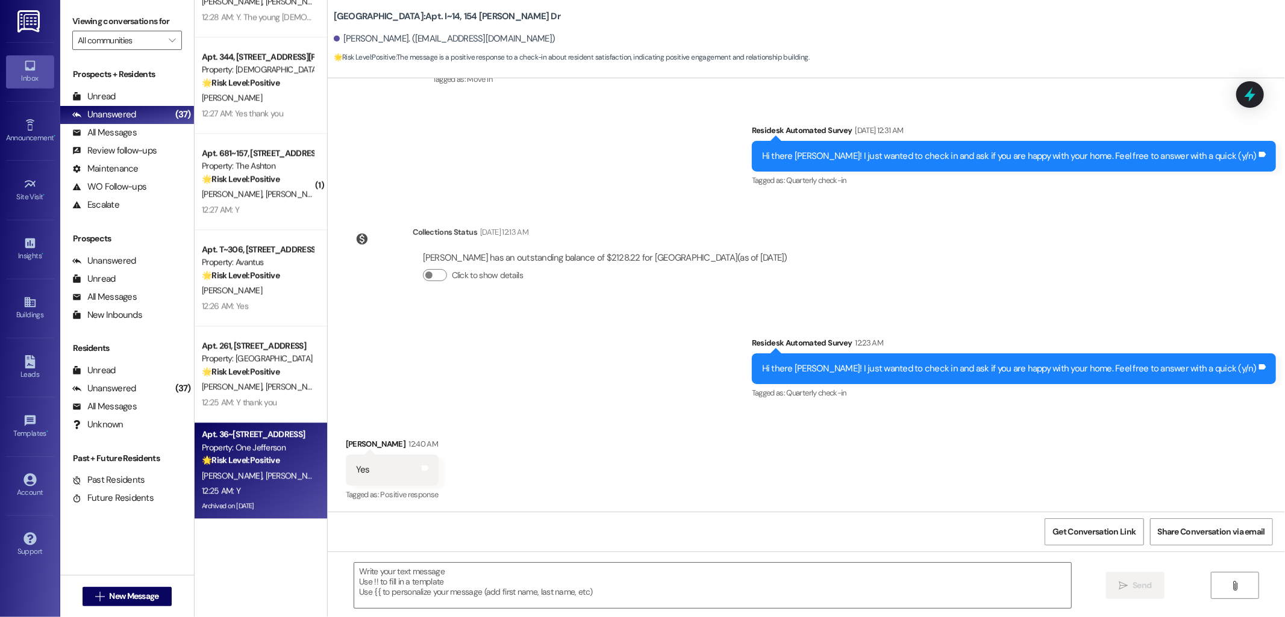
click at [254, 472] on div "[PERSON_NAME] [PERSON_NAME]" at bounding box center [258, 476] width 114 height 15
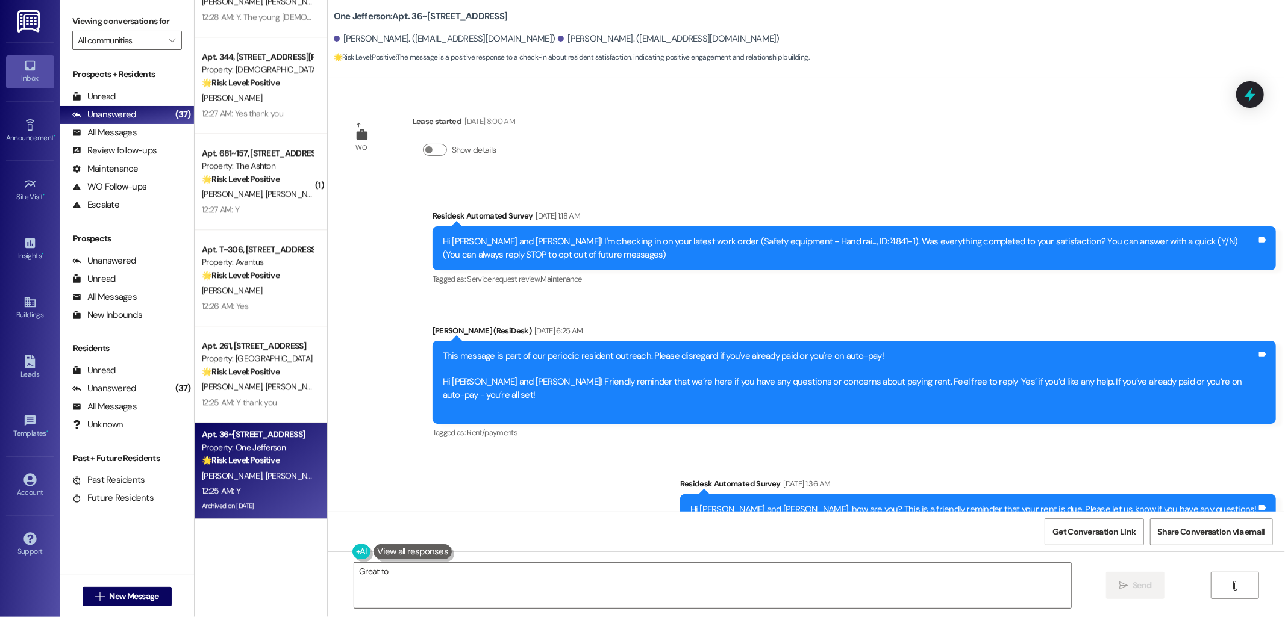
scroll to position [11445, 0]
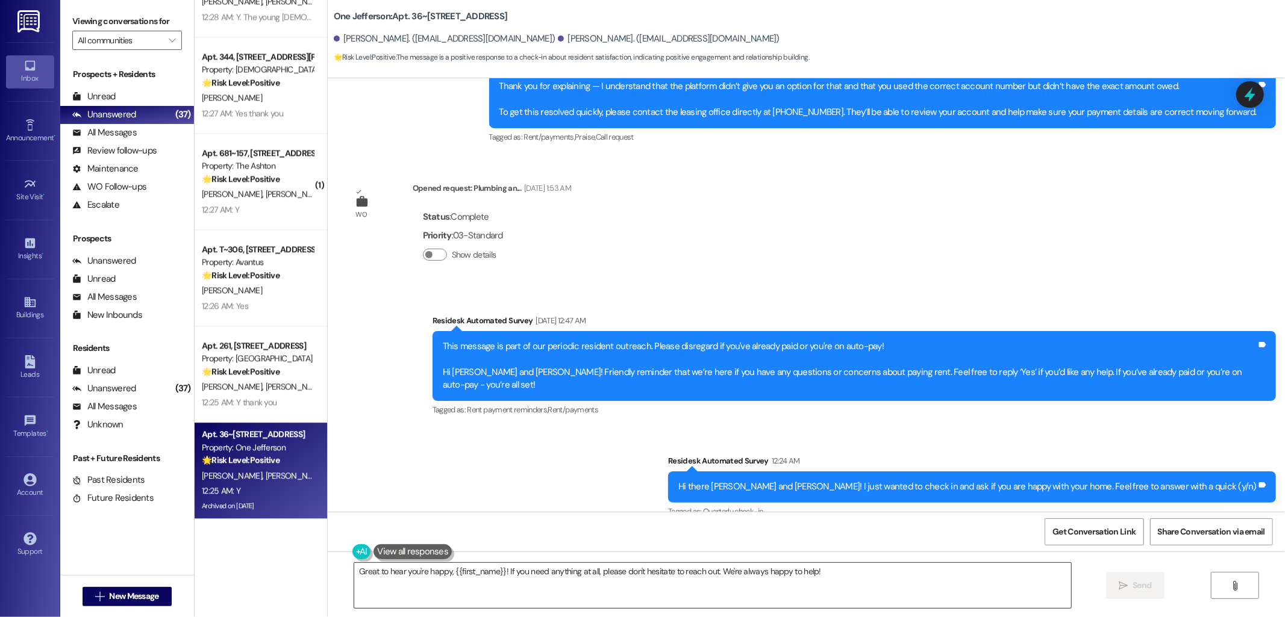
click at [685, 573] on textarea "Great to hear you're happy, {{first_name}}! If you need anything at all, please…" at bounding box center [712, 585] width 717 height 45
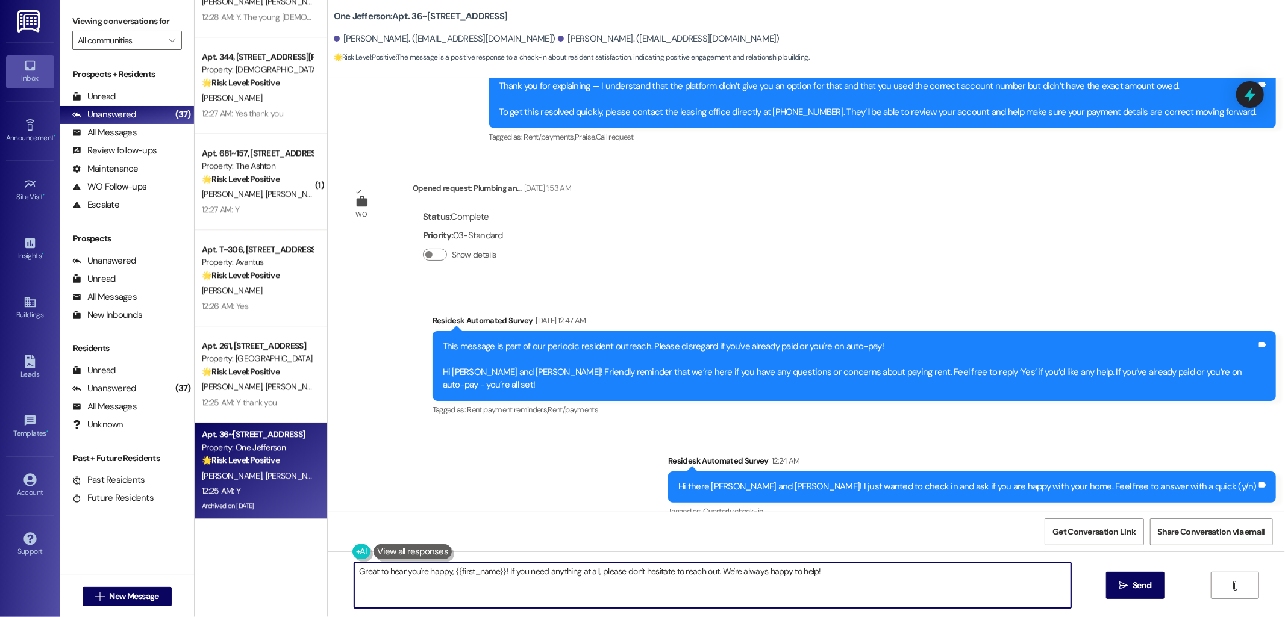
click at [685, 573] on textarea "Great to hear you're happy, {{first_name}}! If you need anything at all, please…" at bounding box center [712, 585] width 717 height 45
paste textarea "I'm glad you are satisfied with your home. Can I ask a quick favor...would you …"
type textarea "I'm glad you are satisfied with your home. Can I ask a quick favor...would you …"
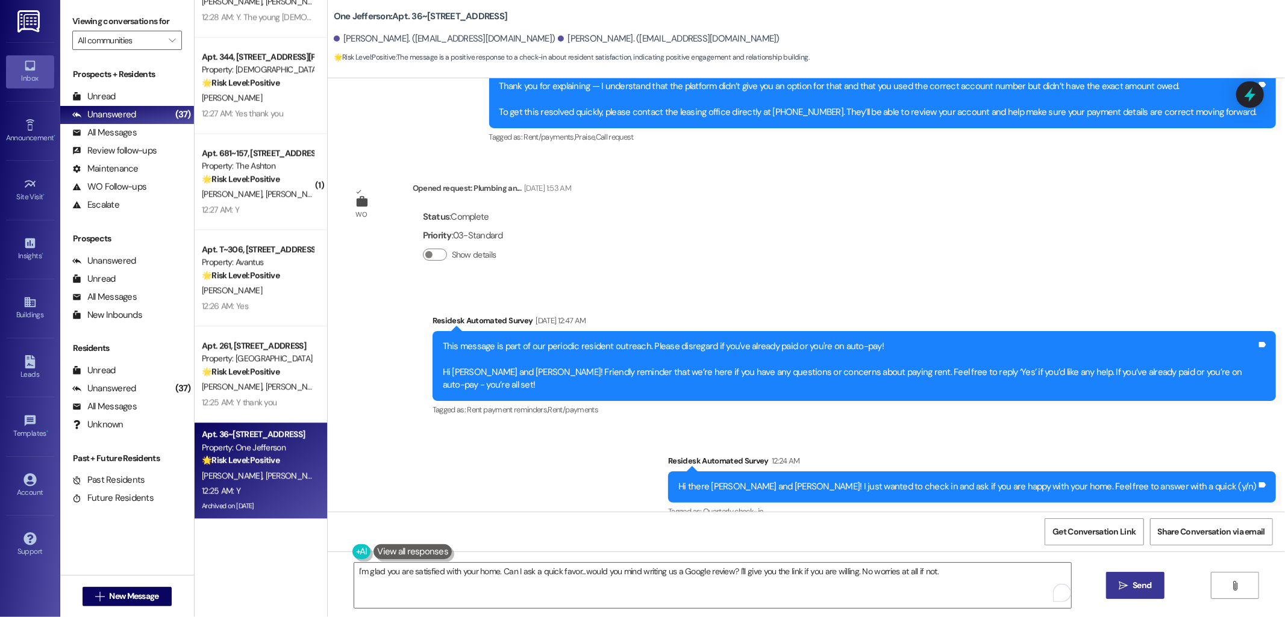
click at [1130, 585] on span "Send" at bounding box center [1141, 585] width 23 height 13
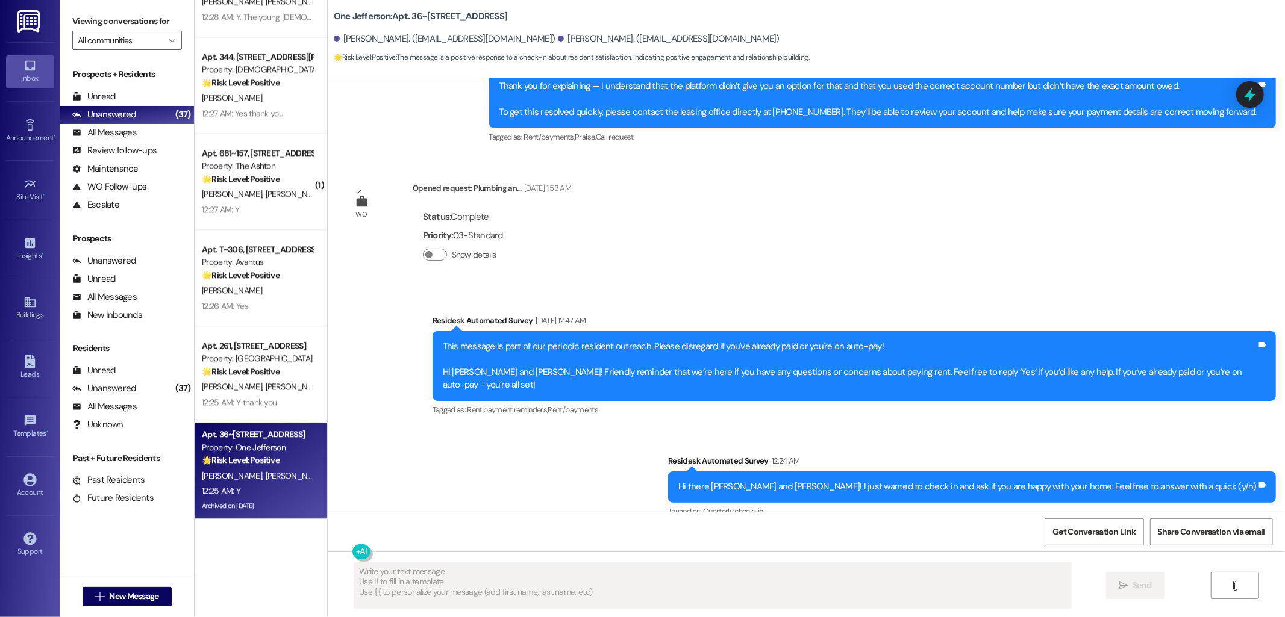
type textarea "Fetching suggested responses. Please feel free to read through the conversation…"
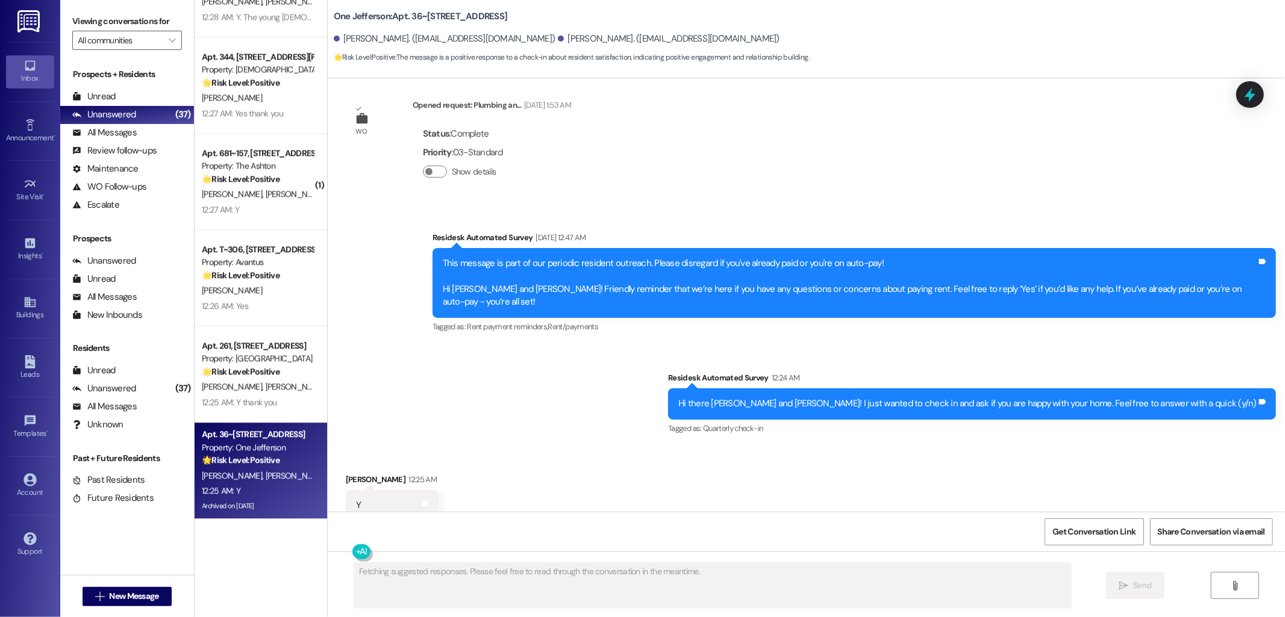
scroll to position [11529, 0]
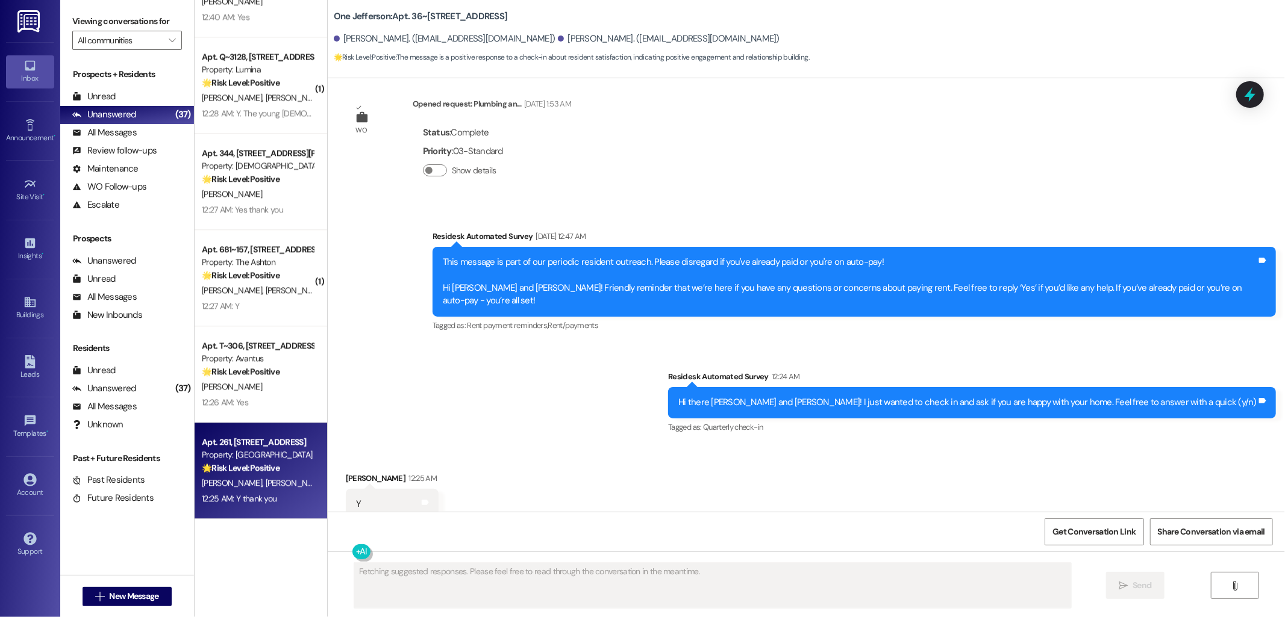
click at [257, 442] on div "Apt. 261, [STREET_ADDRESS]" at bounding box center [257, 442] width 111 height 13
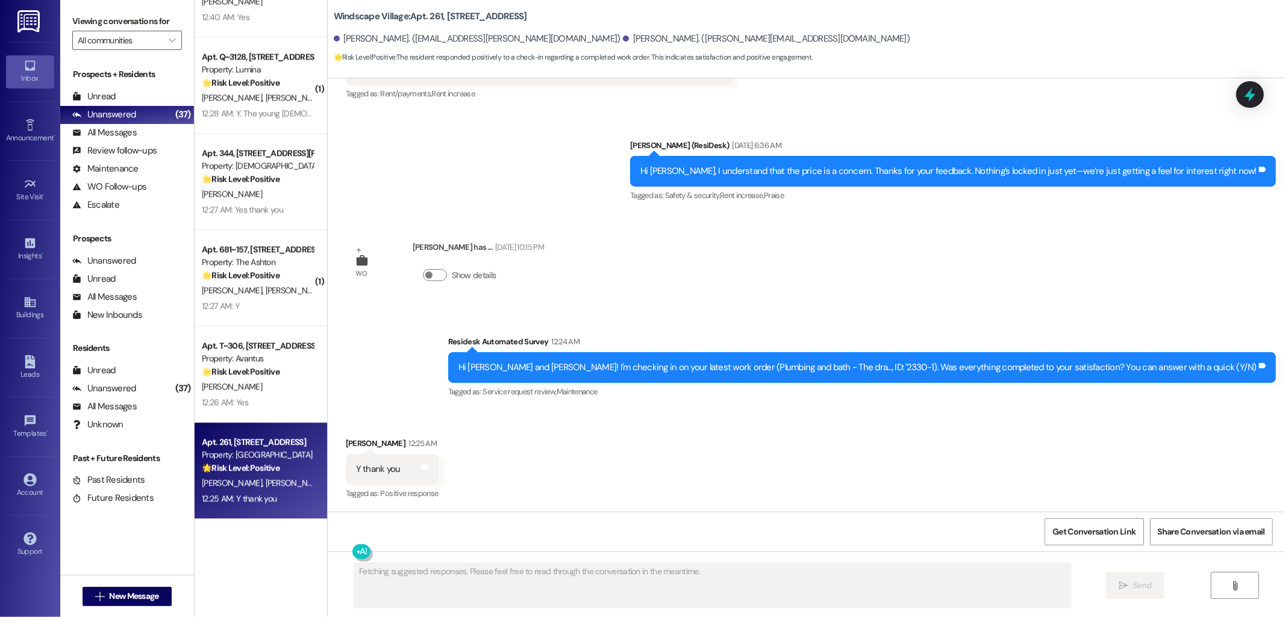
scroll to position [429, 0]
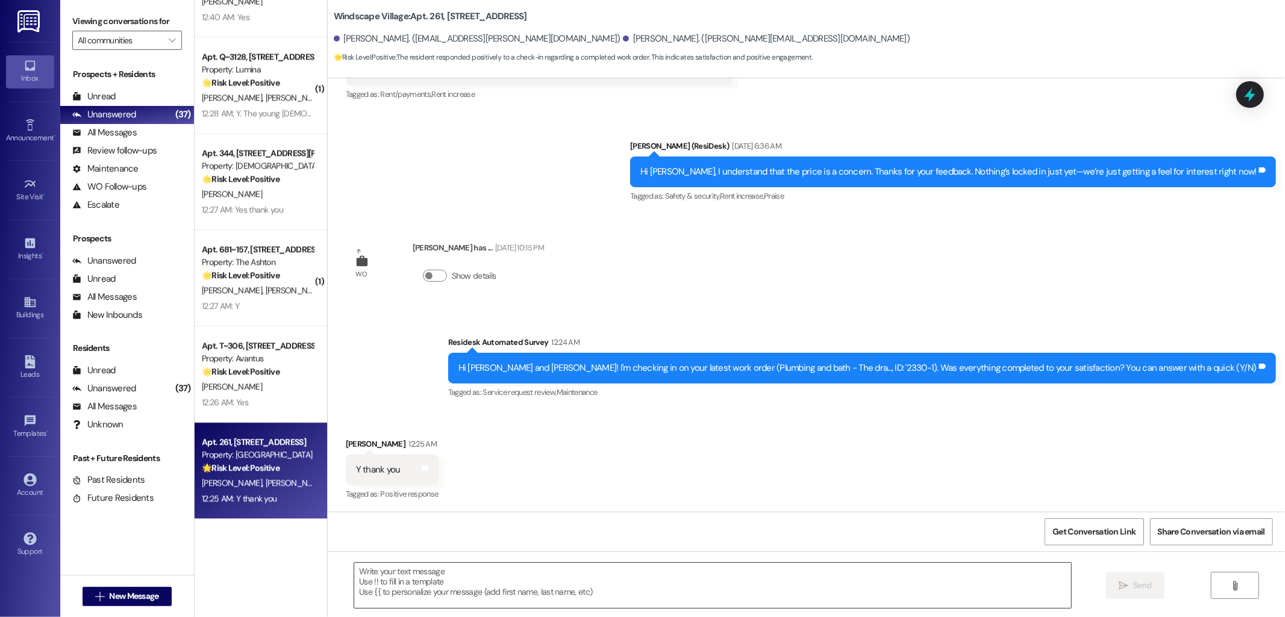
click at [576, 570] on textarea at bounding box center [712, 585] width 717 height 45
paste textarea "I'm happy to hear that the issues have been resolved! If I may ask, has {{prope…"
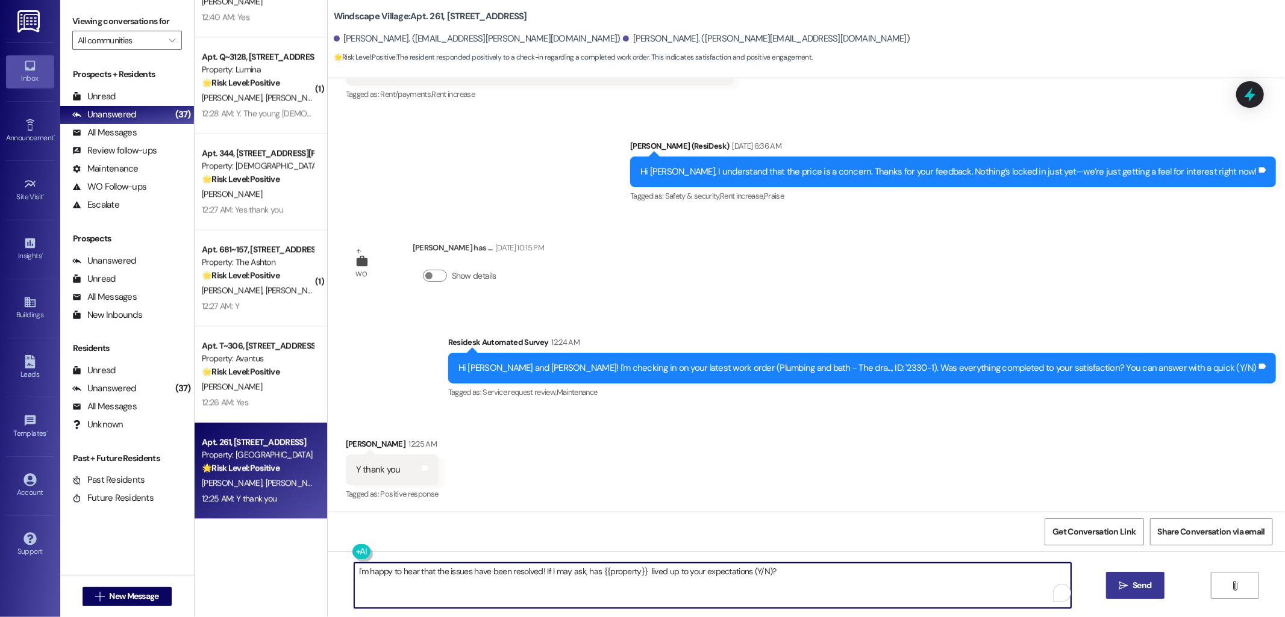
type textarea "I'm happy to hear that the issues have been resolved! If I may ask, has {{prope…"
click at [1133, 582] on span "Send" at bounding box center [1141, 585] width 19 height 13
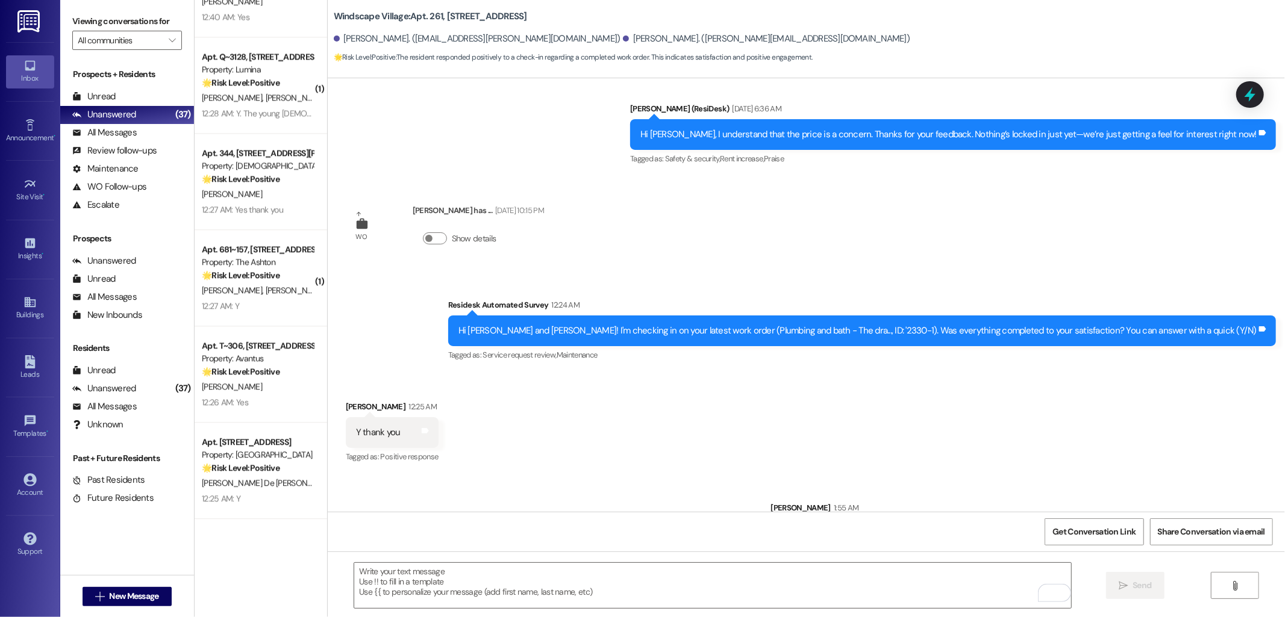
scroll to position [513, 0]
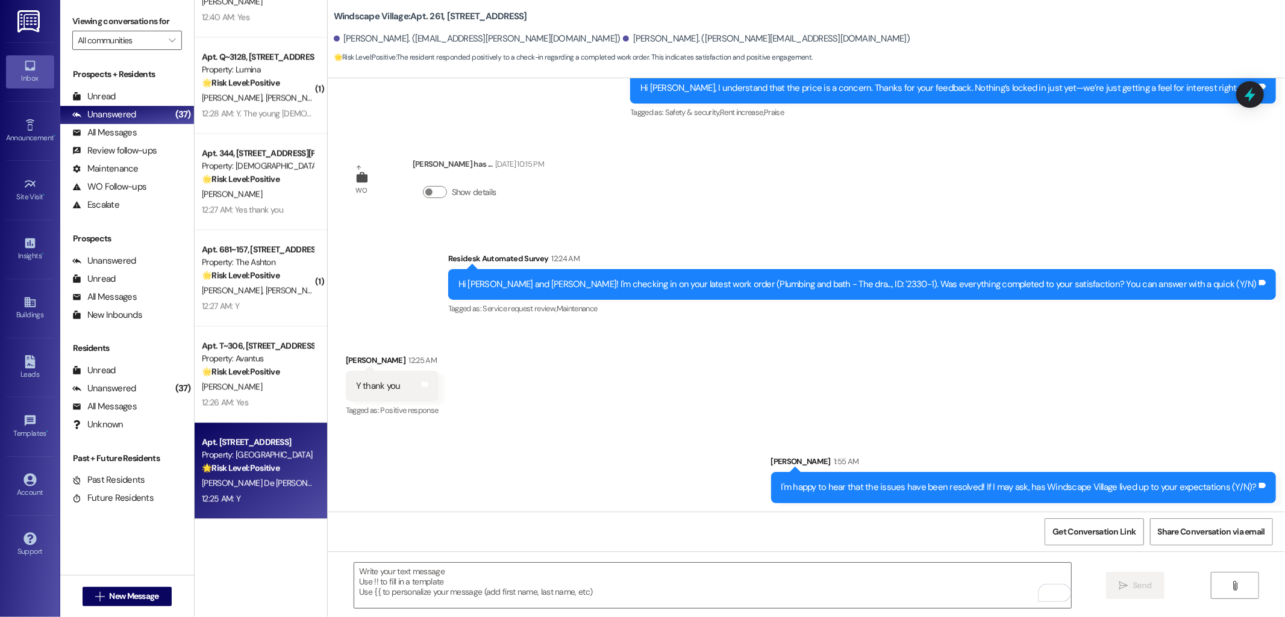
click at [233, 472] on strong "🌟 Risk Level: Positive" at bounding box center [241, 468] width 78 height 11
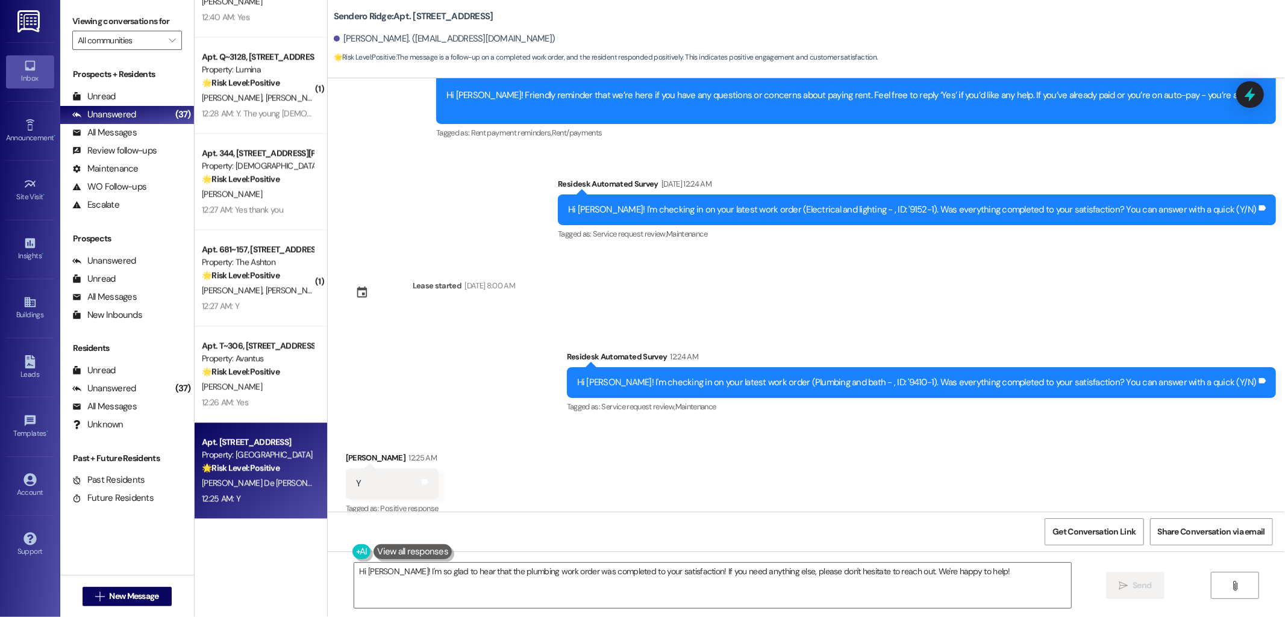
scroll to position [1658, 0]
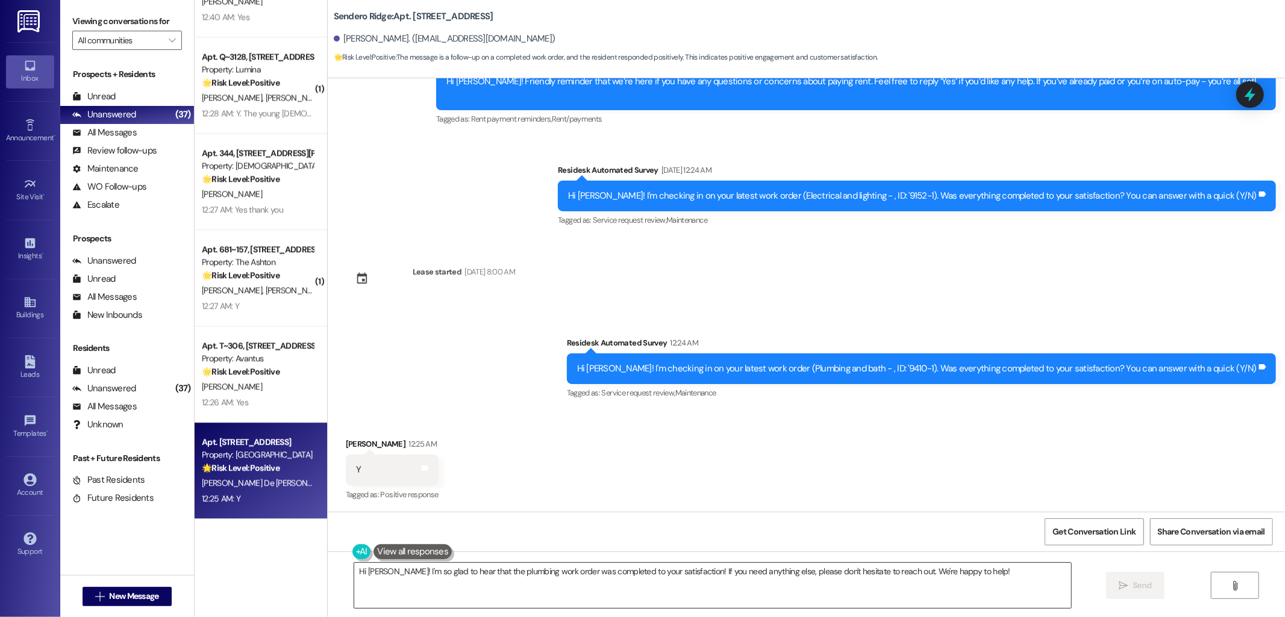
click at [718, 578] on textarea "Hi [PERSON_NAME]! I'm so glad to hear that the plumbing work order was complete…" at bounding box center [712, 585] width 717 height 45
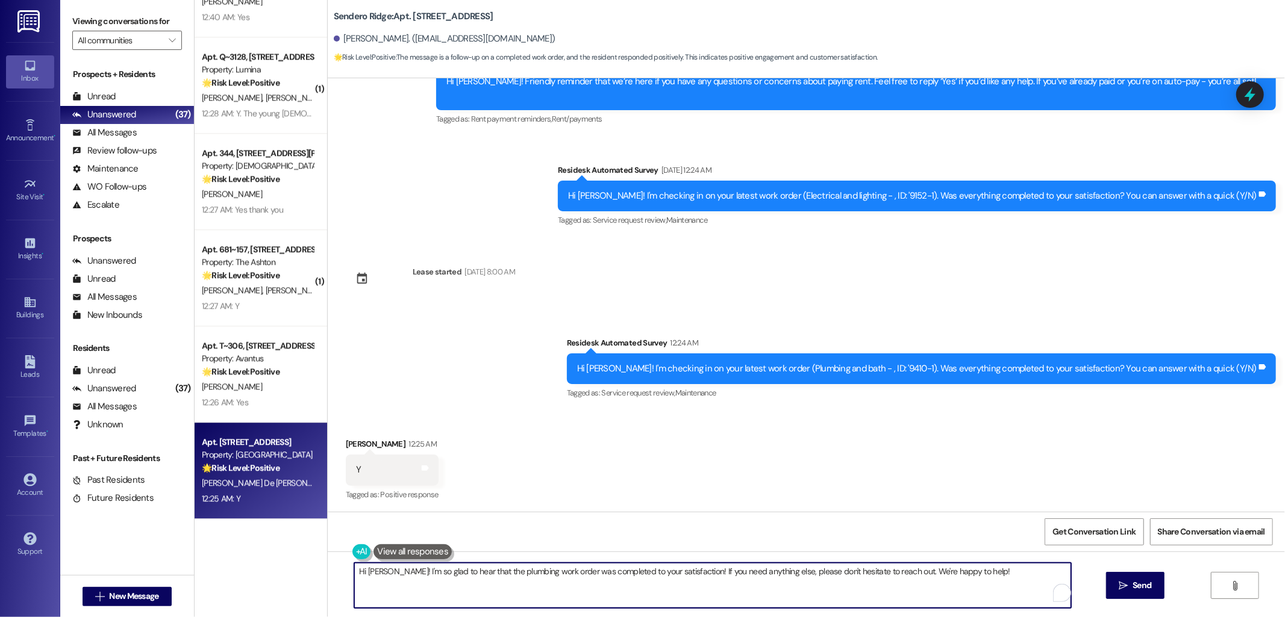
paste textarea "I'm happy to hear that the issues have been resolved! If I may ask, has {{prope…"
type textarea "I'm happy to hear that the issues have been resolved! If I may ask, has {{prope…"
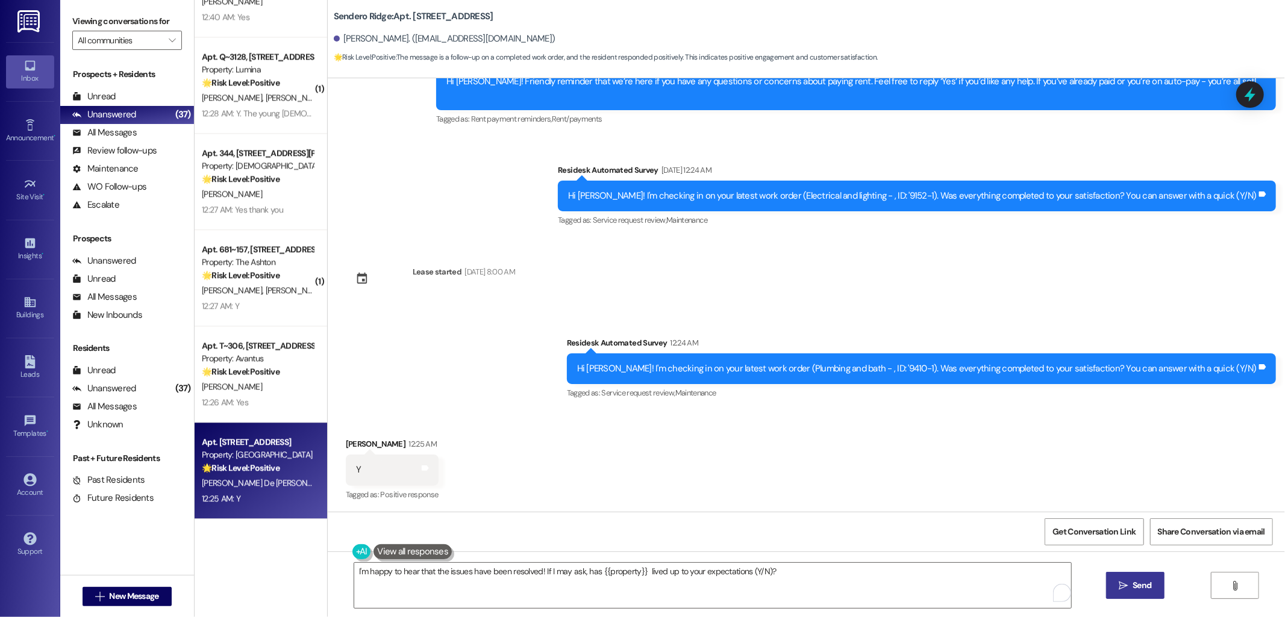
click at [1134, 593] on button " Send" at bounding box center [1135, 585] width 58 height 27
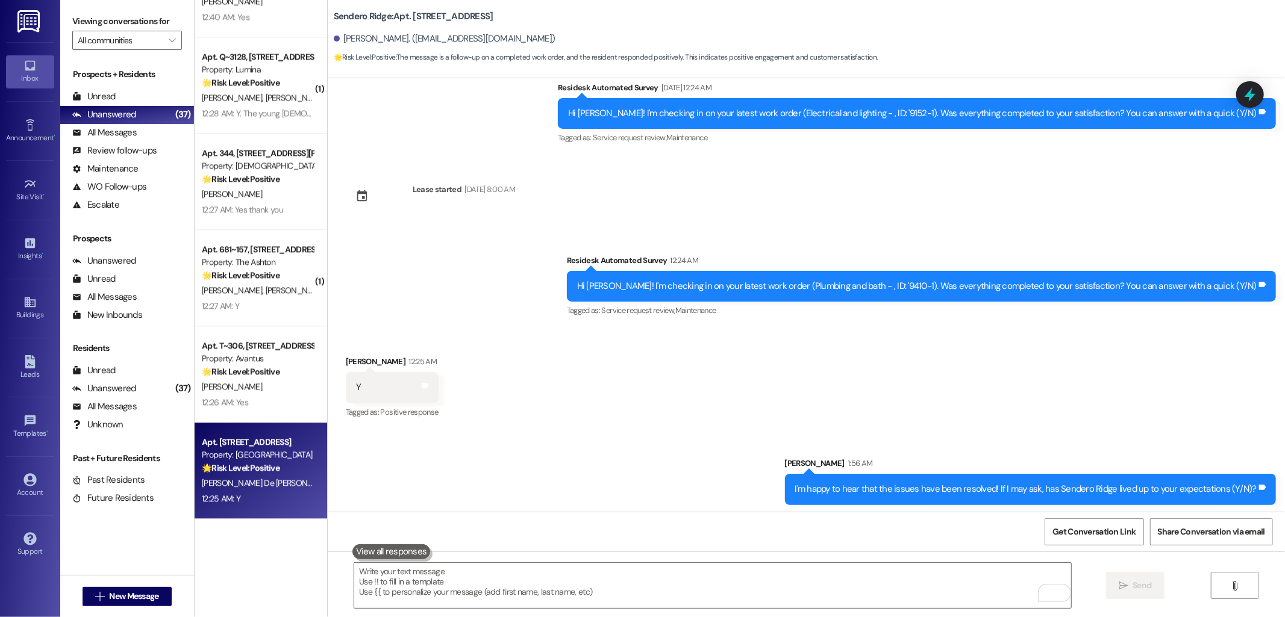
scroll to position [1743, 0]
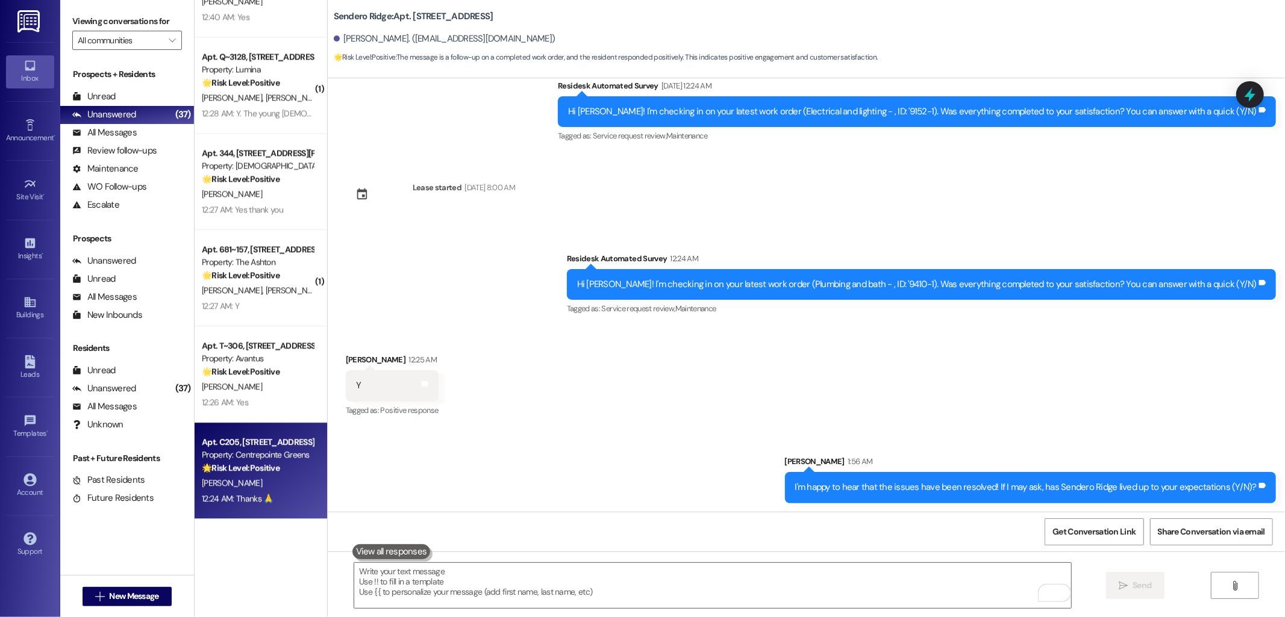
click at [260, 463] on strong "🌟 Risk Level: Positive" at bounding box center [241, 468] width 78 height 11
type textarea "Fetching suggested responses. Please feel free to read through the conversation…"
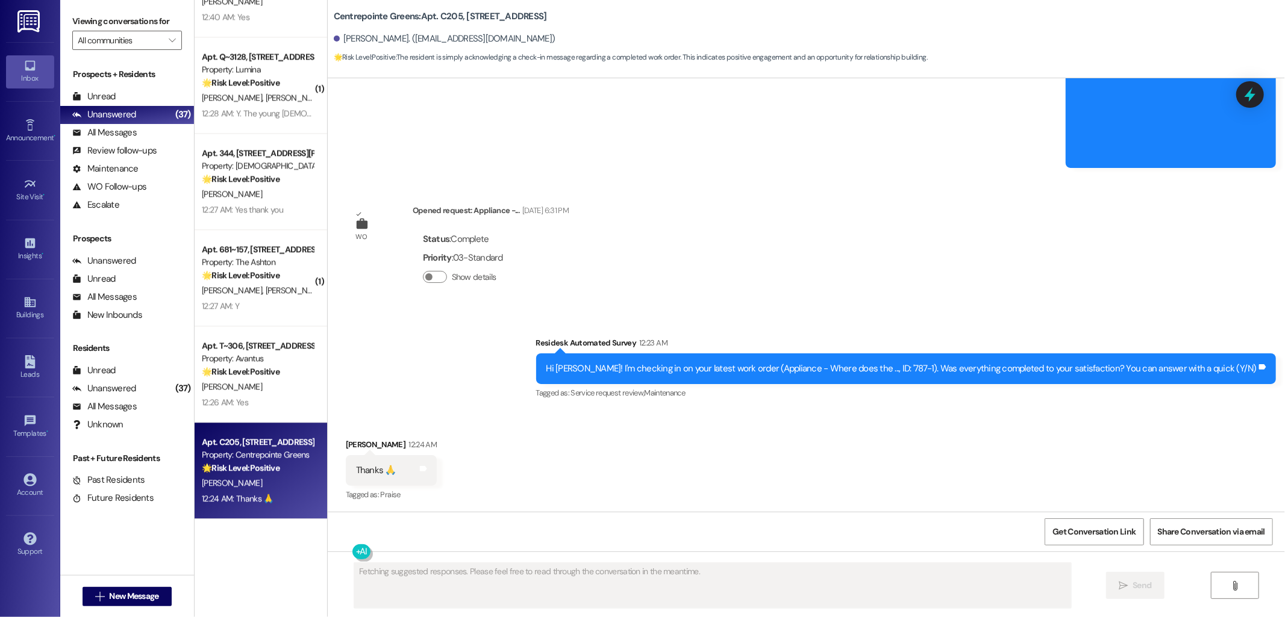
scroll to position [943, 0]
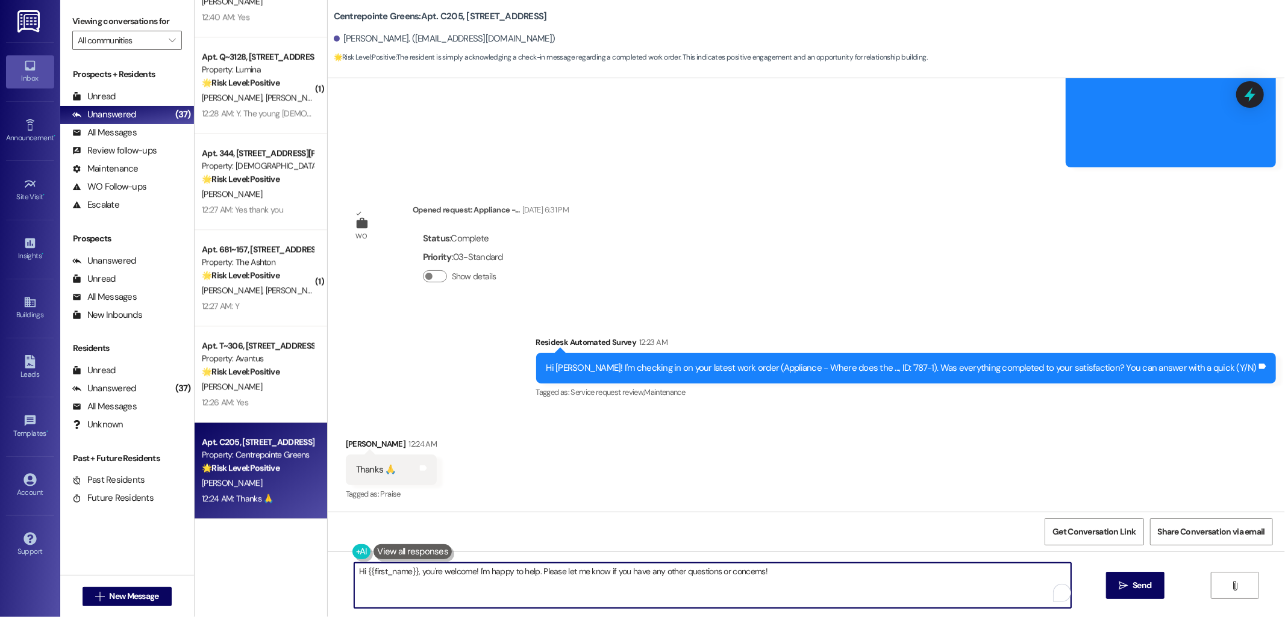
drag, startPoint x: 418, startPoint y: 575, endPoint x: 348, endPoint y: 576, distance: 70.5
click at [354, 576] on textarea "Hi {{first_name}}, you're welcome! I'm happy to help. Please let me know if you…" at bounding box center [712, 585] width 717 height 45
type textarea "You're welcome! I'm happy to help. Please let me know if you have any other que…"
click at [1157, 582] on button " Send" at bounding box center [1135, 585] width 58 height 27
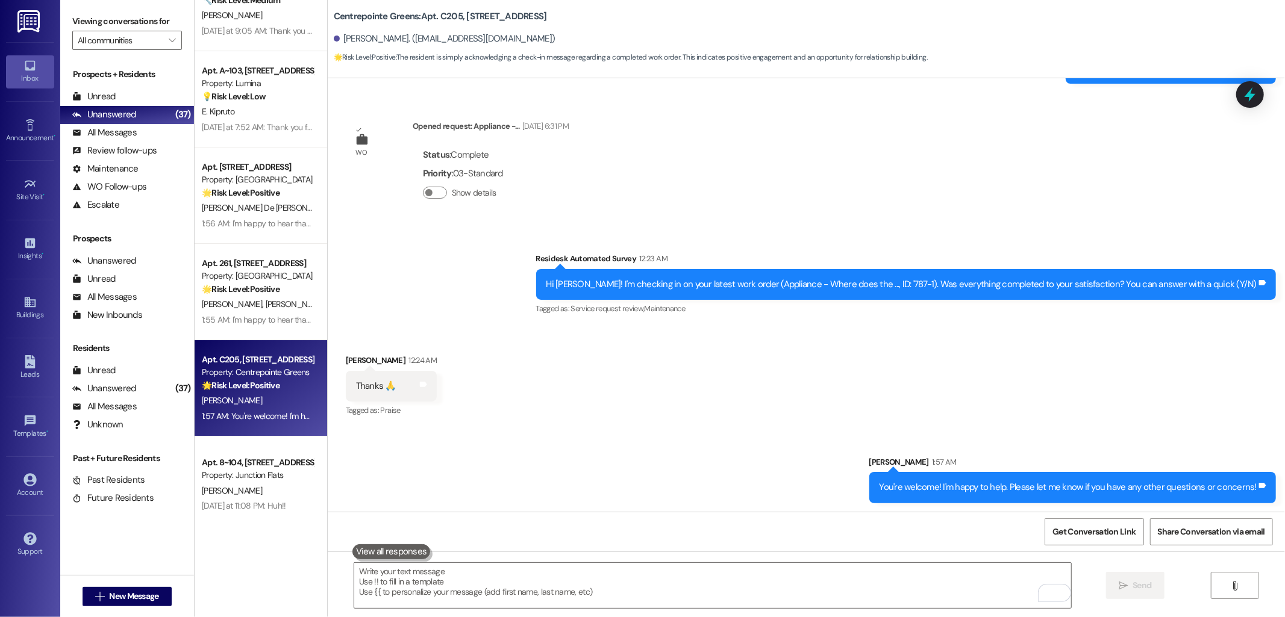
scroll to position [3419, 0]
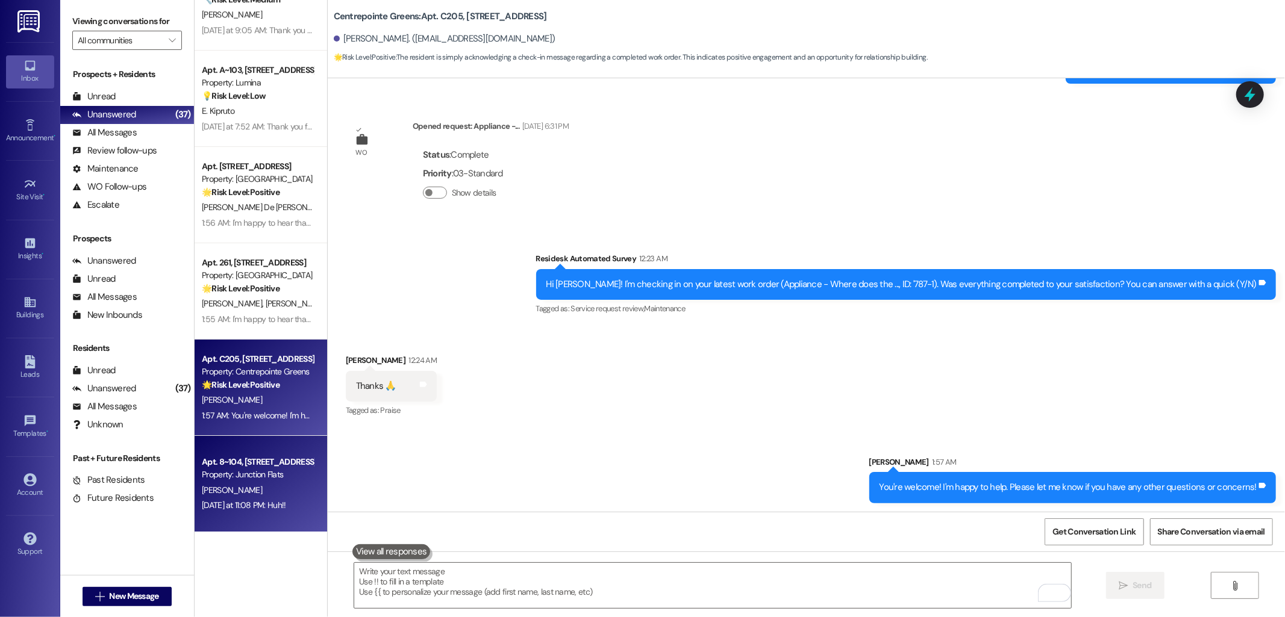
click at [265, 470] on div "Property: Junction Flats" at bounding box center [257, 475] width 111 height 13
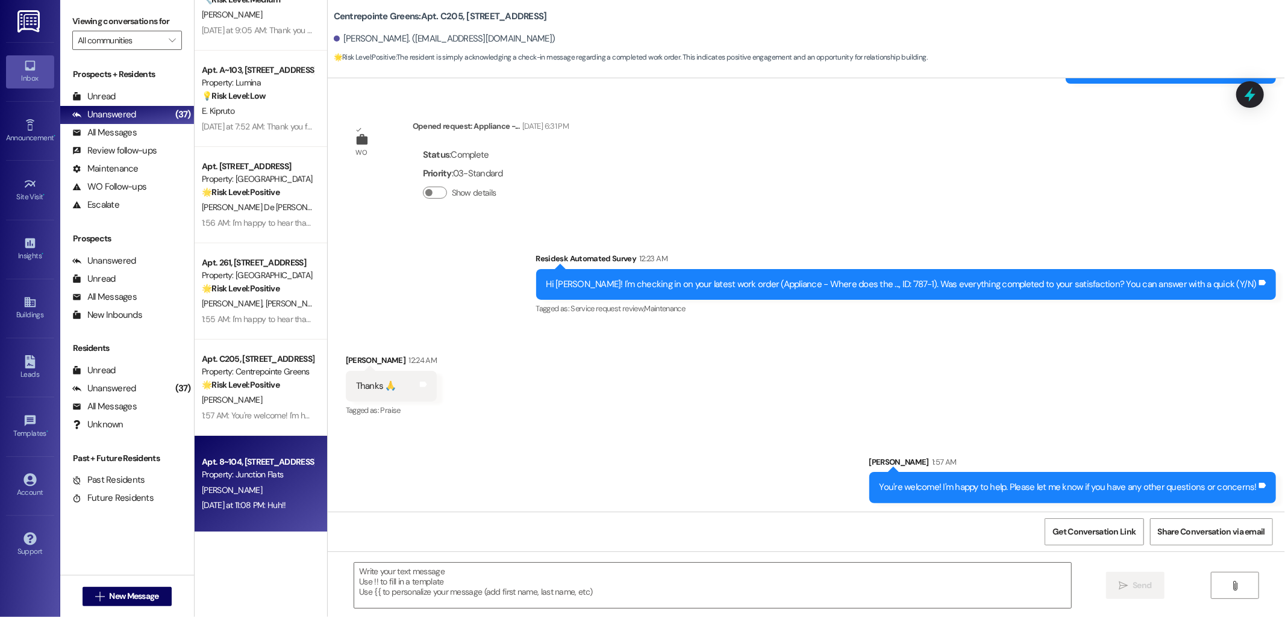
type textarea "Fetching suggested responses. Please feel free to read through the conversation…"
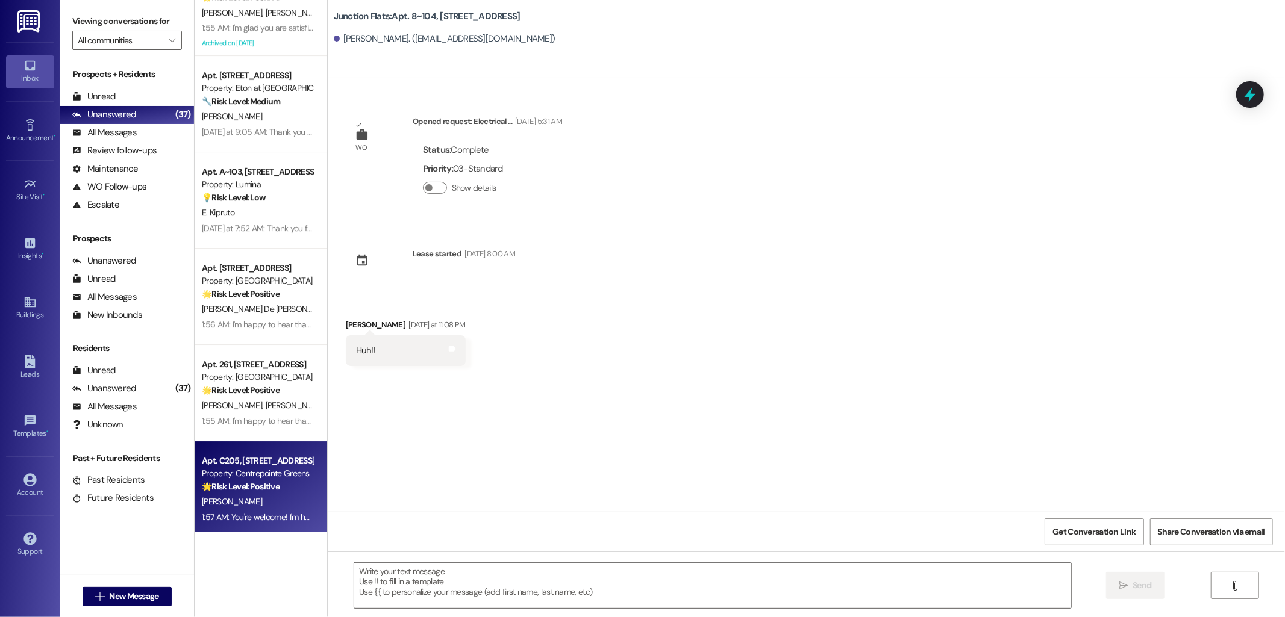
scroll to position [3285, 0]
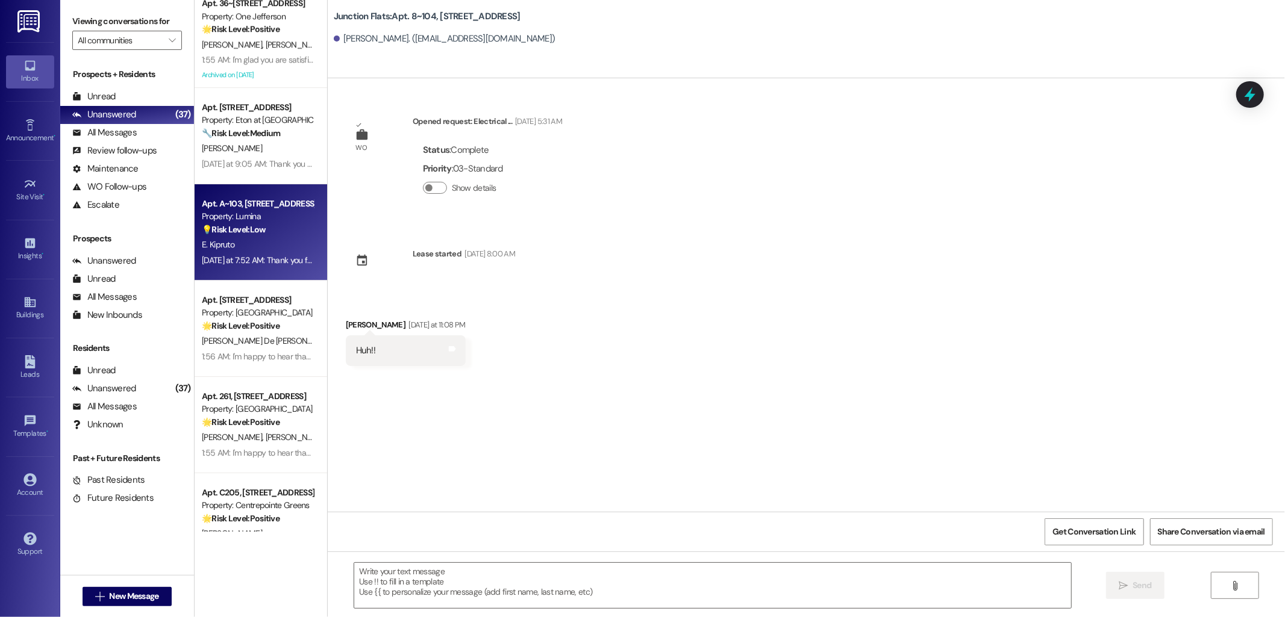
click at [265, 229] on div "💡 Risk Level: Low The resident's initial request for a trash can was fulfilled.…" at bounding box center [257, 229] width 111 height 13
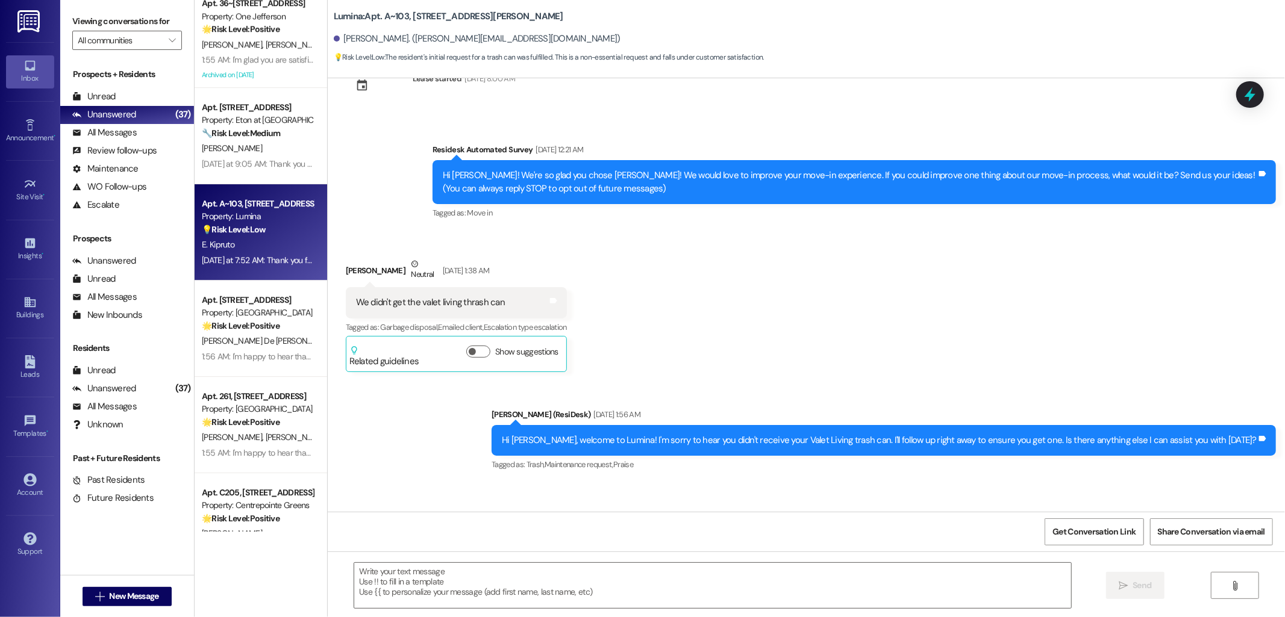
type textarea "Fetching suggested responses. Please feel free to read through the conversation…"
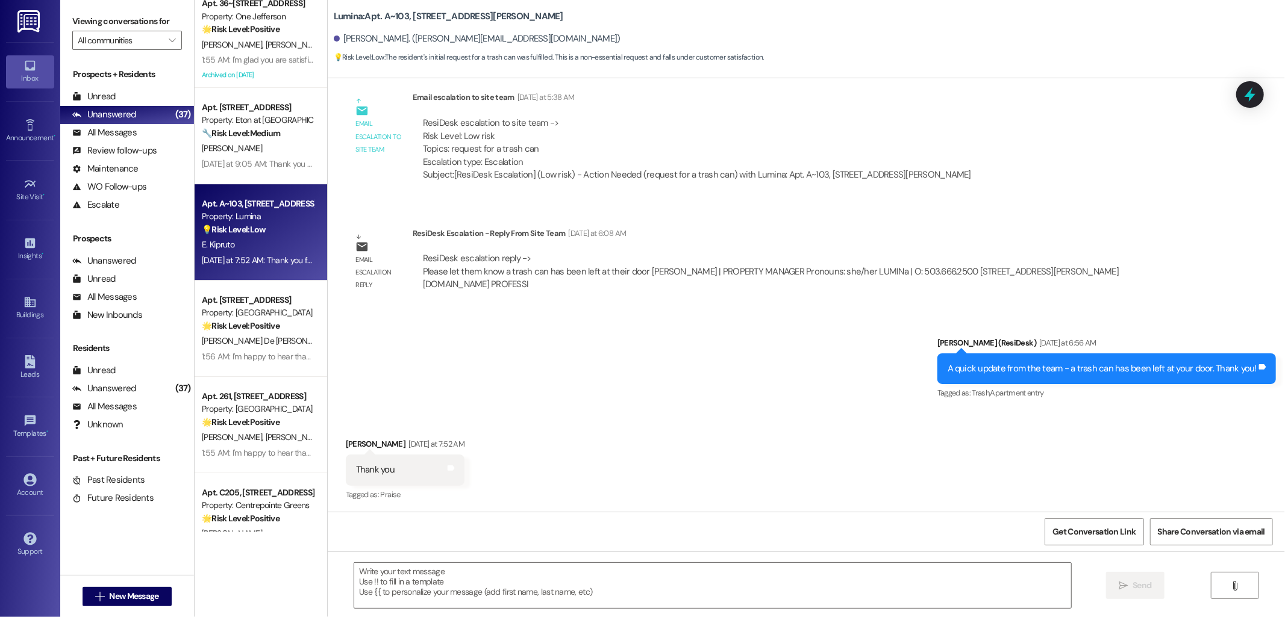
scroll to position [1093, 0]
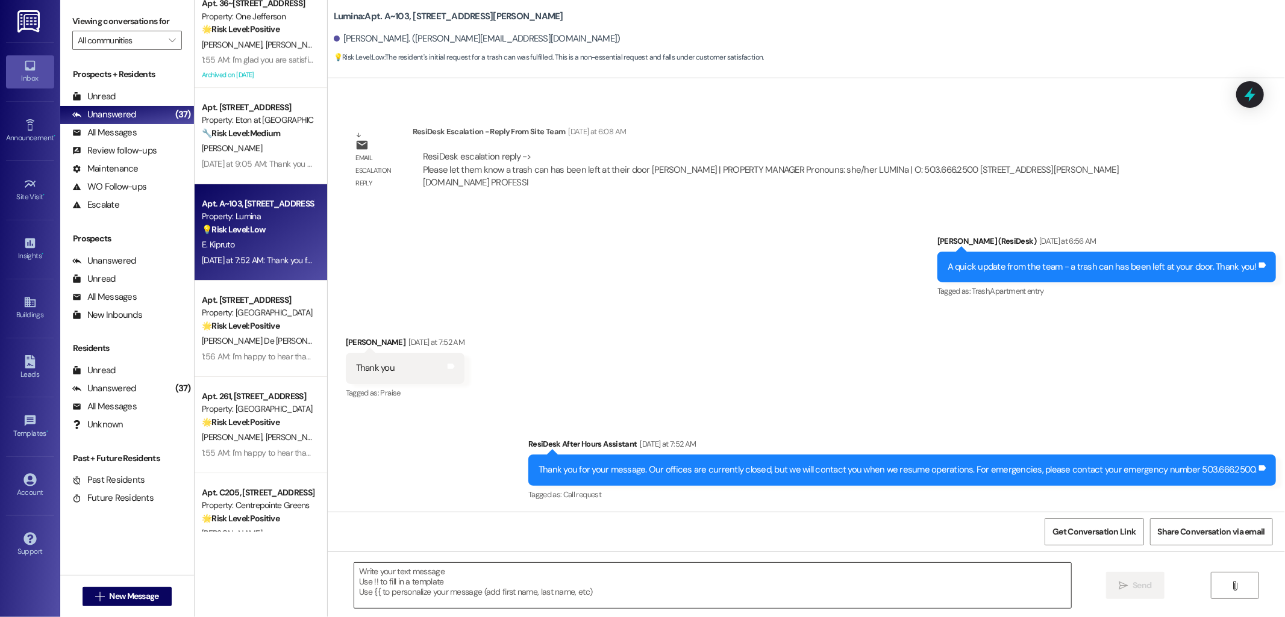
click at [599, 575] on textarea at bounding box center [712, 585] width 717 height 45
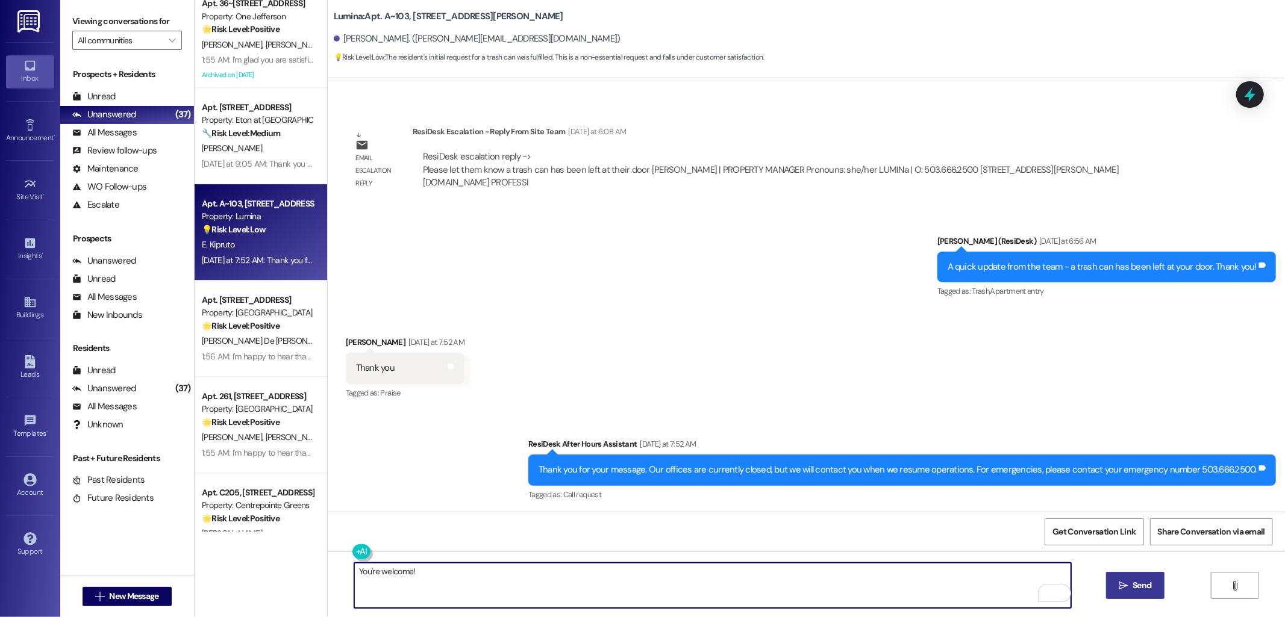
type textarea "You're welcome!"
click at [1139, 588] on span "Send" at bounding box center [1141, 585] width 19 height 13
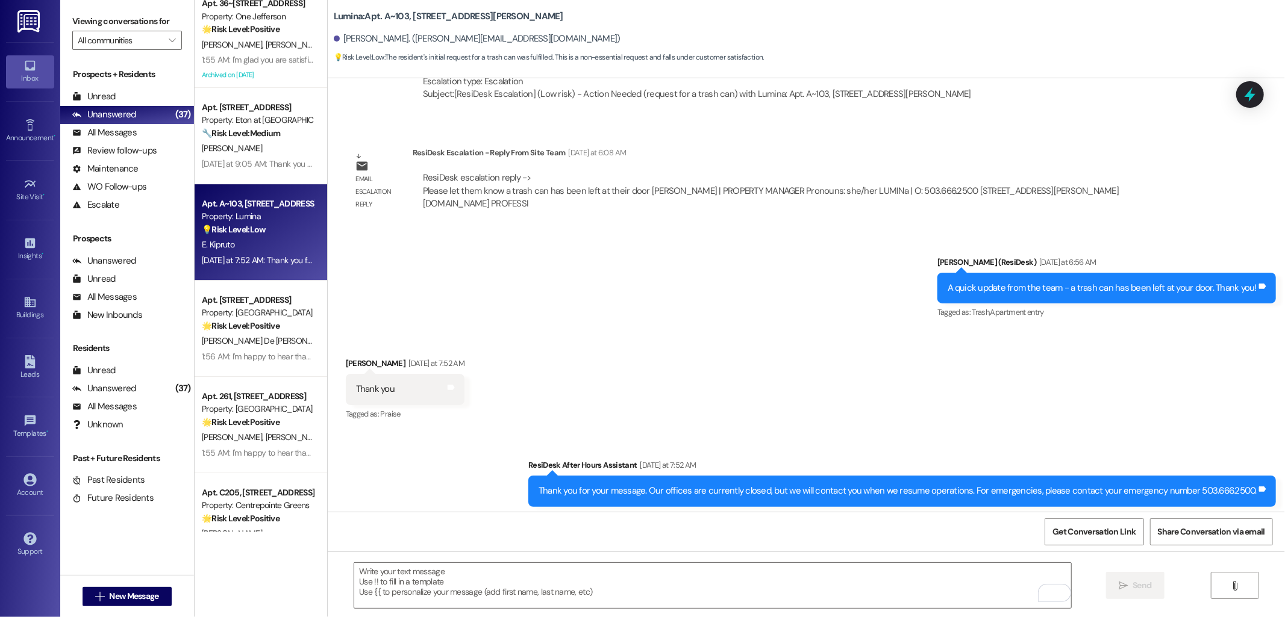
scroll to position [1178, 0]
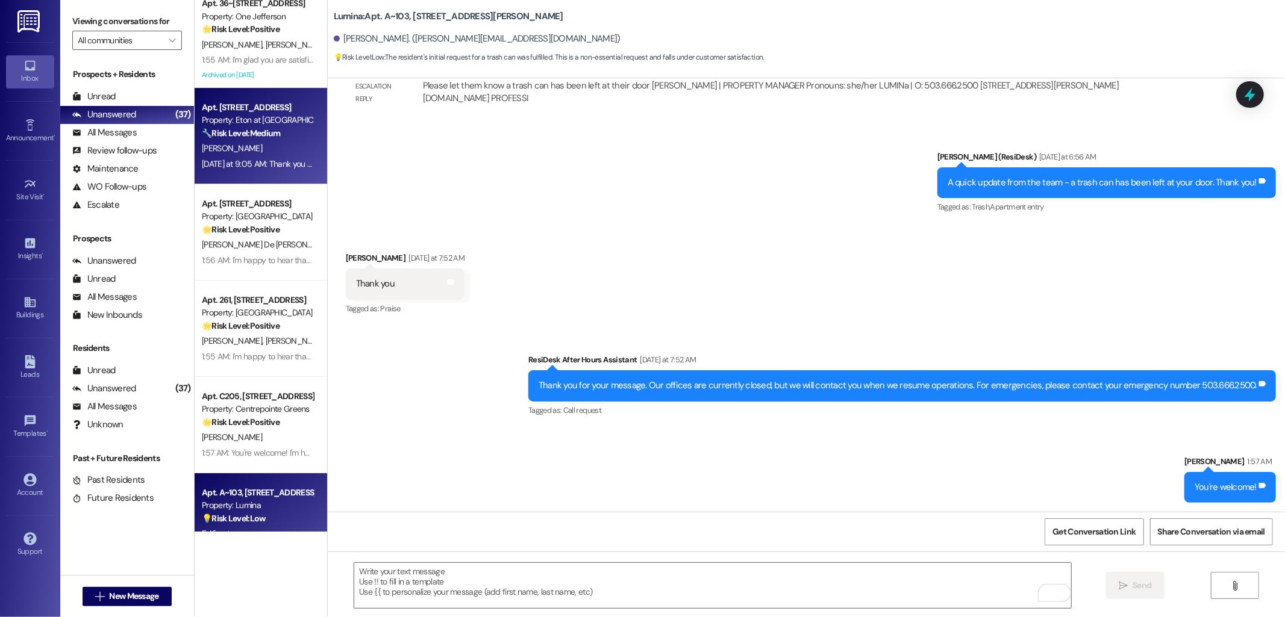
click at [243, 143] on div "[PERSON_NAME]" at bounding box center [258, 148] width 114 height 15
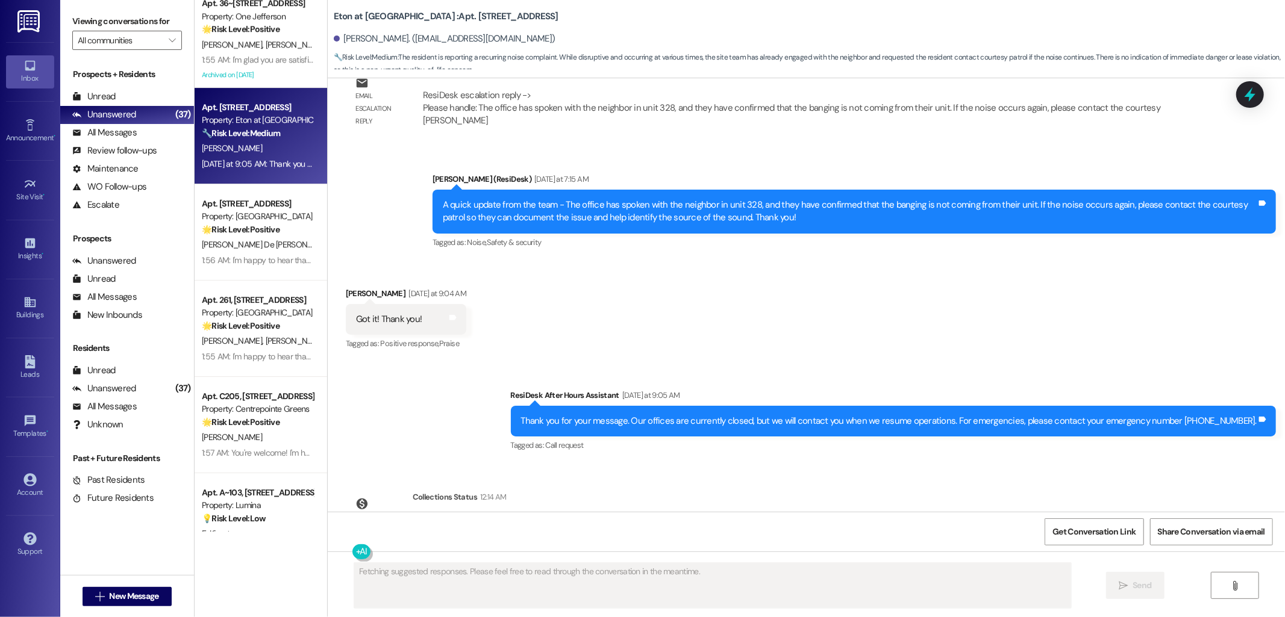
scroll to position [1709, 0]
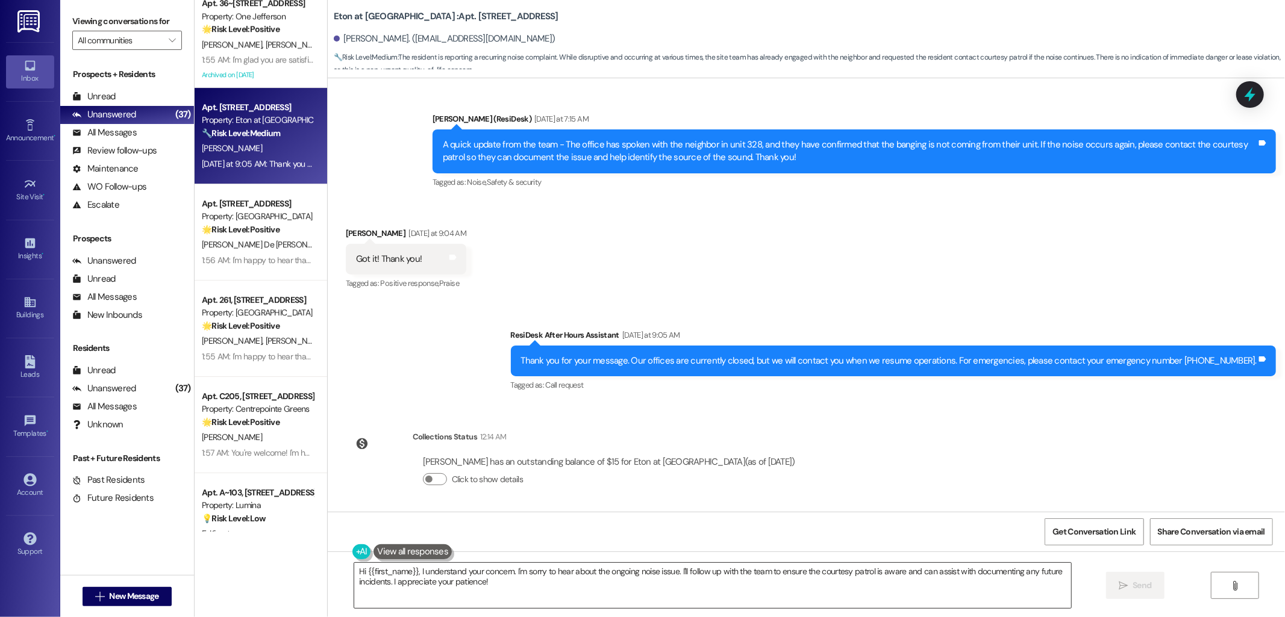
click at [611, 584] on textarea "Hi {{first_name}}, I understand your concern. I'm sorry to hear about the ongoi…" at bounding box center [712, 585] width 717 height 45
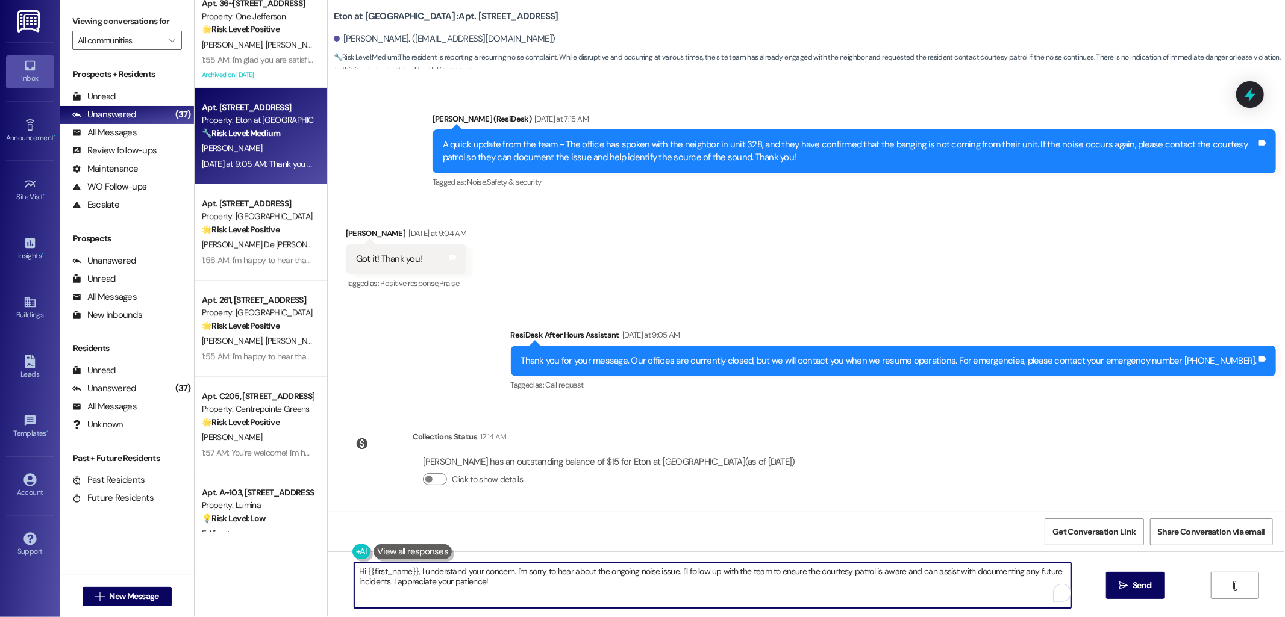
click at [611, 584] on textarea "Hi {{first_name}}, I understand your concern. I'm sorry to hear about the ongoi…" at bounding box center [712, 585] width 717 height 45
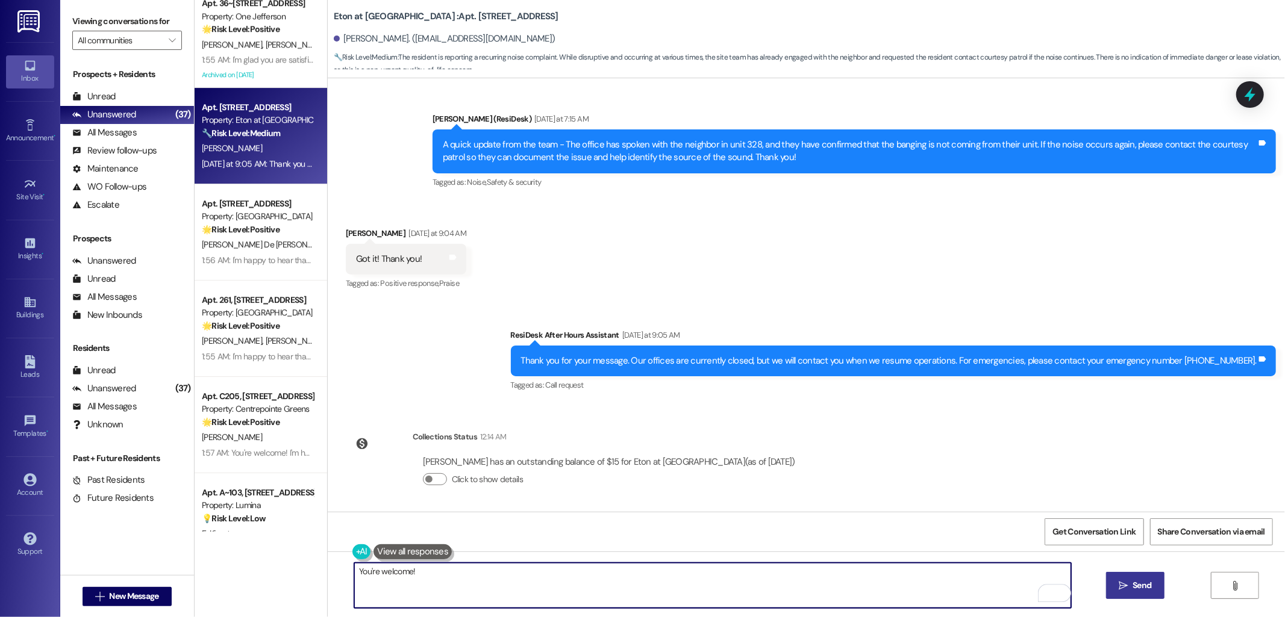
type textarea "You're welcome!"
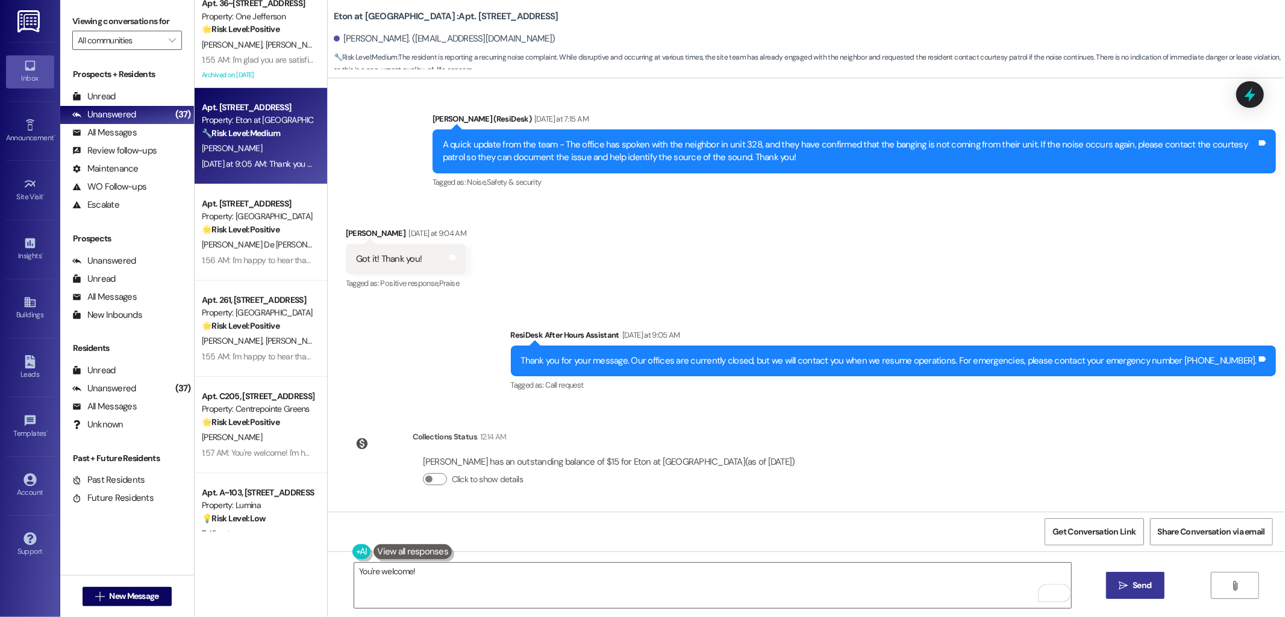
click at [1146, 596] on button " Send" at bounding box center [1135, 585] width 58 height 27
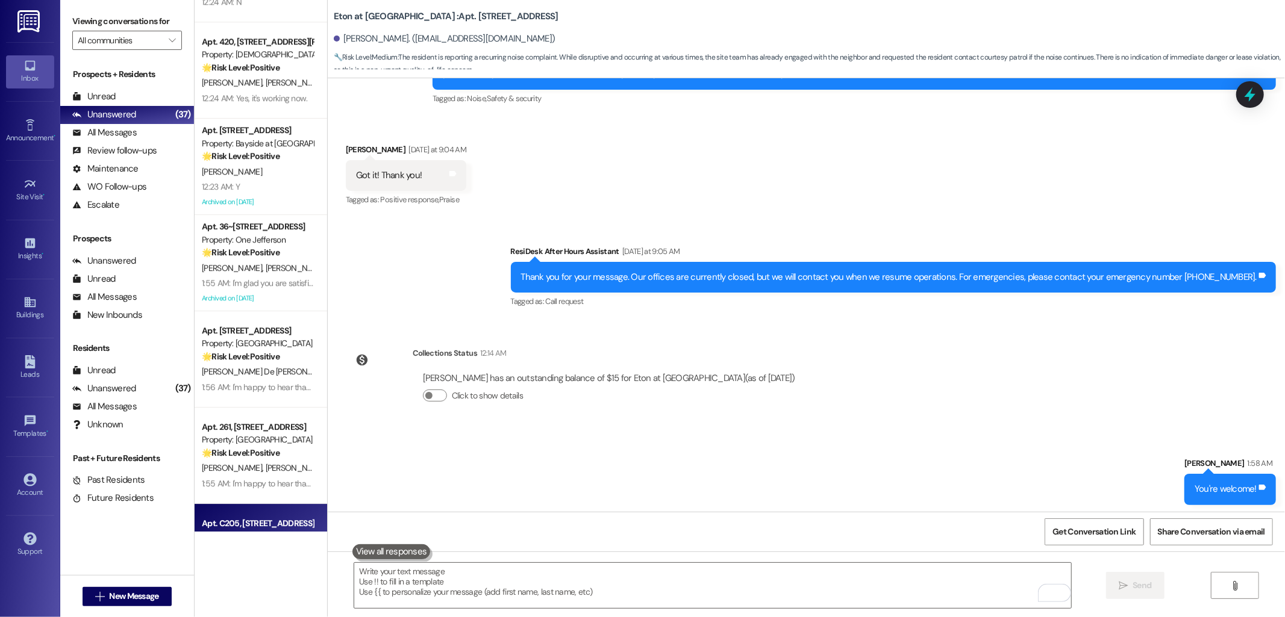
scroll to position [3018, 0]
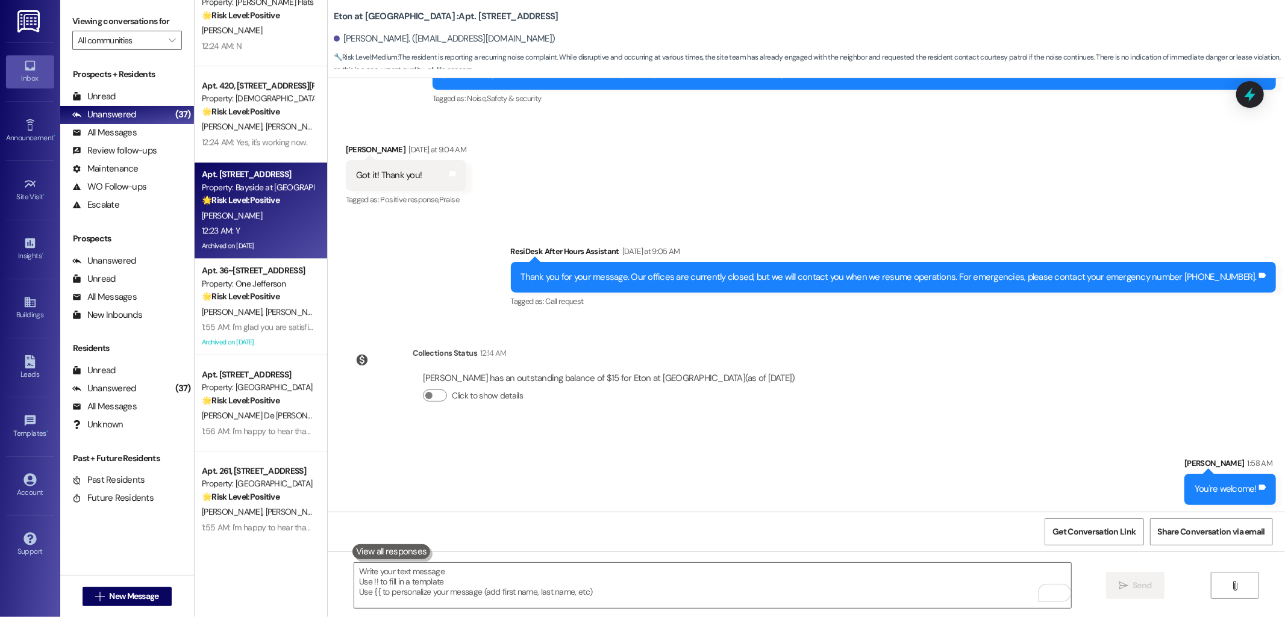
click at [238, 205] on strong "🌟 Risk Level: Positive" at bounding box center [241, 200] width 78 height 11
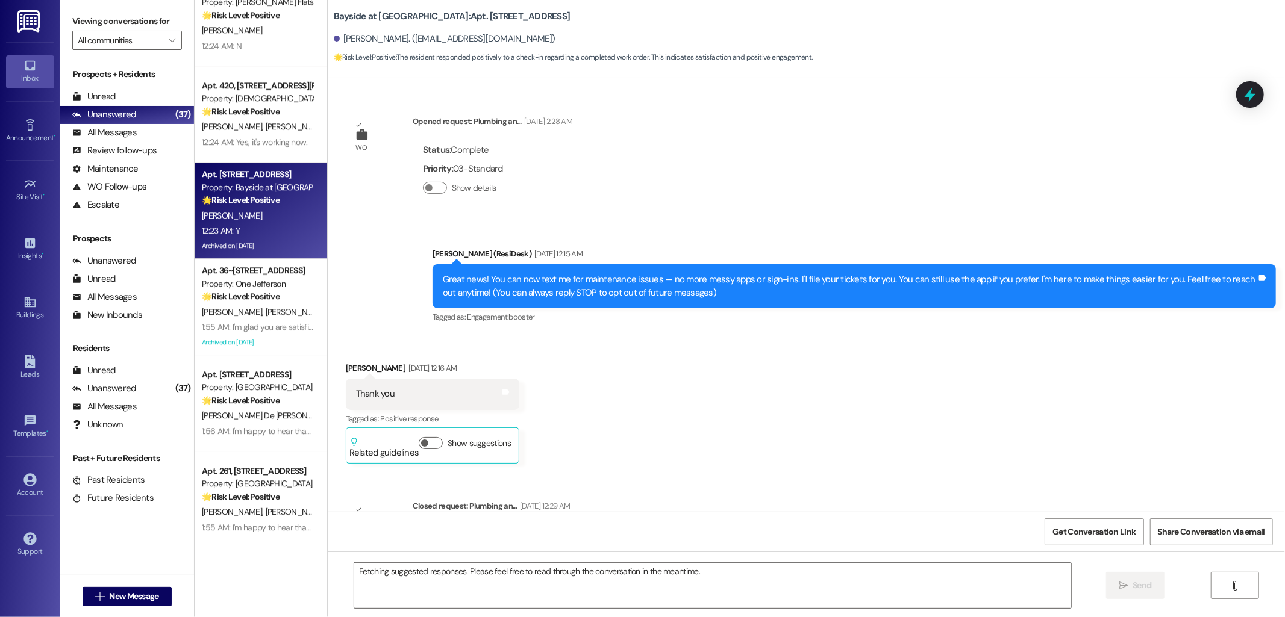
scroll to position [7735, 0]
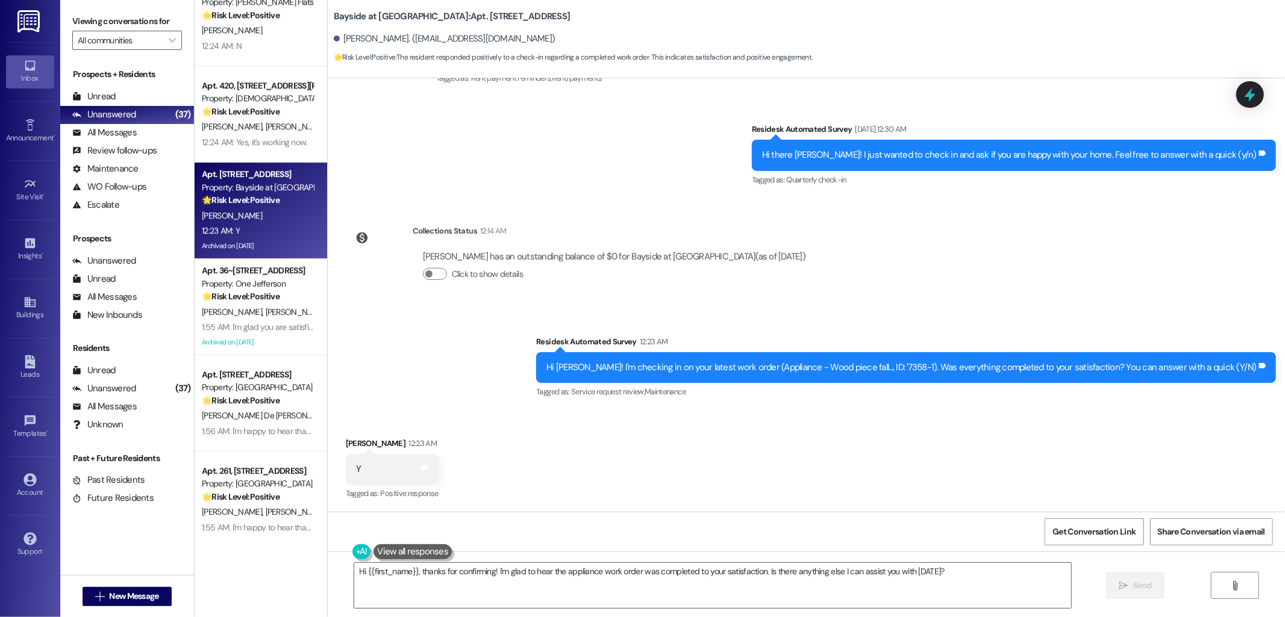
drag, startPoint x: 984, startPoint y: 461, endPoint x: 991, endPoint y: 461, distance: 7.2
click at [984, 461] on div "Received via SMS [PERSON_NAME] 12:23 AM Y Tags and notes Tagged as: Positive re…" at bounding box center [806, 461] width 957 height 102
click at [660, 569] on textarea "Hi {{first_name}}, thanks for confirming! I'm glad to hear the appliance work o…" at bounding box center [712, 585] width 717 height 45
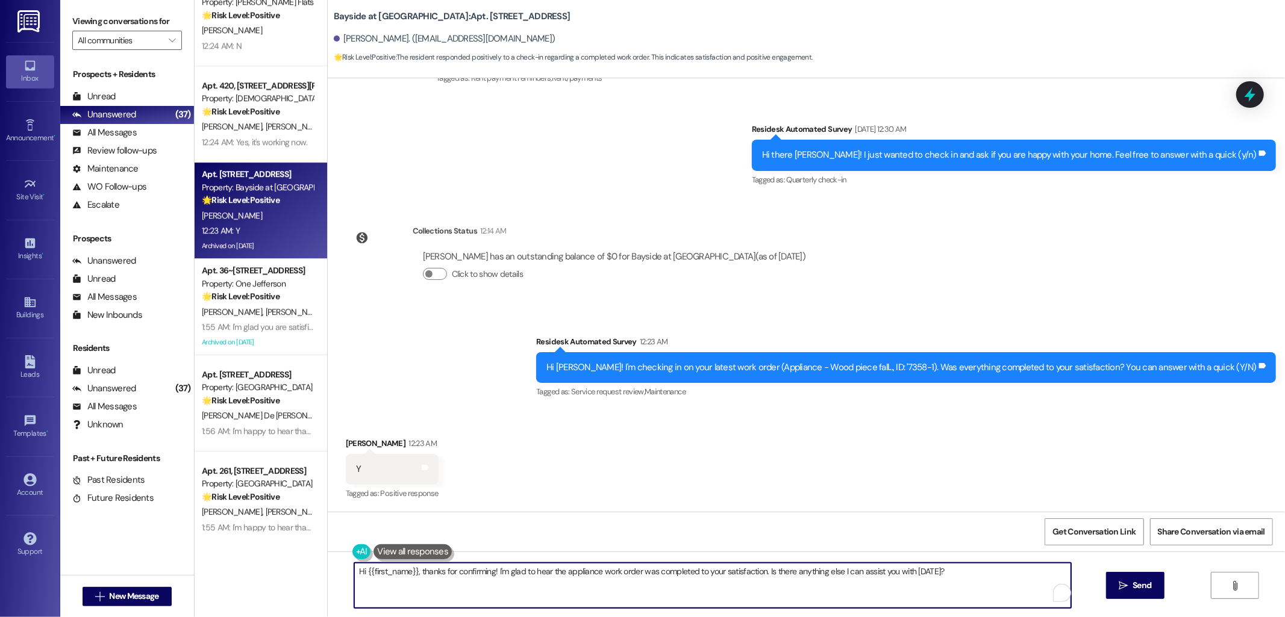
click at [660, 569] on textarea "Hi {{first_name}}, thanks for confirming! I'm glad to hear the appliance work o…" at bounding box center [712, 585] width 717 height 45
paste textarea "I'm happy to hear that the issues have been resolved! If I may ask, has {{prope…"
type textarea "I'm happy to hear that the issues have been resolved! If I may ask, has {{prope…"
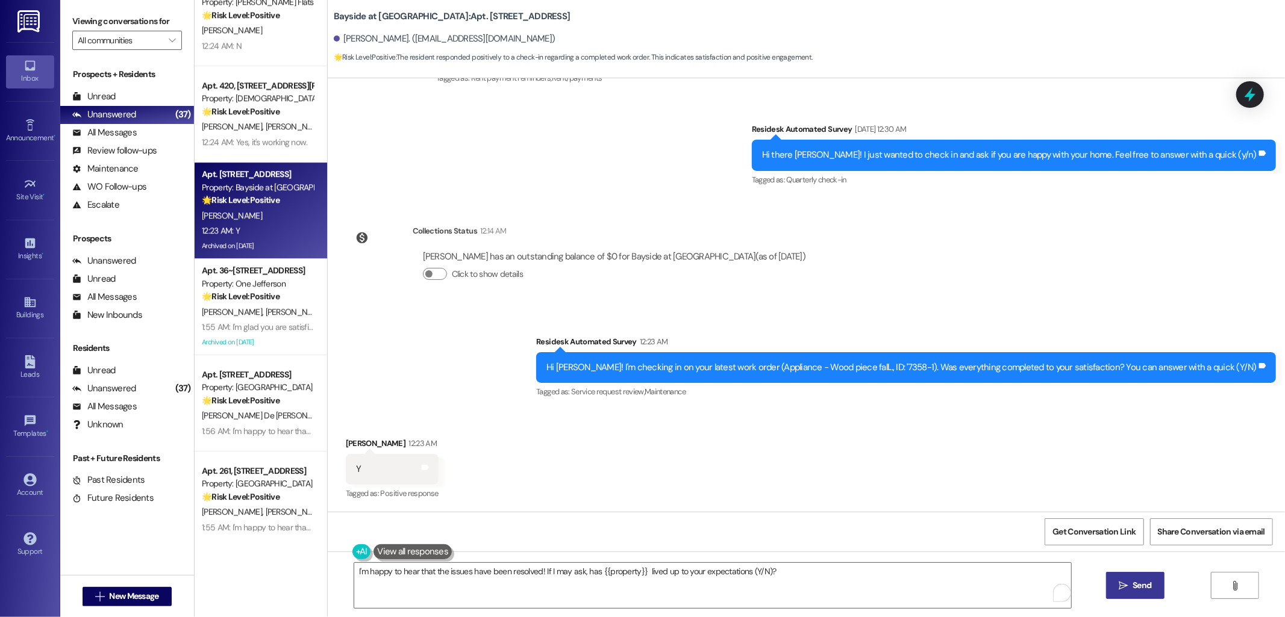
click at [1116, 585] on span " Send" at bounding box center [1135, 585] width 38 height 13
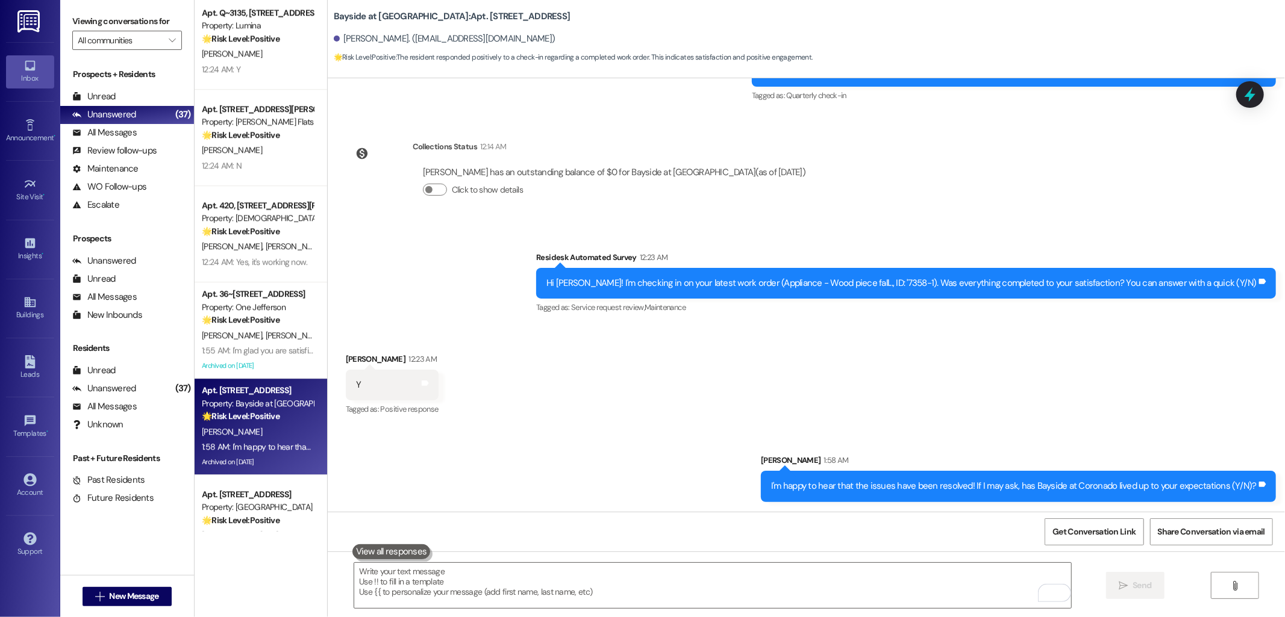
scroll to position [2883, 0]
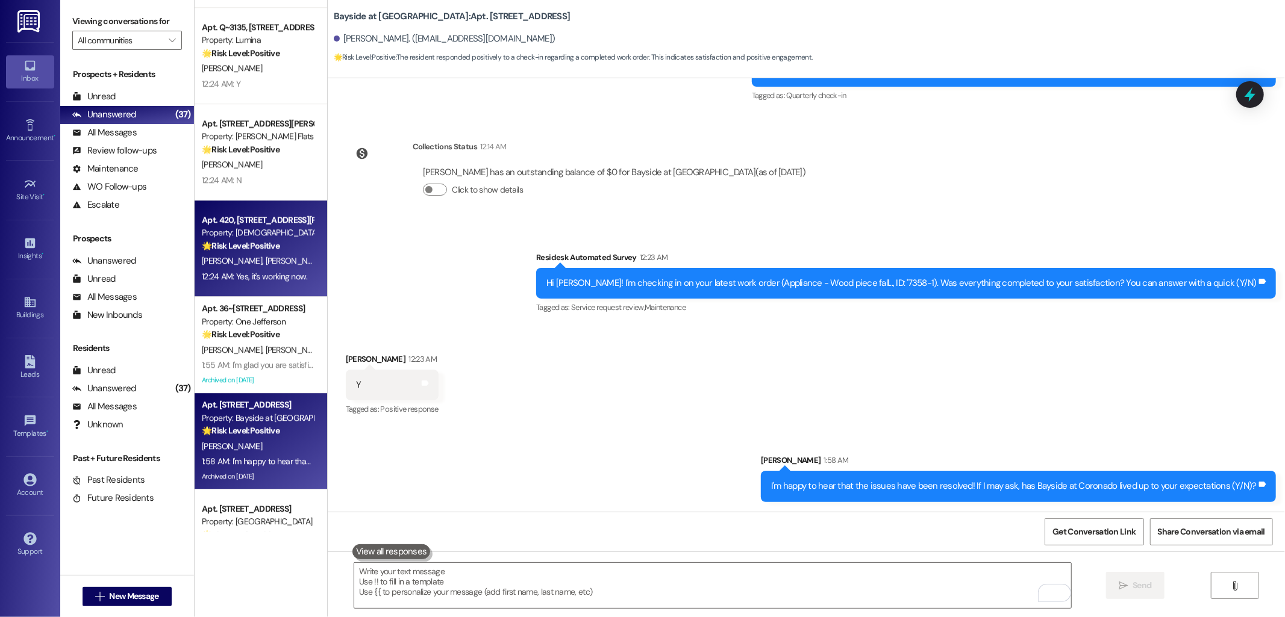
click at [279, 237] on div "Property: [DEMOGRAPHIC_DATA]" at bounding box center [257, 232] width 111 height 13
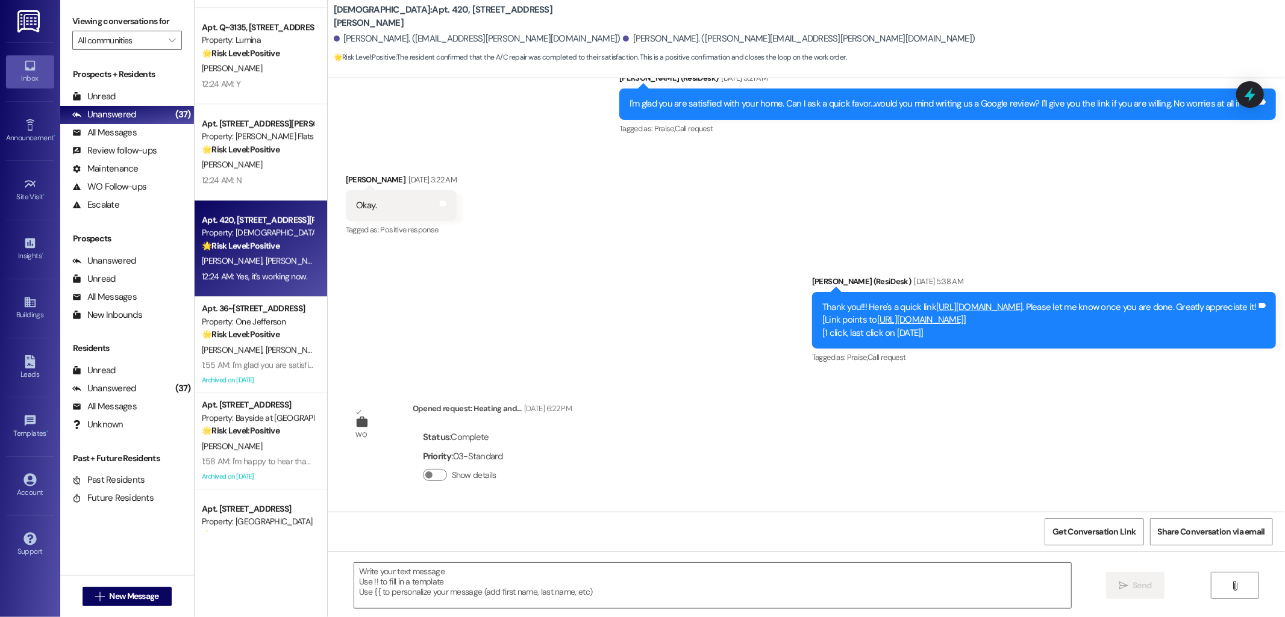
scroll to position [769, 0]
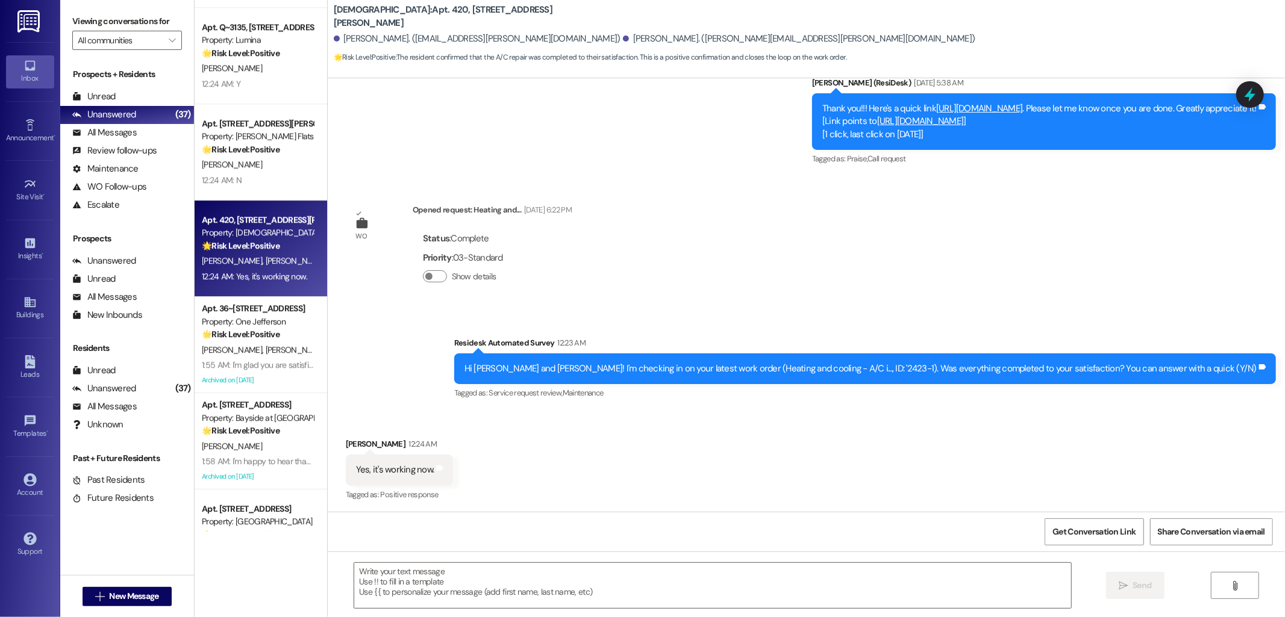
type textarea "Fetching suggested responses. Please feel free to read through the conversation…"
click at [761, 482] on div "Received via SMS [PERSON_NAME] 12:24 AM Yes, it's working now. Tags and notes T…" at bounding box center [806, 462] width 957 height 102
click at [724, 587] on textarea at bounding box center [712, 585] width 717 height 45
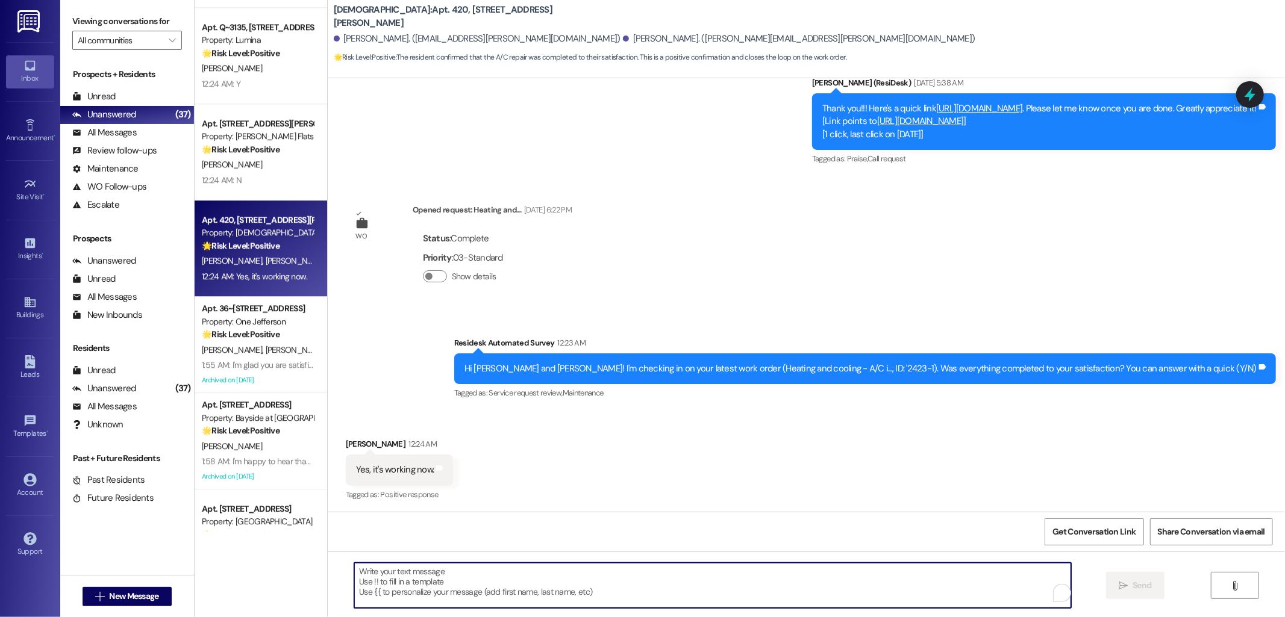
paste textarea "I'm happy to hear that the issues have been resolved! If I may ask, has {{prope…"
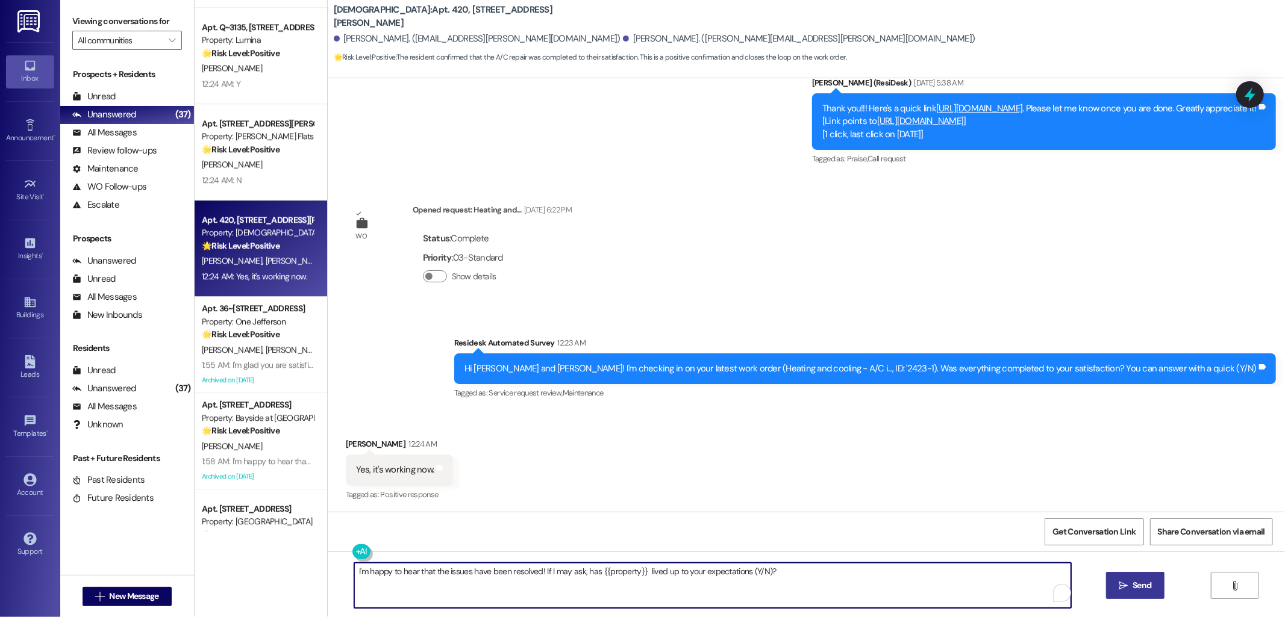
type textarea "I'm happy to hear that the issues have been resolved! If I may ask, has {{prope…"
click at [1123, 592] on span " Send" at bounding box center [1135, 585] width 38 height 13
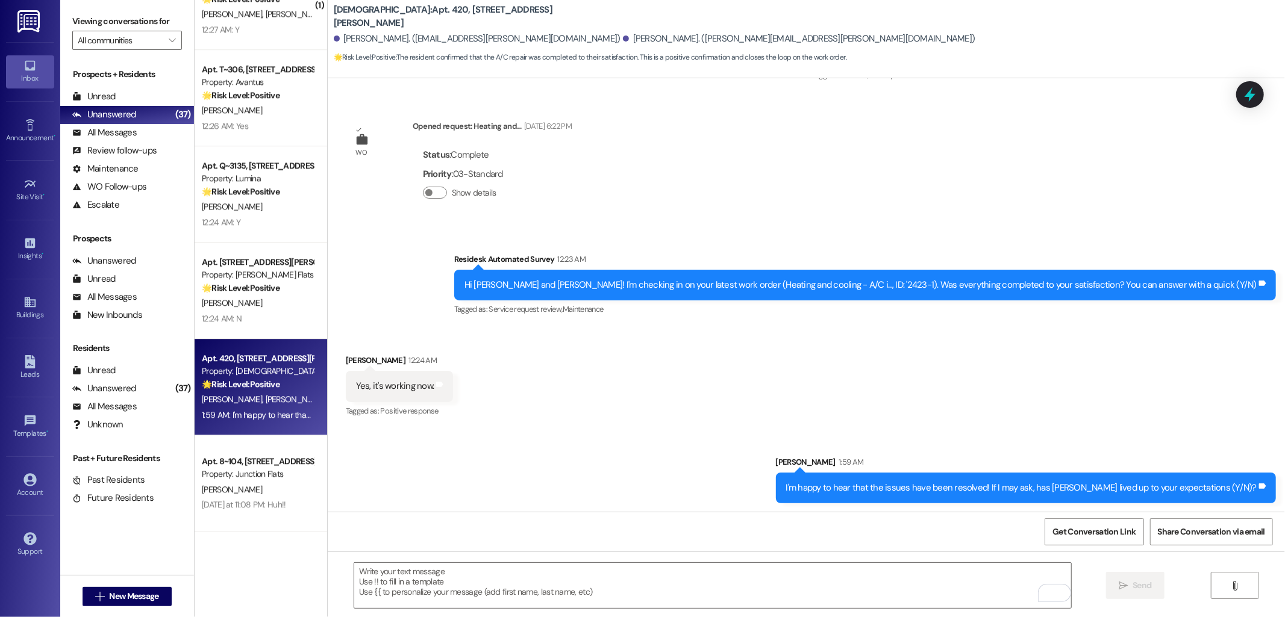
scroll to position [2841, 0]
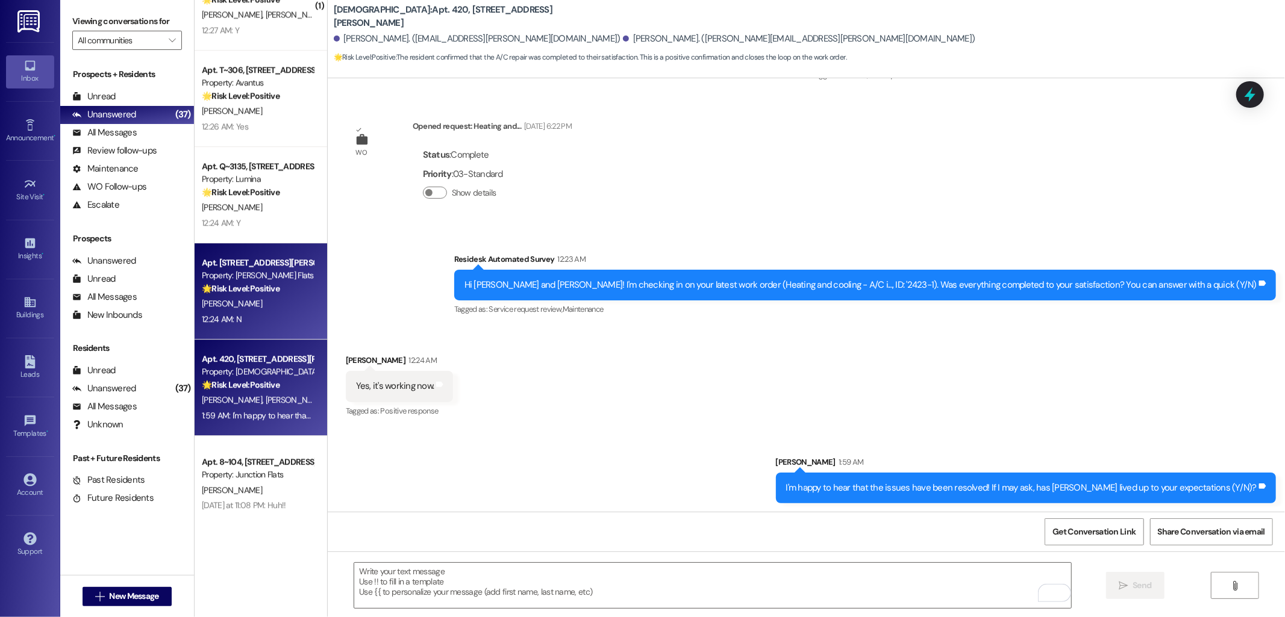
click at [258, 280] on div "Property: [PERSON_NAME] Flats" at bounding box center [257, 275] width 111 height 13
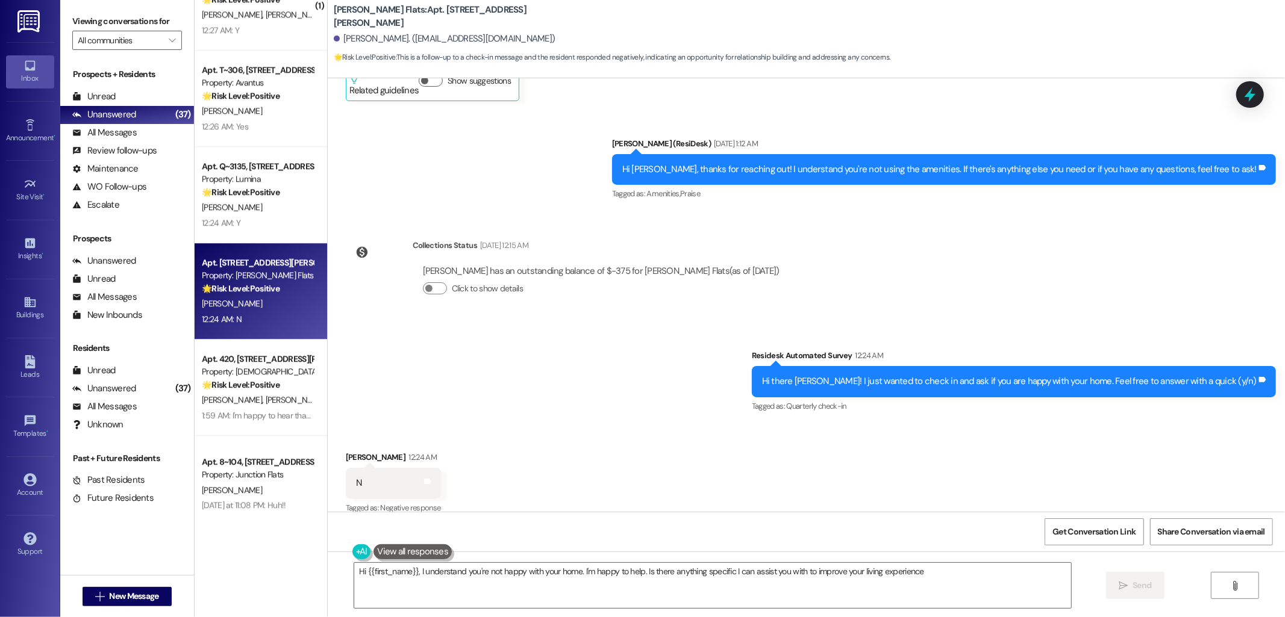
type textarea "Hi {{first_name}}, I understand you're not happy with your home. I'm happy to h…"
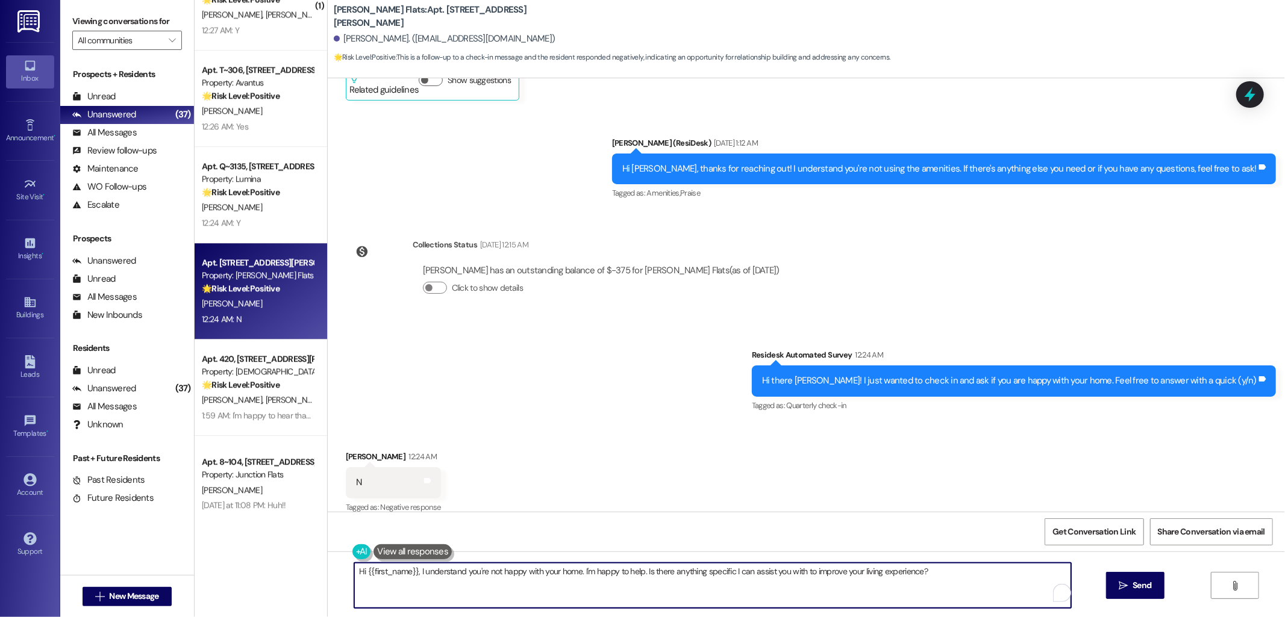
drag, startPoint x: 411, startPoint y: 573, endPoint x: 349, endPoint y: 571, distance: 62.1
click at [354, 571] on textarea "Hi {{first_name}}, I understand you're not happy with your home. I'm happy to h…" at bounding box center [712, 585] width 717 height 45
